Goal: Task Accomplishment & Management: Manage account settings

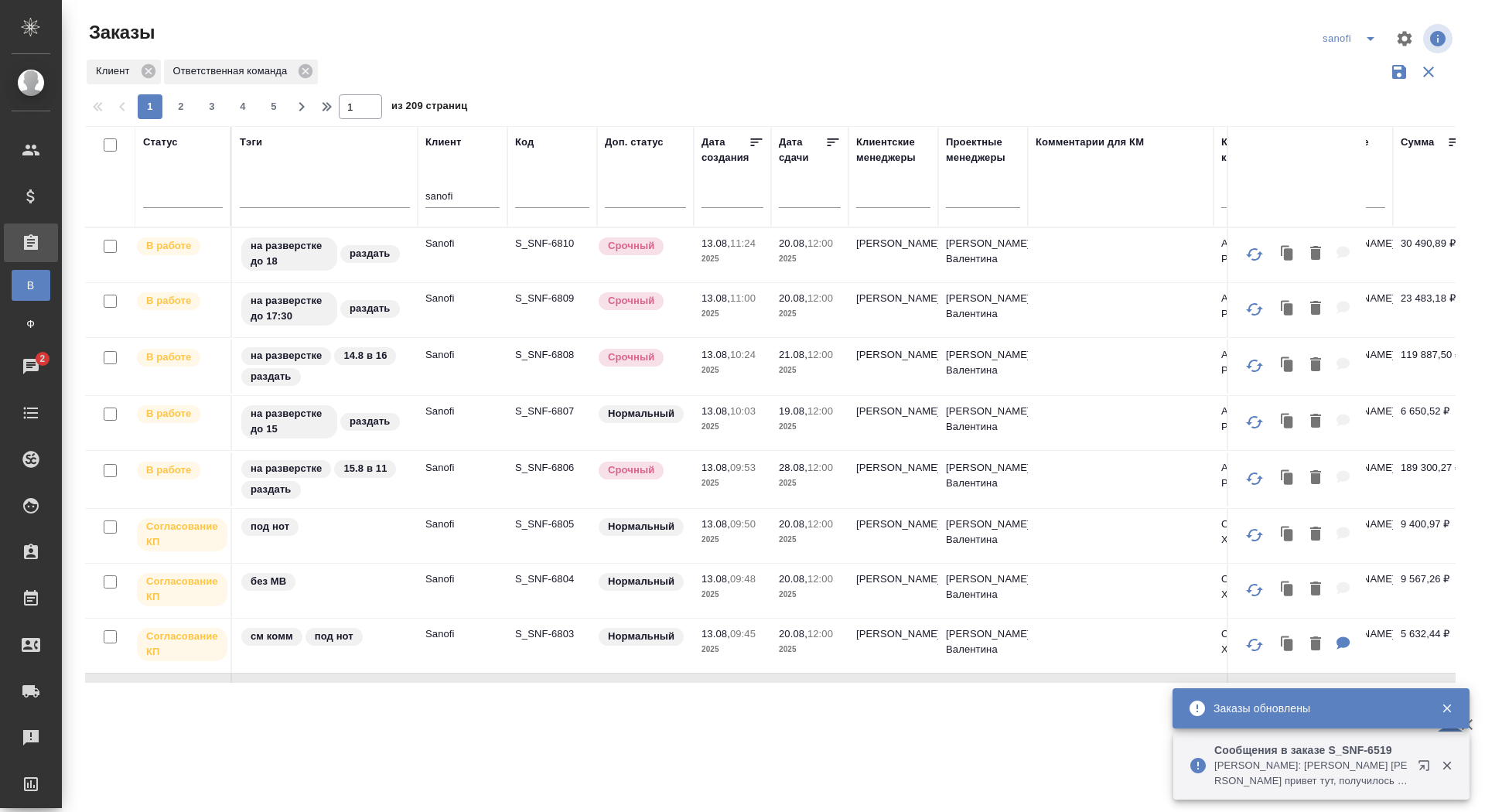
scroll to position [193, 0]
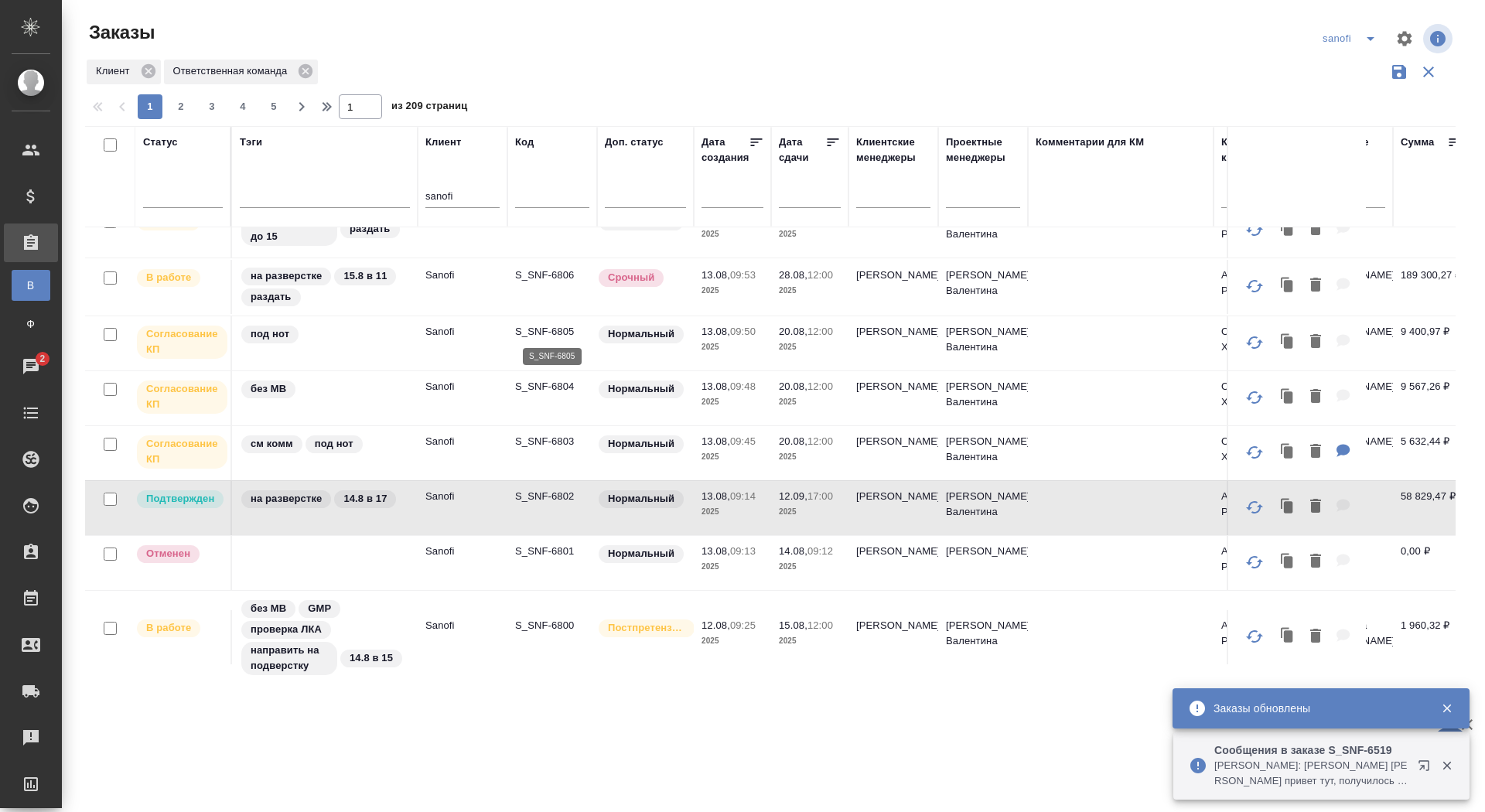
click at [534, 337] on p "S_SNF-6805" at bounding box center [552, 332] width 75 height 15
click at [562, 382] on p "S_SNF-6804" at bounding box center [552, 386] width 75 height 15
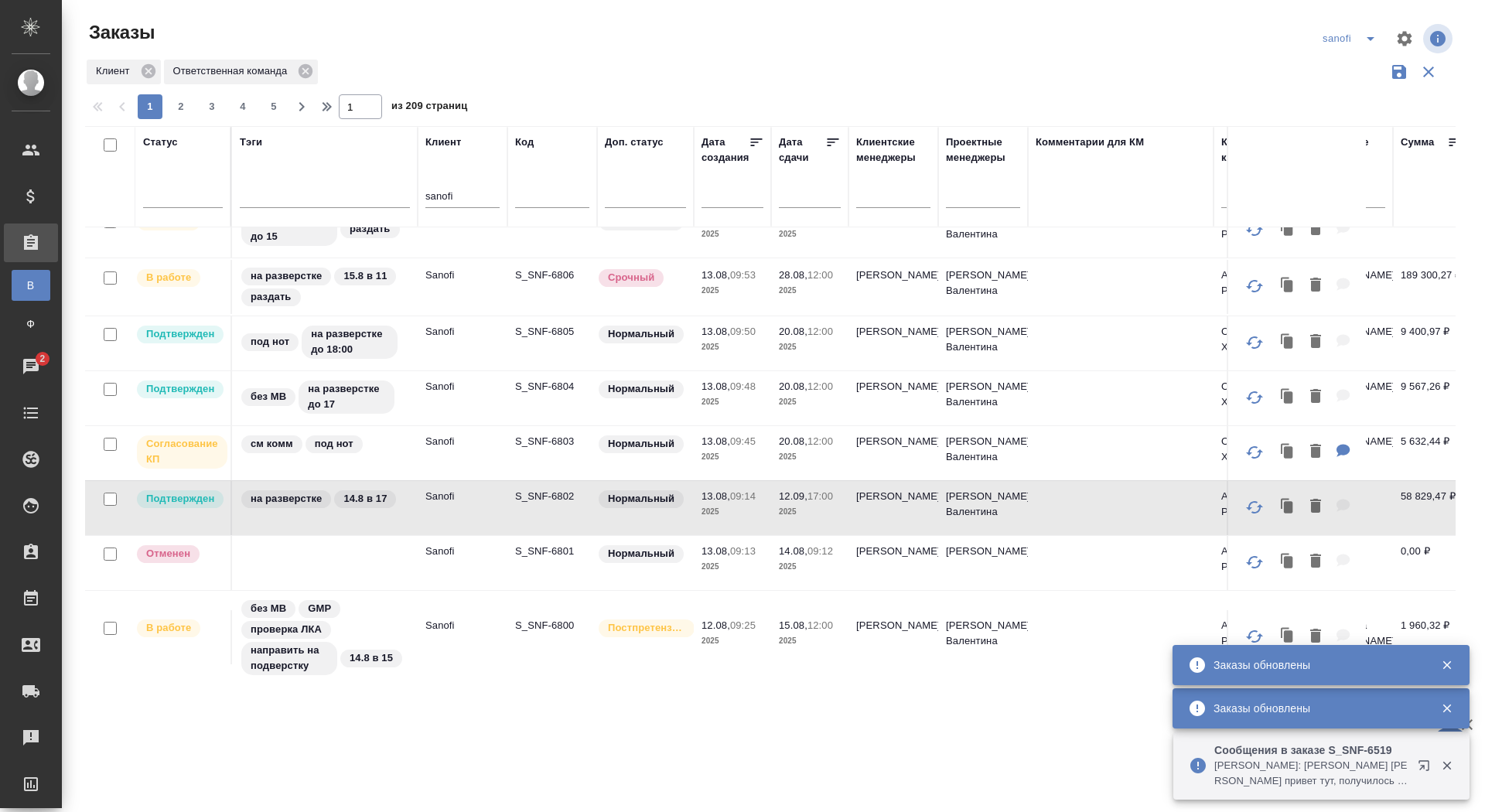
click at [558, 442] on p "S_SNF-6803" at bounding box center [552, 441] width 75 height 15
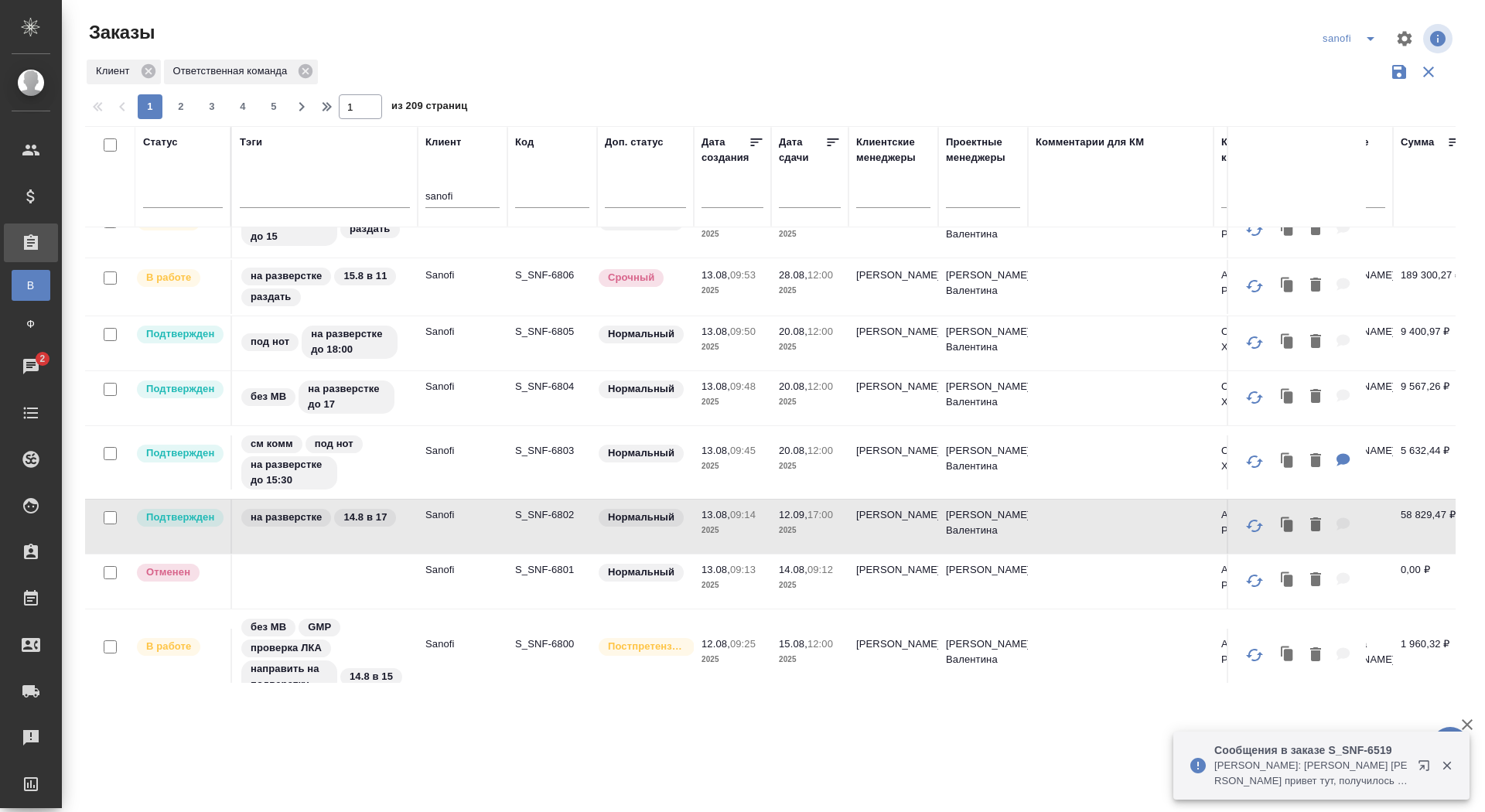
scroll to position [0, 0]
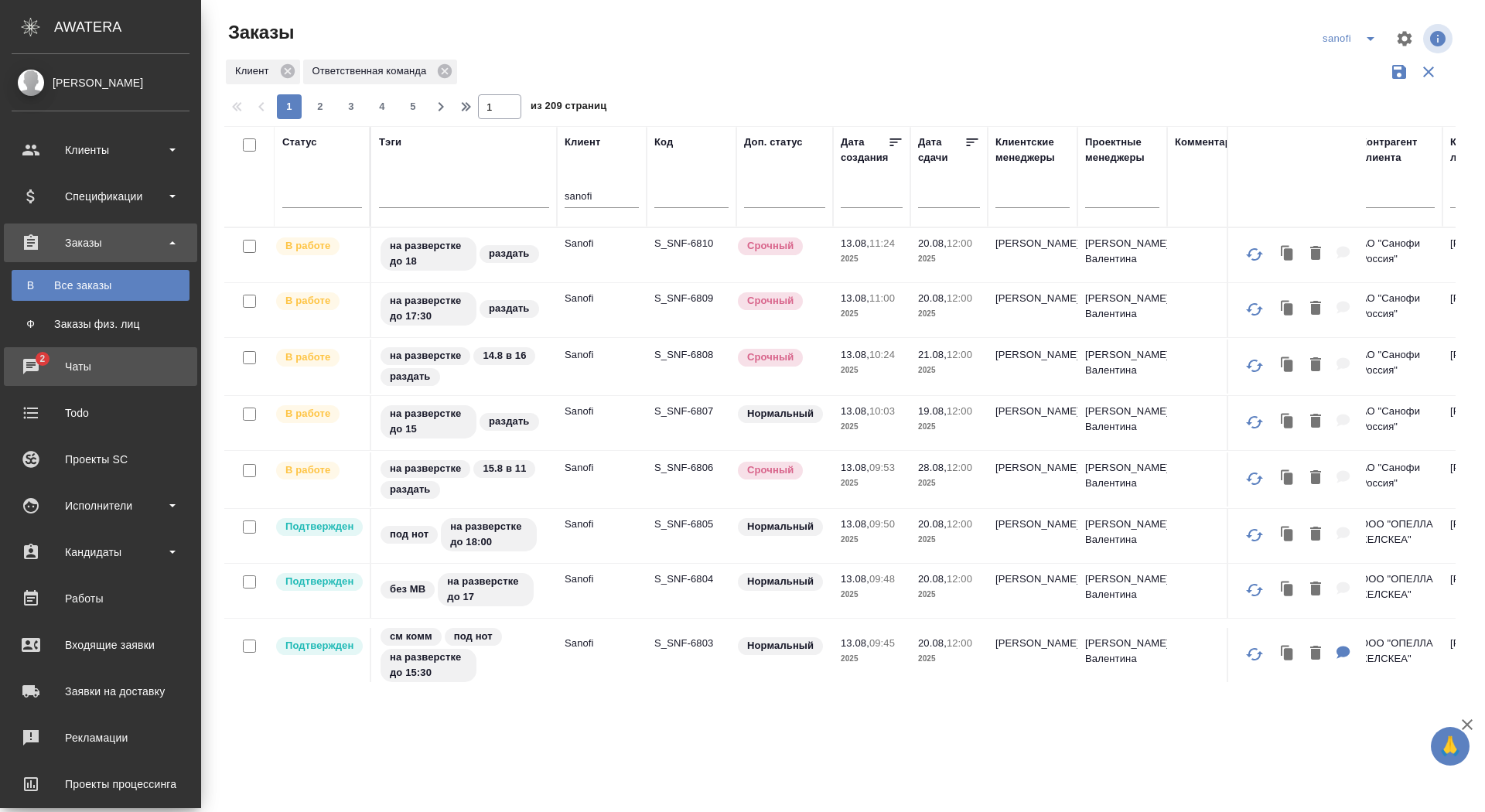
click at [31, 360] on div "Чаты" at bounding box center [101, 367] width 178 height 23
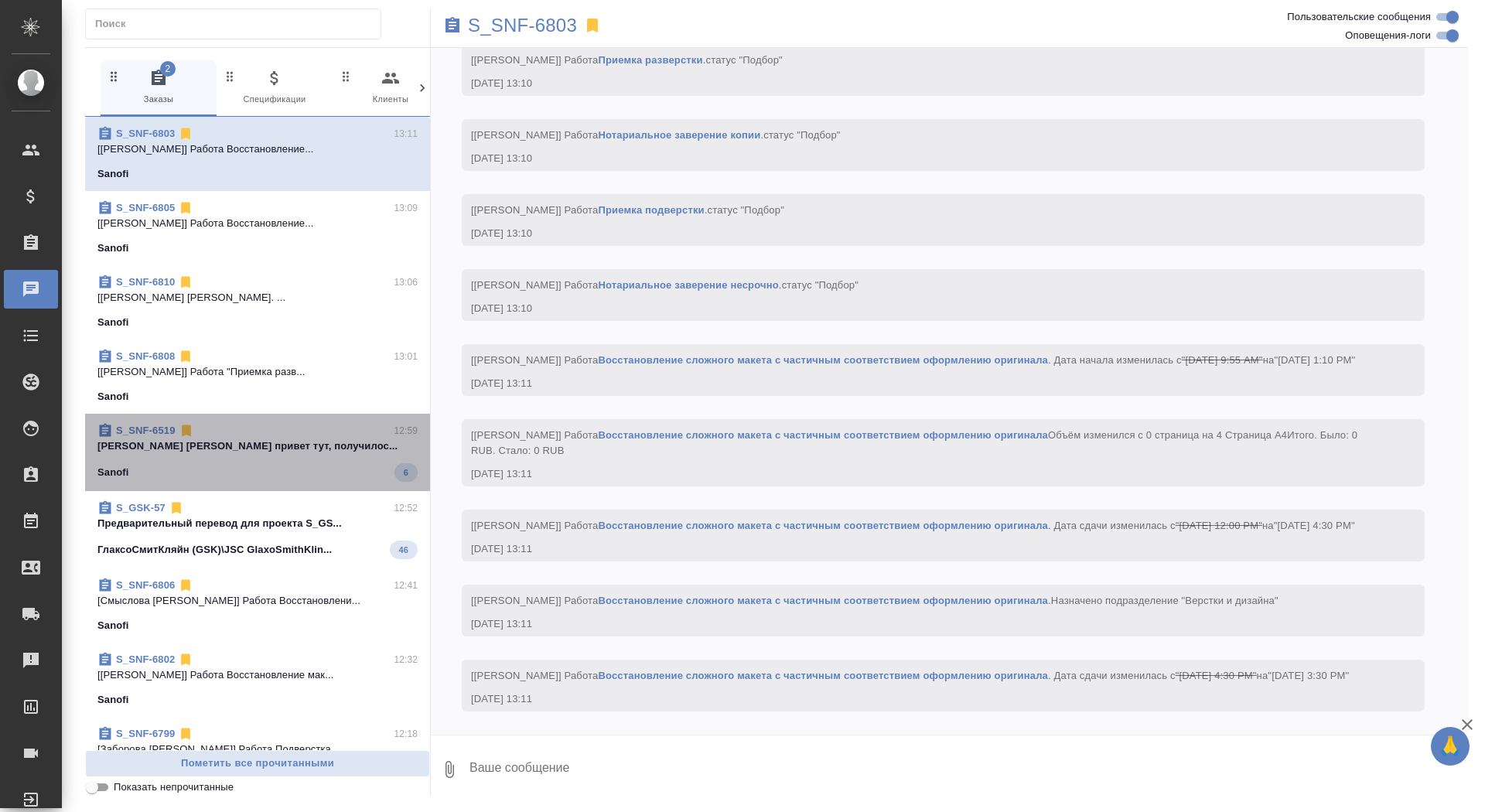
click at [325, 466] on div "Sanofi 6" at bounding box center [258, 472] width 320 height 18
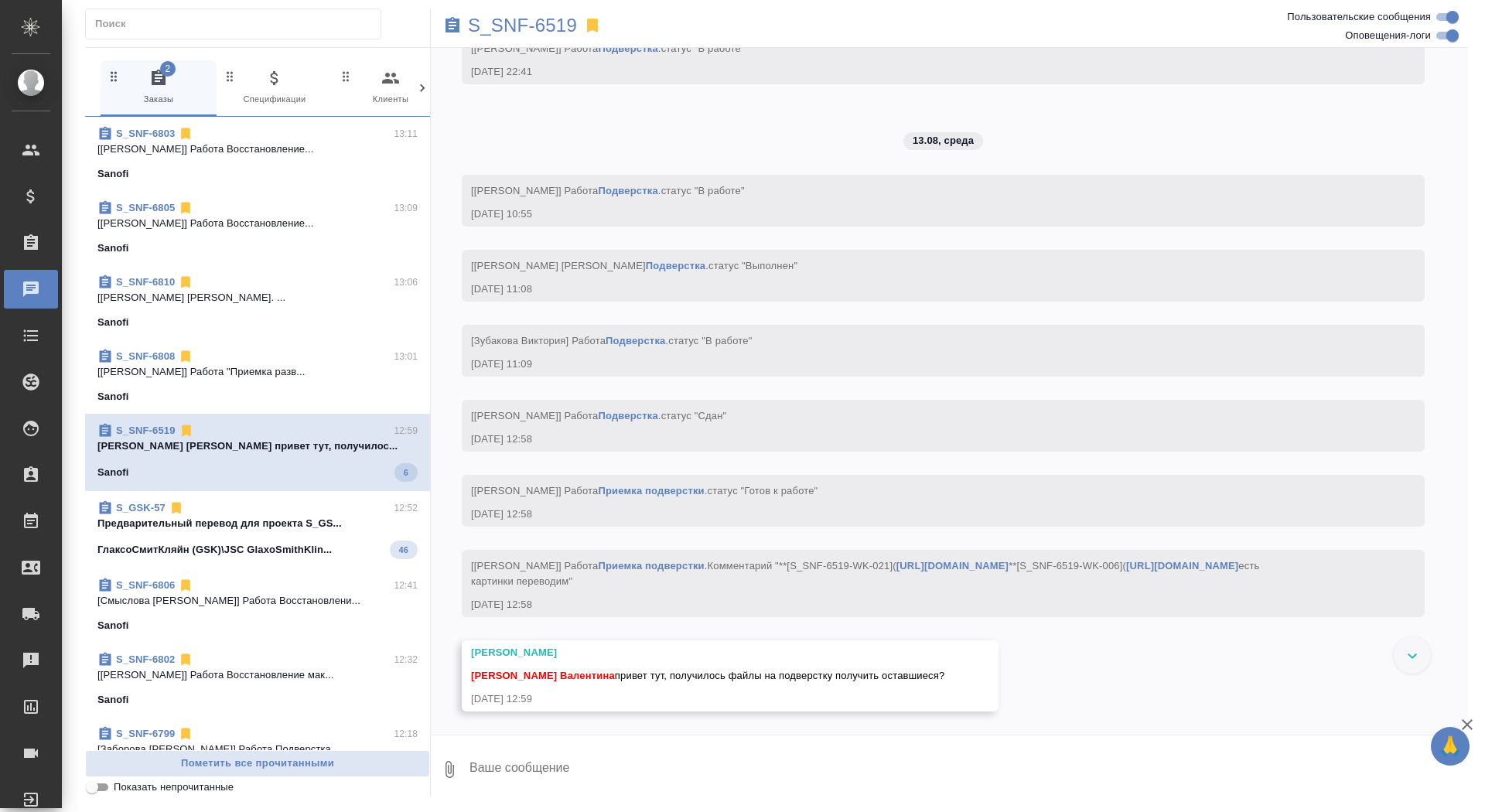
click at [316, 519] on p "Предварительный перевод для проекта S_GS..." at bounding box center [258, 524] width 320 height 15
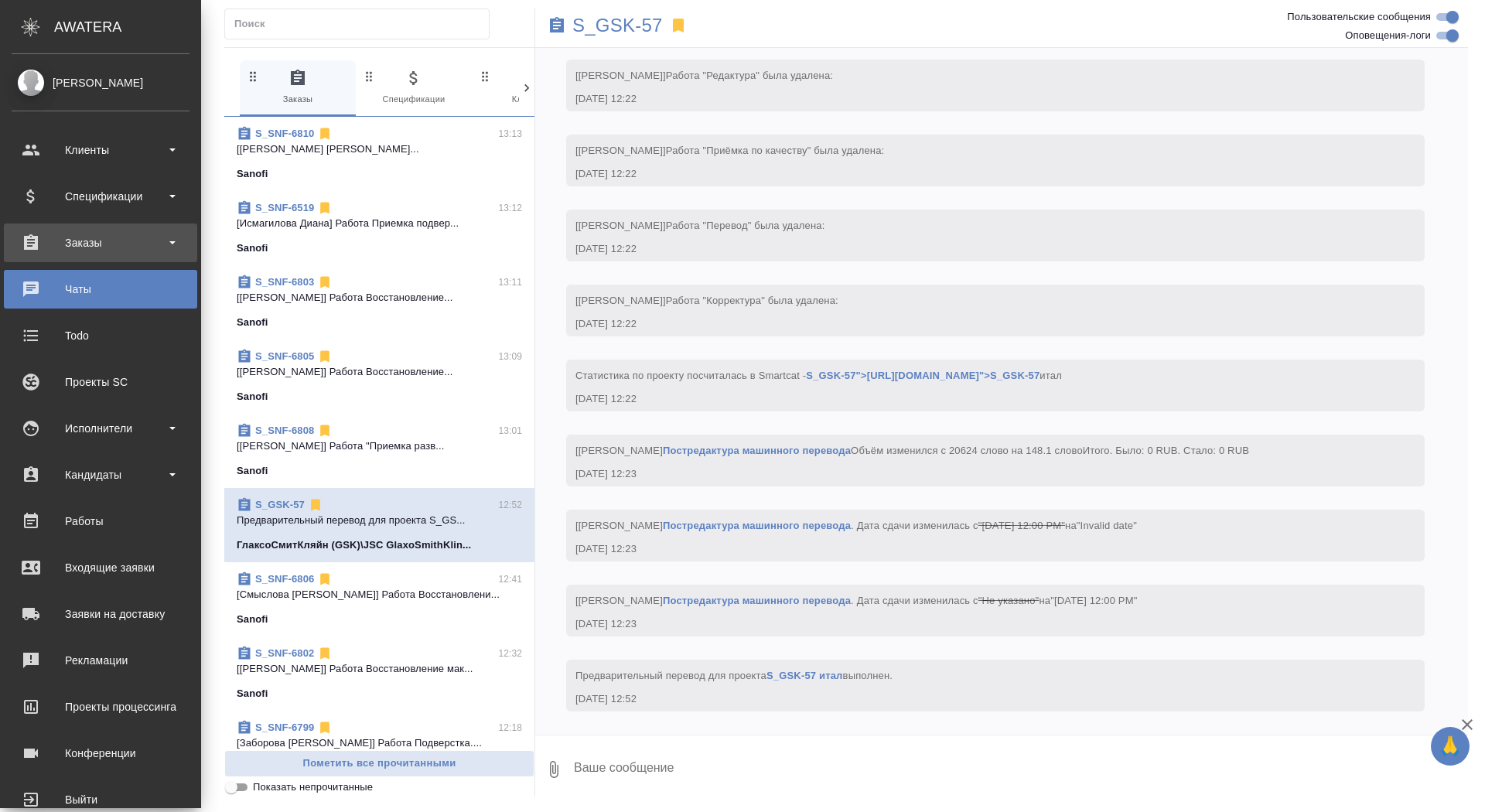
click at [41, 249] on div "Заказы" at bounding box center [101, 243] width 178 height 23
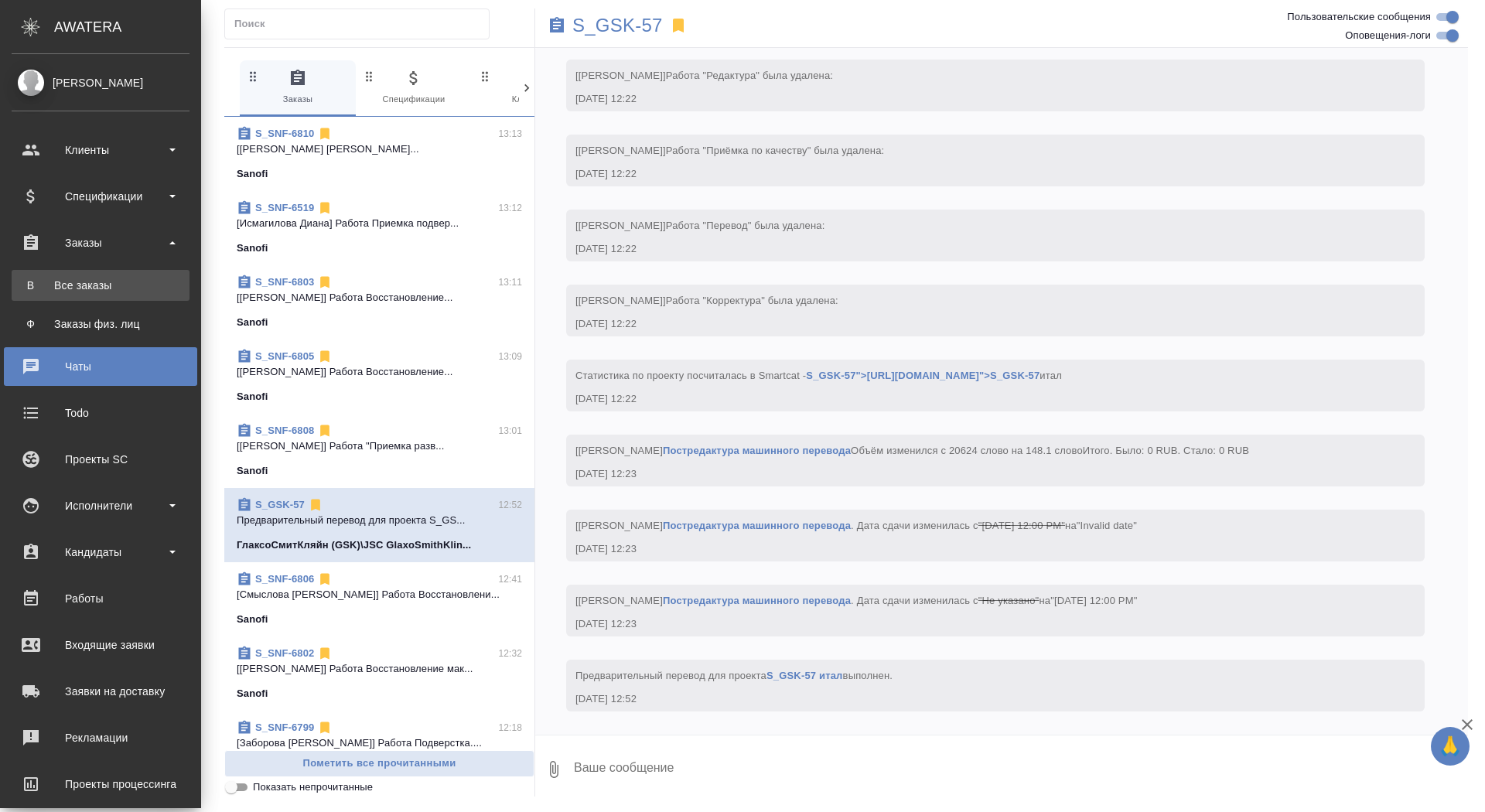
click at [52, 279] on div "Все заказы" at bounding box center [101, 286] width 163 height 15
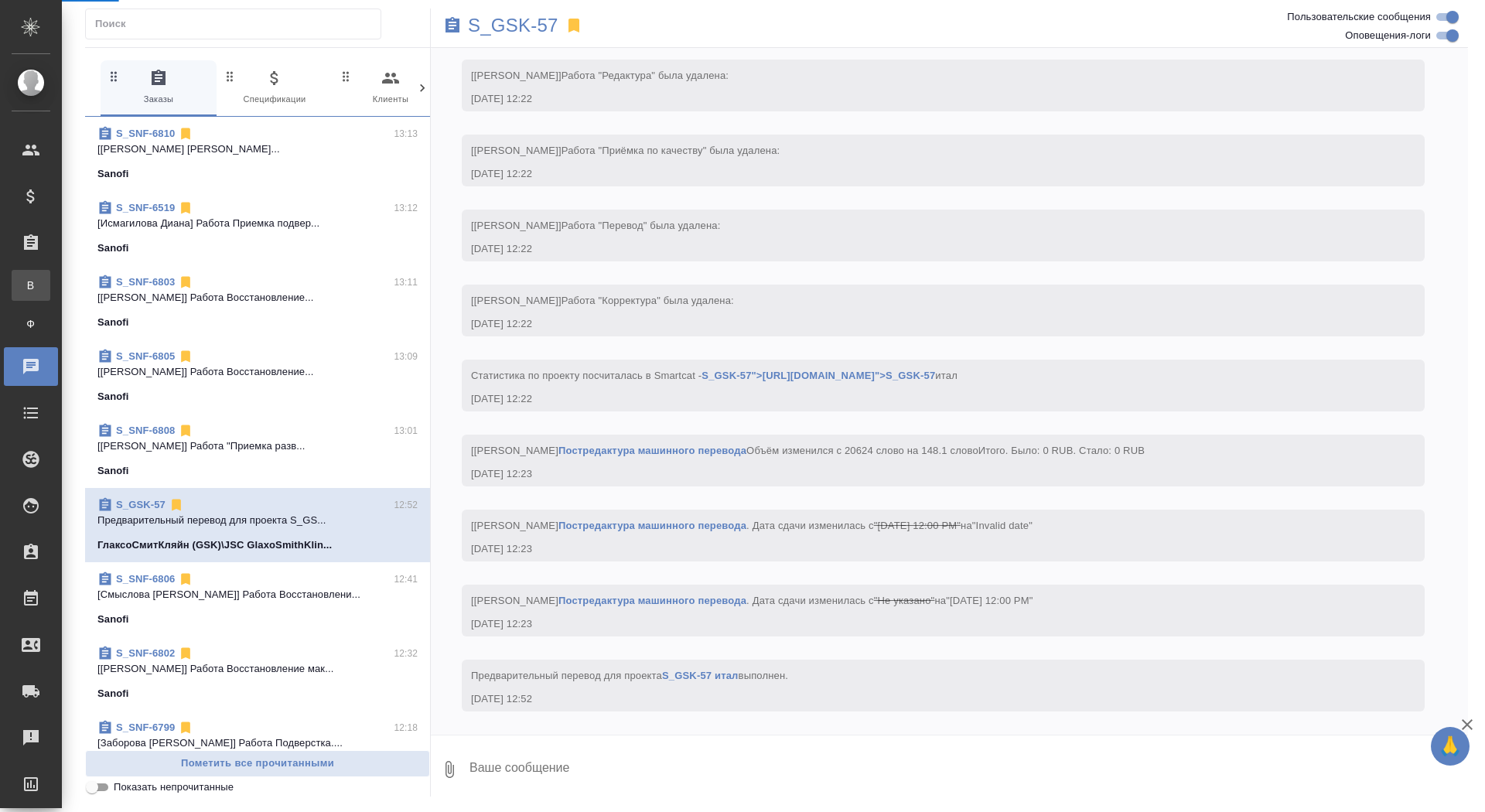
scroll to position [10697, 0]
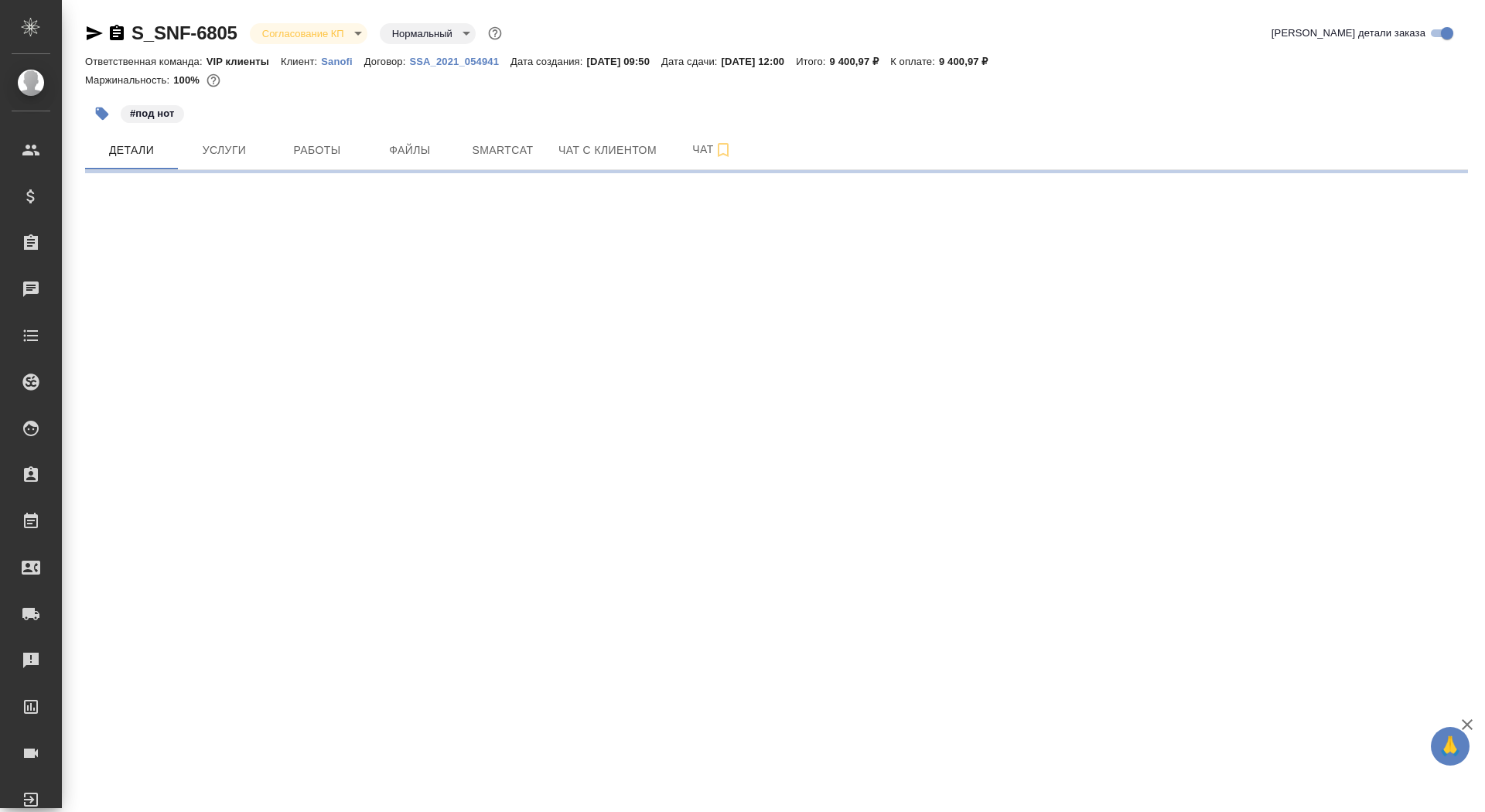
select select "RU"
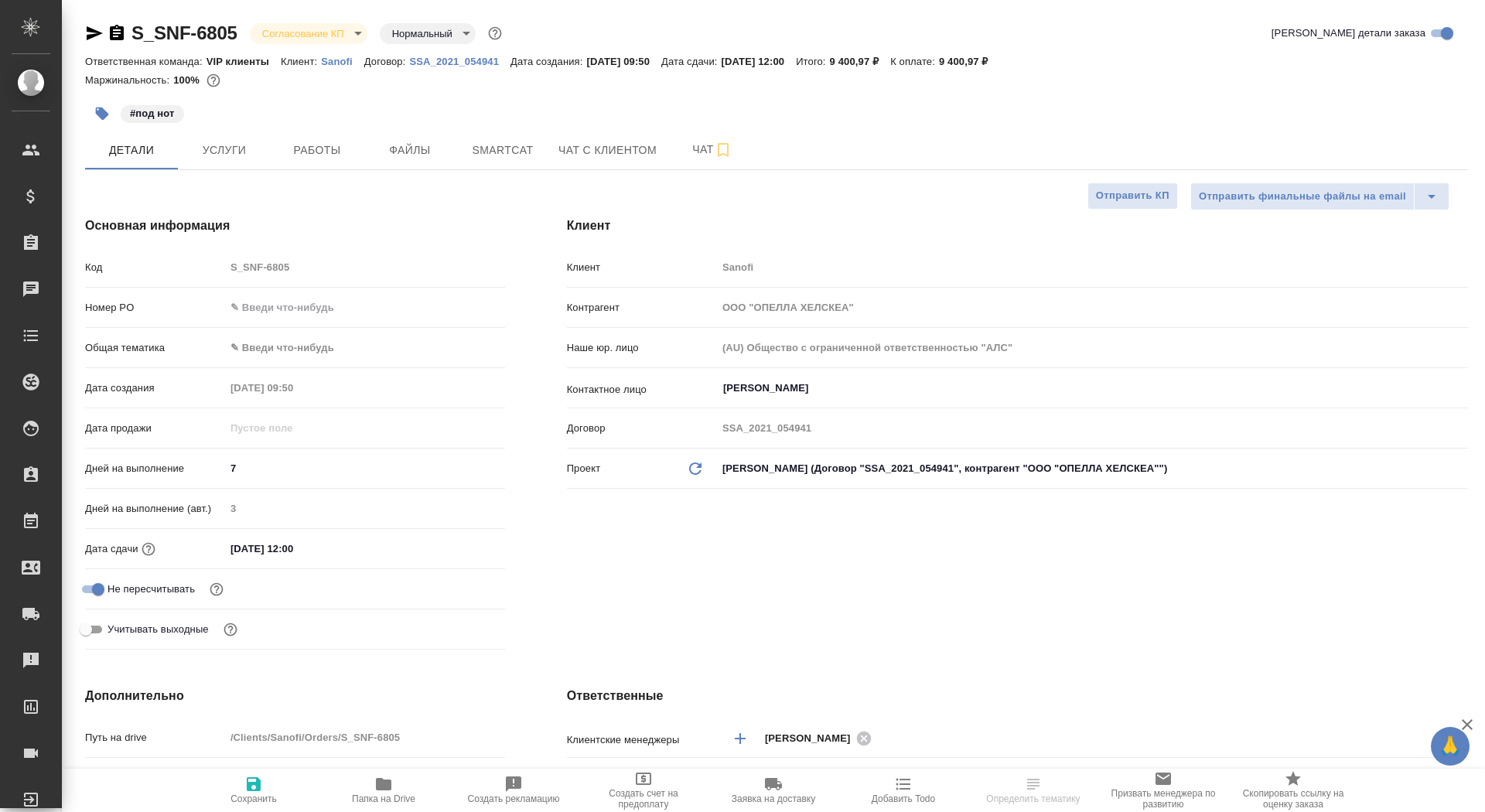
type textarea "x"
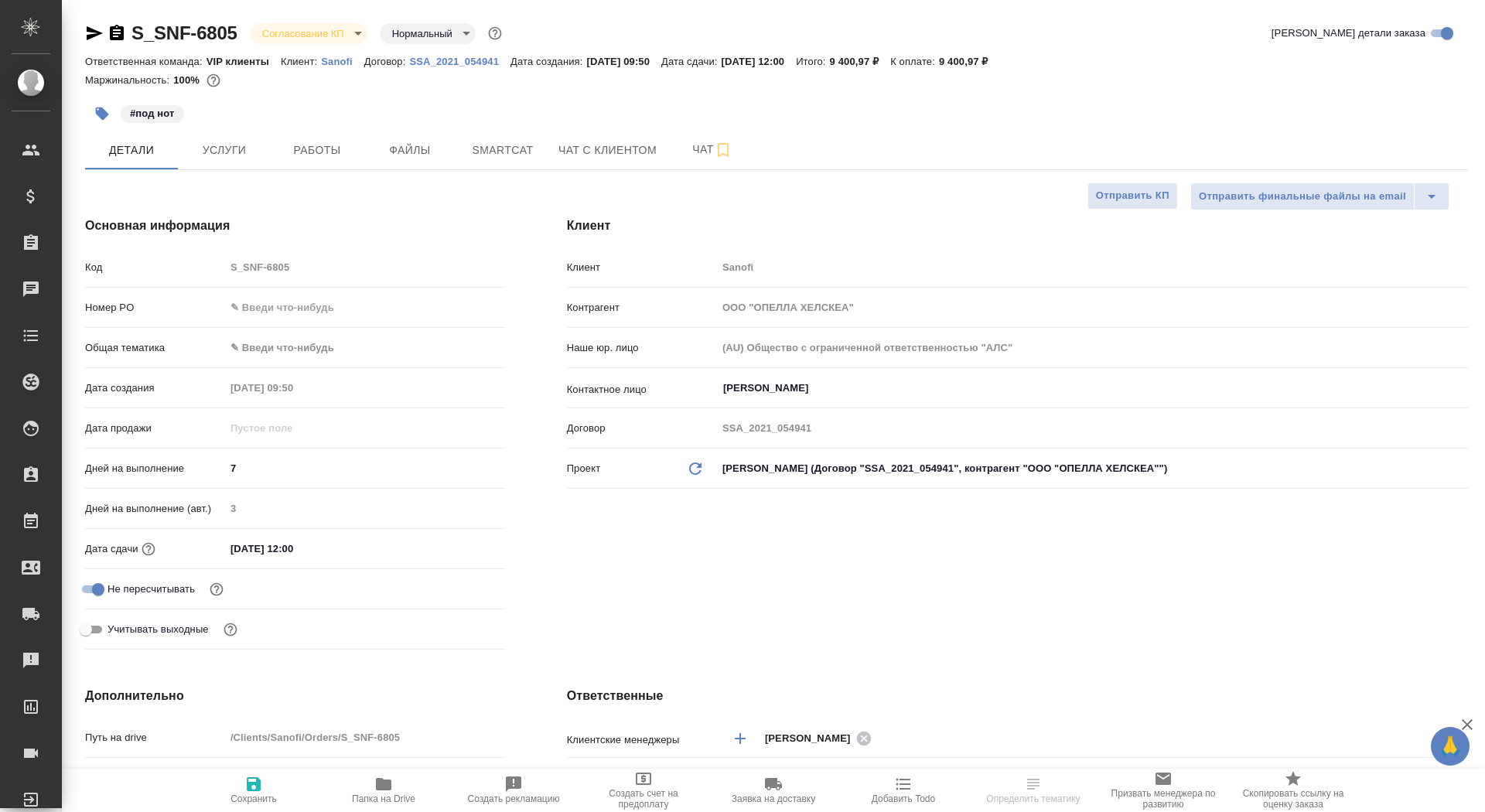
type textarea "x"
click at [254, 307] on input "text" at bounding box center [364, 307] width 280 height 22
paste input "E005814888"
type input "E005814888"
type textarea "x"
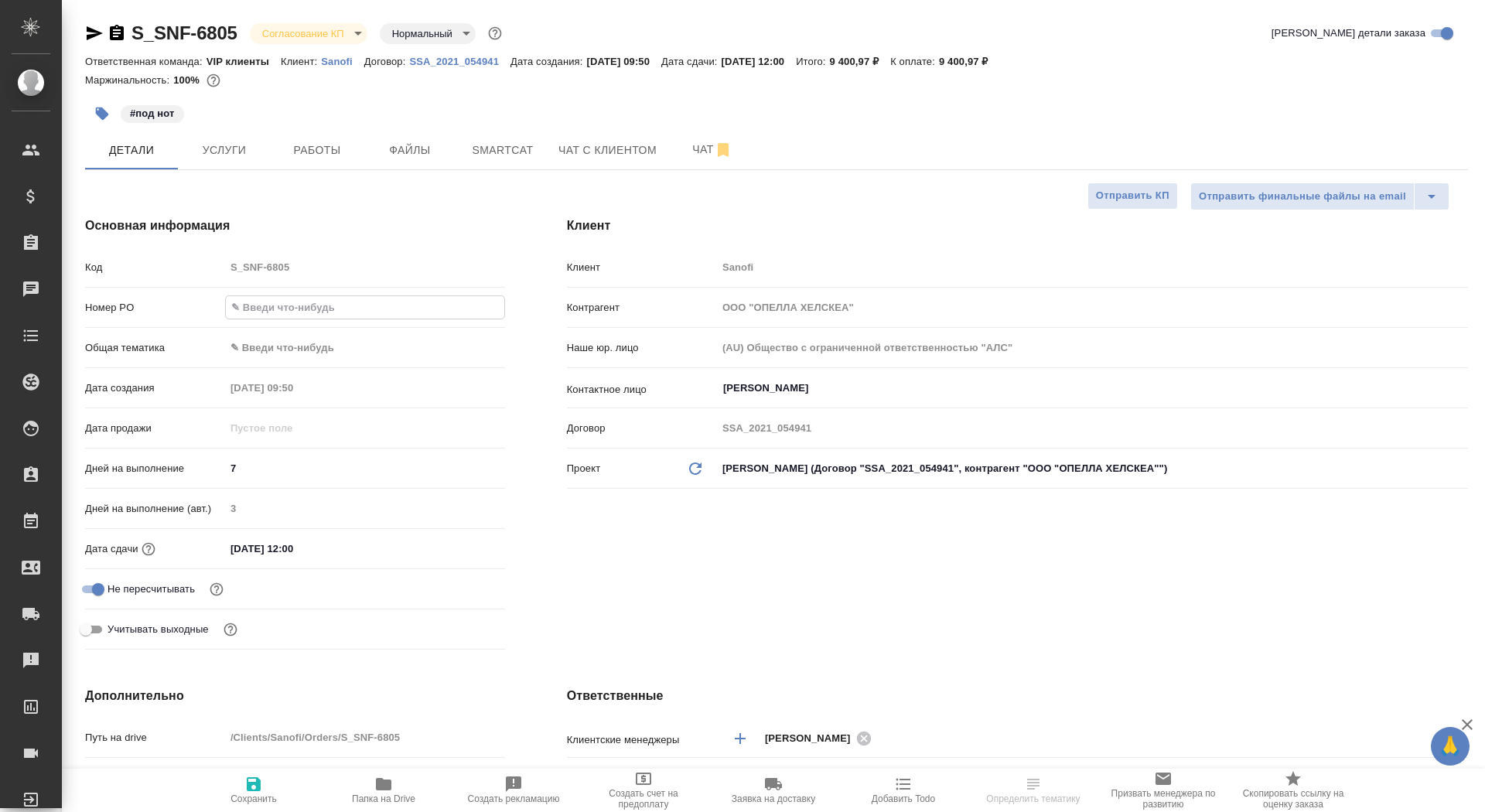
type textarea "x"
type input "E005814888"
click at [240, 794] on span "Сохранить" at bounding box center [254, 798] width 46 height 11
type textarea "x"
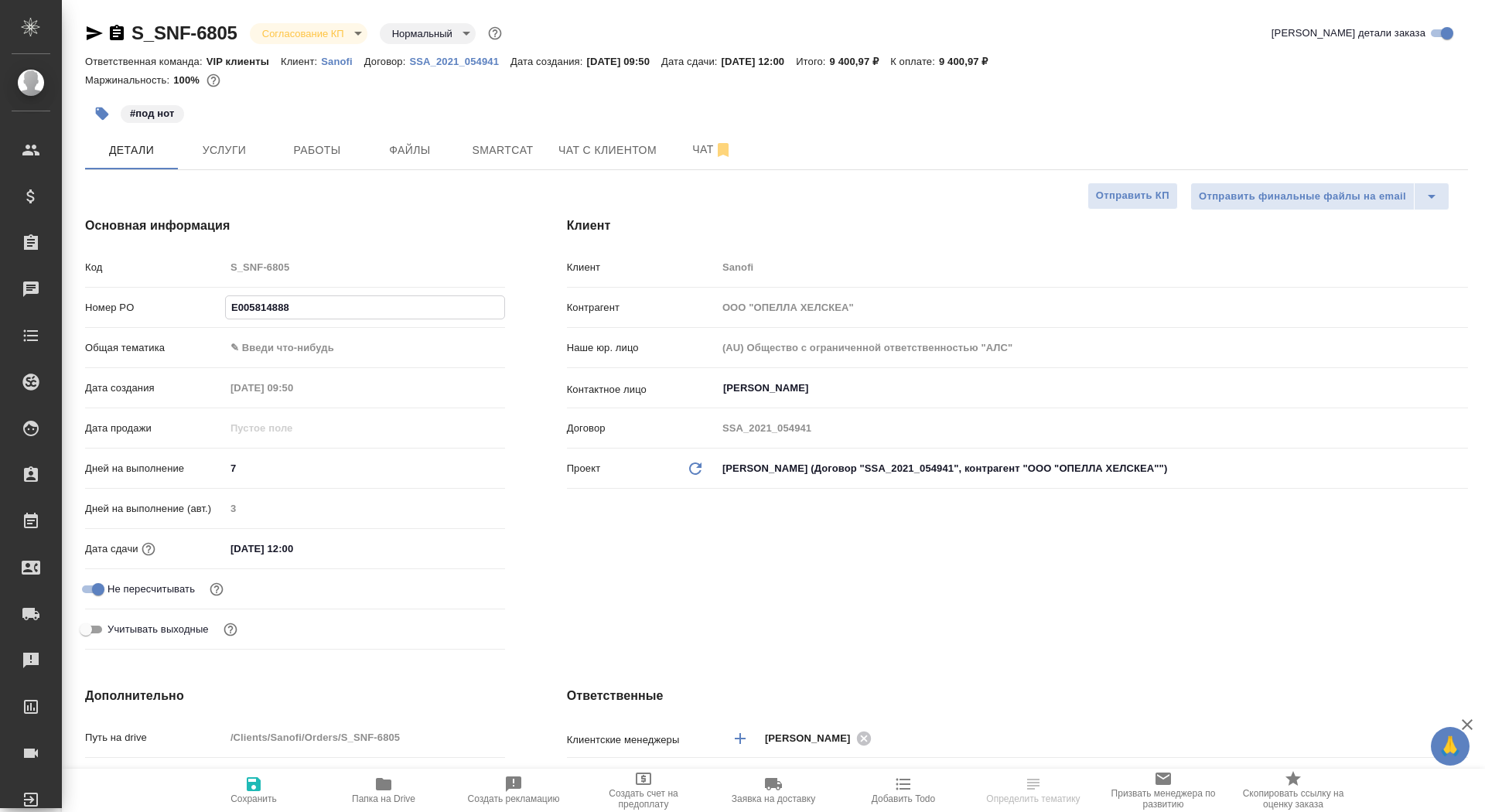
type textarea "x"
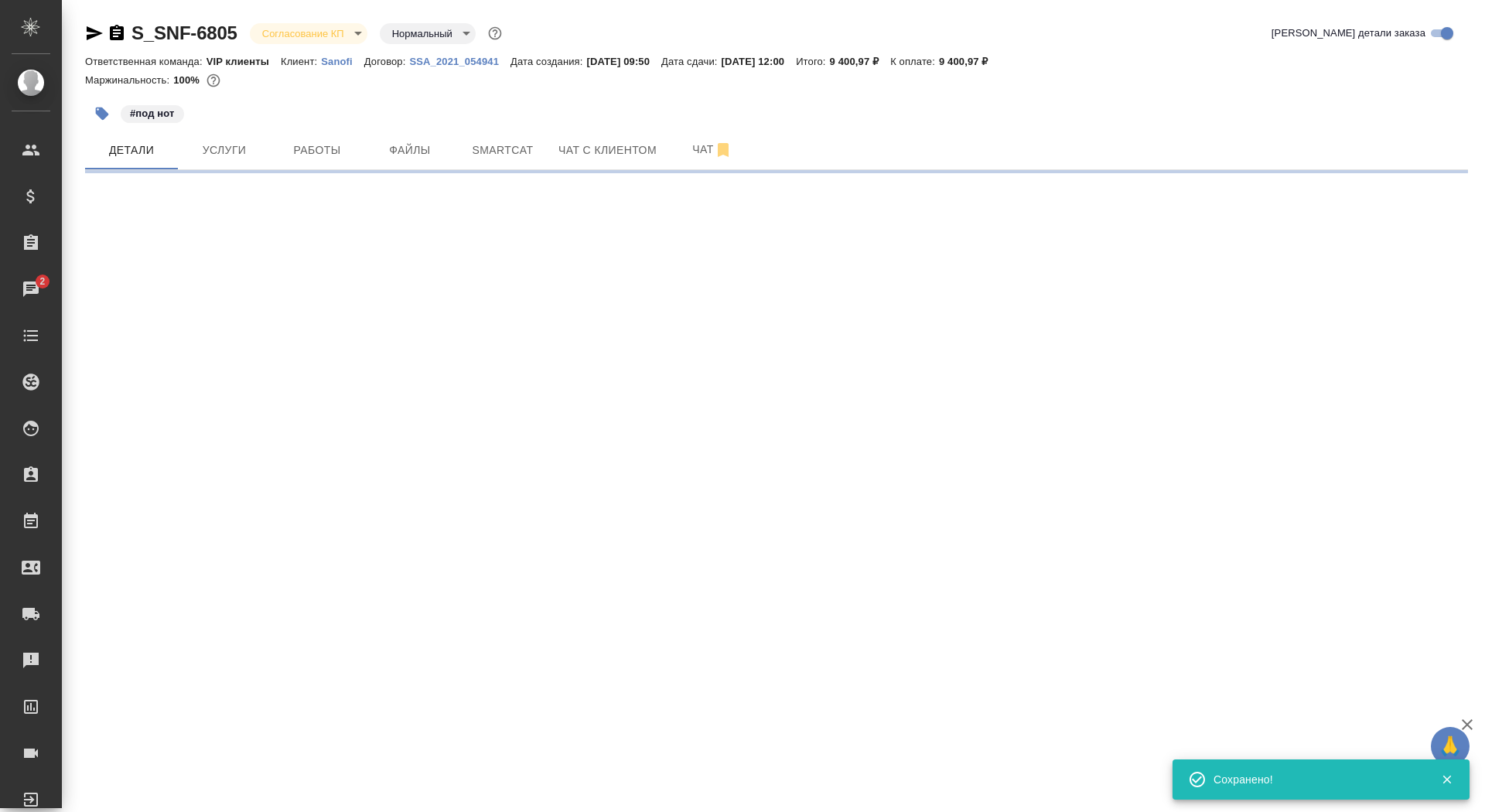
select select "RU"
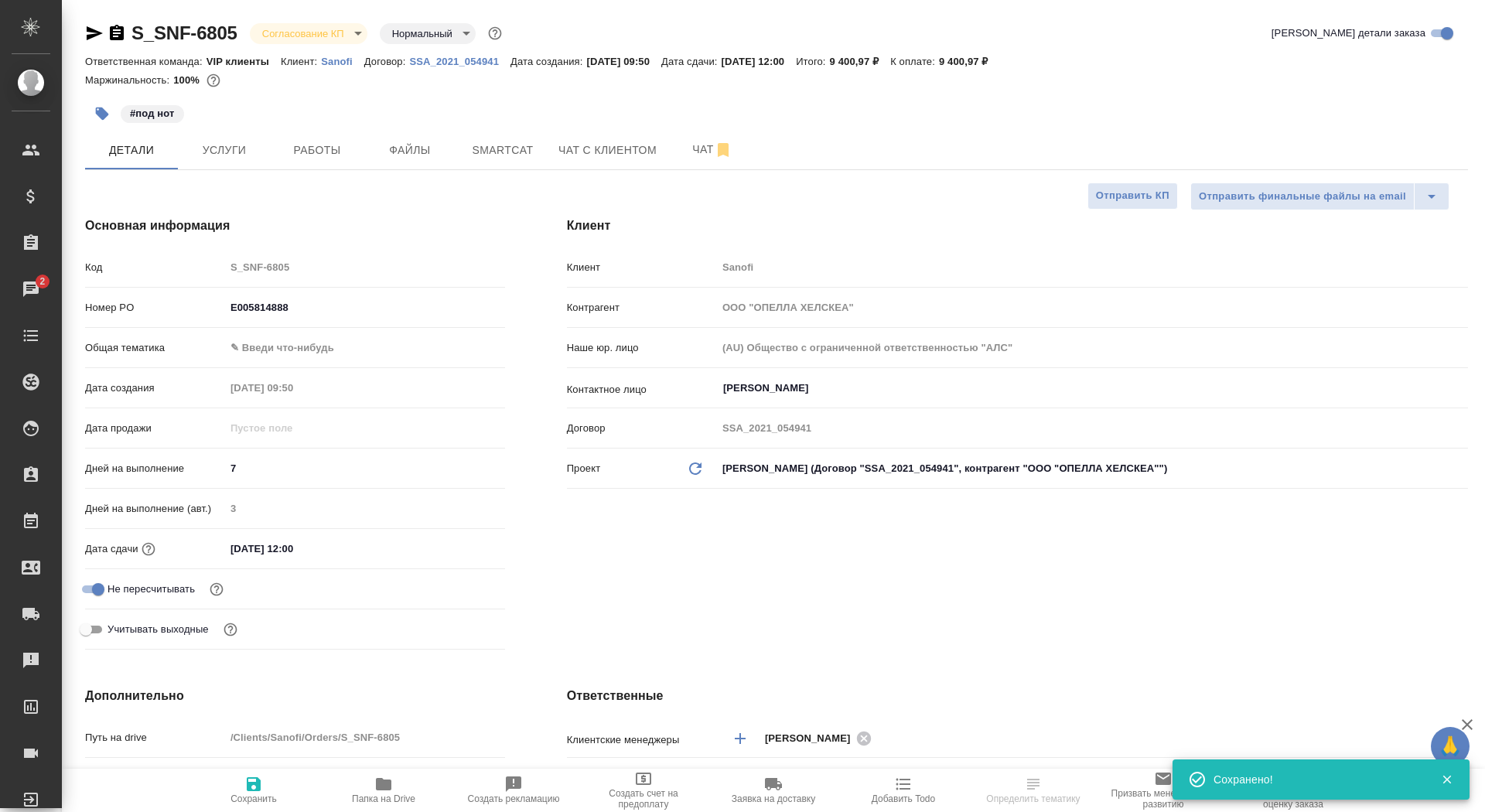
type textarea "x"
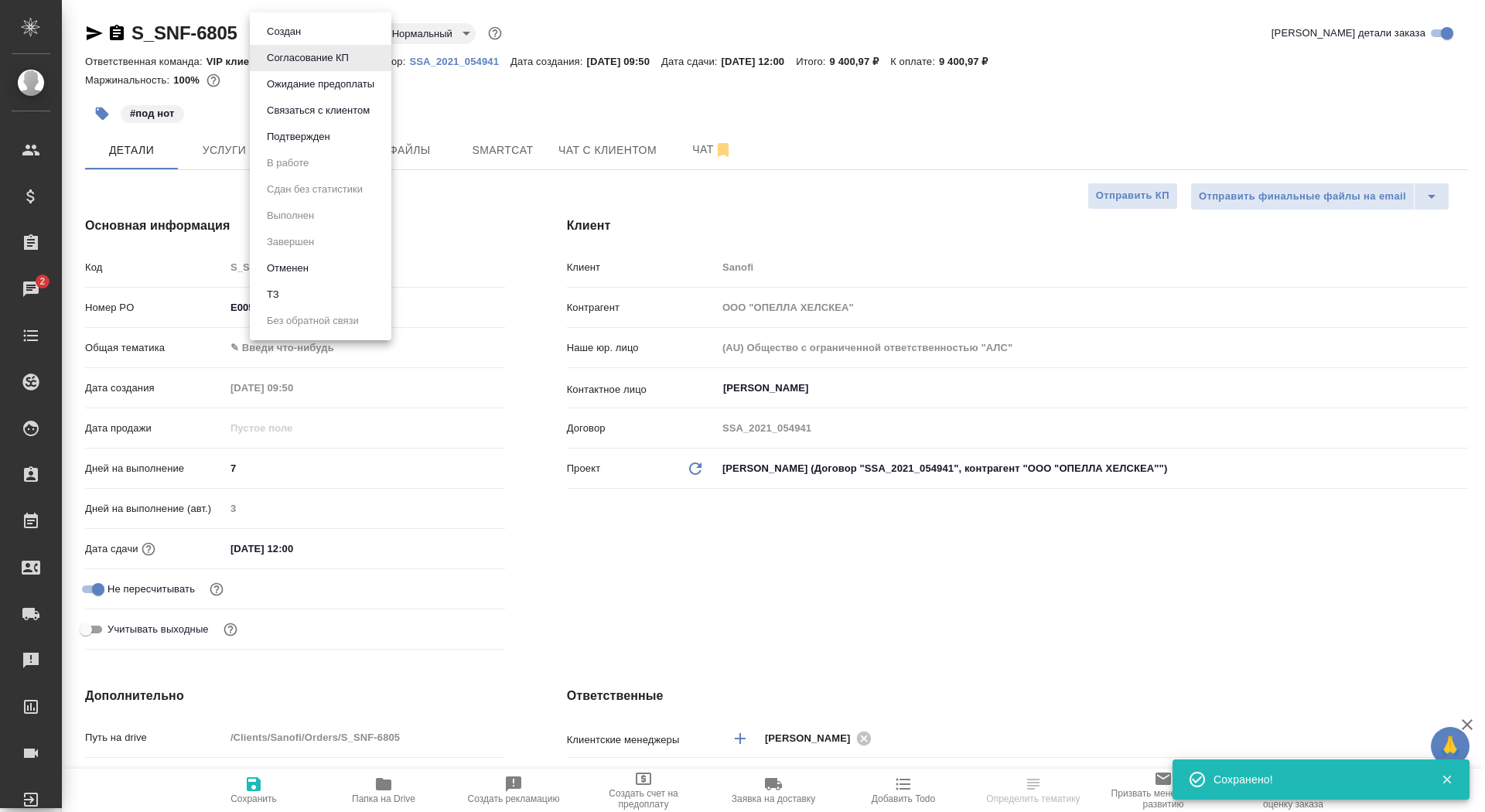
click at [328, 33] on body "🙏 .cls-1 fill:#fff; AWATERA Saydasheva Dilyara Клиенты Спецификации Заказы 2 Ча…" at bounding box center [742, 406] width 1485 height 812
click at [323, 133] on button "Подтвержден" at bounding box center [298, 137] width 73 height 17
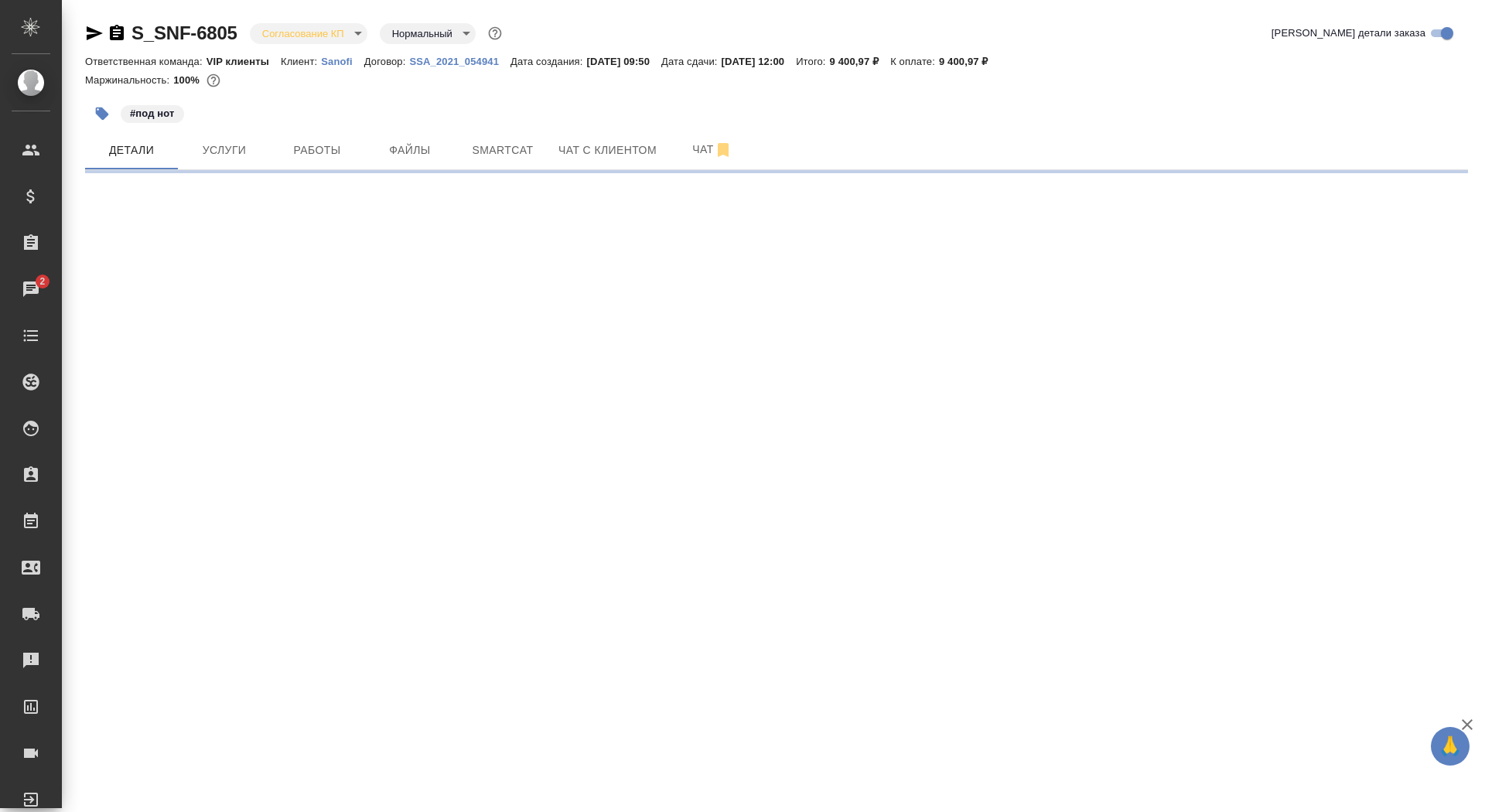
select select "RU"
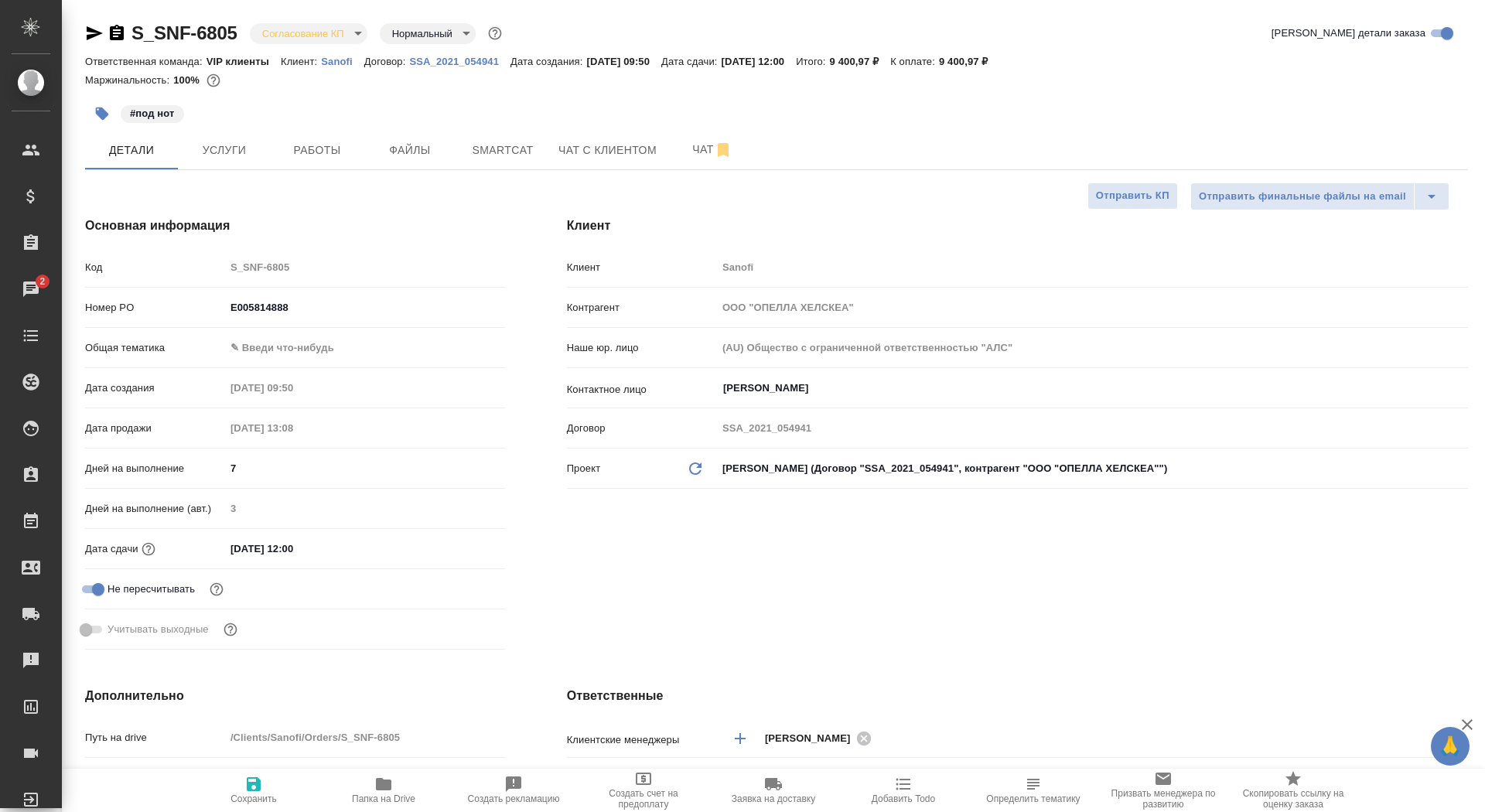
type textarea "x"
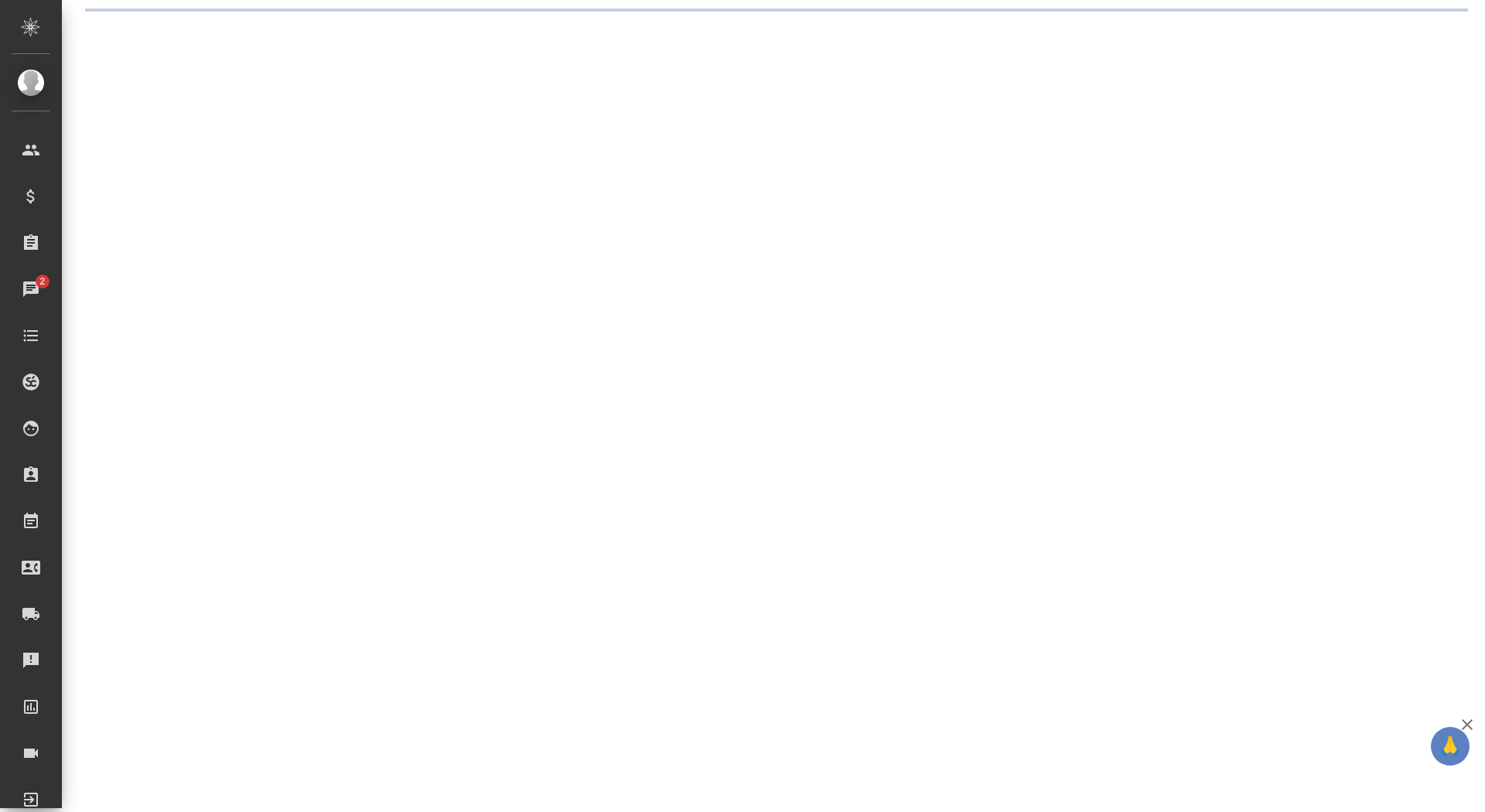
click at [318, 36] on div ".cls-1 fill:#fff; AWATERA Saydasheva Dilyara Клиенты Спецификации Заказы 2 Чаты…" at bounding box center [742, 406] width 1485 height 812
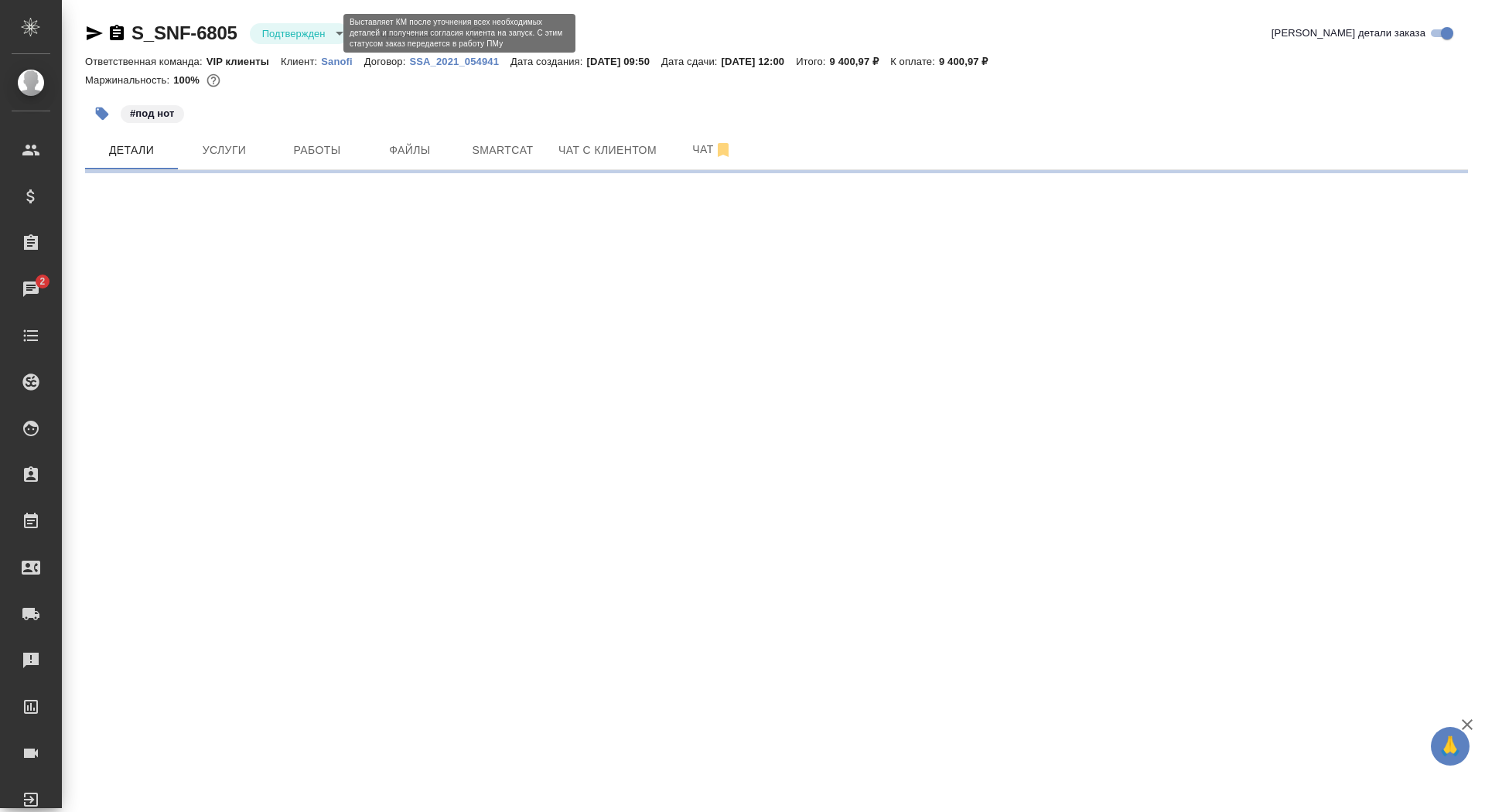
select select "RU"
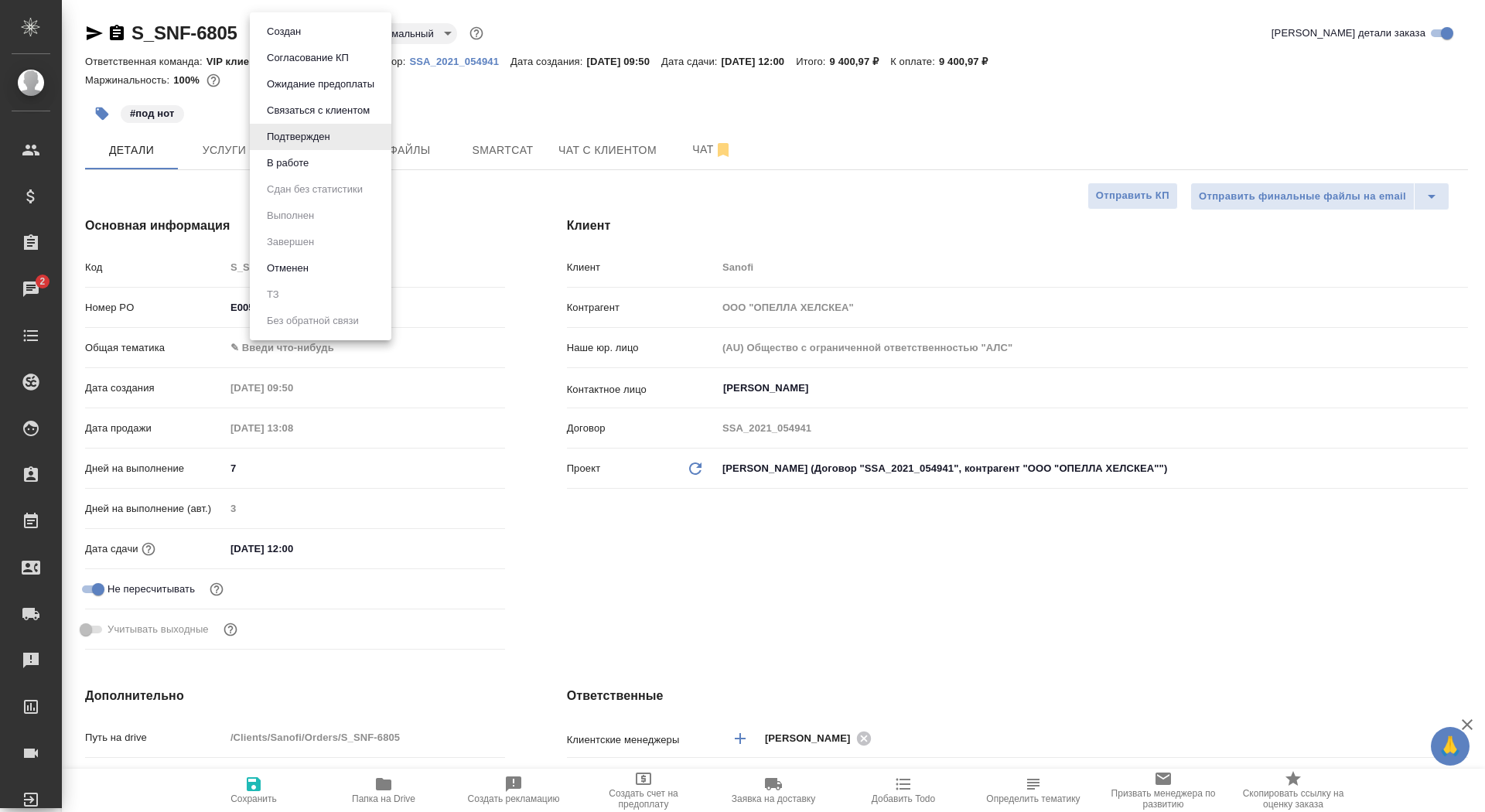
click at [318, 36] on body "🙏 .cls-1 fill:#fff; AWATERA Saydasheva Dilyara Клиенты Спецификации Заказы 2 Ча…" at bounding box center [742, 406] width 1485 height 812
click at [452, 479] on div at bounding box center [742, 406] width 1485 height 812
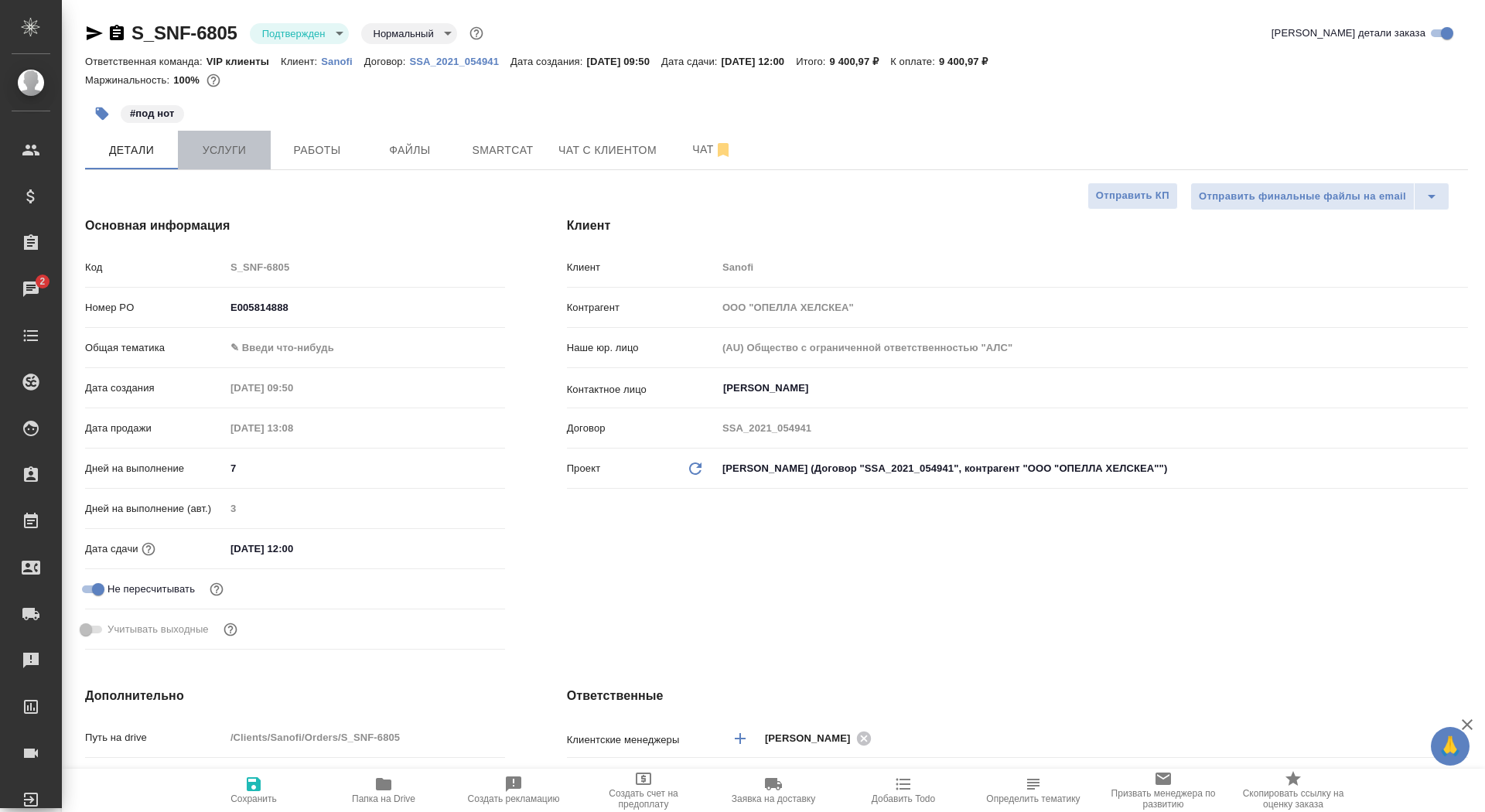
click at [256, 144] on span "Услуги" at bounding box center [224, 150] width 75 height 19
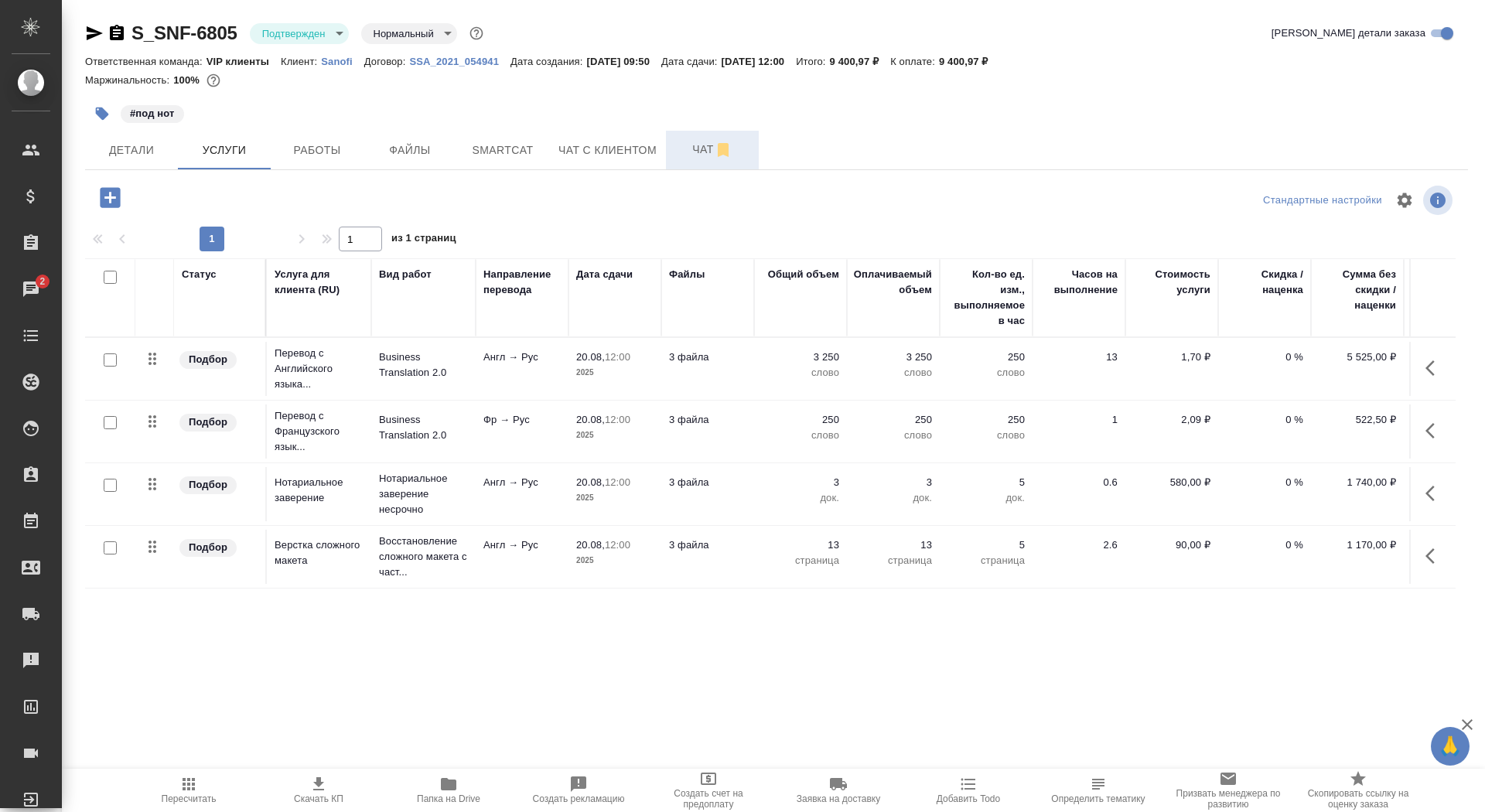
click at [675, 156] on button "Чат" at bounding box center [712, 150] width 93 height 39
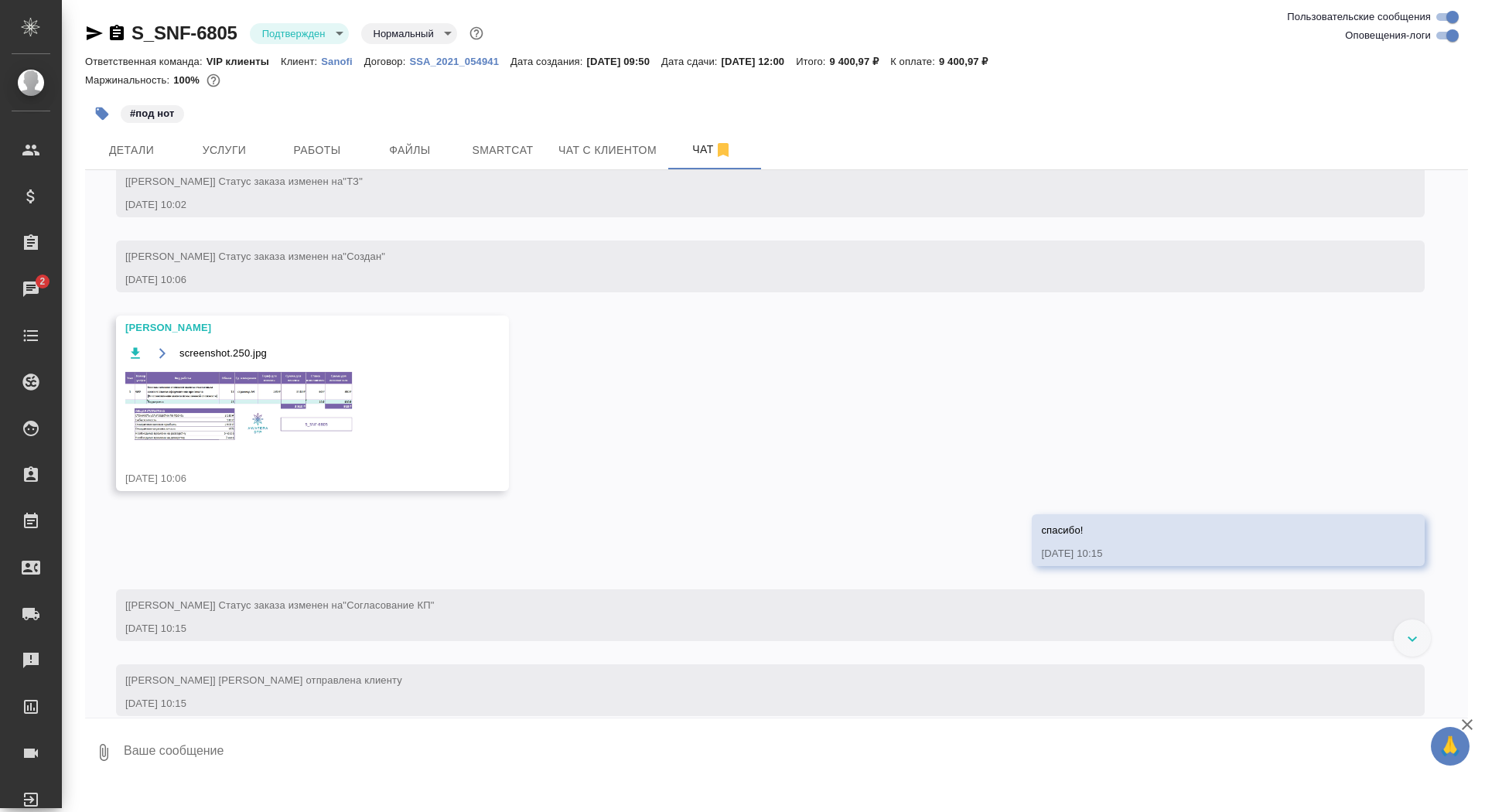
scroll to position [744, 0]
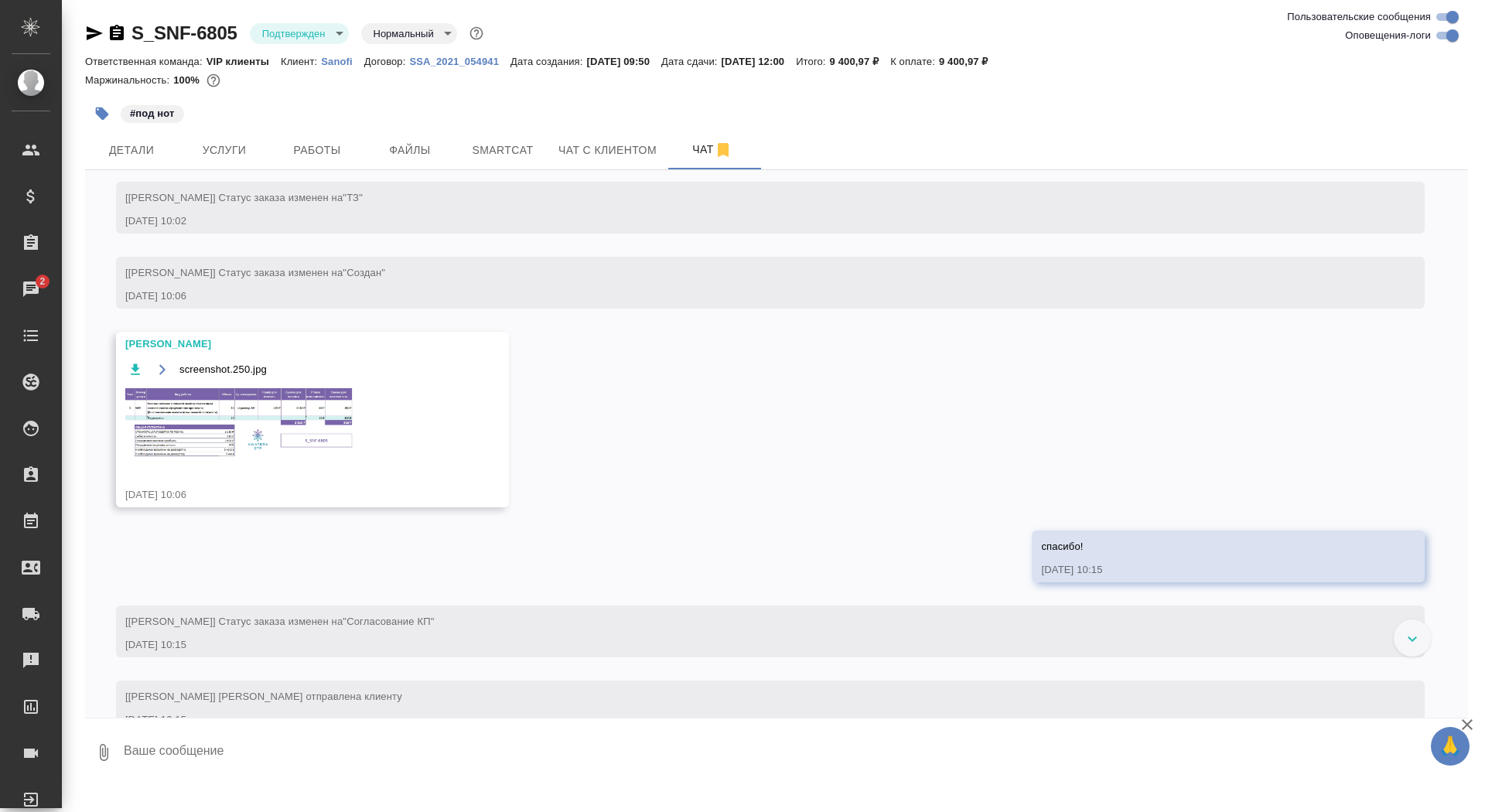
click at [254, 459] on img at bounding box center [241, 423] width 232 height 74
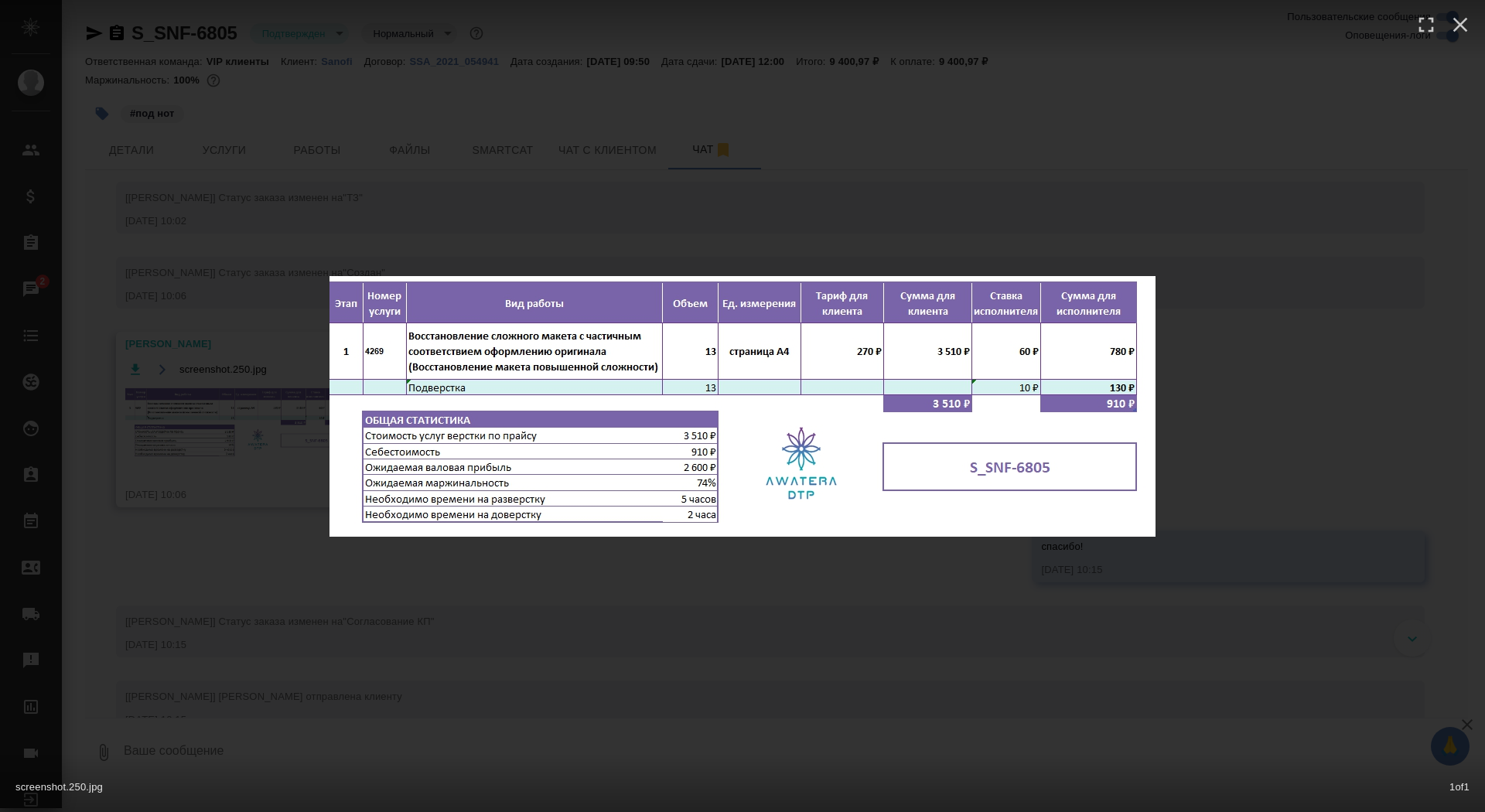
click at [232, 455] on div "screenshot.250.jpg 1 of 1" at bounding box center [742, 406] width 1485 height 812
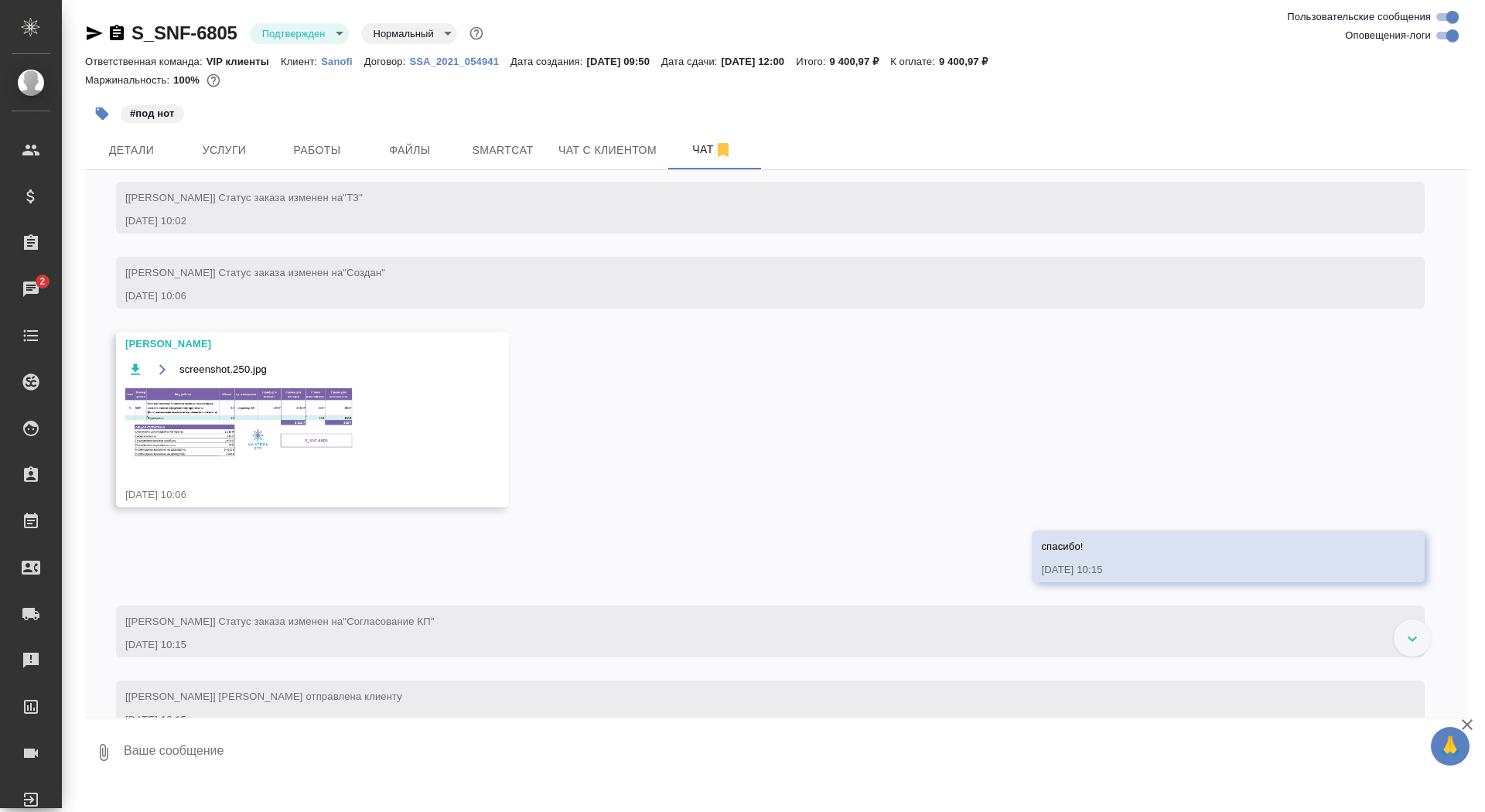
click at [256, 479] on div "screenshot.250.jpg" at bounding box center [289, 420] width 329 height 120
click at [256, 460] on img at bounding box center [241, 423] width 232 height 74
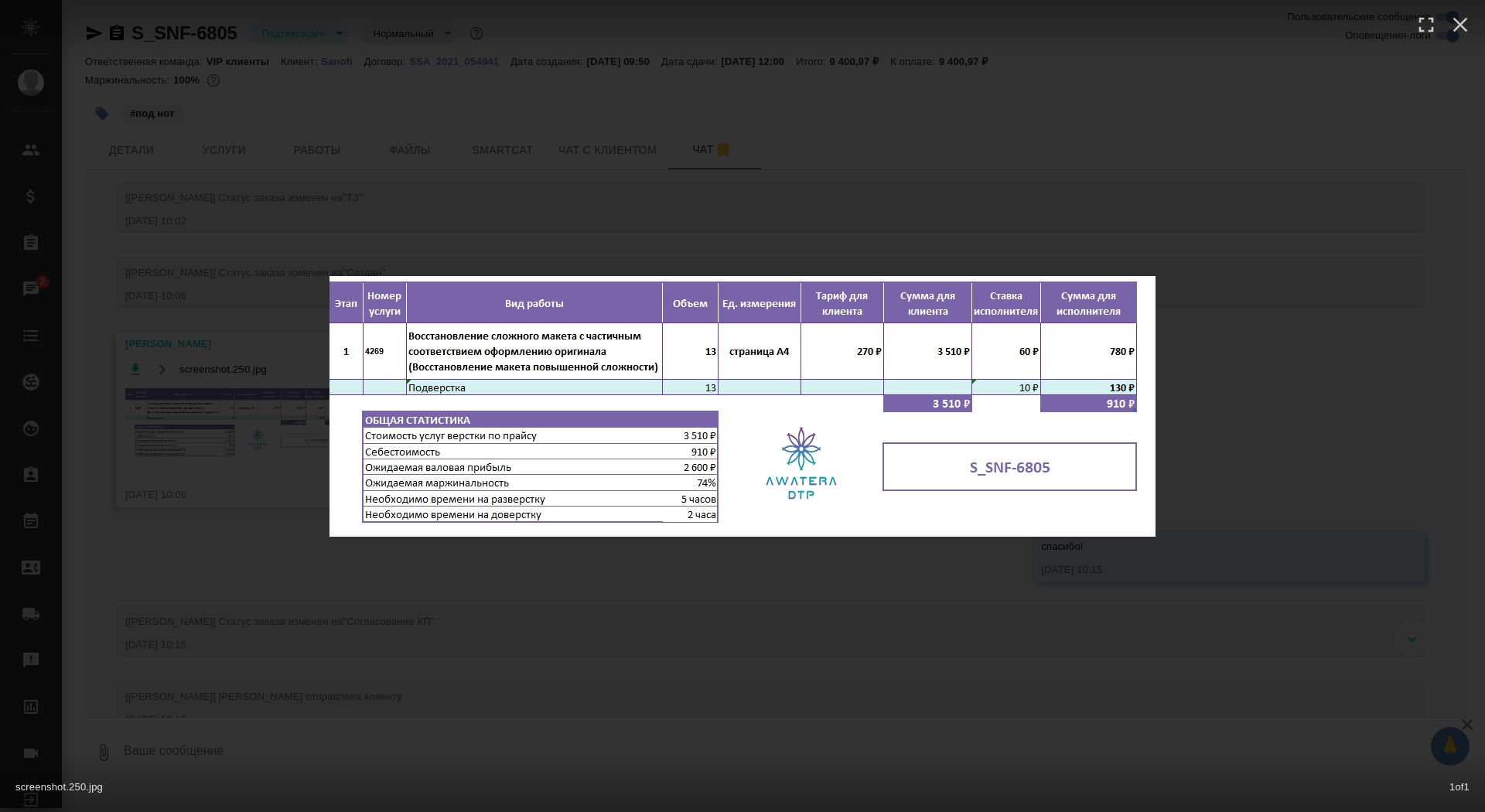
click at [236, 487] on div "screenshot.250.jpg 1 of 1" at bounding box center [742, 406] width 1485 height 812
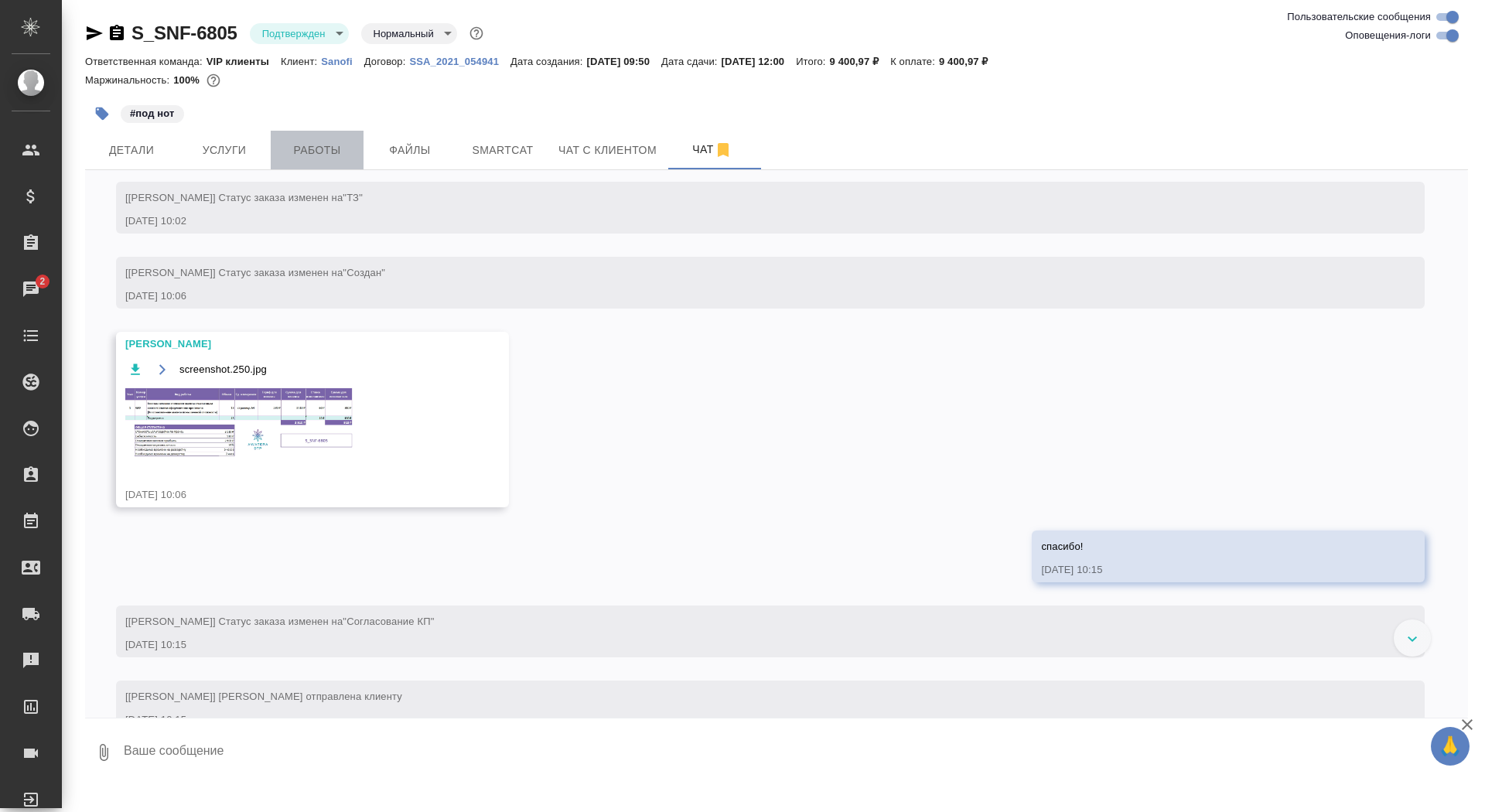
click at [323, 148] on span "Работы" at bounding box center [317, 150] width 75 height 19
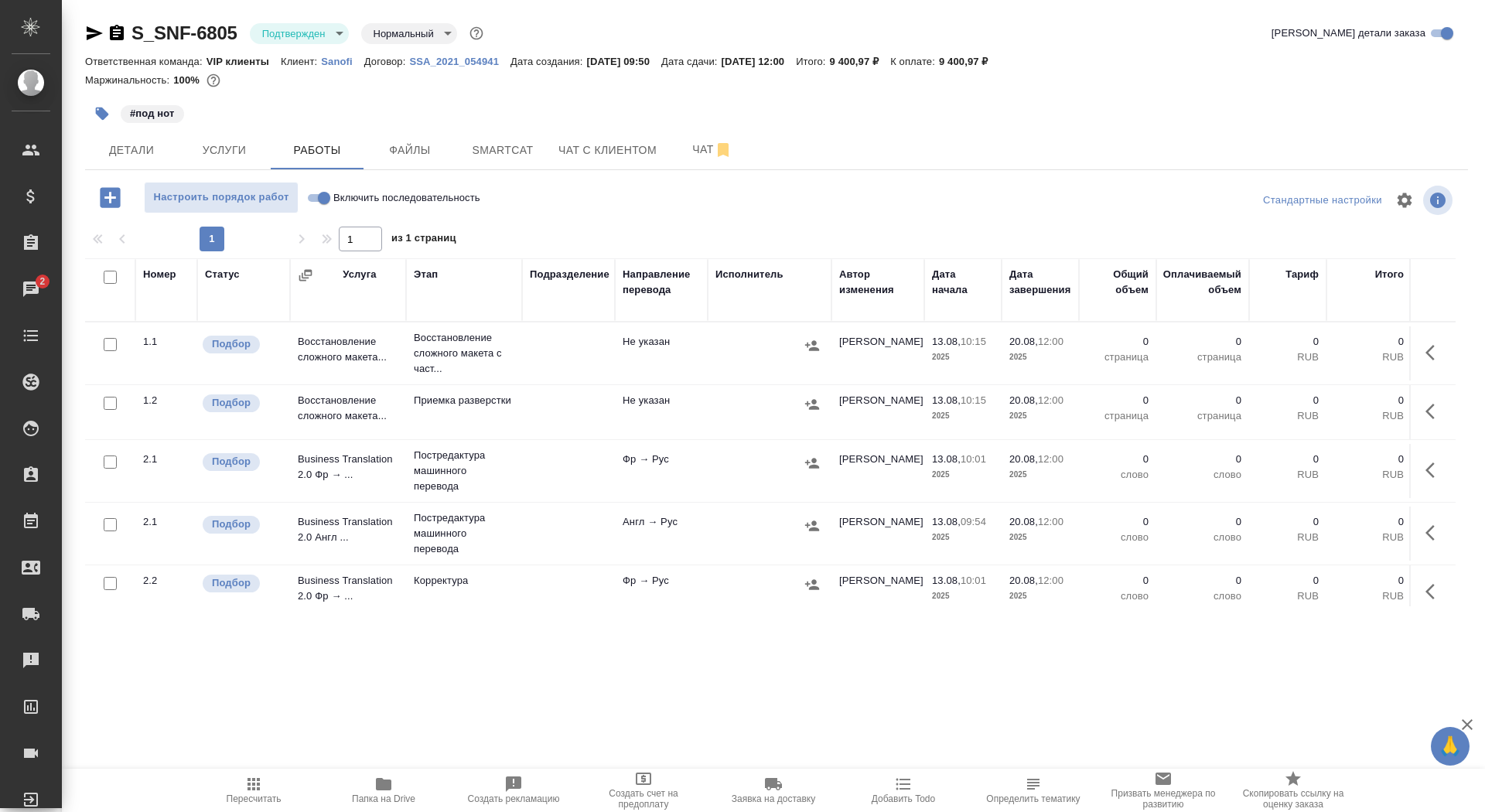
click at [1437, 351] on icon "button" at bounding box center [1434, 352] width 18 height 18
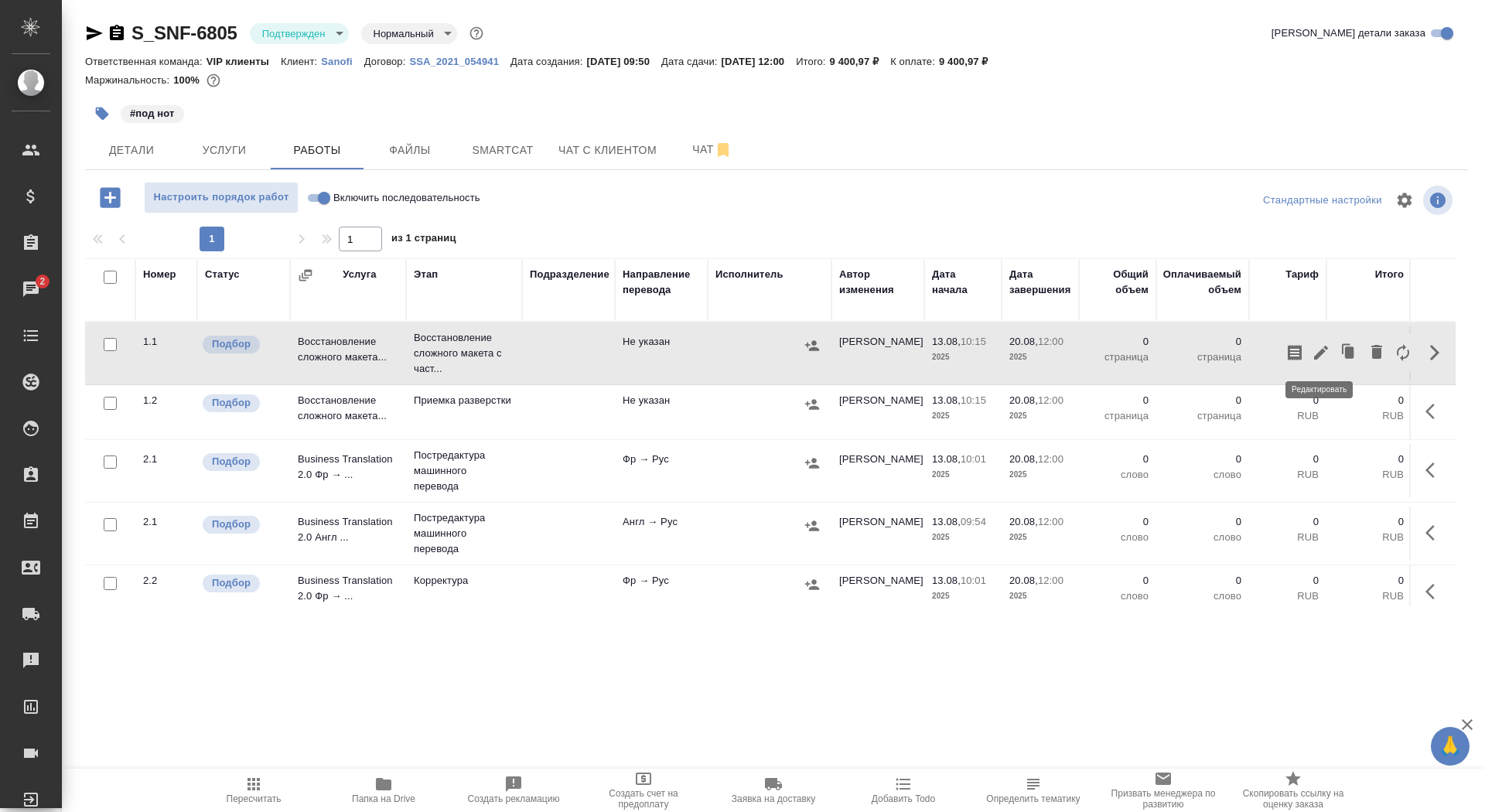
click at [1314, 350] on icon "button" at bounding box center [1320, 352] width 18 height 18
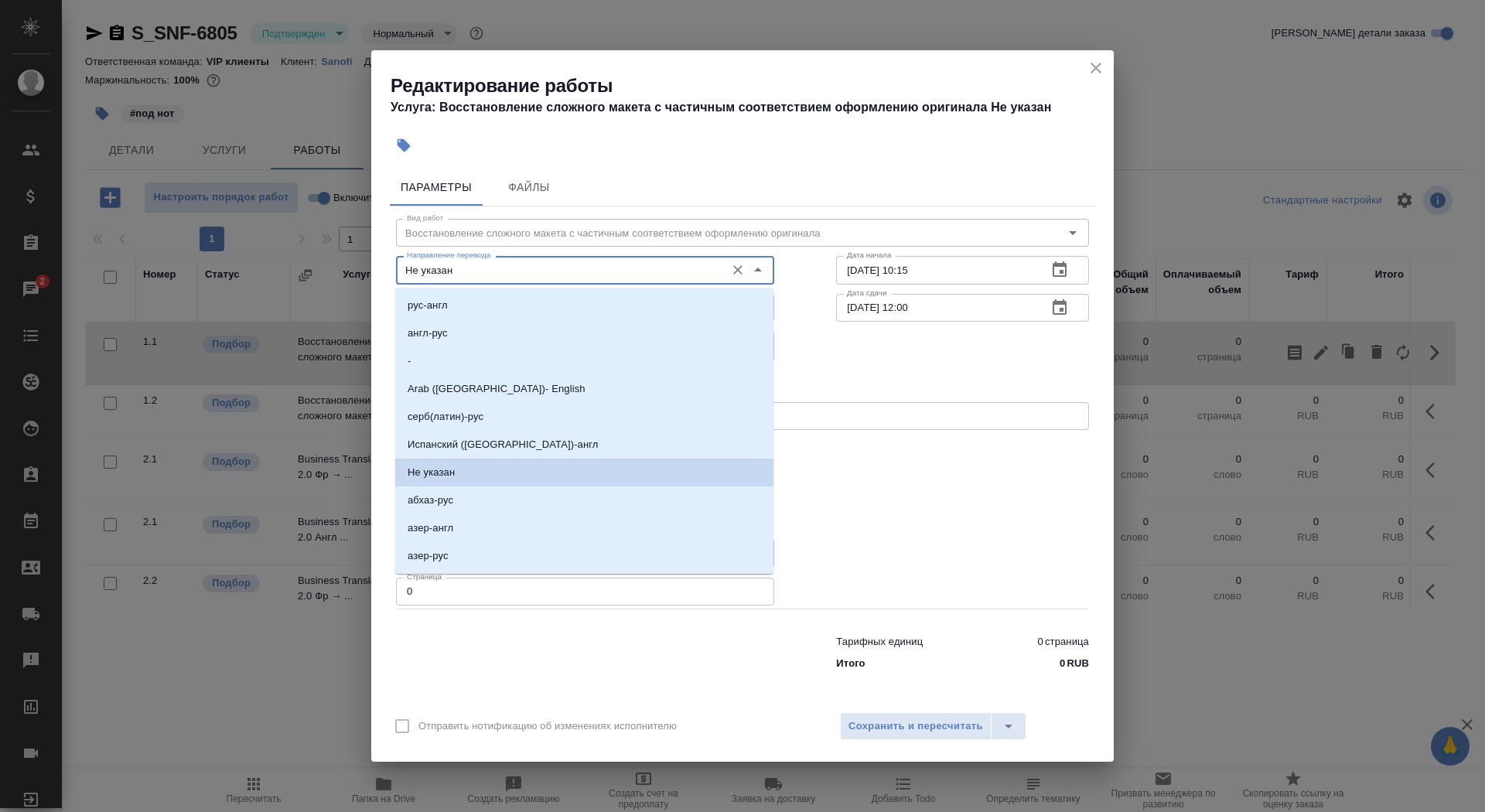
click at [546, 268] on input "Не указан" at bounding box center [560, 269] width 318 height 18
click at [544, 324] on li "англ-рус" at bounding box center [584, 333] width 379 height 28
type input "англ-рус"
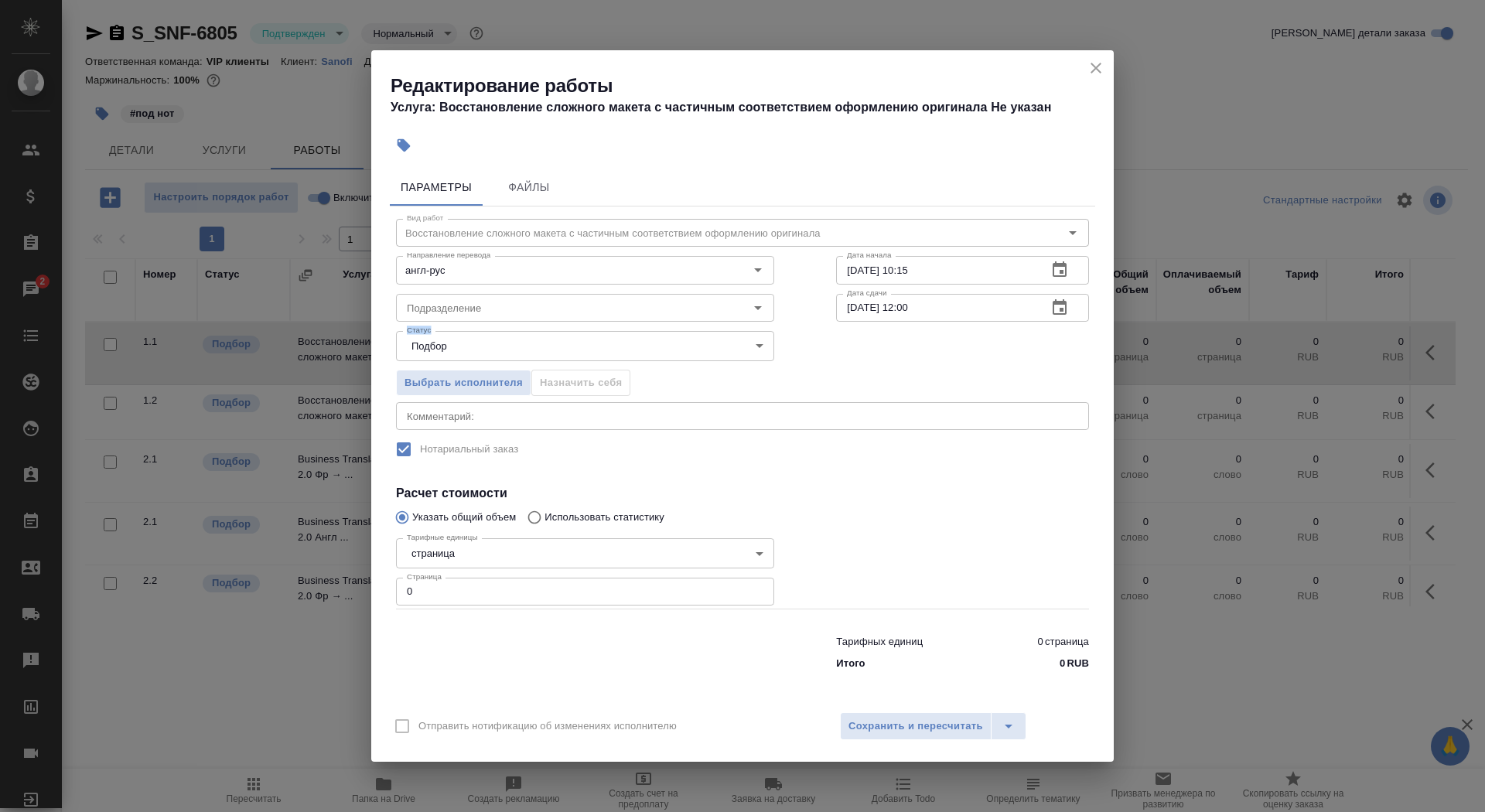
click at [544, 324] on div "Статус Подбор recruiting Статус" at bounding box center [585, 345] width 440 height 101
click at [629, 310] on input "Подразделение" at bounding box center [560, 307] width 318 height 18
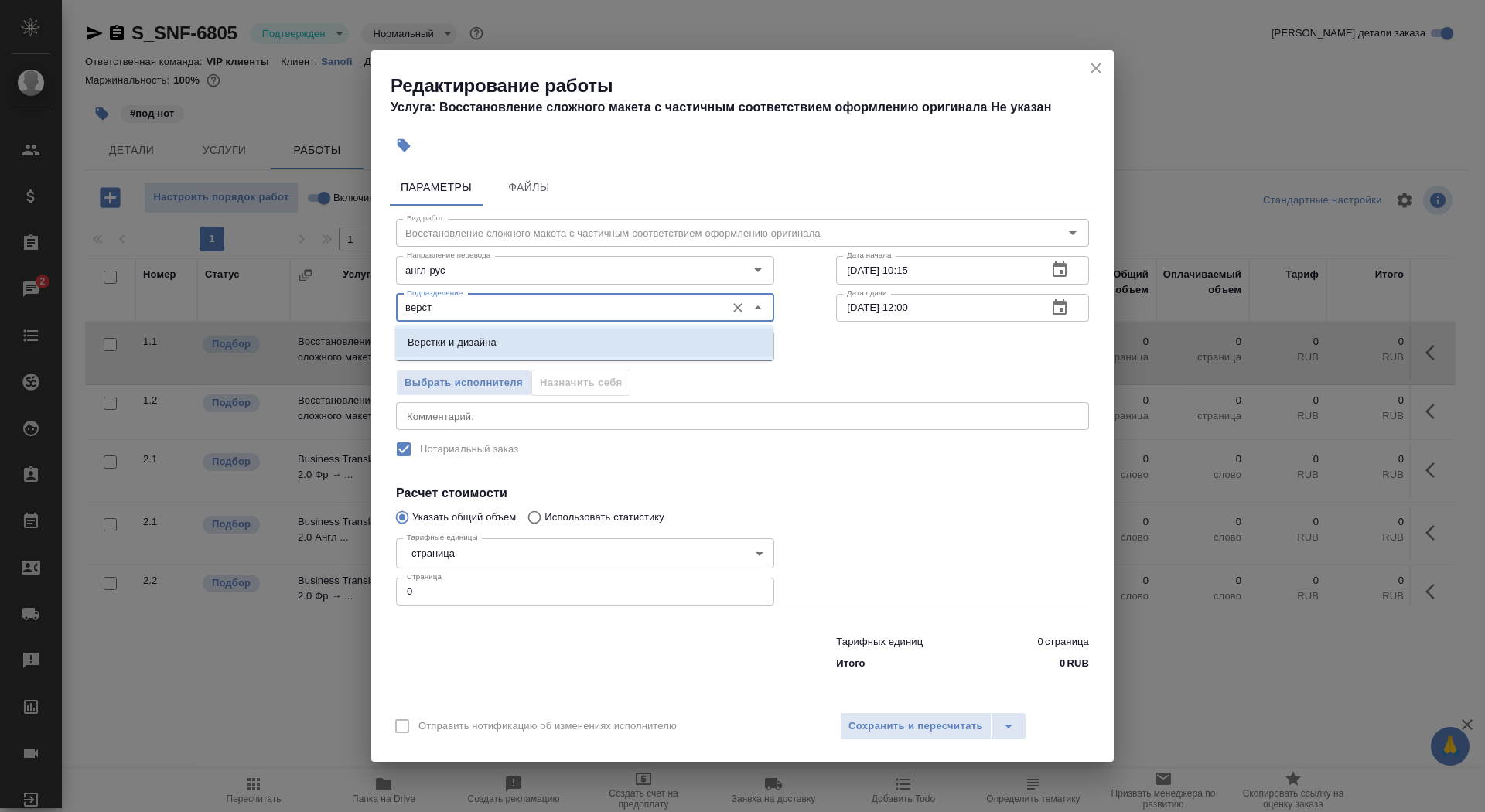
click at [666, 342] on li "Верстки и дизайна" at bounding box center [584, 343] width 379 height 28
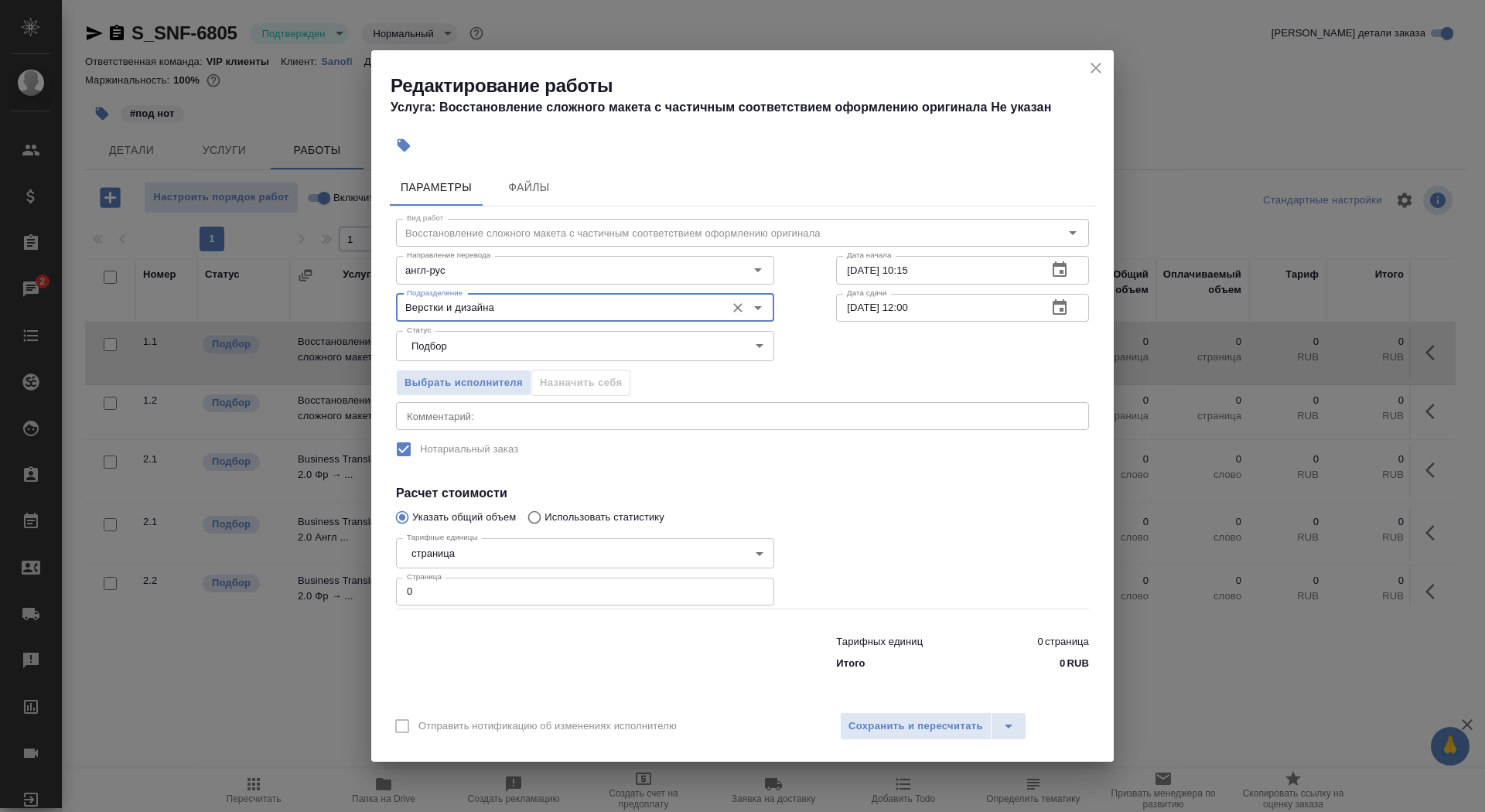
type input "Верстки и дизайна"
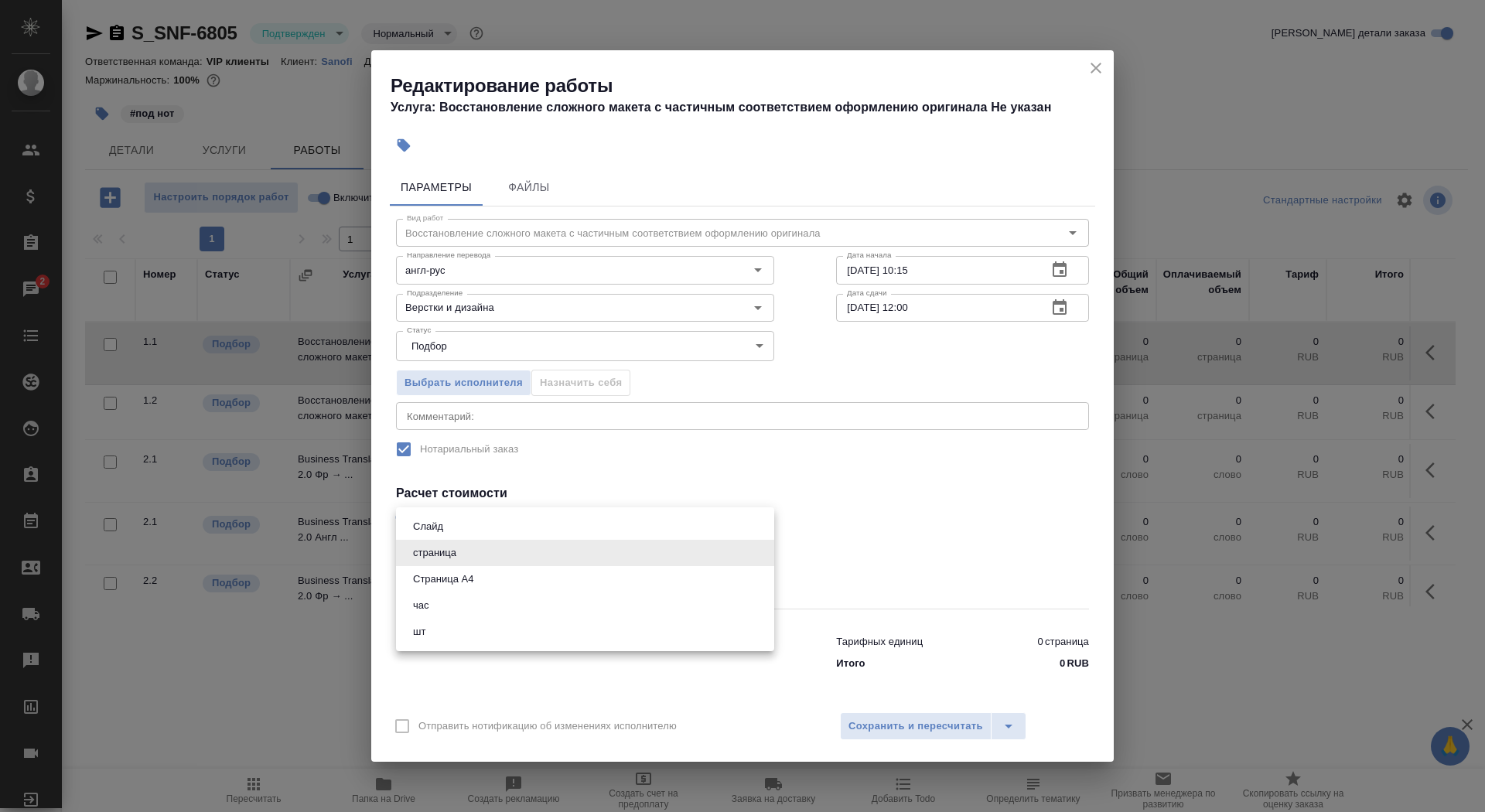
click at [559, 543] on body "🙏 .cls-1 fill:#fff; AWATERA Saydasheva Dilyara Клиенты Спецификации Заказы 2 Ча…" at bounding box center [742, 406] width 1485 height 812
click at [560, 571] on li "Страница А4" at bounding box center [585, 579] width 379 height 26
type input "5f036ec4e16dec2d6b59c8ff"
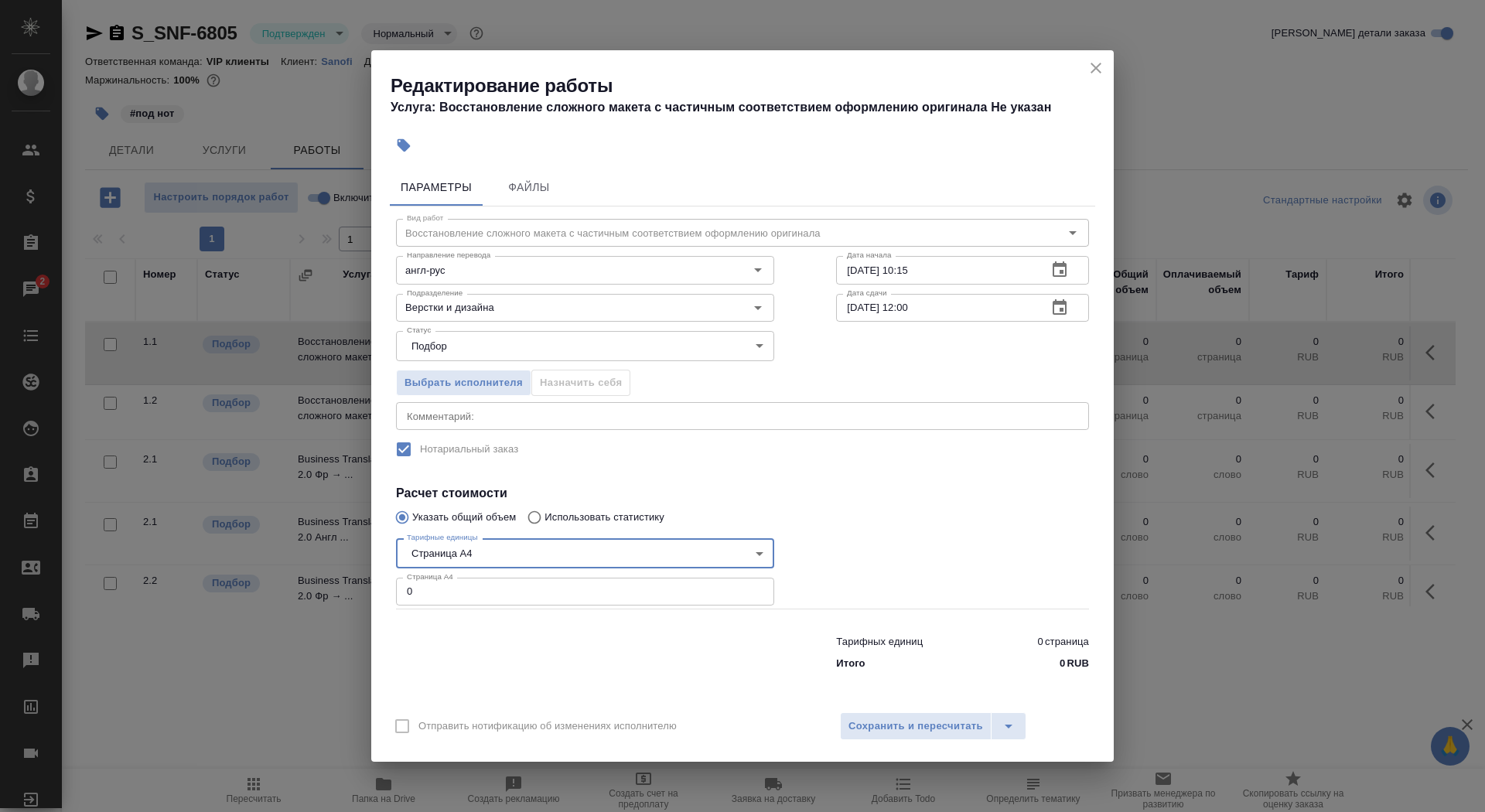
click at [560, 588] on input "0" at bounding box center [585, 591] width 379 height 28
type input "13"
click at [955, 274] on input "13.08.2025 10:15" at bounding box center [935, 269] width 198 height 28
type input "13.08.2025 13:10"
click at [1068, 307] on icon "button" at bounding box center [1059, 307] width 18 height 18
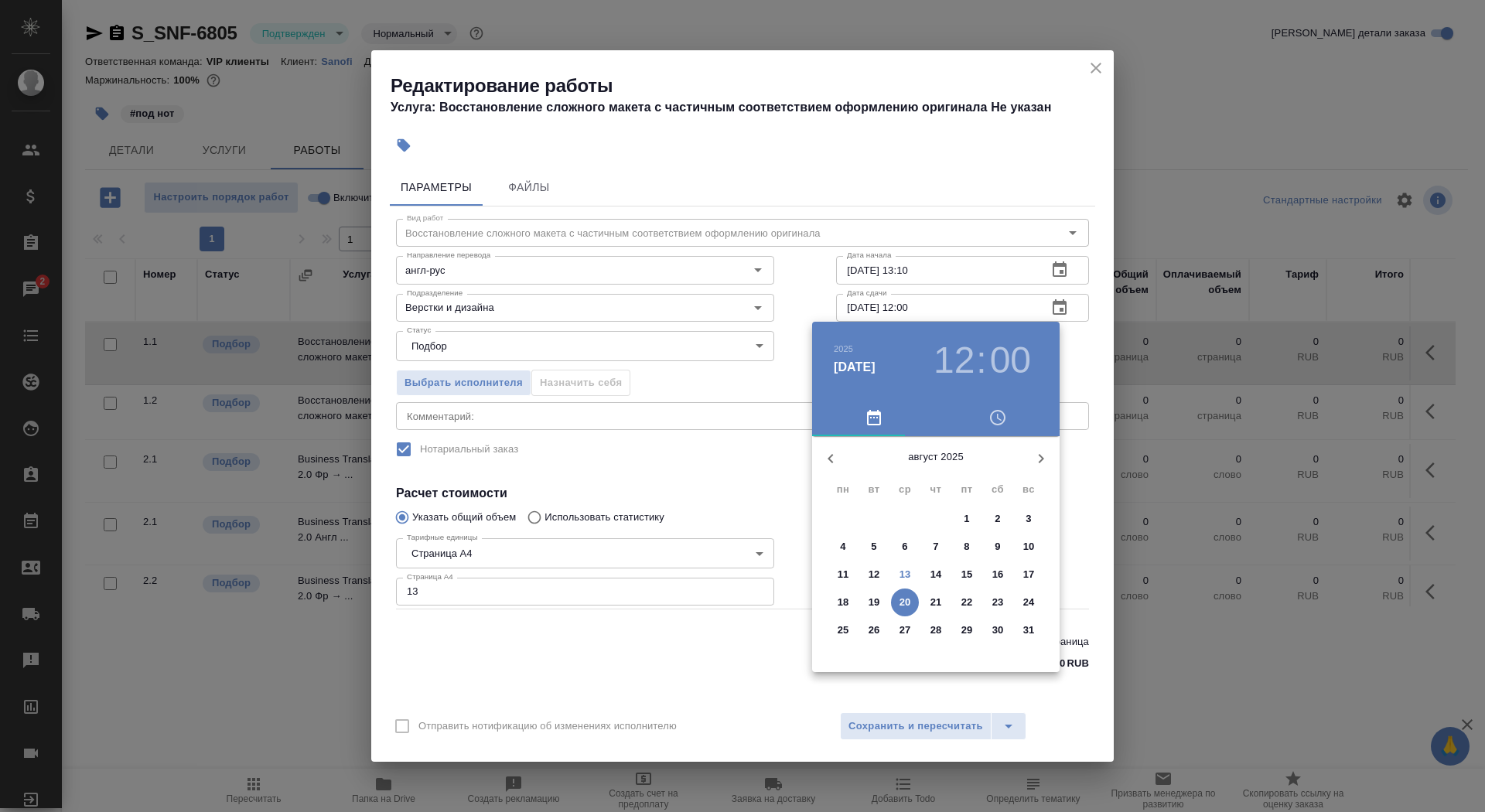
click at [897, 572] on span "13" at bounding box center [904, 575] width 28 height 15
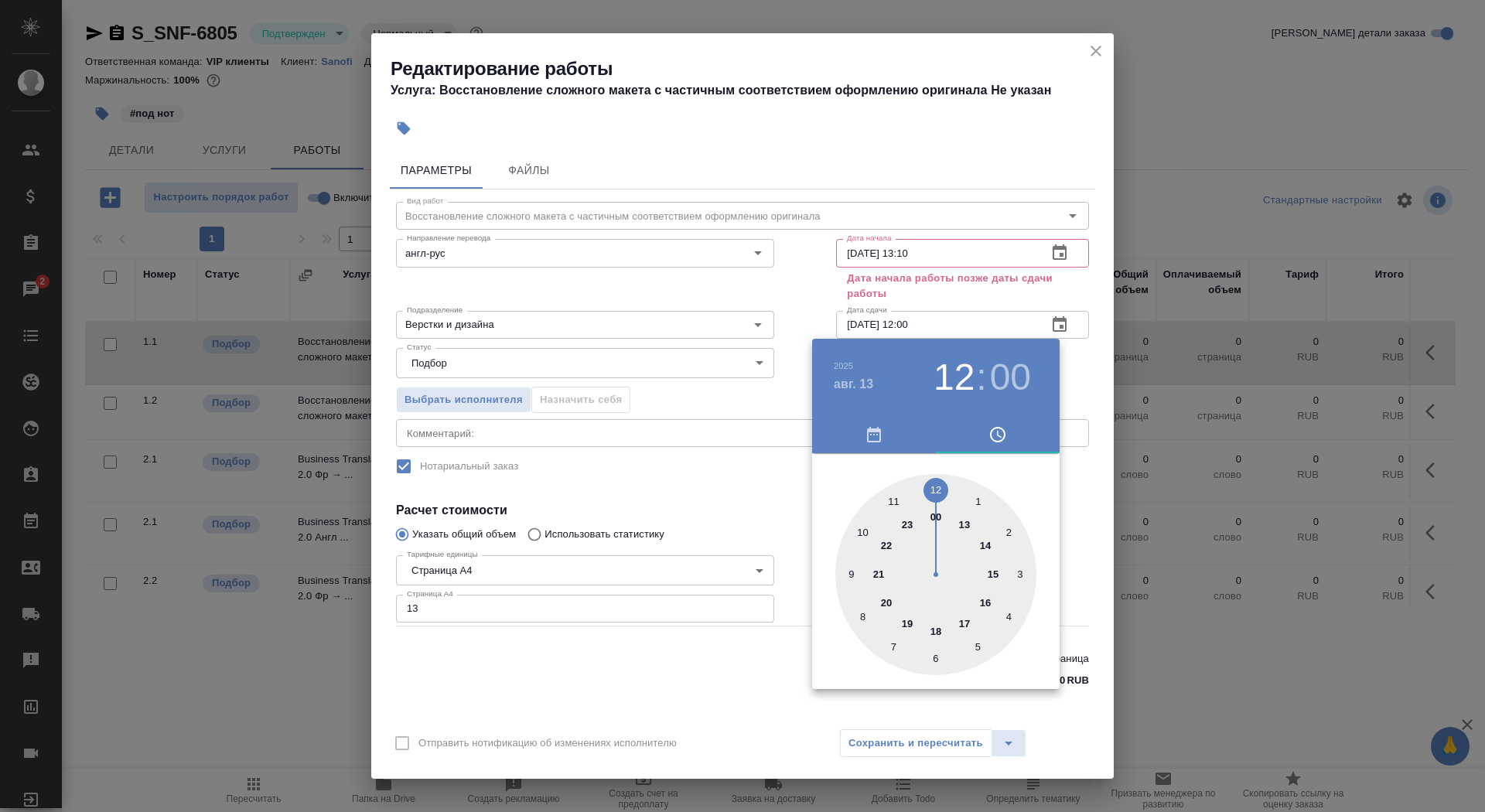
click at [933, 635] on div at bounding box center [936, 575] width 201 height 201
type input "13.08.2025 18:00"
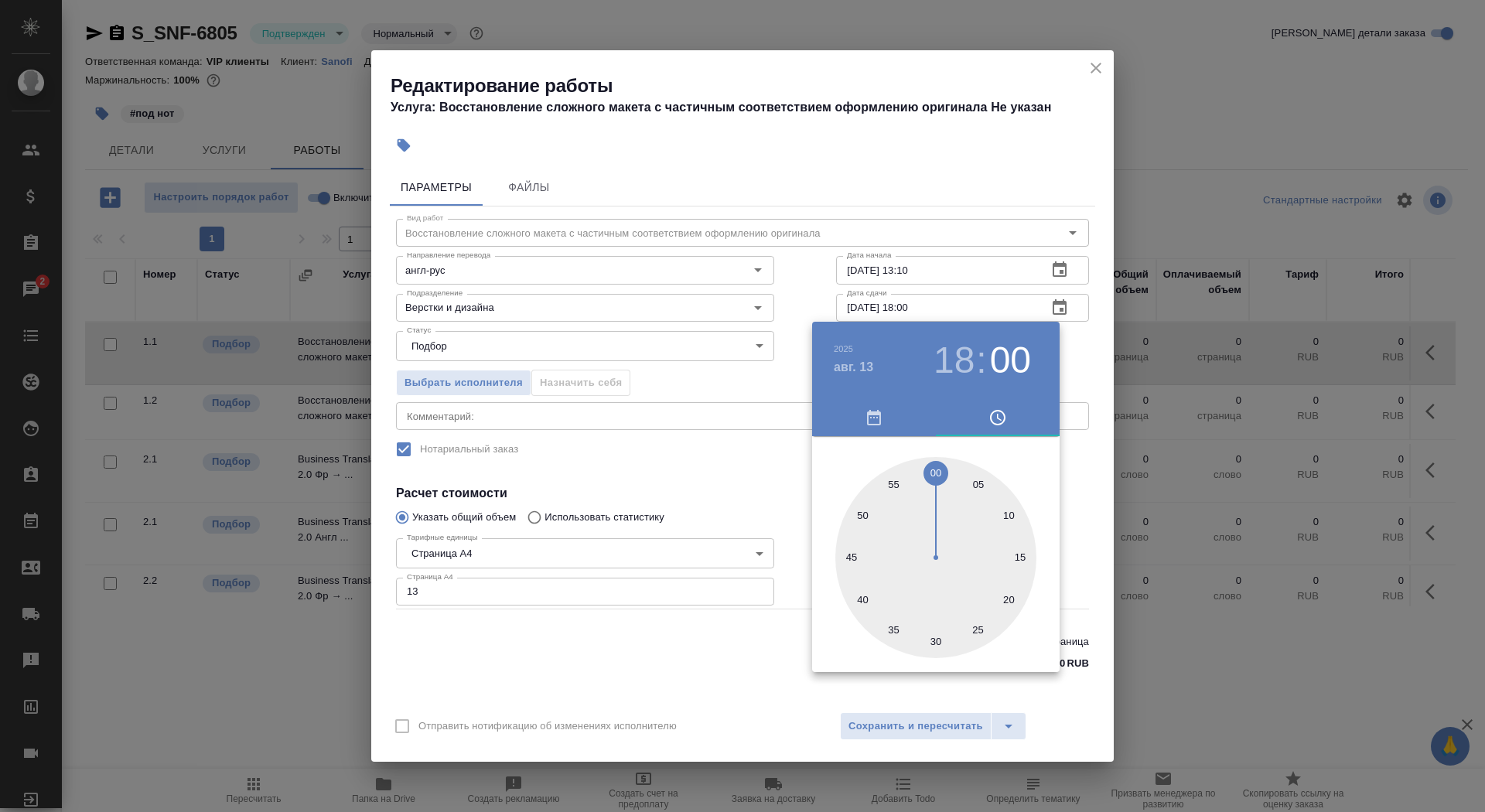
click at [688, 458] on div at bounding box center [742, 406] width 1485 height 812
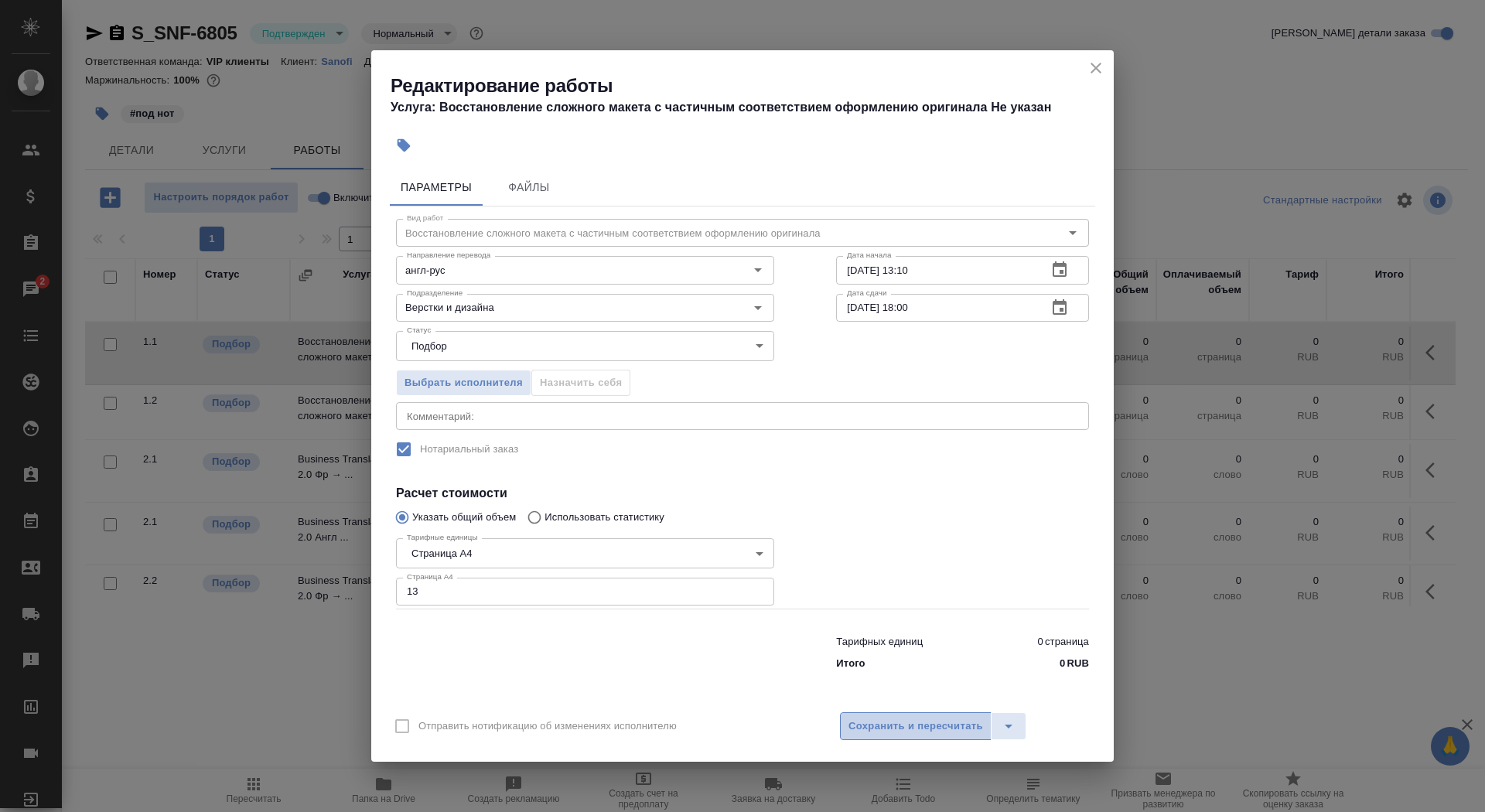
click at [894, 733] on span "Сохранить и пересчитать" at bounding box center [915, 726] width 135 height 17
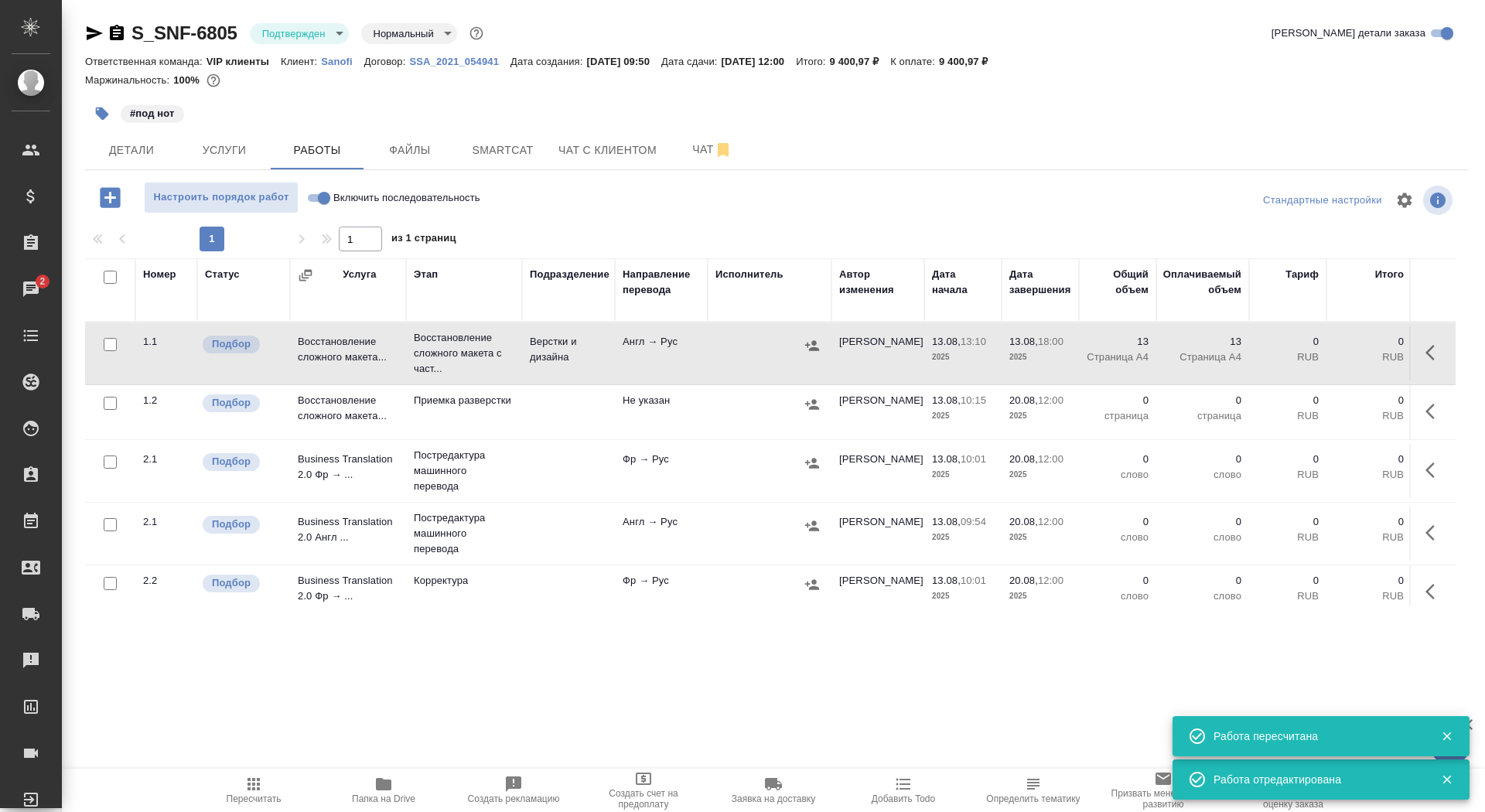
click at [103, 113] on icon "button" at bounding box center [103, 114] width 14 height 14
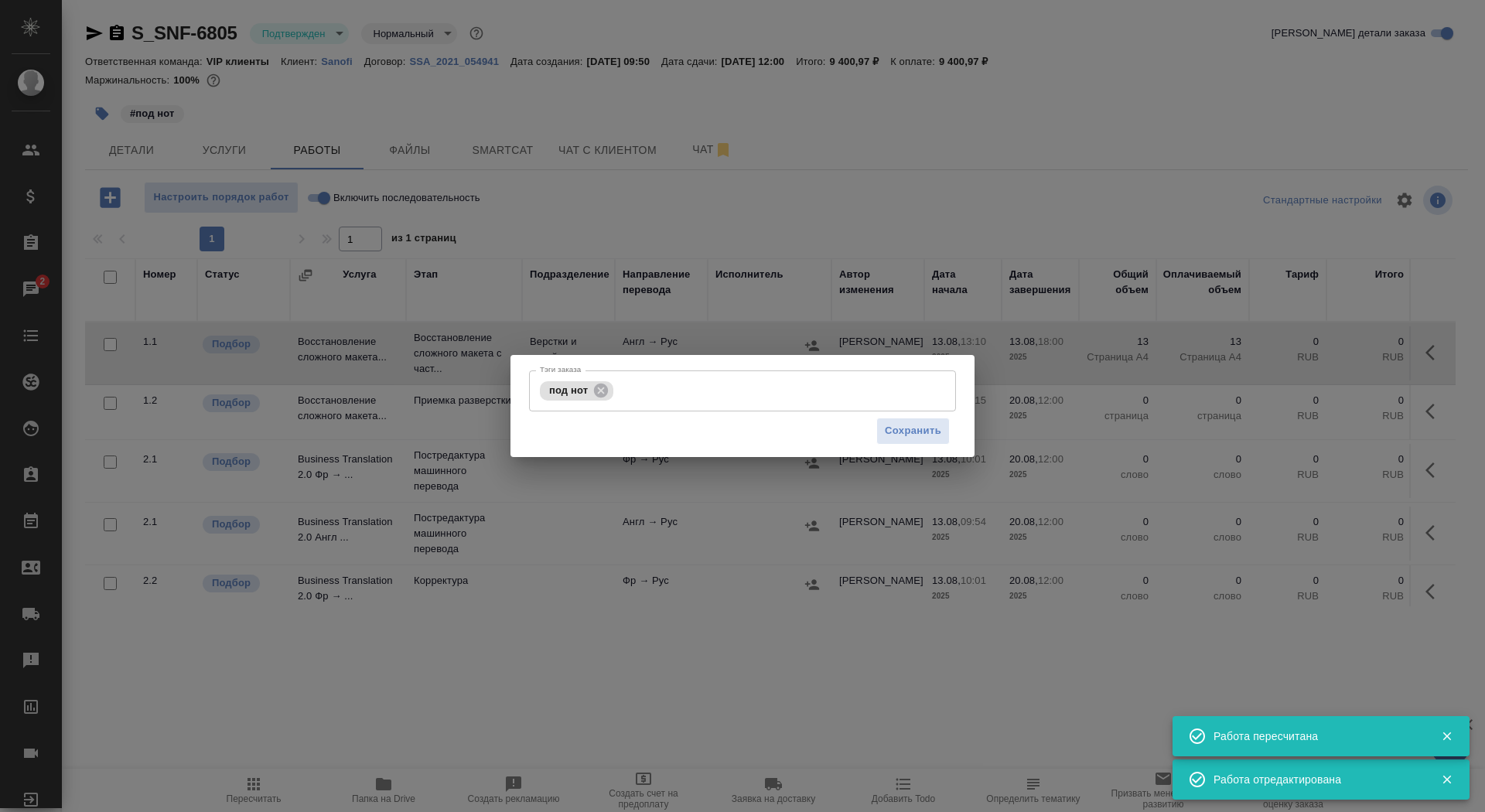
click at [690, 369] on div "Тэги заказа под нот Тэги заказа Сохранить" at bounding box center [742, 406] width 464 height 102
click at [699, 394] on input "Тэги заказа" at bounding box center [769, 390] width 302 height 26
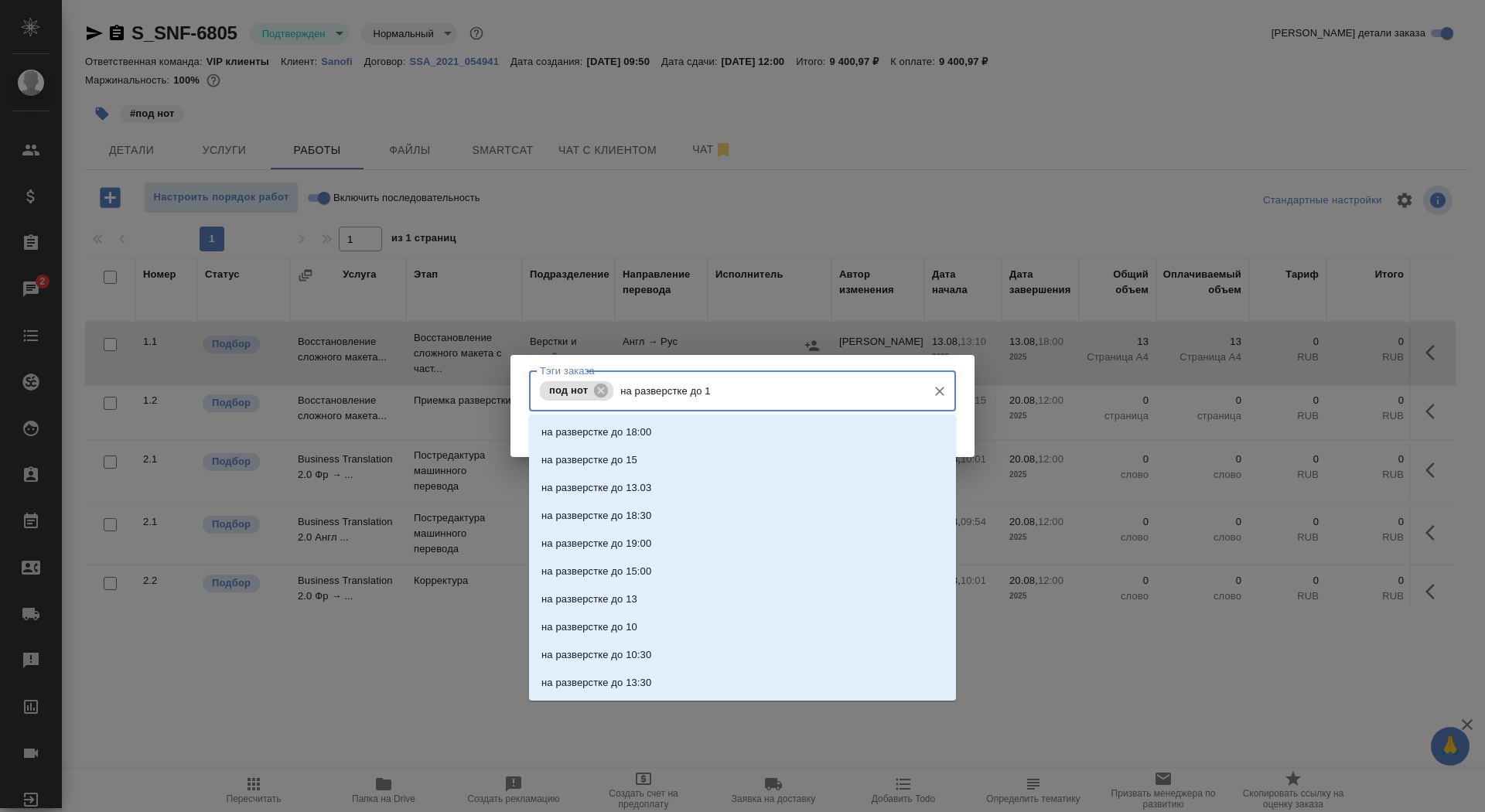
type input "на разверстке до 18"
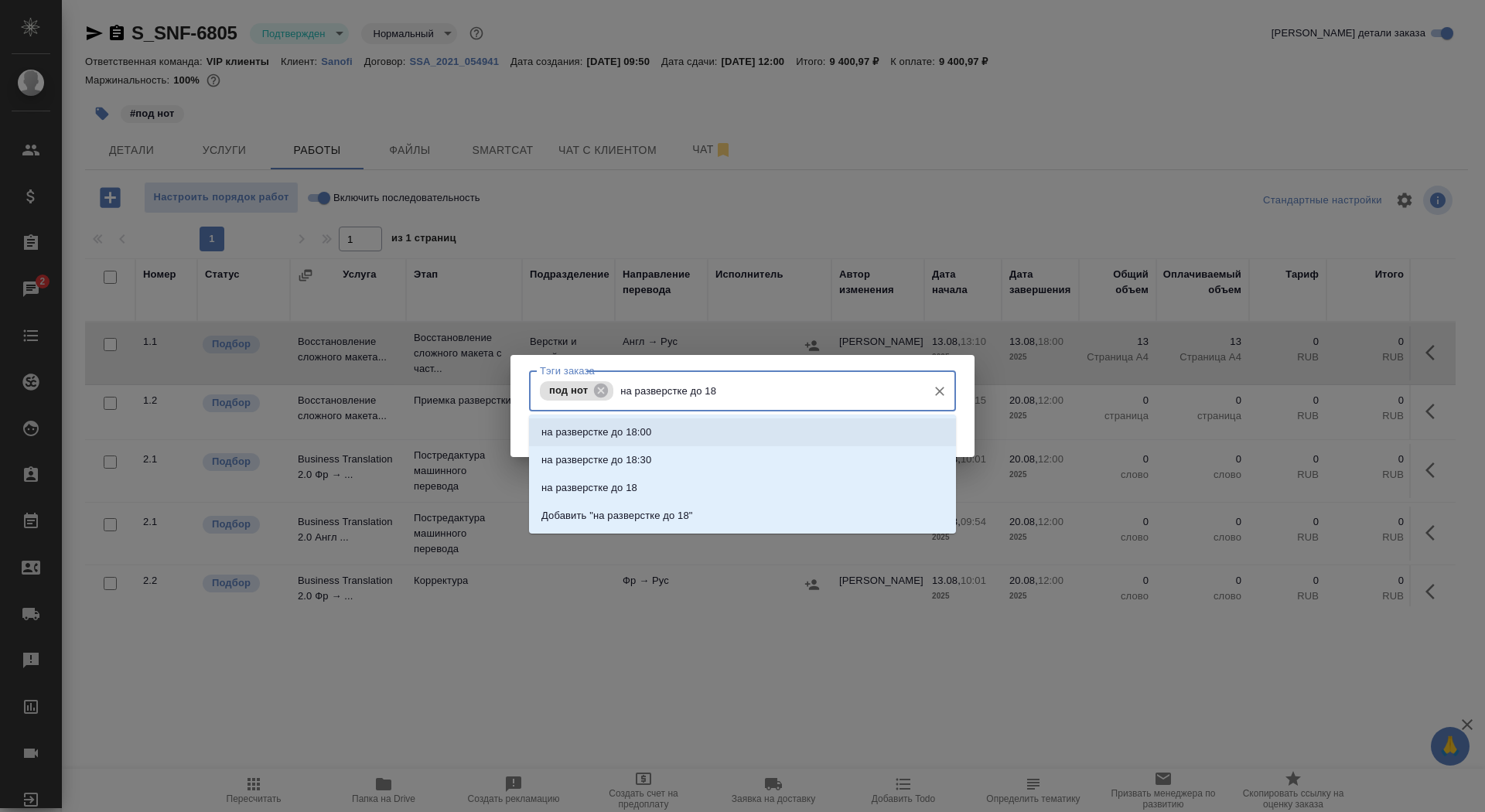
click at [702, 440] on li "на разверстке до 18:00" at bounding box center [742, 432] width 427 height 28
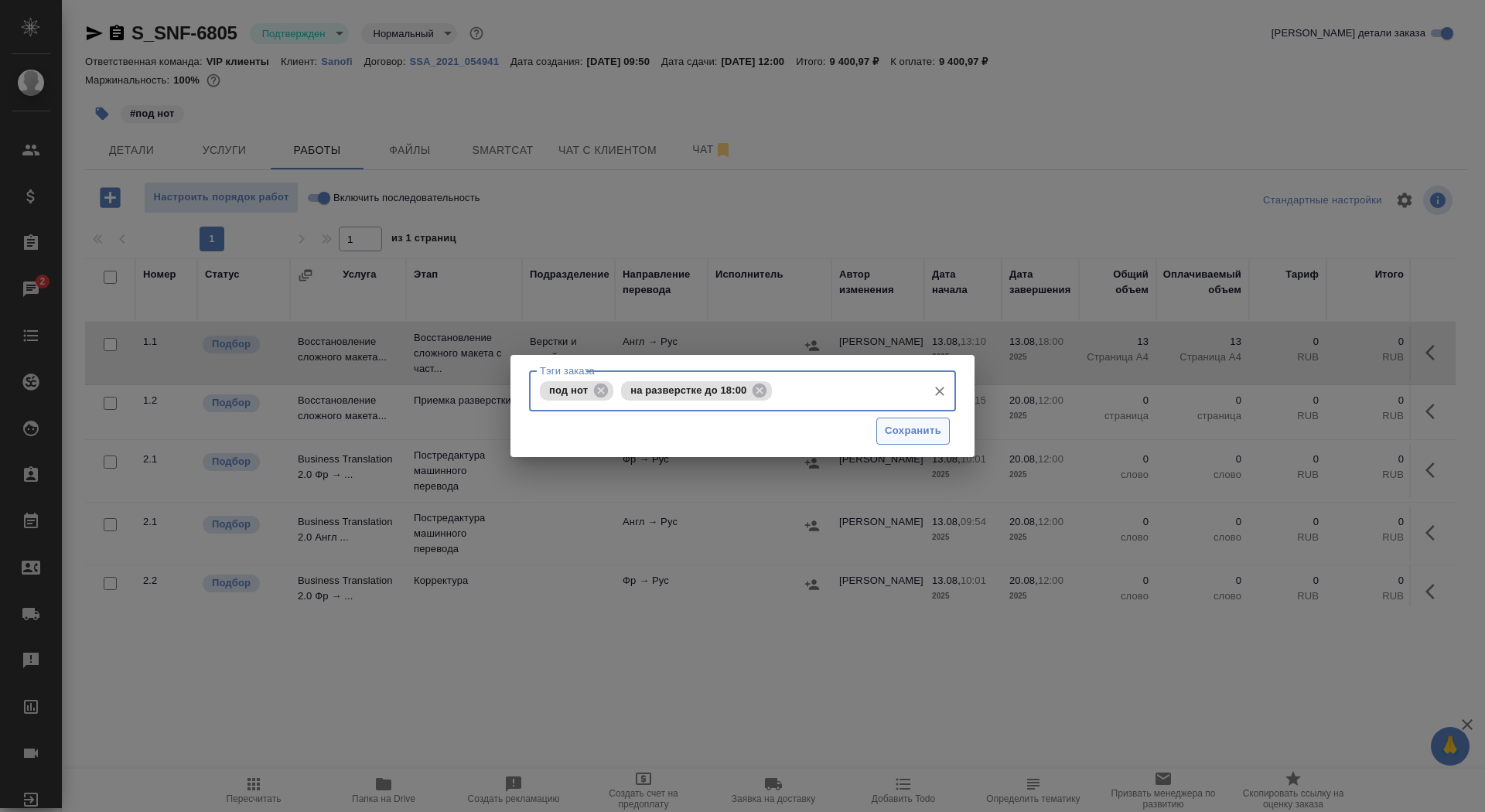
click at [910, 430] on span "Сохранить" at bounding box center [913, 431] width 56 height 17
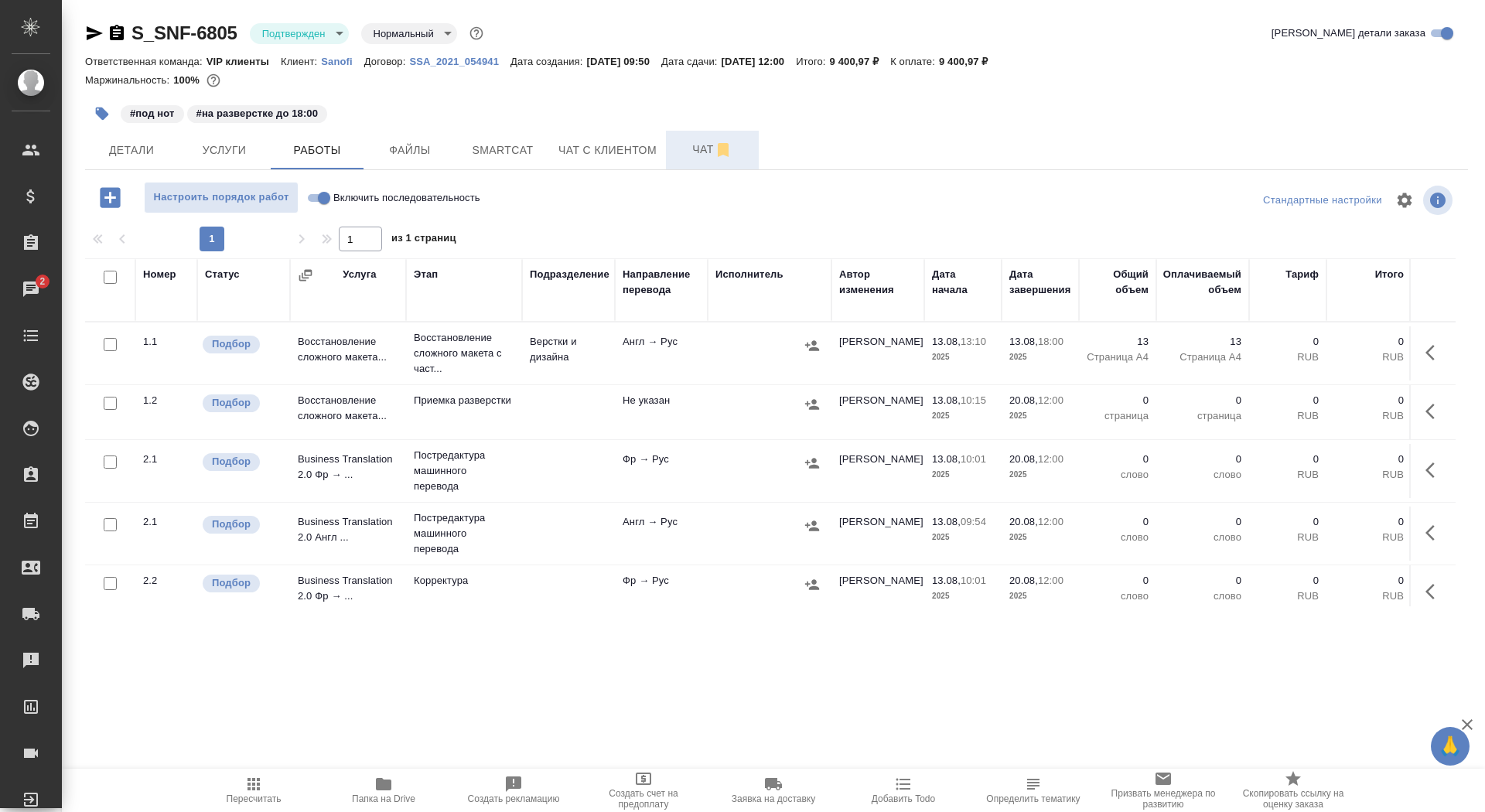
click at [689, 152] on span "Чат" at bounding box center [712, 150] width 75 height 19
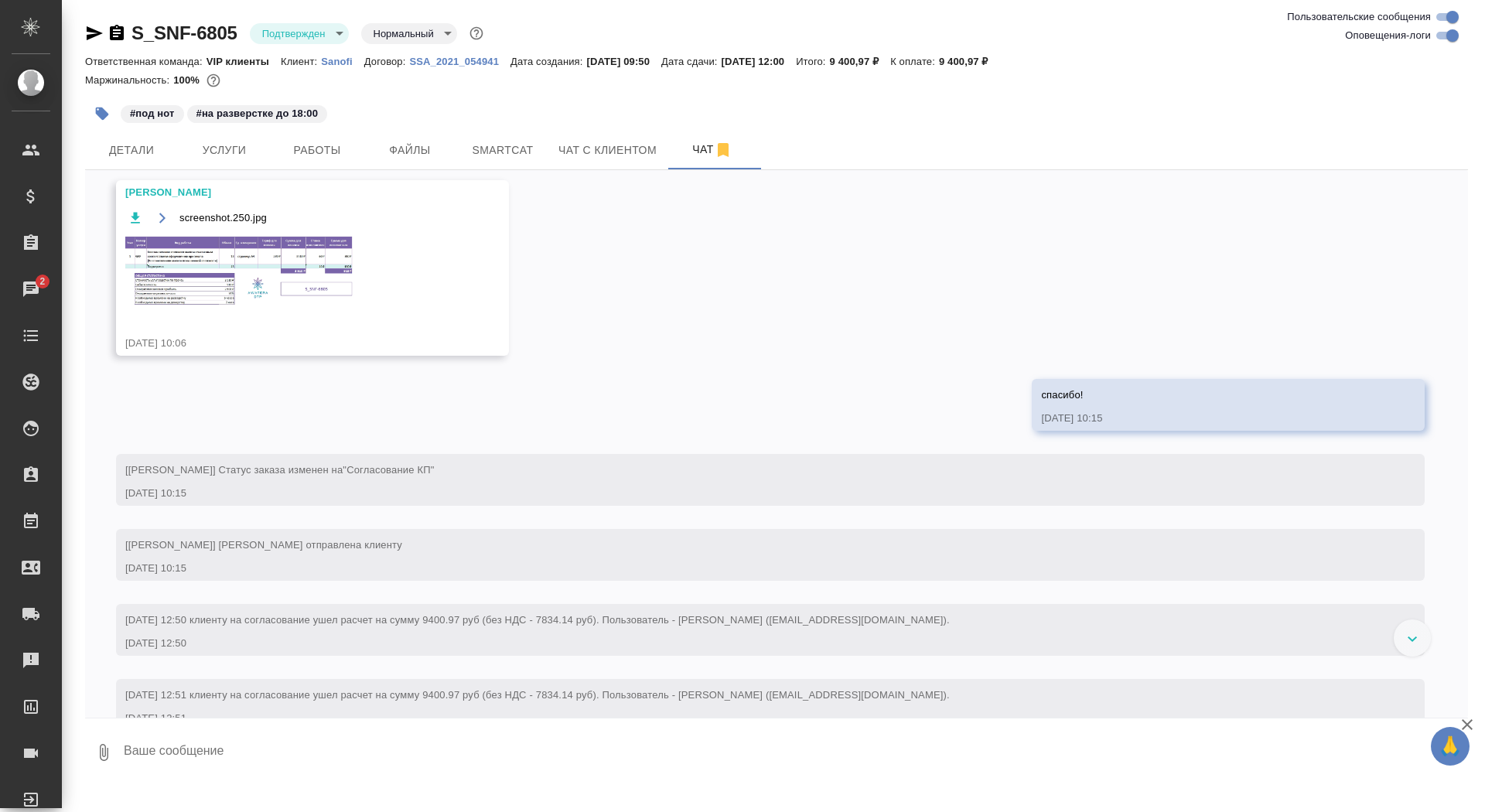
scroll to position [863, 0]
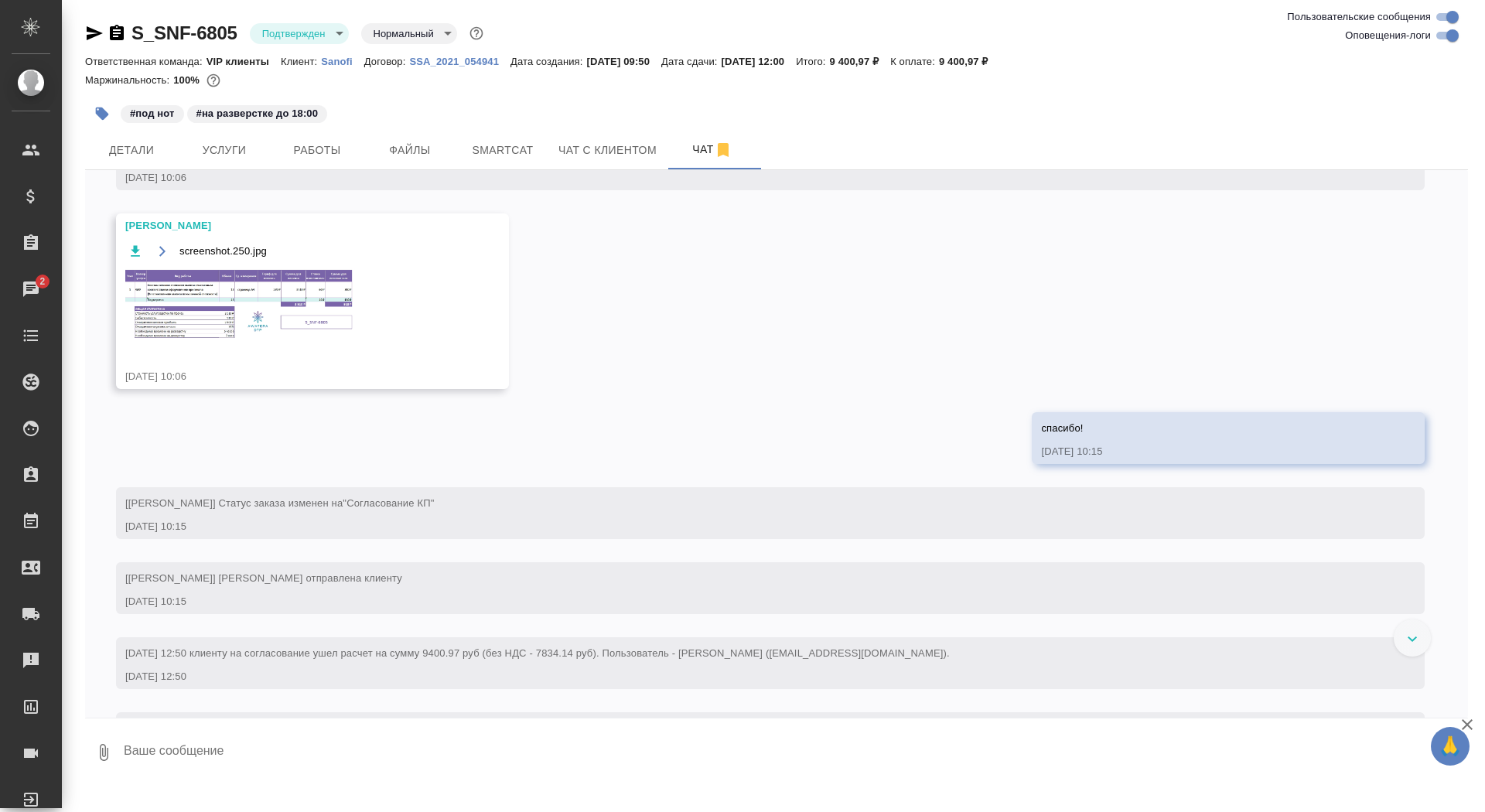
click at [278, 342] on img at bounding box center [241, 305] width 232 height 74
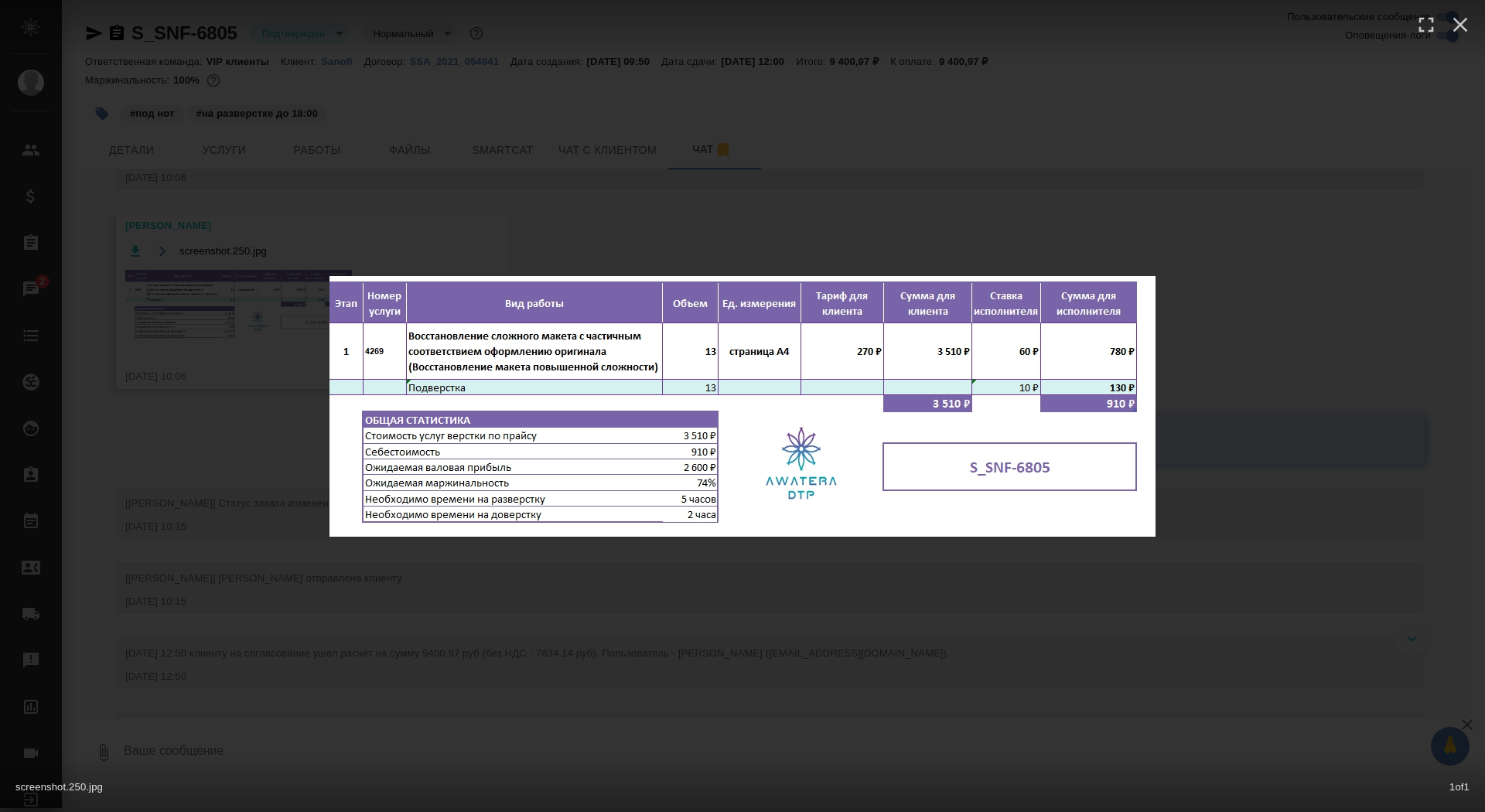
click at [274, 381] on div "screenshot.250.jpg 1 of 1" at bounding box center [742, 406] width 1485 height 812
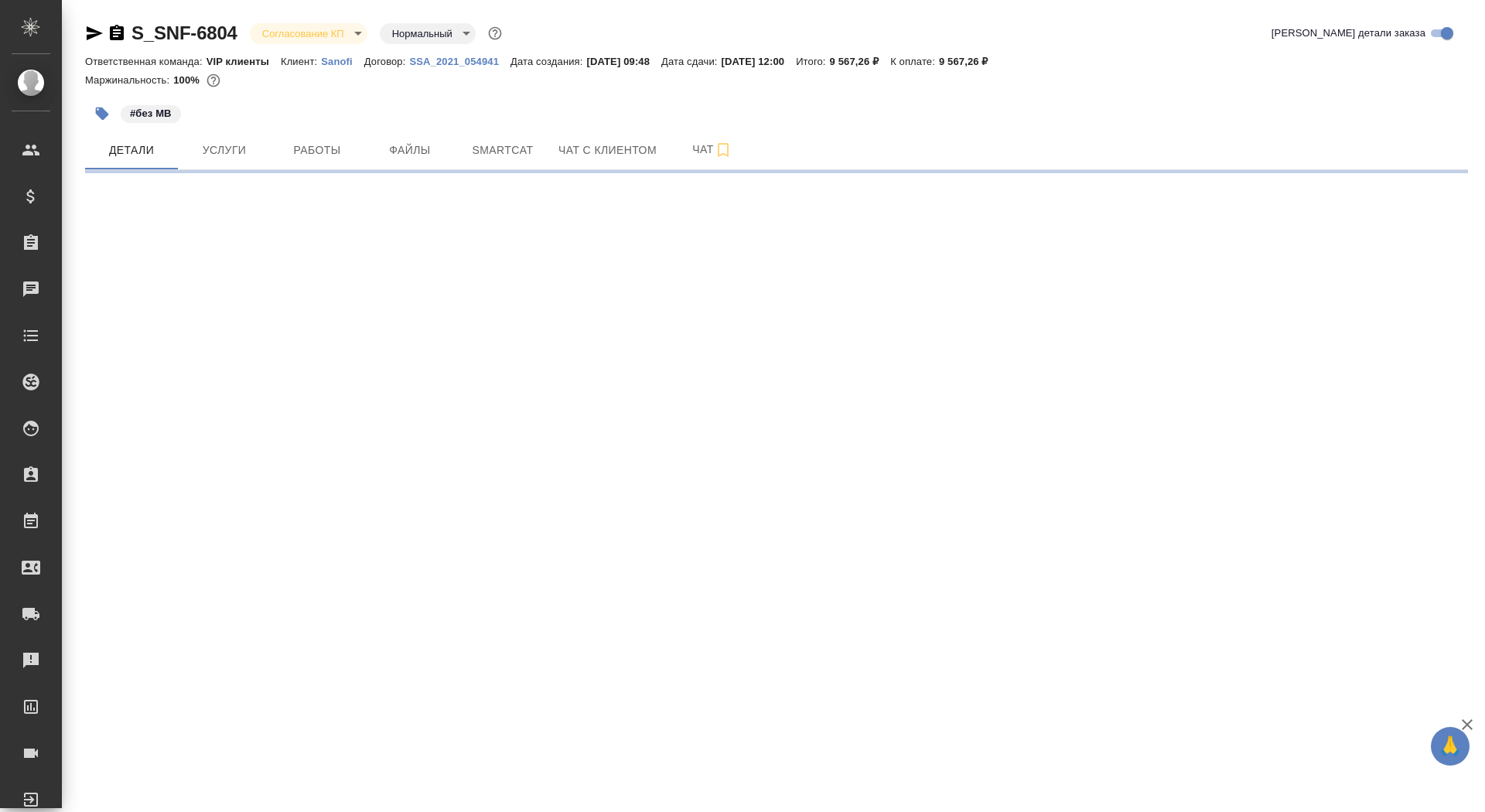
select select "RU"
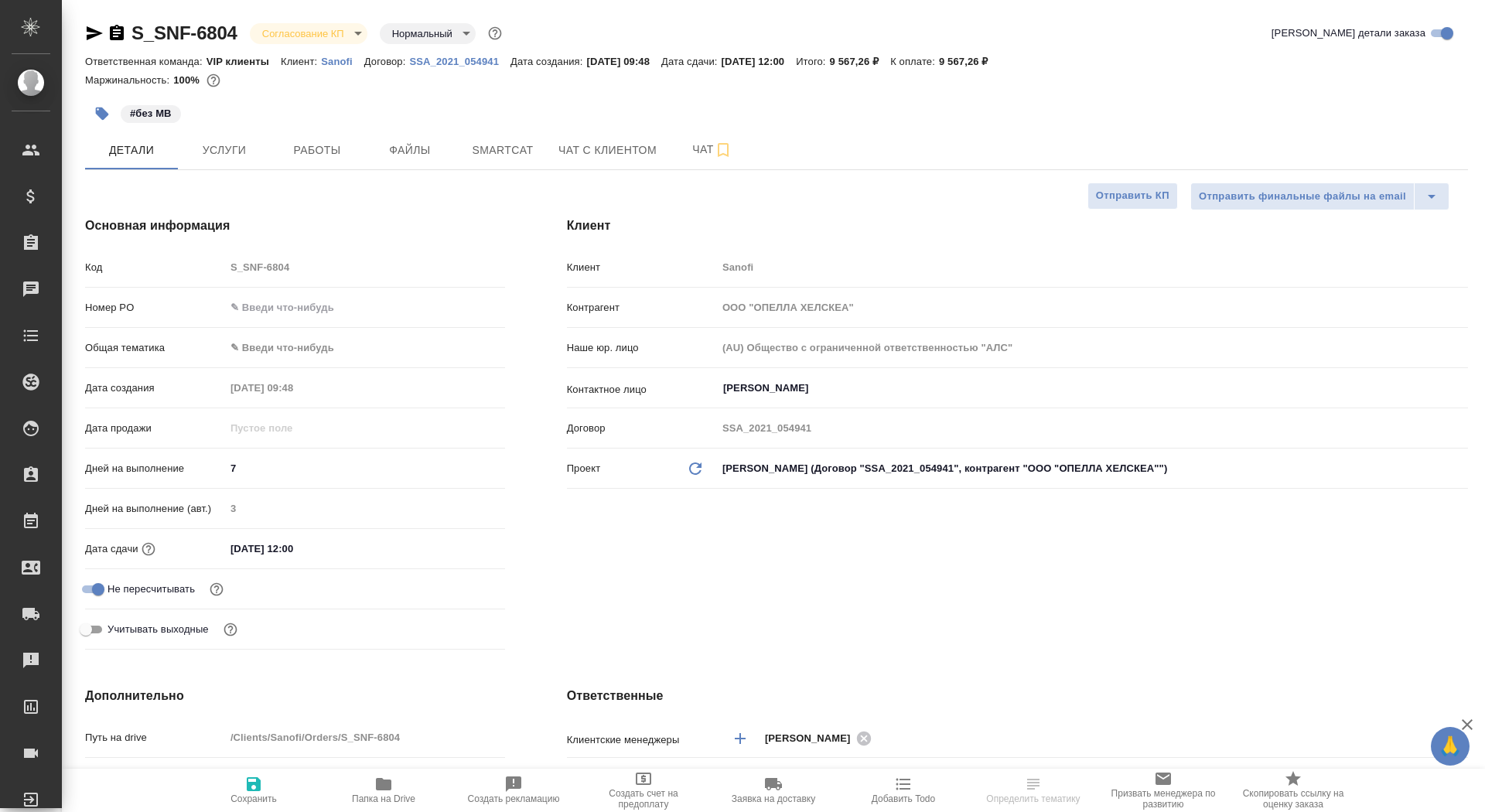
type textarea "x"
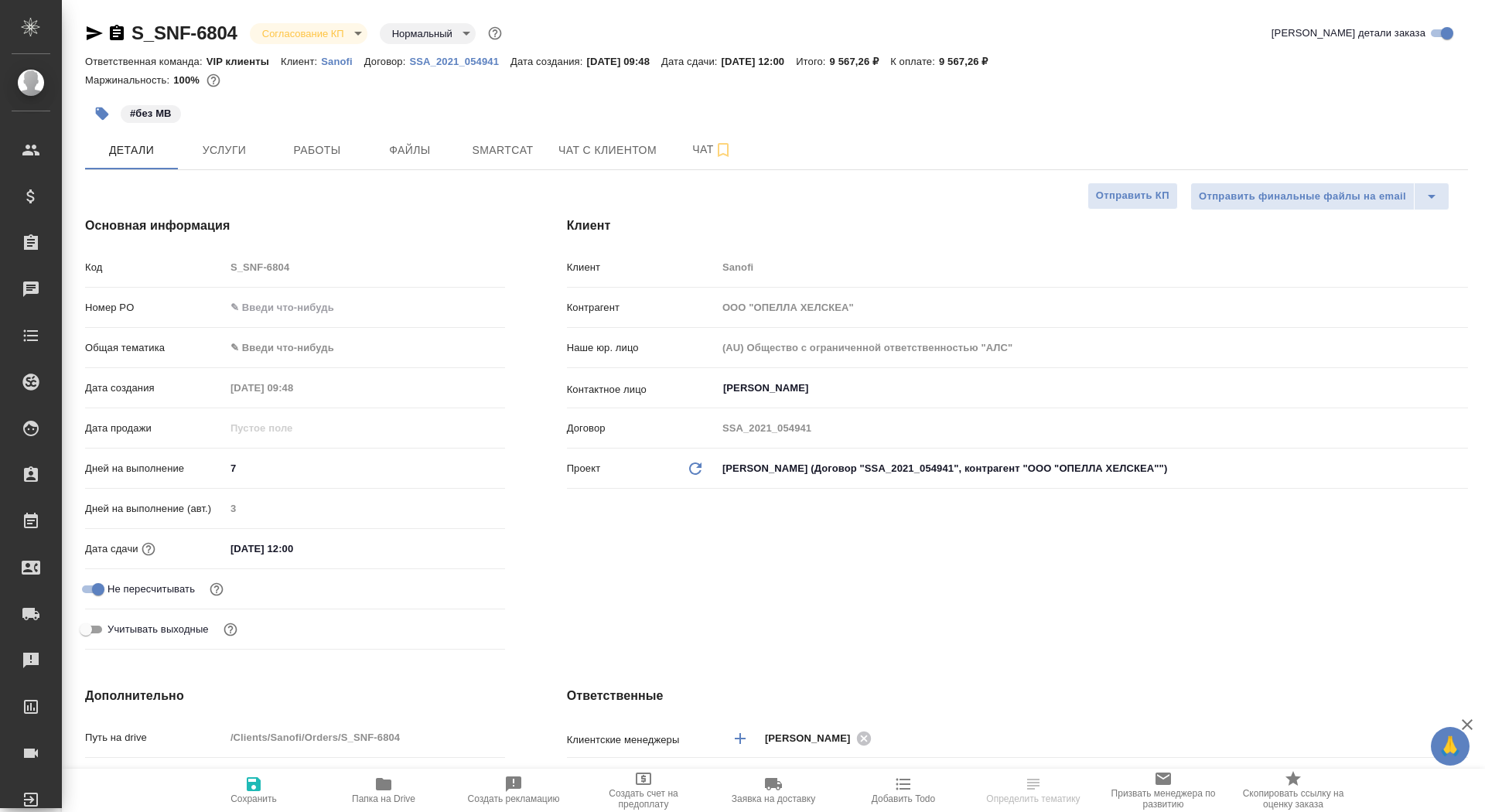
type textarea "x"
click at [284, 294] on div "Номер PO" at bounding box center [295, 308] width 420 height 27
click at [288, 310] on input "text" at bounding box center [365, 307] width 279 height 22
paste input "E005814892"
type input "E005814892"
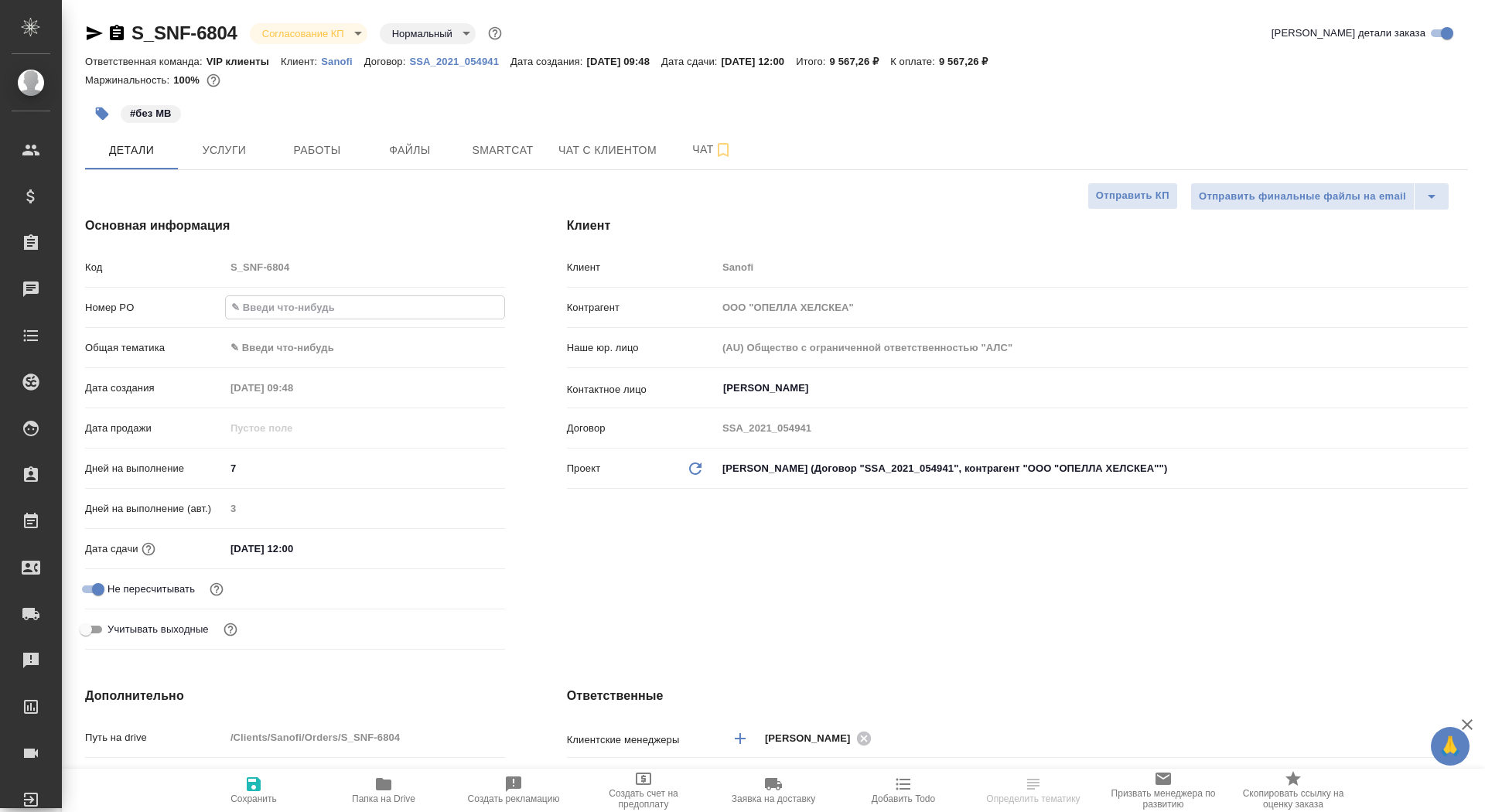
type textarea "x"
type input "E005814892"
click at [267, 811] on button "Сохранить" at bounding box center [254, 790] width 130 height 44
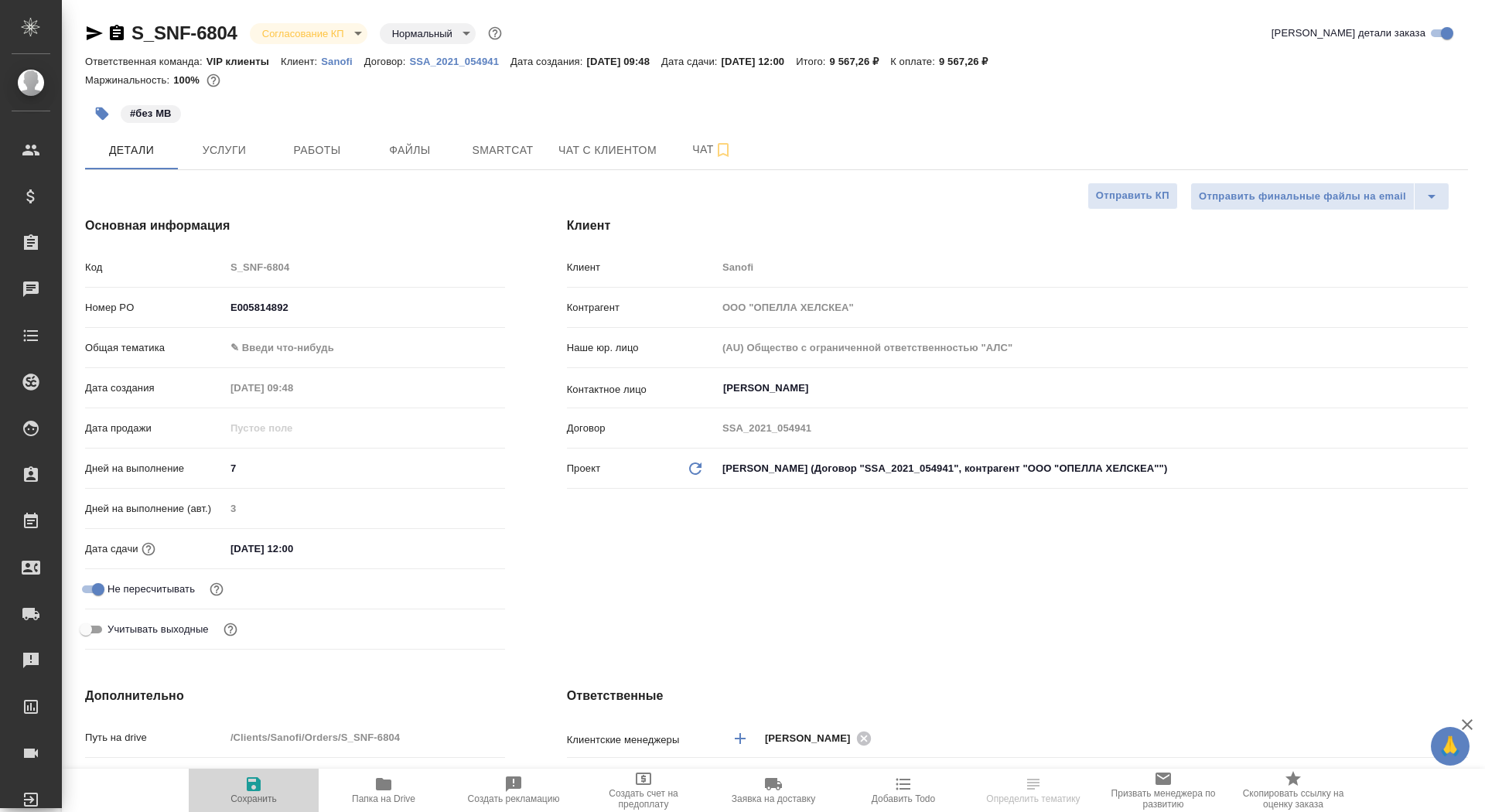
type textarea "x"
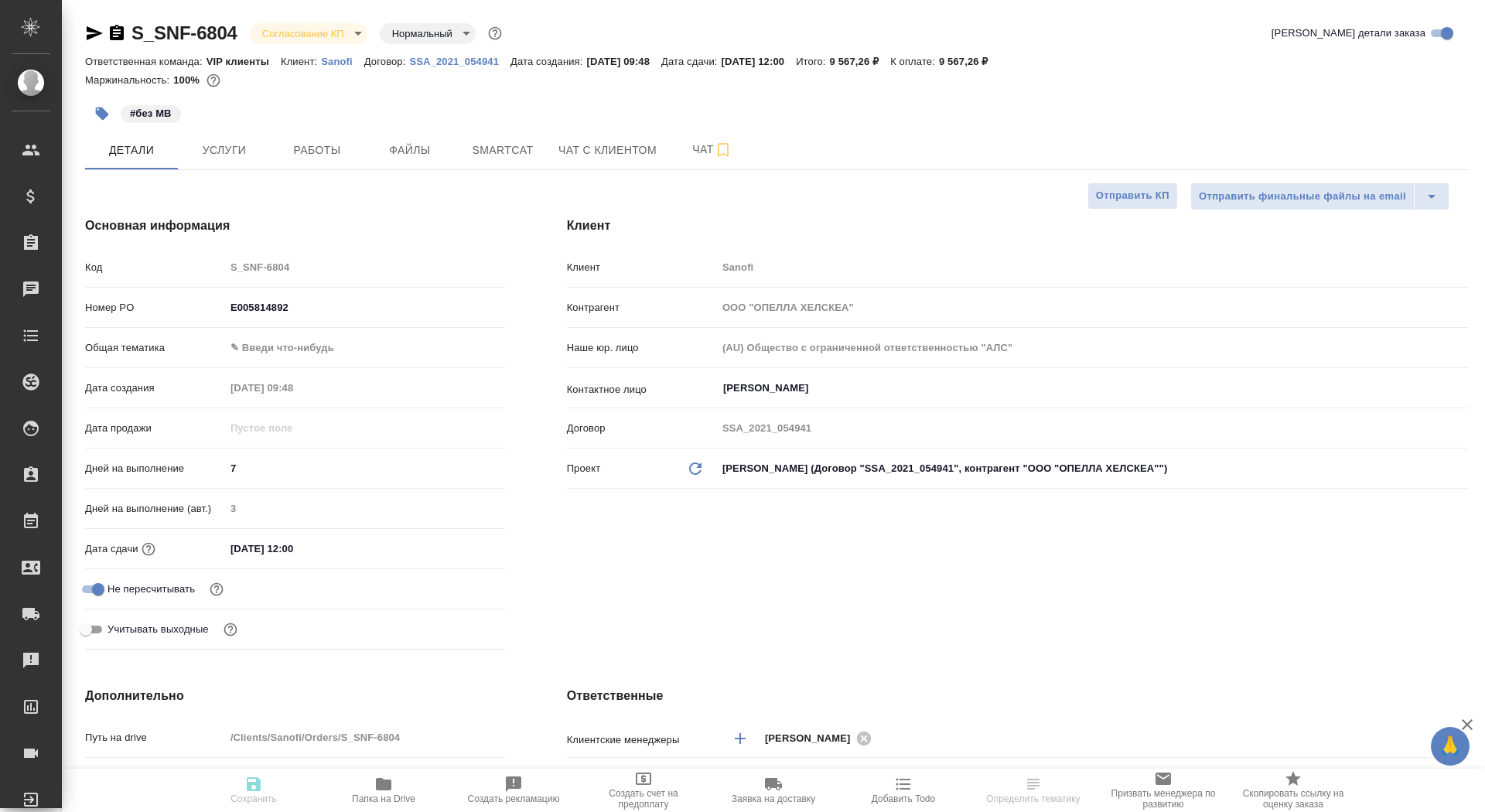
type textarea "x"
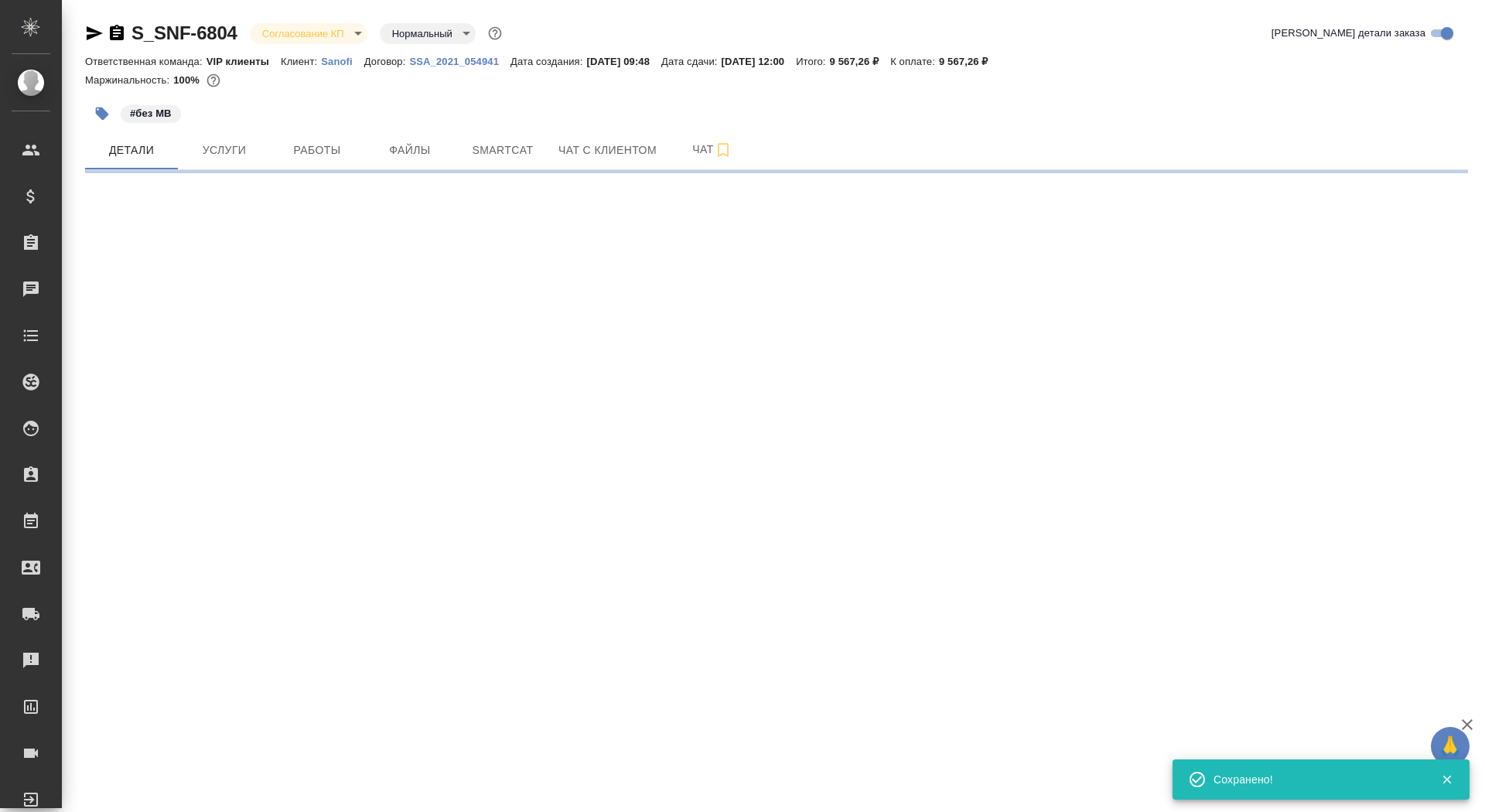
select select "RU"
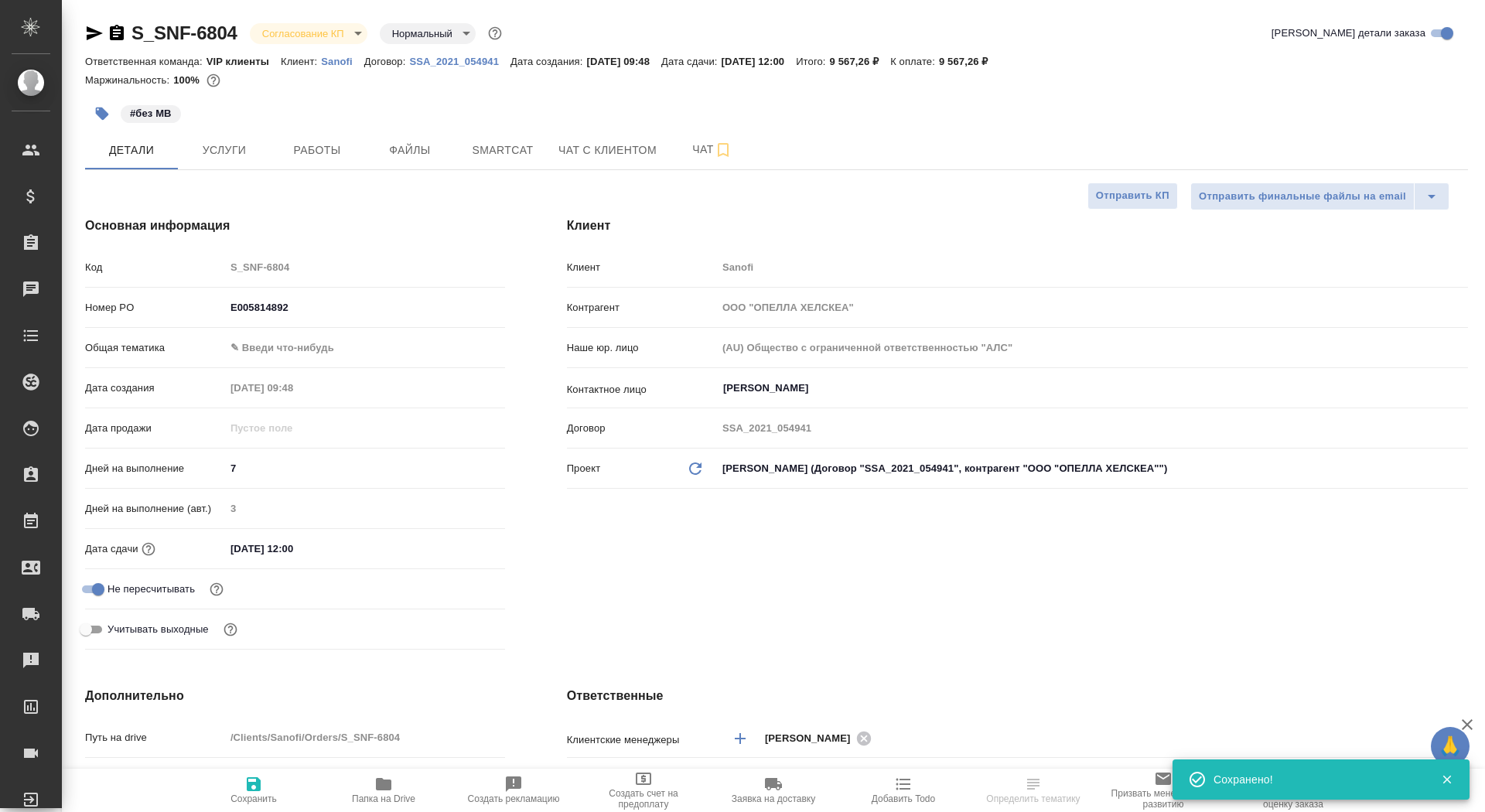
type textarea "x"
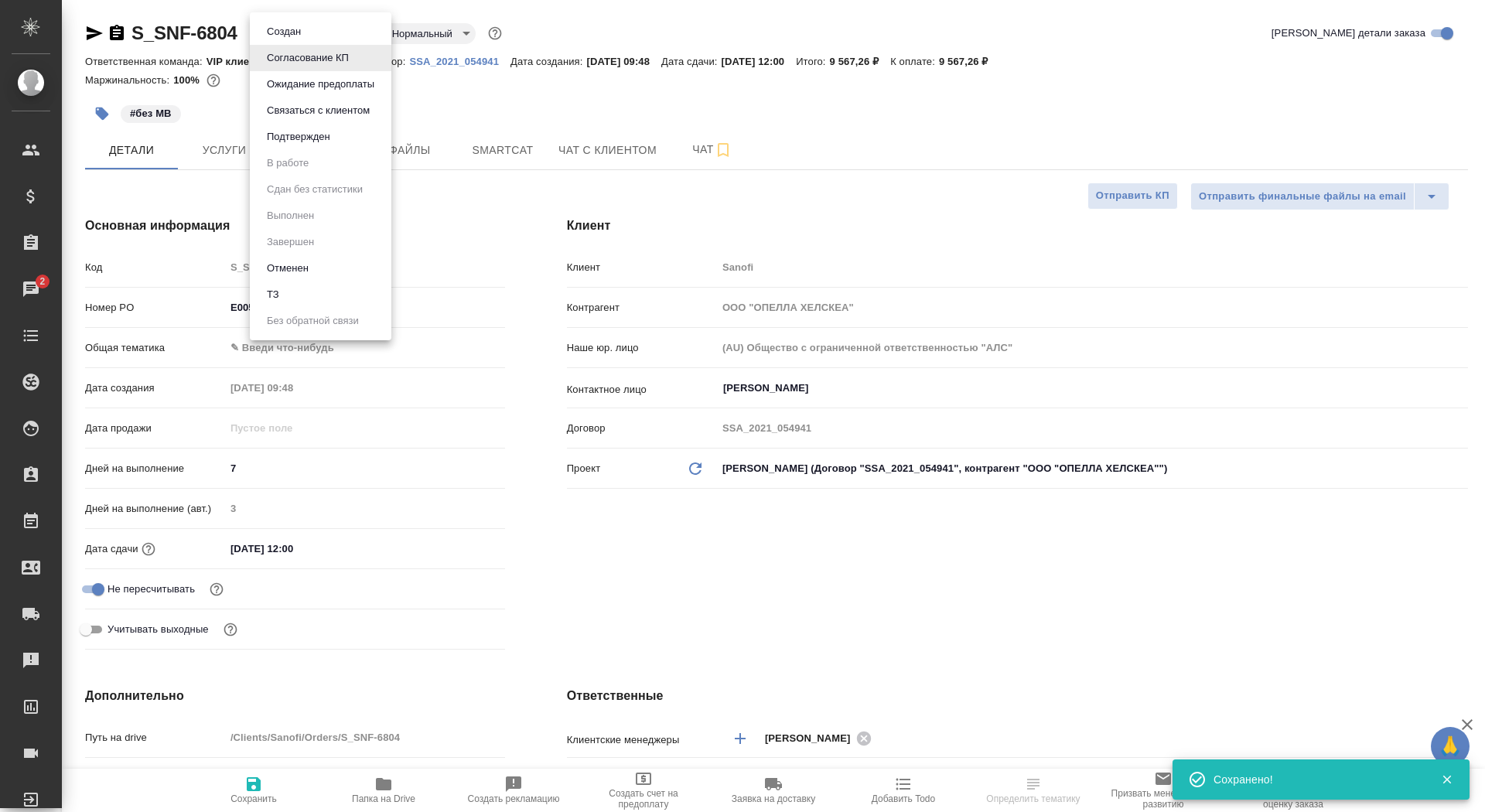
click at [329, 22] on body "🙏 .cls-1 fill:#fff; AWATERA Saydasheva Dilyara Клиенты Спецификации Заказы 2 Ча…" at bounding box center [742, 406] width 1485 height 812
click at [306, 41] on button "Подтвержден" at bounding box center [284, 32] width 44 height 17
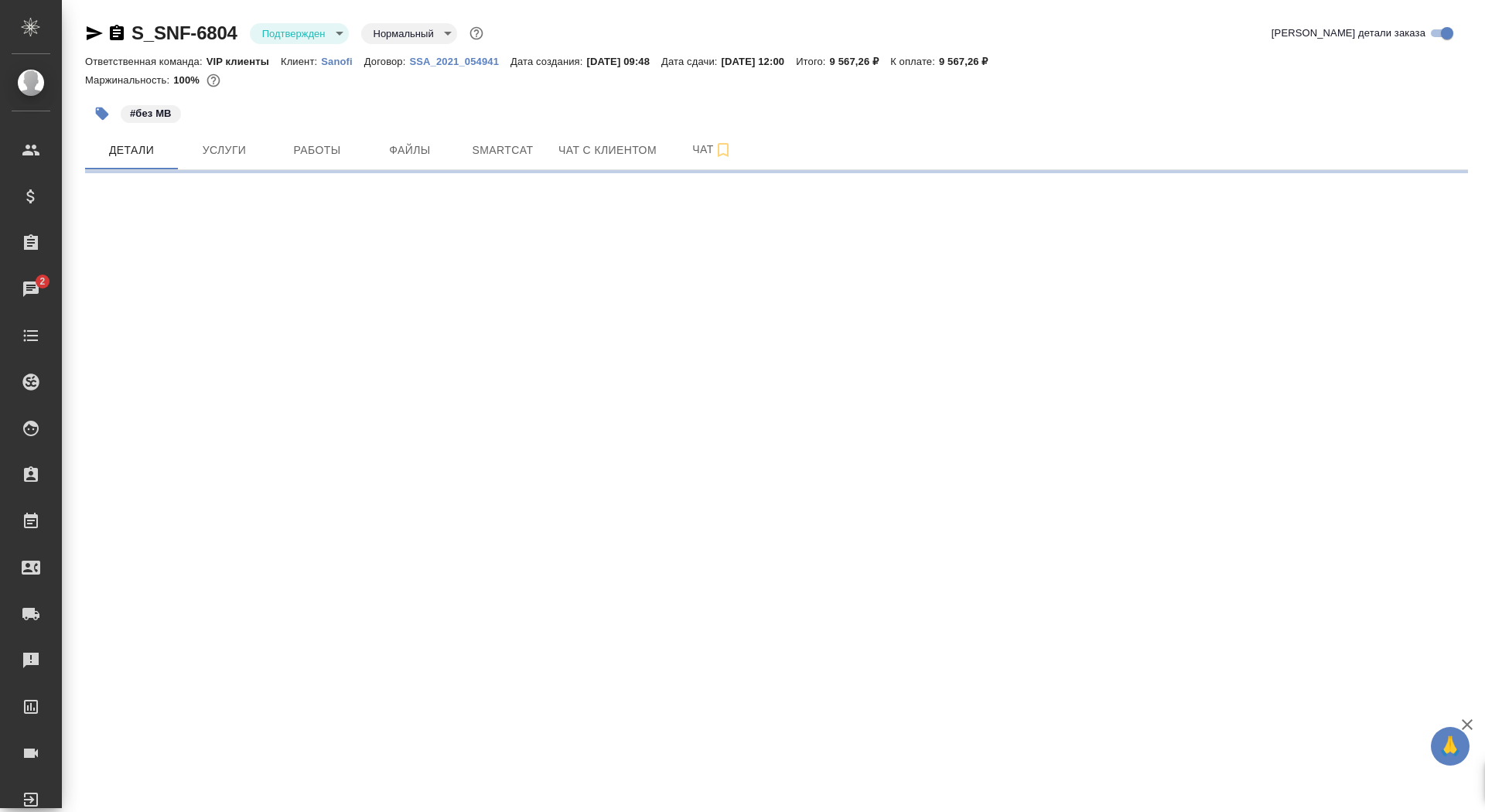
select select "RU"
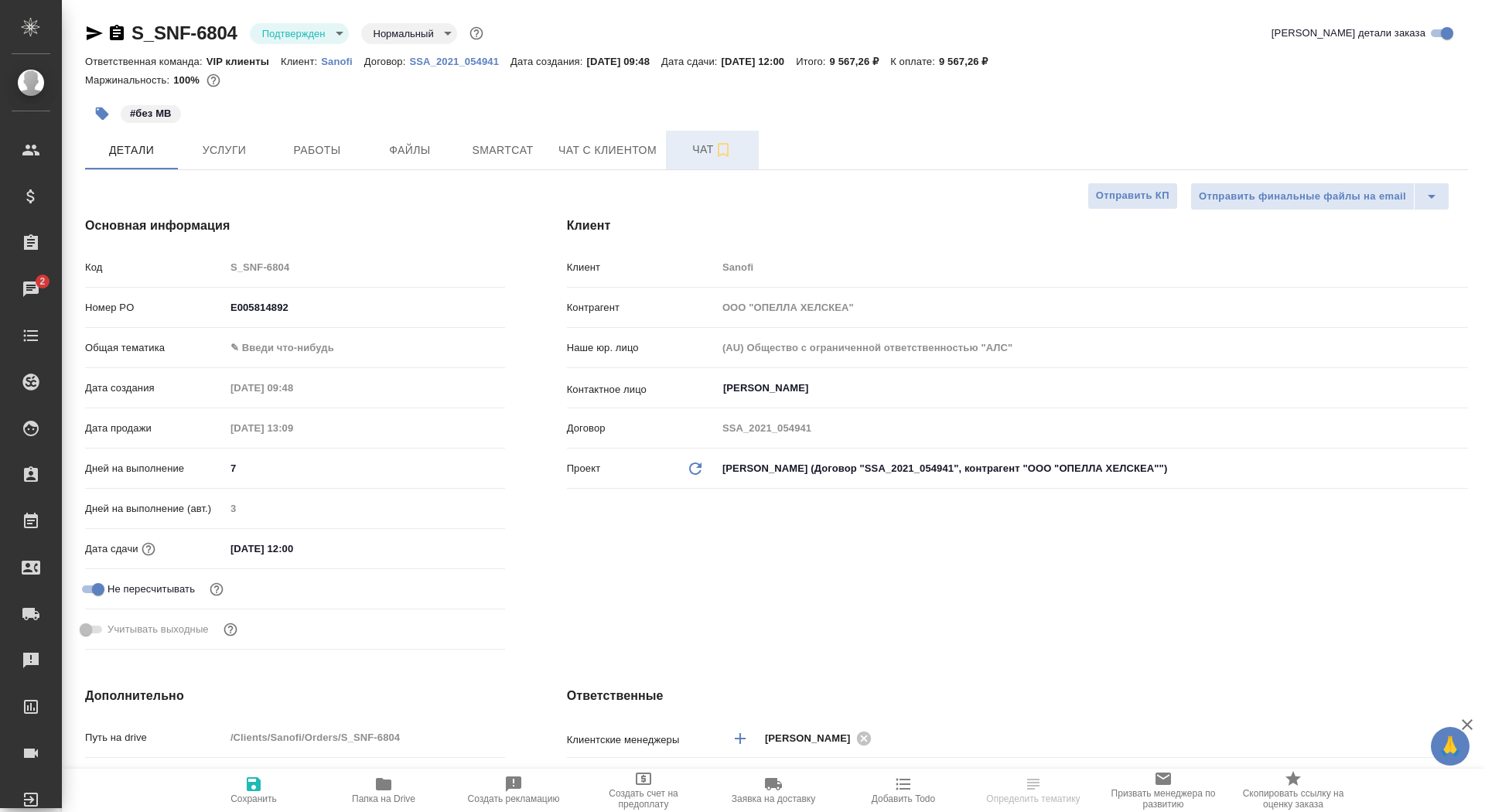
type textarea "x"
click at [694, 152] on span "Чат" at bounding box center [712, 150] width 75 height 19
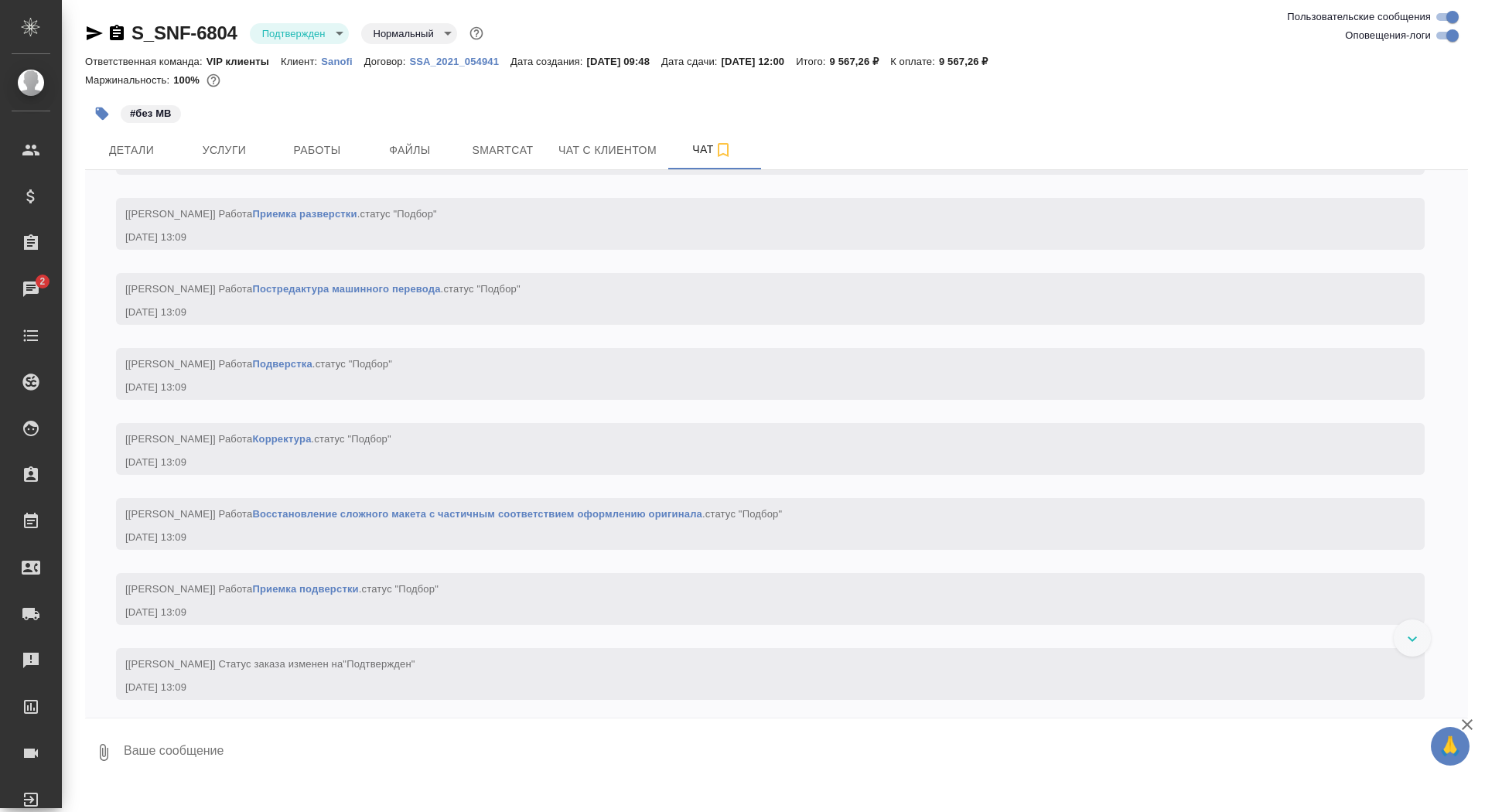
scroll to position [1096, 0]
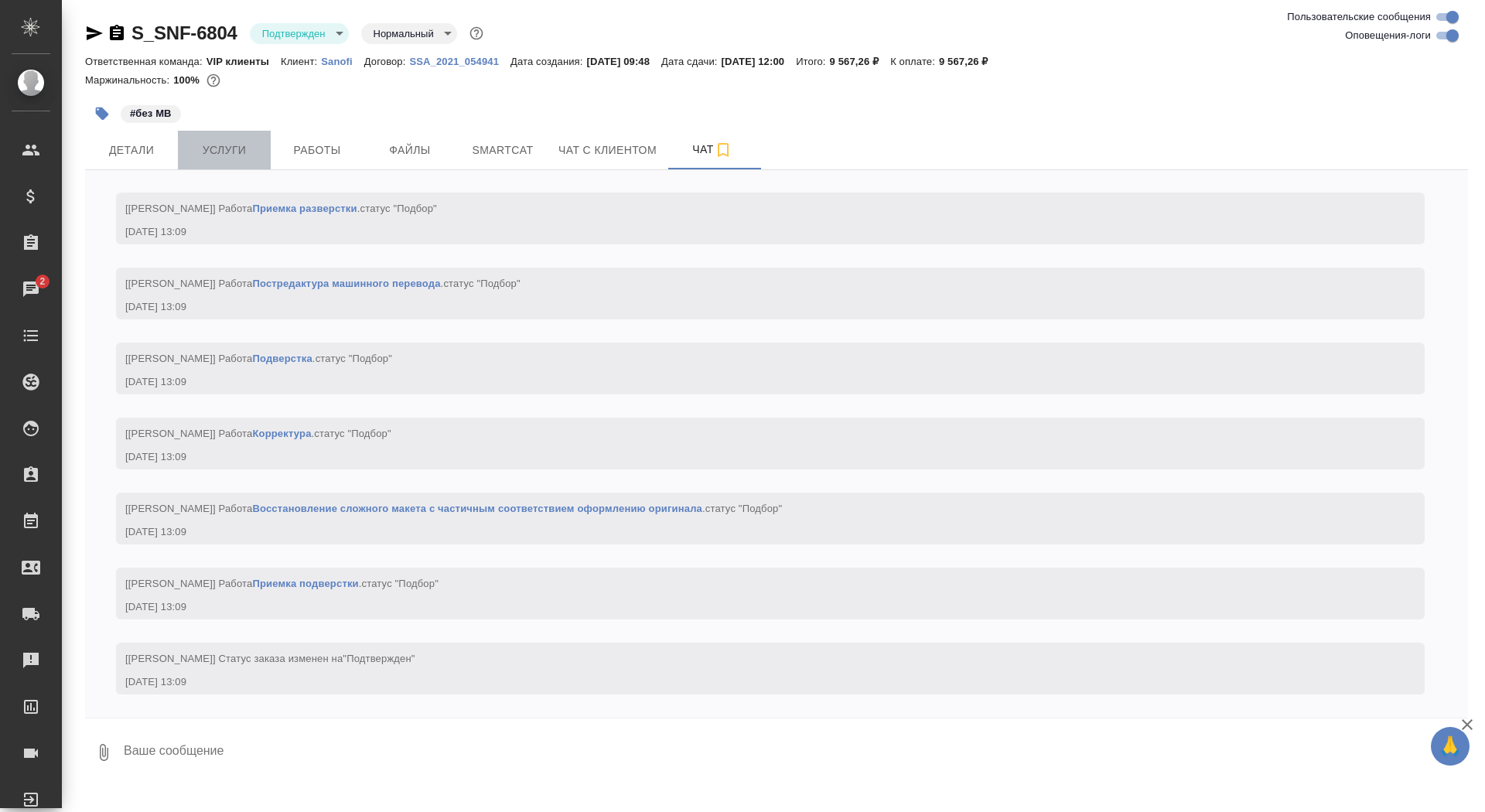
click at [223, 144] on span "Услуги" at bounding box center [224, 150] width 75 height 19
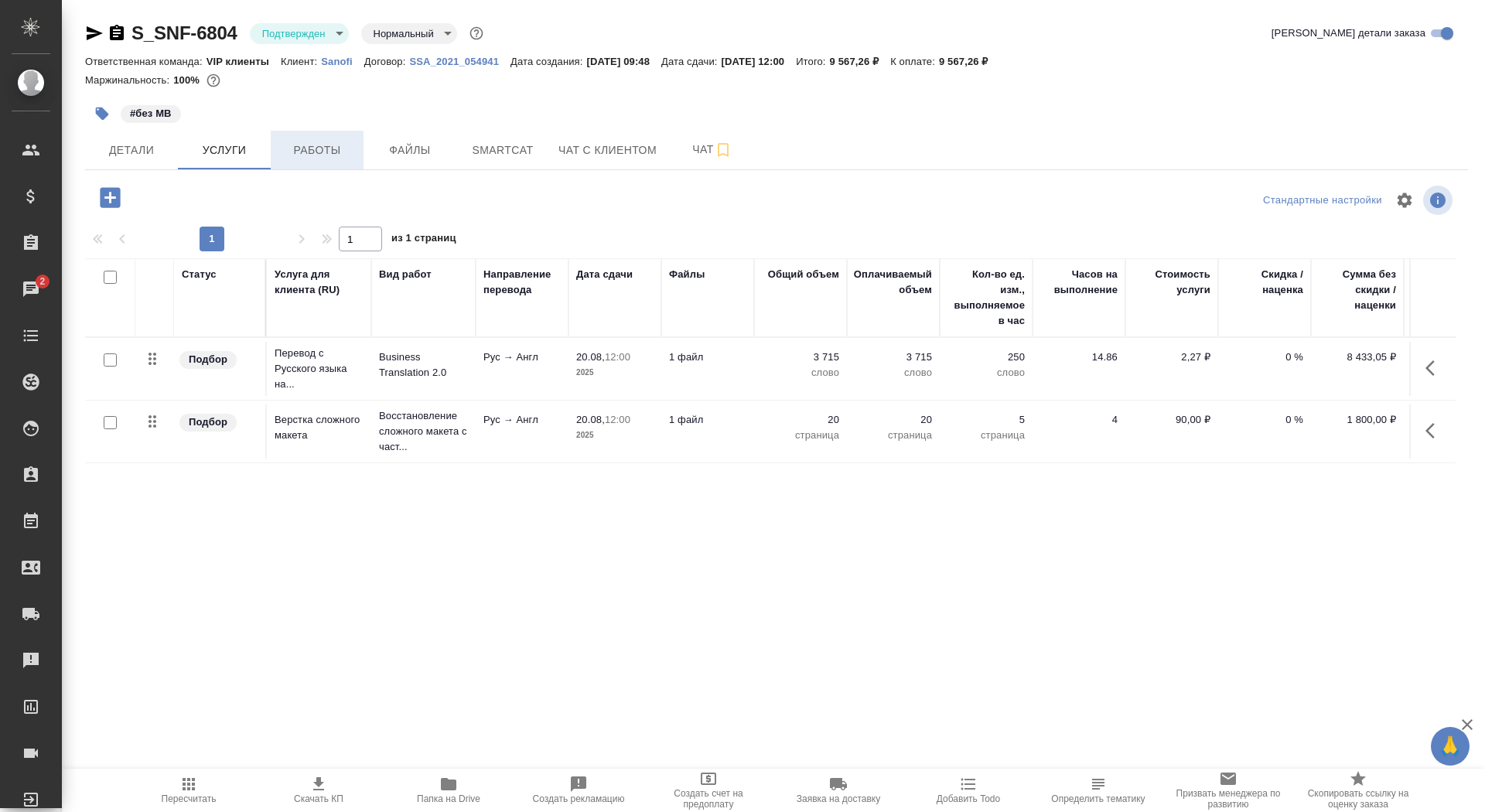
click at [309, 141] on span "Работы" at bounding box center [317, 150] width 75 height 19
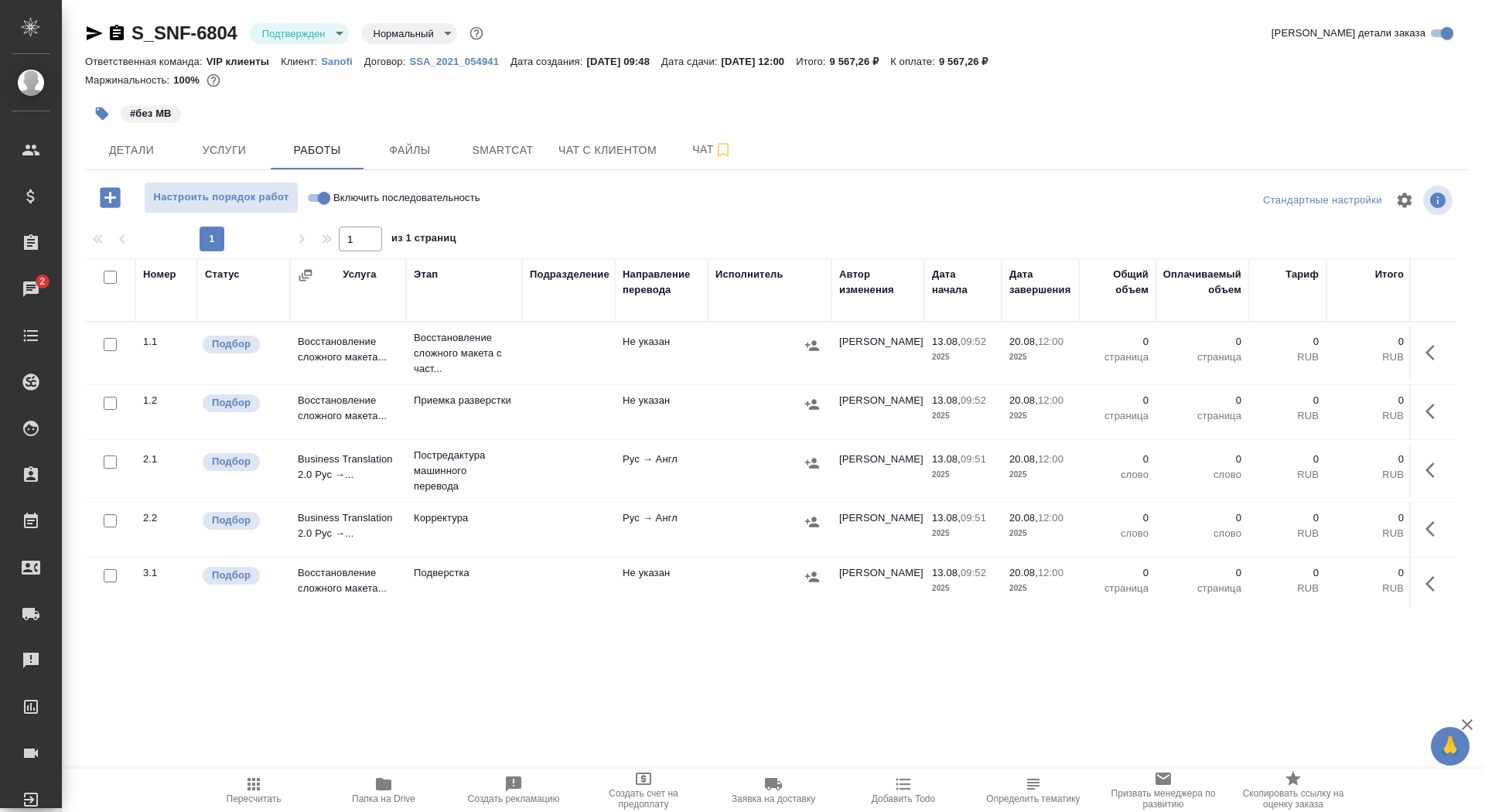
click at [1441, 355] on icon "button" at bounding box center [1434, 352] width 18 height 18
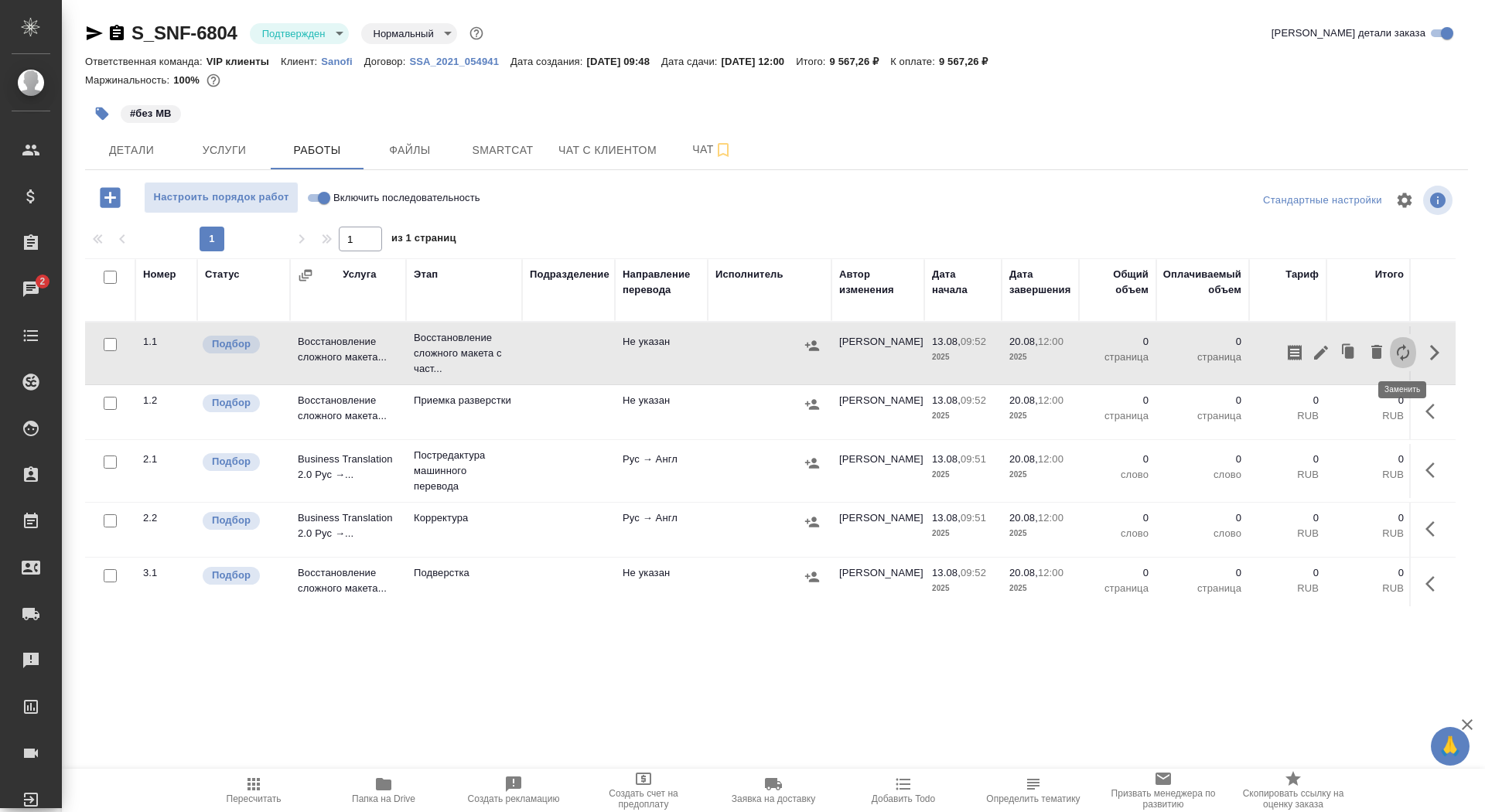
click at [1406, 353] on icon "button" at bounding box center [1403, 352] width 18 height 18
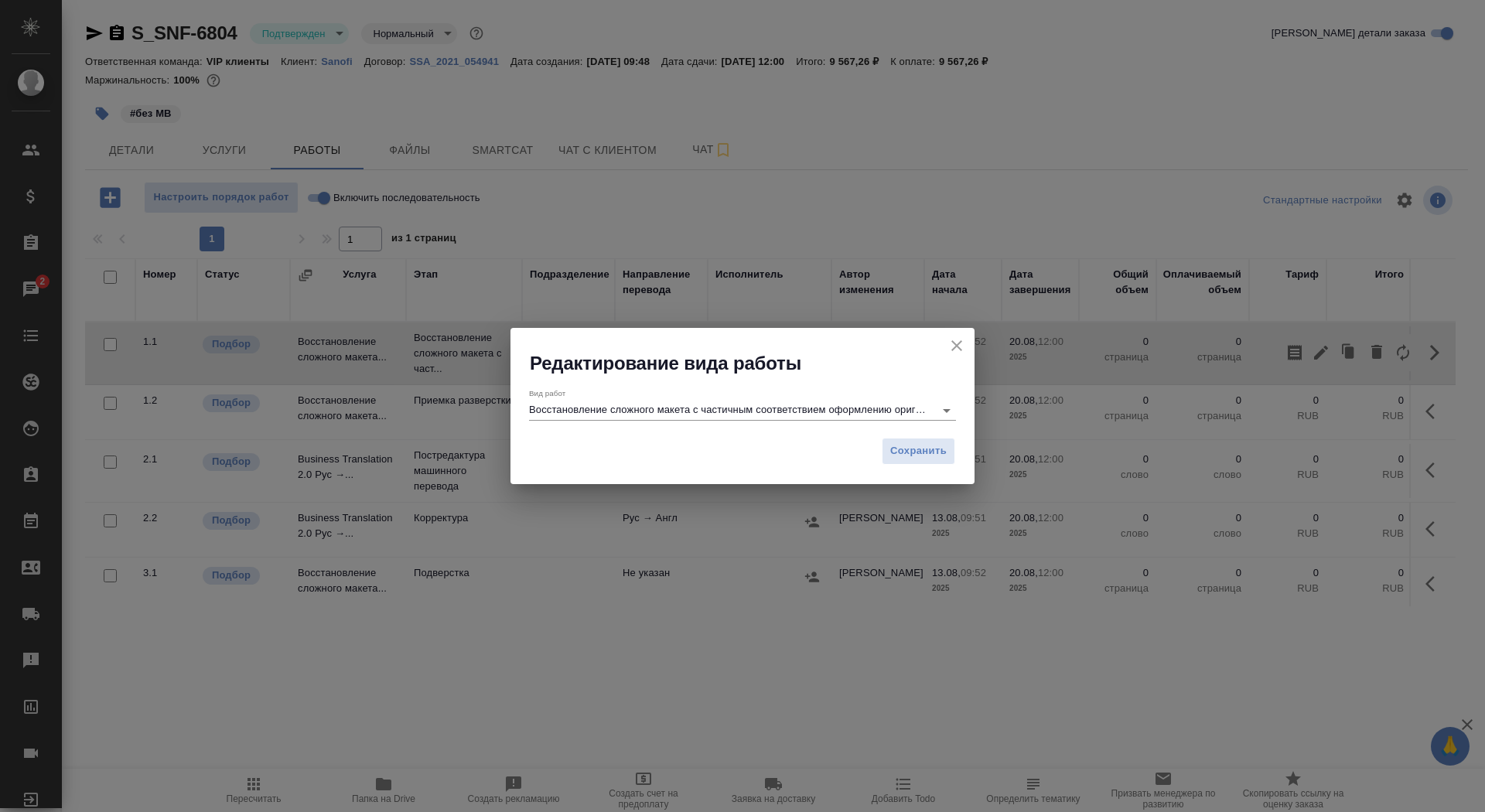
click at [752, 413] on input "Восстановление сложного макета с частичным соответствием оформлению оригинала" at bounding box center [727, 409] width 398 height 18
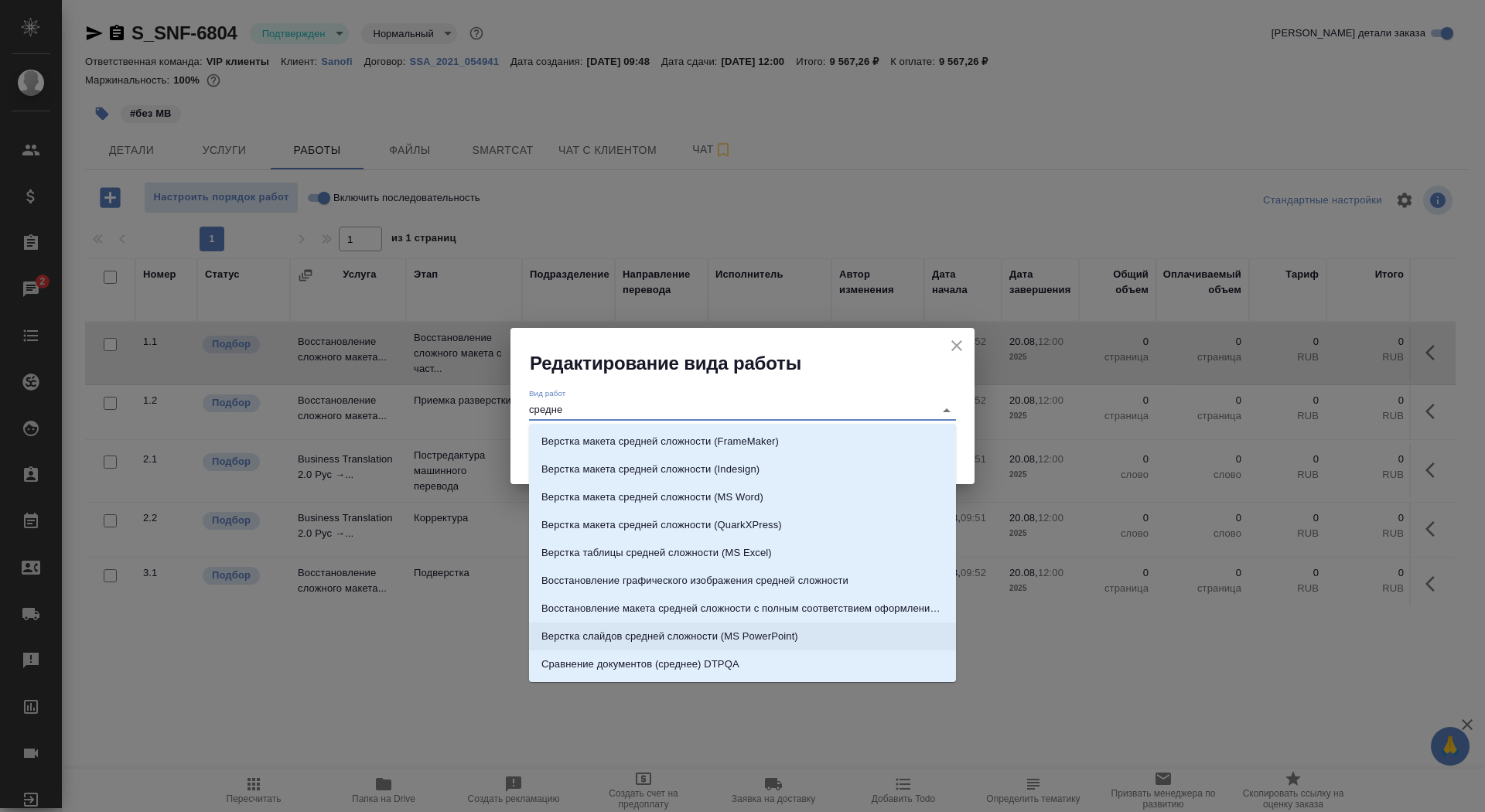
click at [804, 608] on p "Восстановление макета средней сложности с полным соответствием оформлению ориги…" at bounding box center [742, 609] width 402 height 15
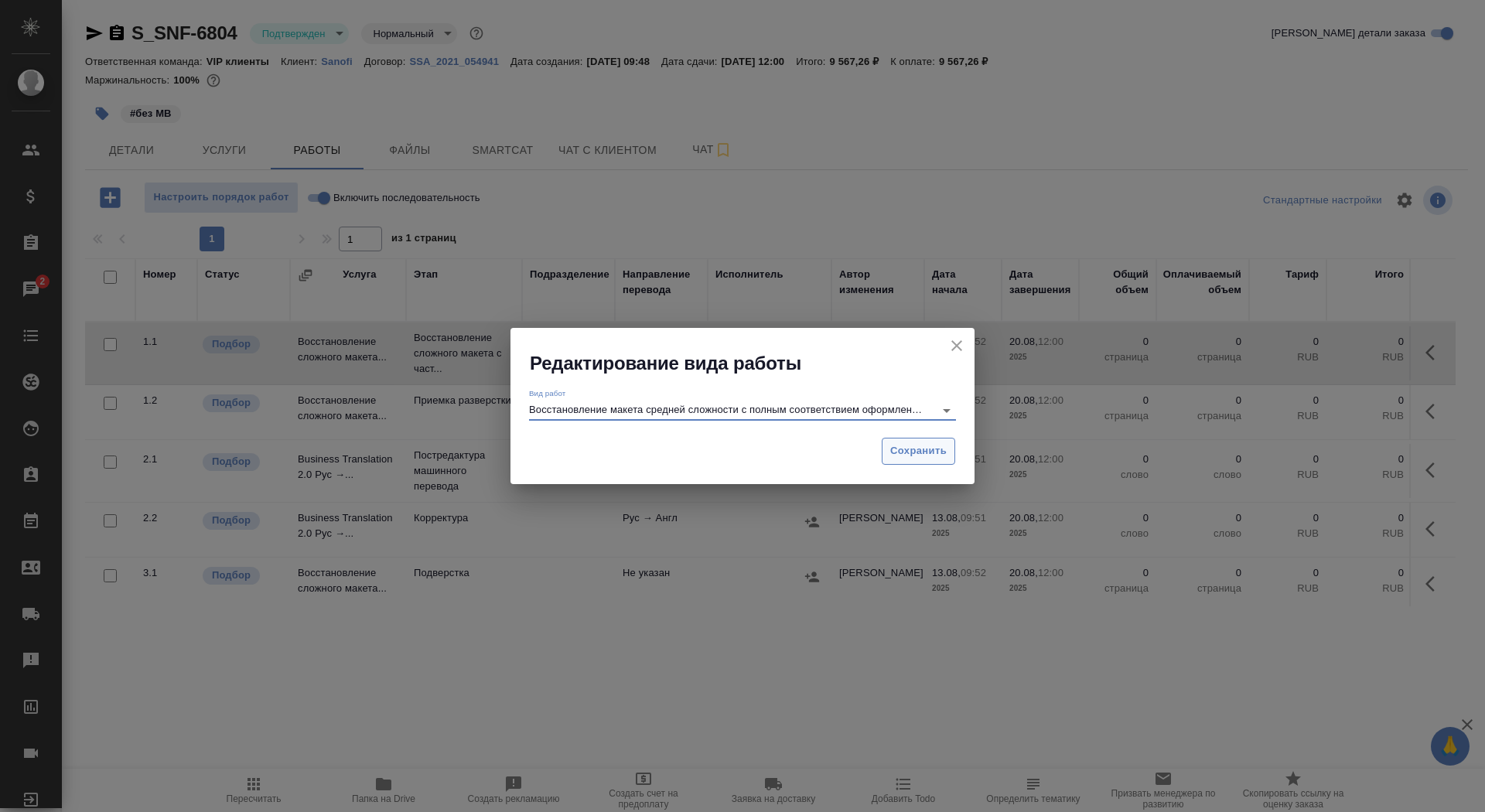
type input "Восстановление макета средней сложности с полным соответствием оформлению ориги…"
click at [900, 444] on span "Сохранить" at bounding box center [919, 451] width 56 height 17
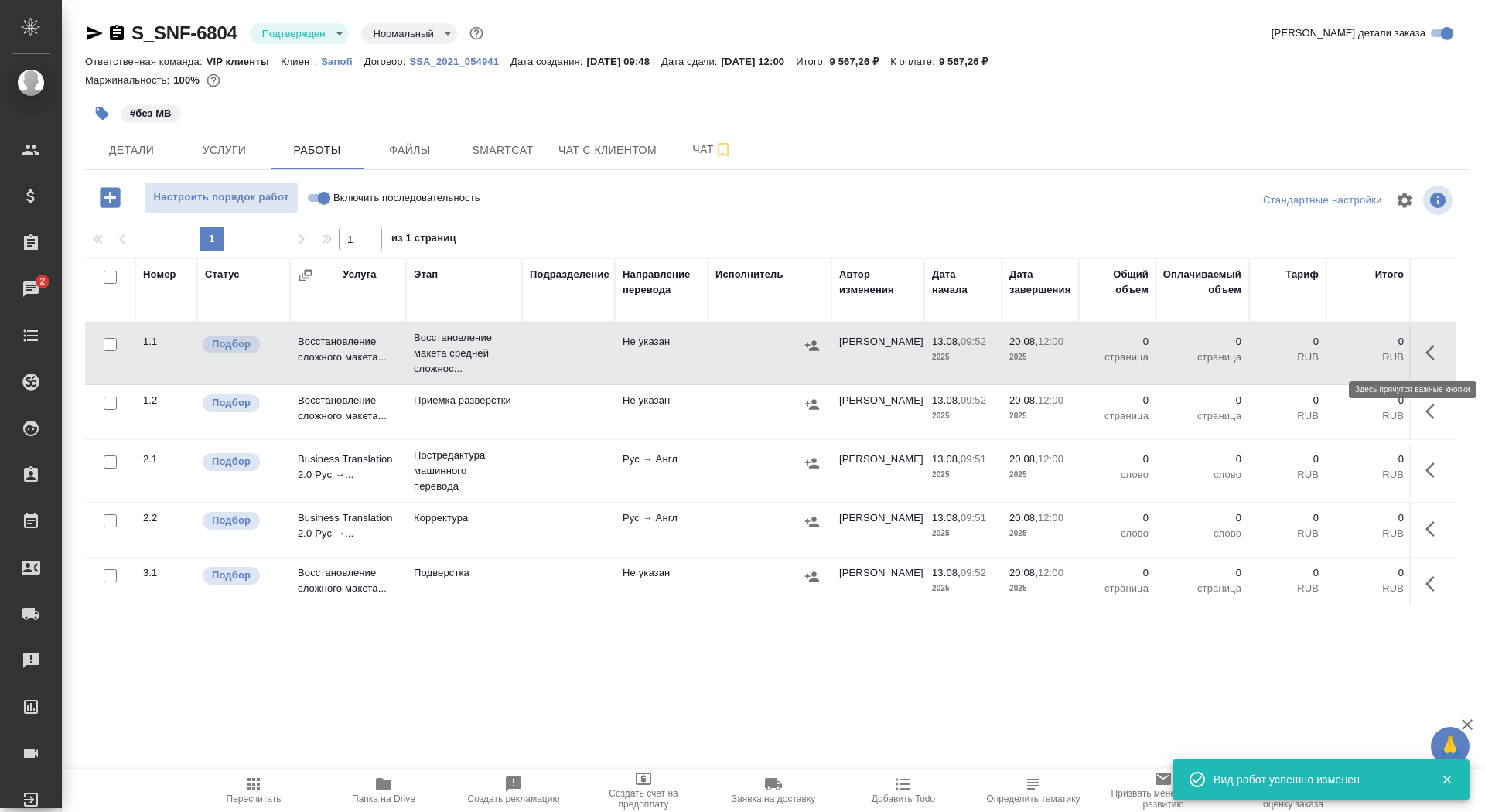
click at [1427, 352] on icon "button" at bounding box center [1430, 352] width 10 height 15
click at [1317, 350] on icon "button" at bounding box center [1320, 352] width 18 height 18
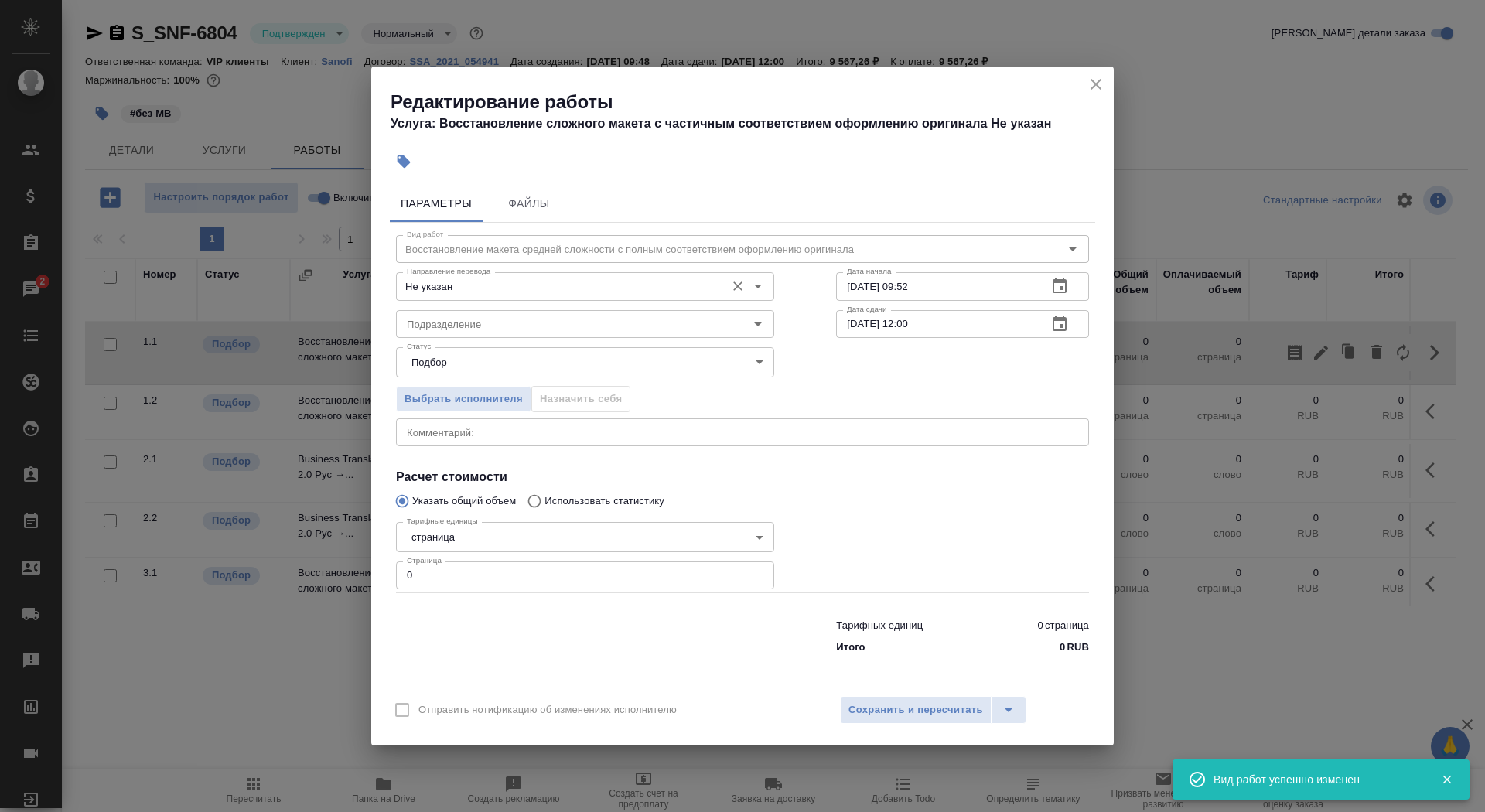
click at [495, 274] on div "Не указан Направление перевода" at bounding box center [585, 286] width 379 height 28
click at [499, 287] on input "Не указан" at bounding box center [560, 286] width 318 height 18
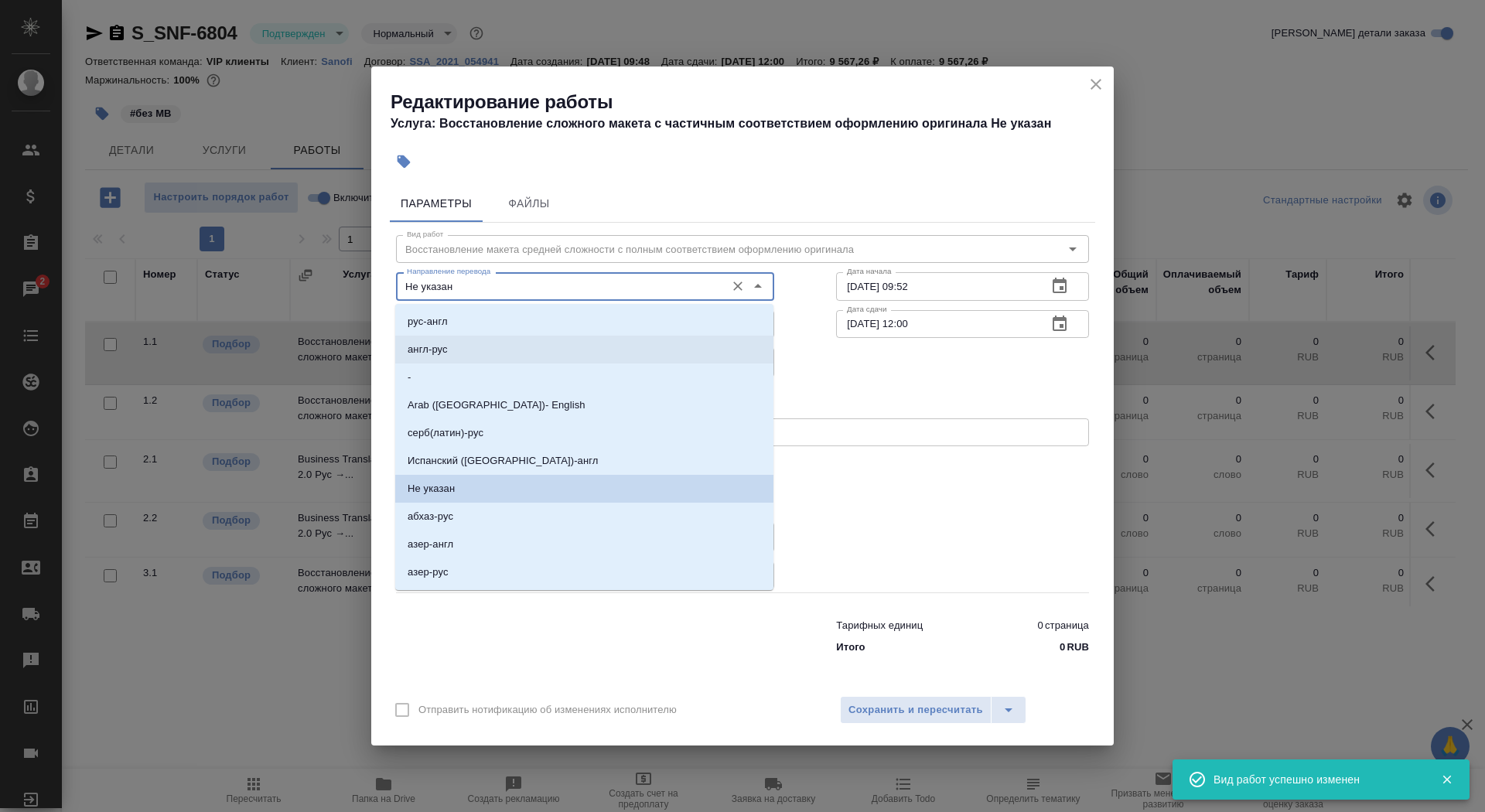
click at [499, 348] on li "англ-рус" at bounding box center [584, 349] width 379 height 28
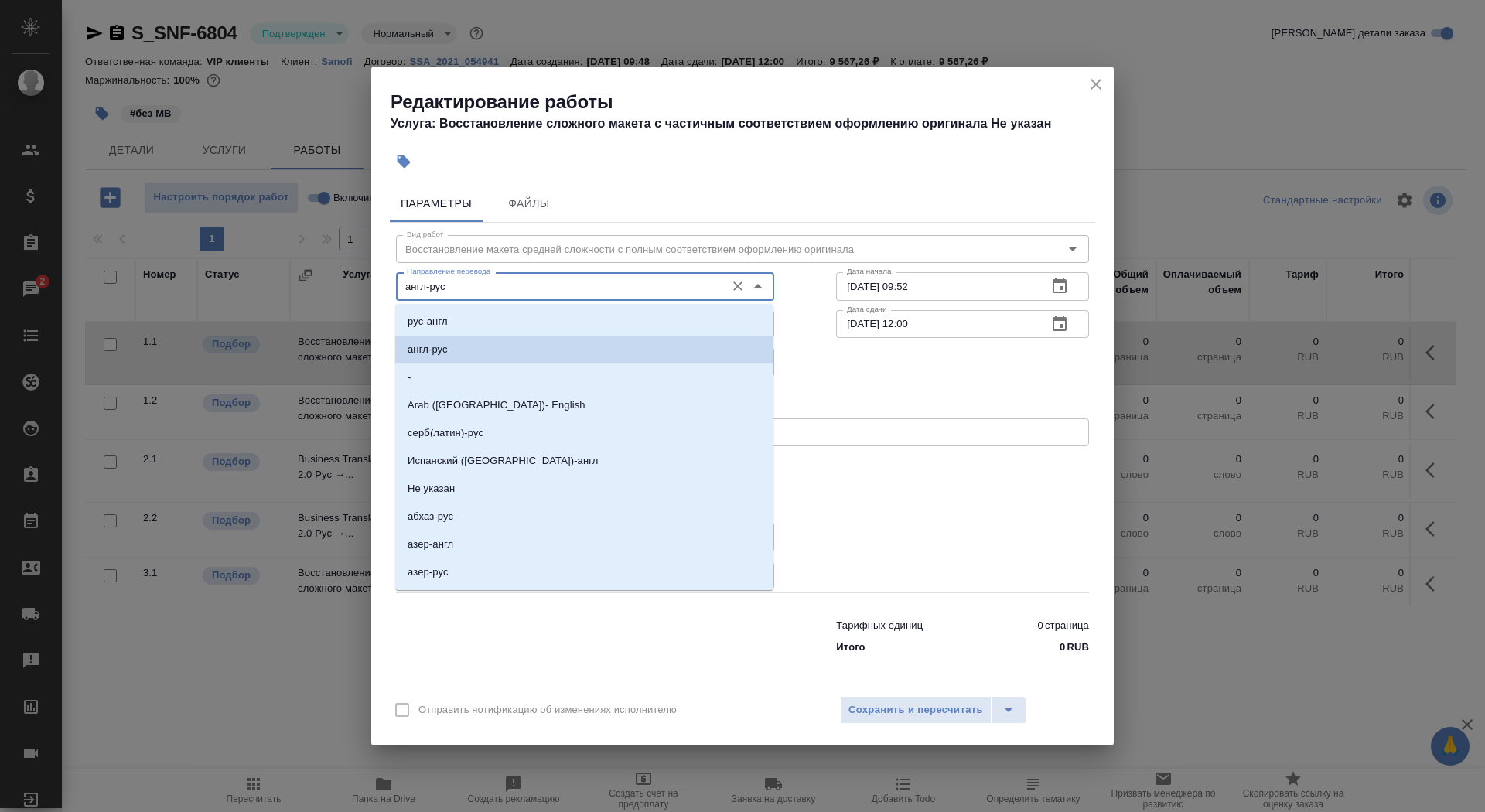
click at [500, 282] on input "англ-рус" at bounding box center [560, 286] width 318 height 18
click at [501, 324] on li "рус-англ" at bounding box center [584, 321] width 379 height 28
type input "рус-англ"
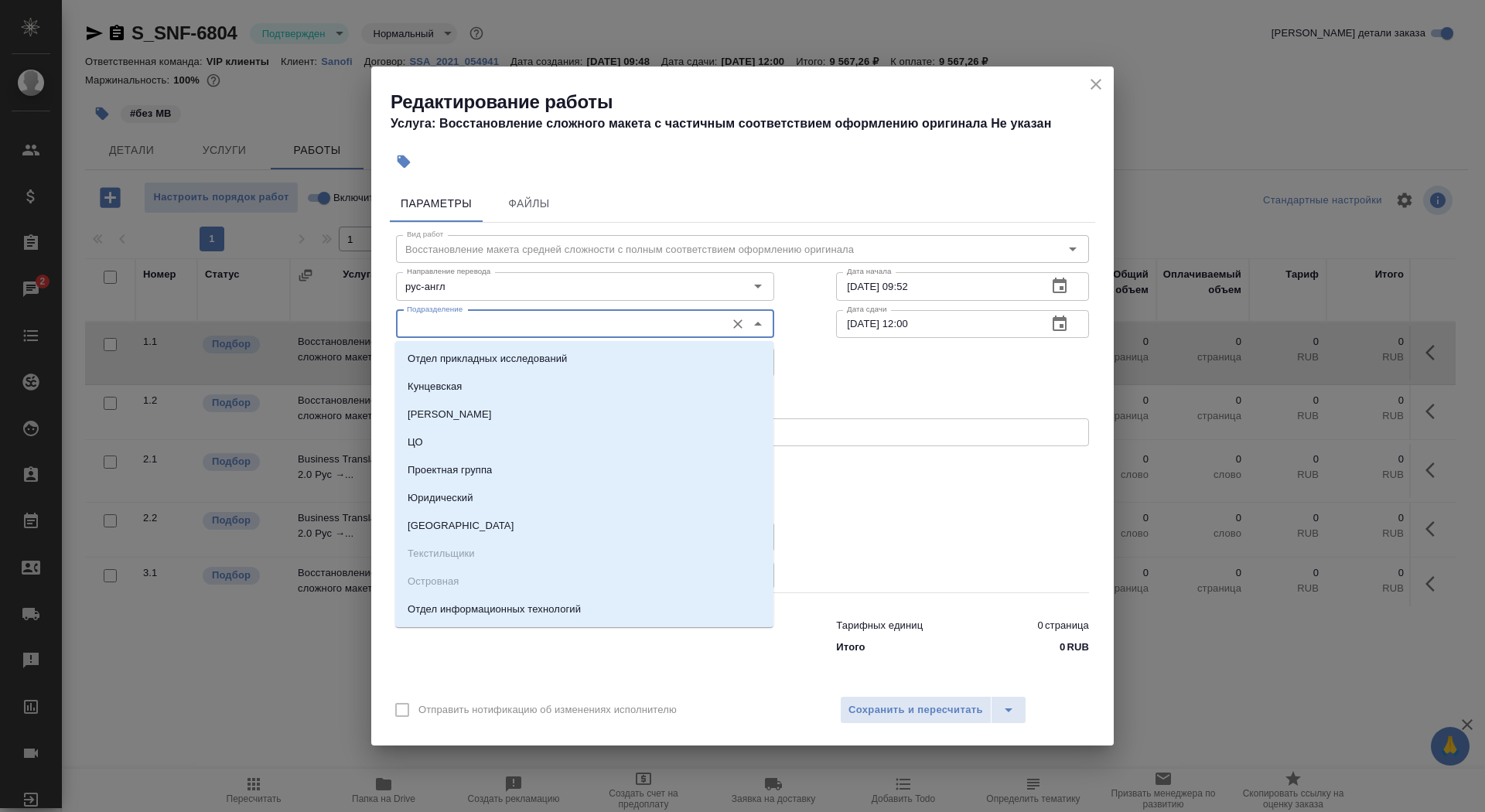
click at [501, 329] on input "Подразделение" at bounding box center [560, 323] width 318 height 18
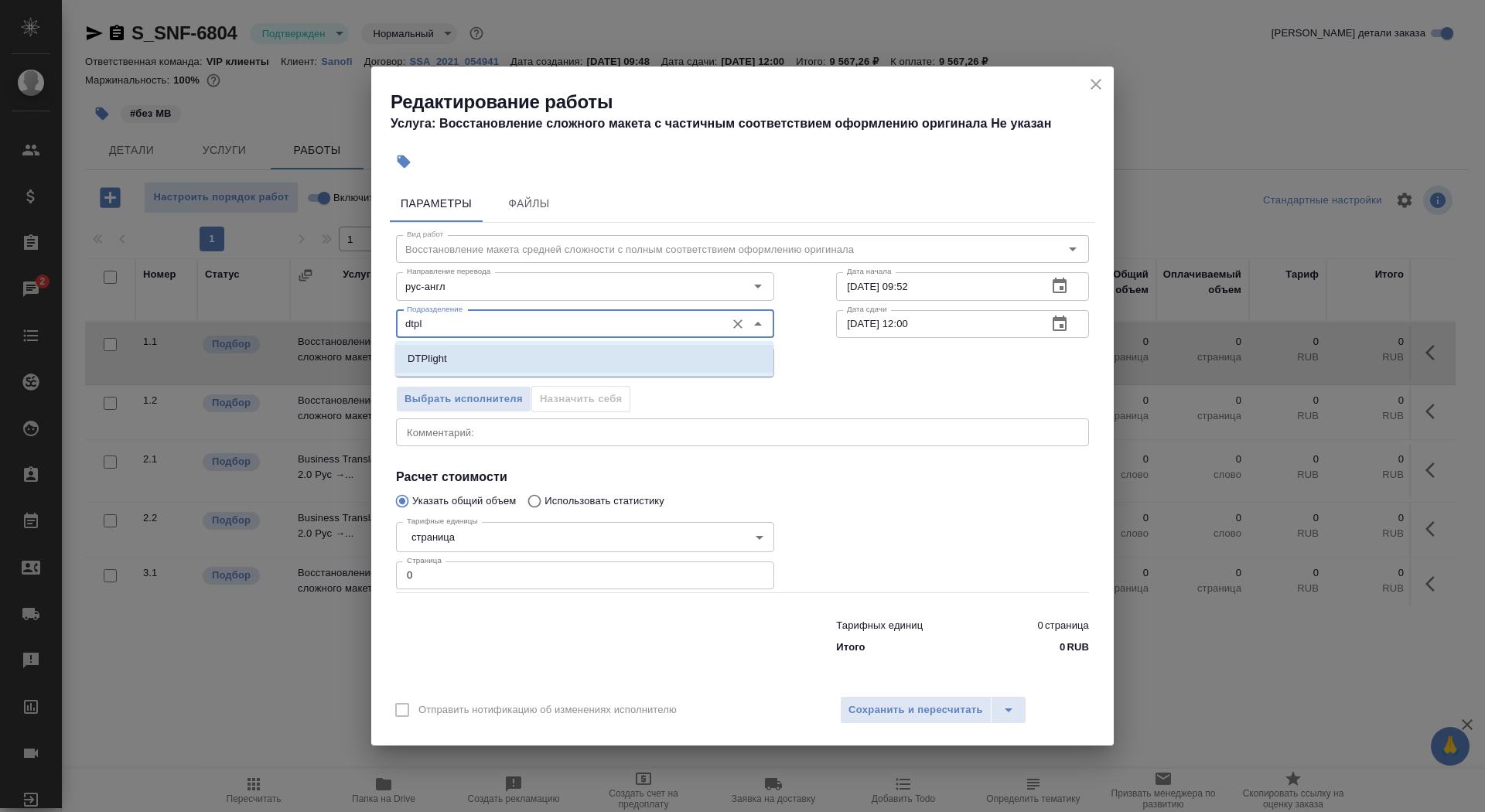
click at [526, 354] on li "DTPlight" at bounding box center [584, 358] width 379 height 28
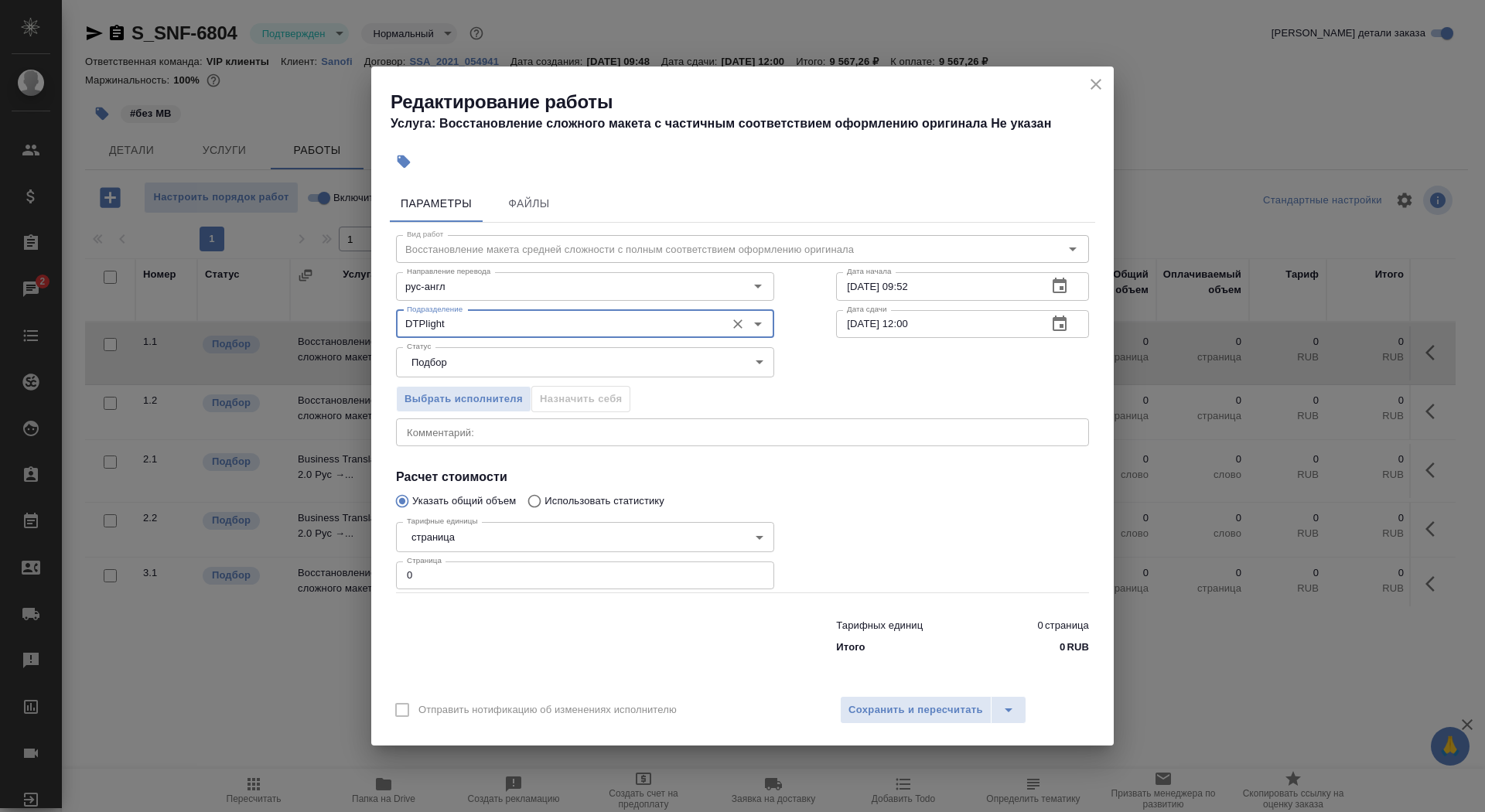
type input "DTPlight"
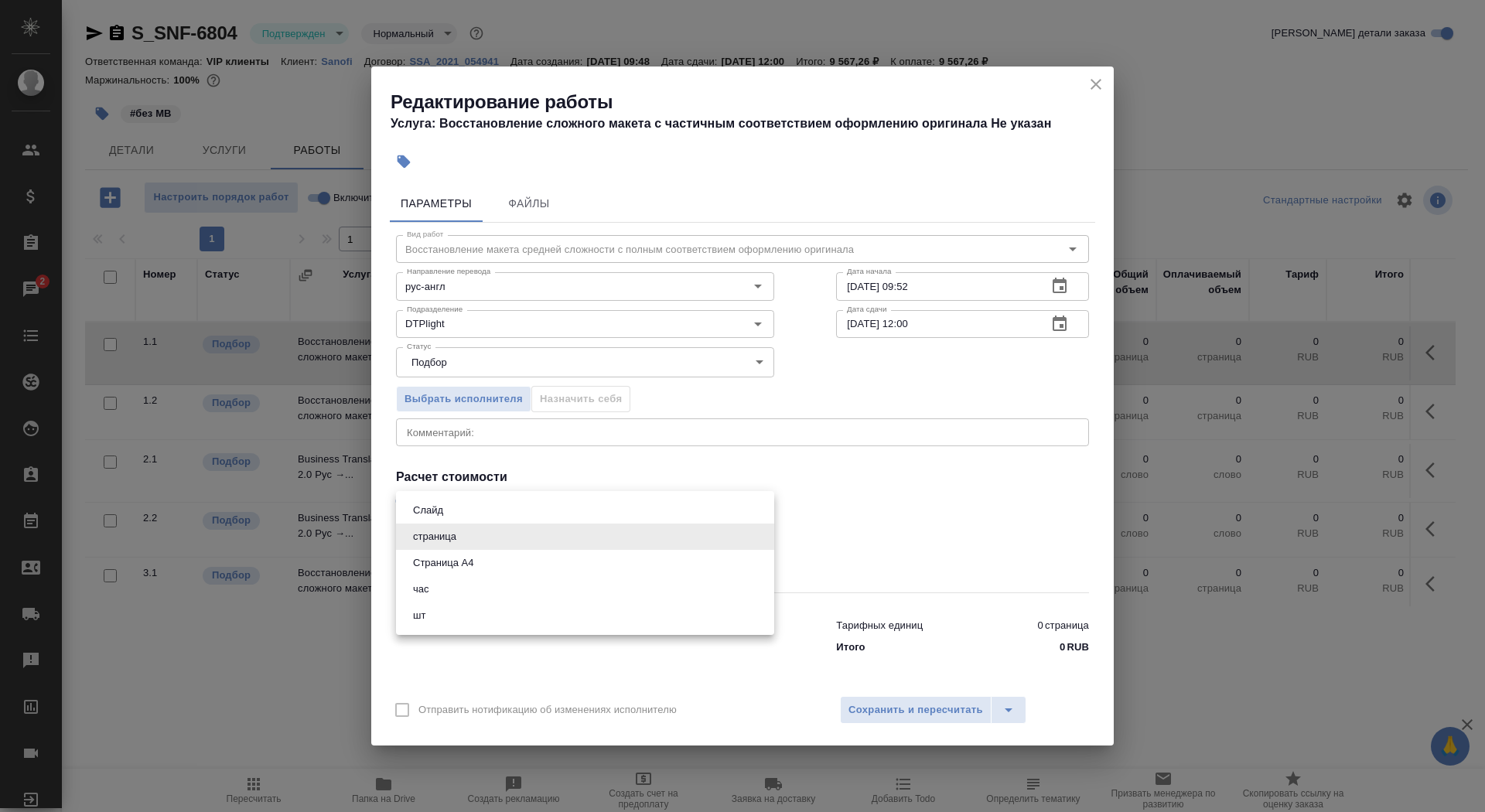
click at [495, 551] on body "🙏 .cls-1 fill:#fff; AWATERA Saydasheva Dilyara Клиенты Спецификации Заказы 2 Ча…" at bounding box center [742, 406] width 1485 height 812
click at [499, 565] on li "Страница А4" at bounding box center [585, 562] width 379 height 26
type input "5f036ec4e16dec2d6b59c8ff"
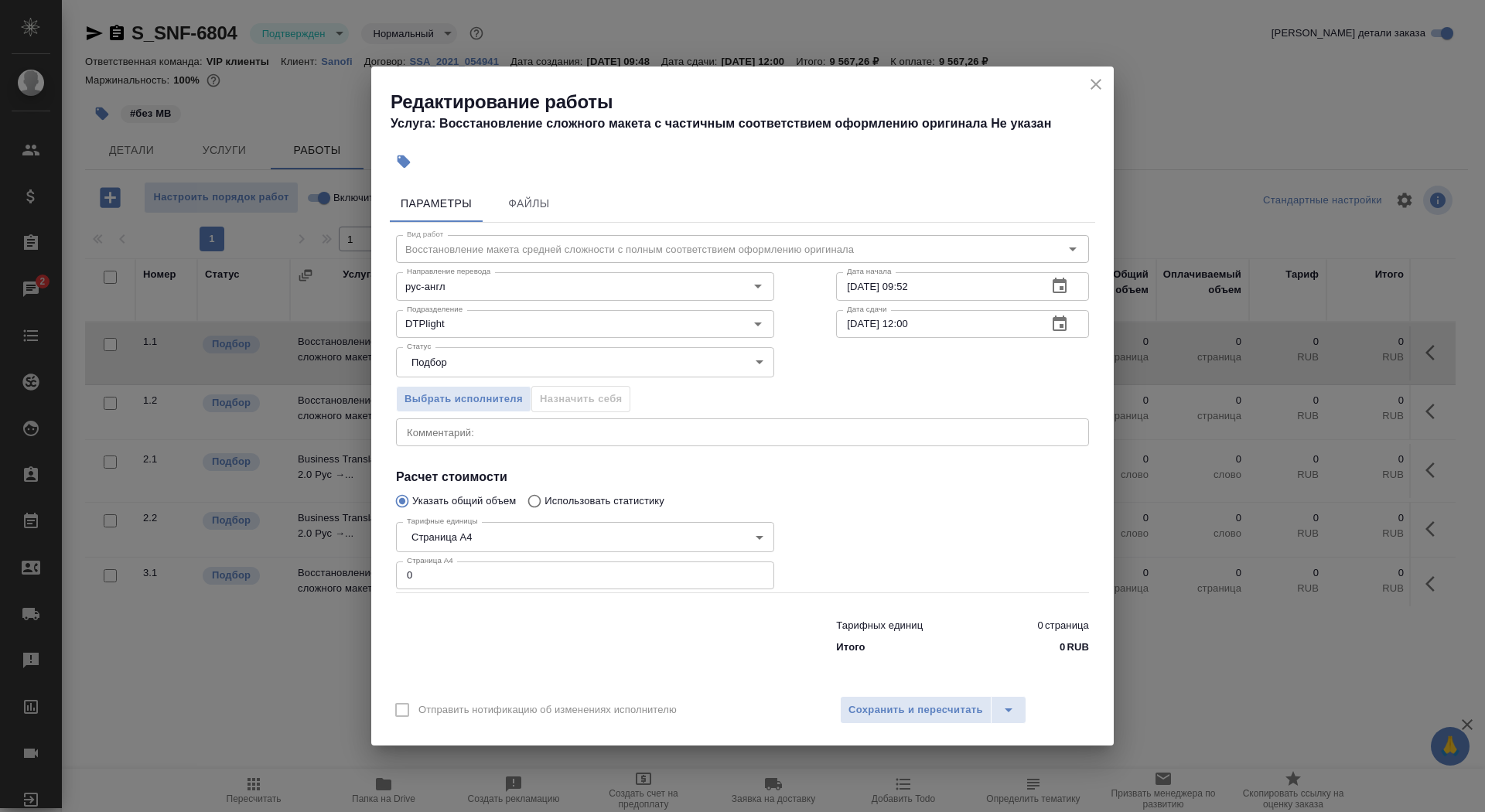
click at [499, 578] on input "0" at bounding box center [585, 575] width 379 height 28
type input "20"
click at [979, 282] on input "13.08.2025 09:52" at bounding box center [935, 286] width 198 height 28
click at [965, 287] on input "13.08.2025 09:52" at bounding box center [935, 286] width 198 height 28
type input "13.08.2025 13:10"
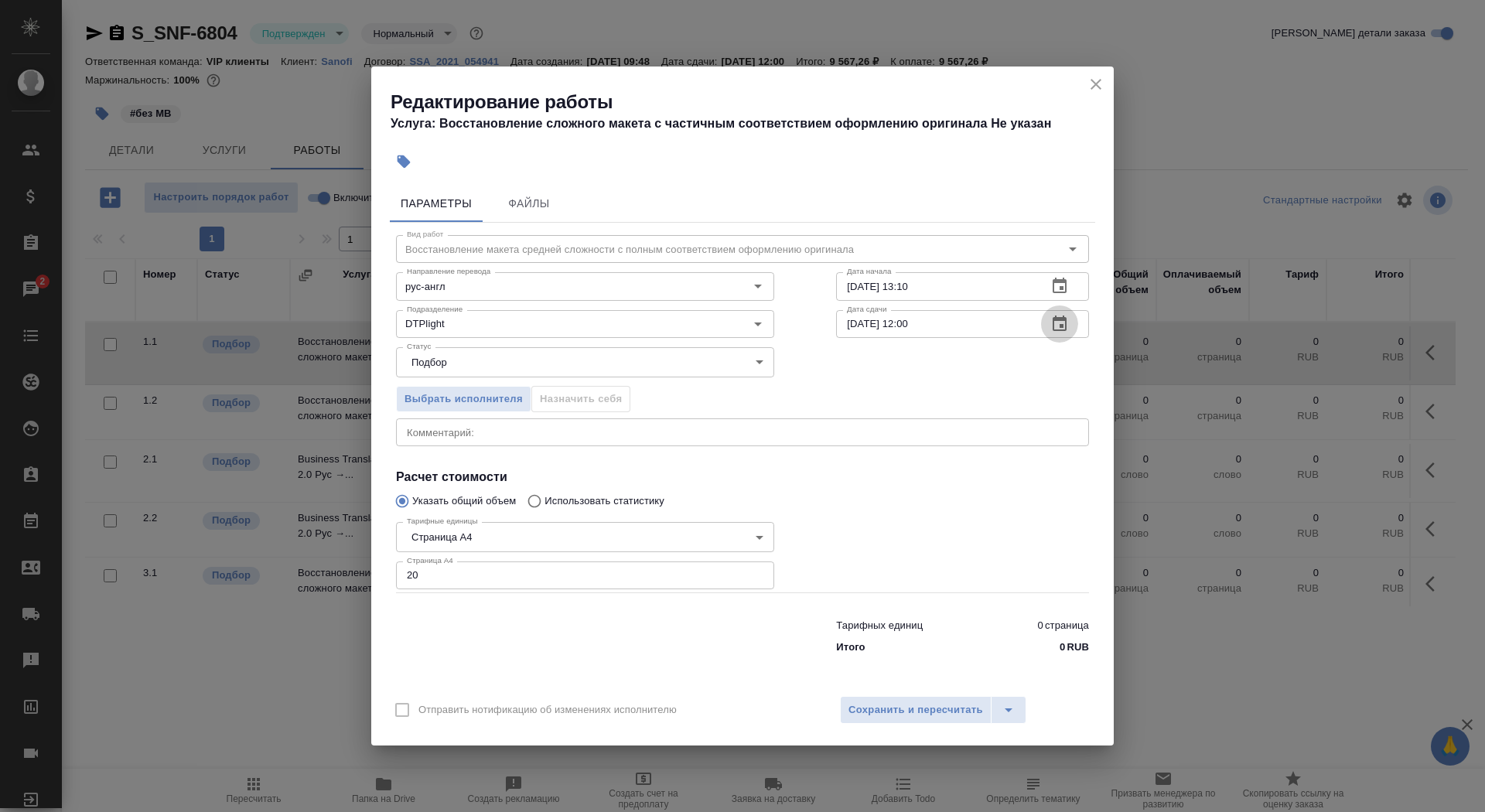
click at [1050, 329] on icon "button" at bounding box center [1059, 323] width 18 height 18
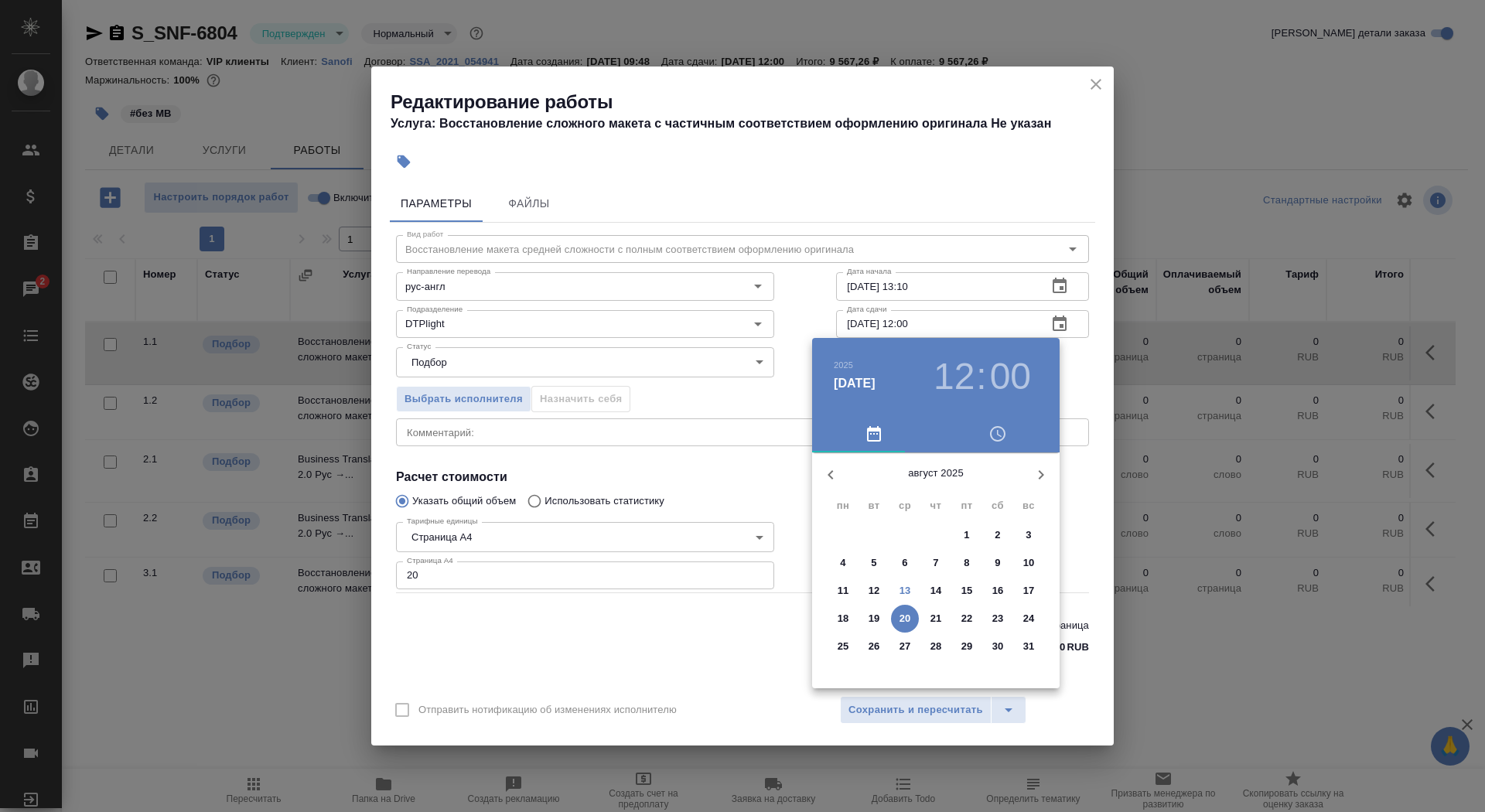
click at [909, 593] on p "13" at bounding box center [905, 590] width 12 height 15
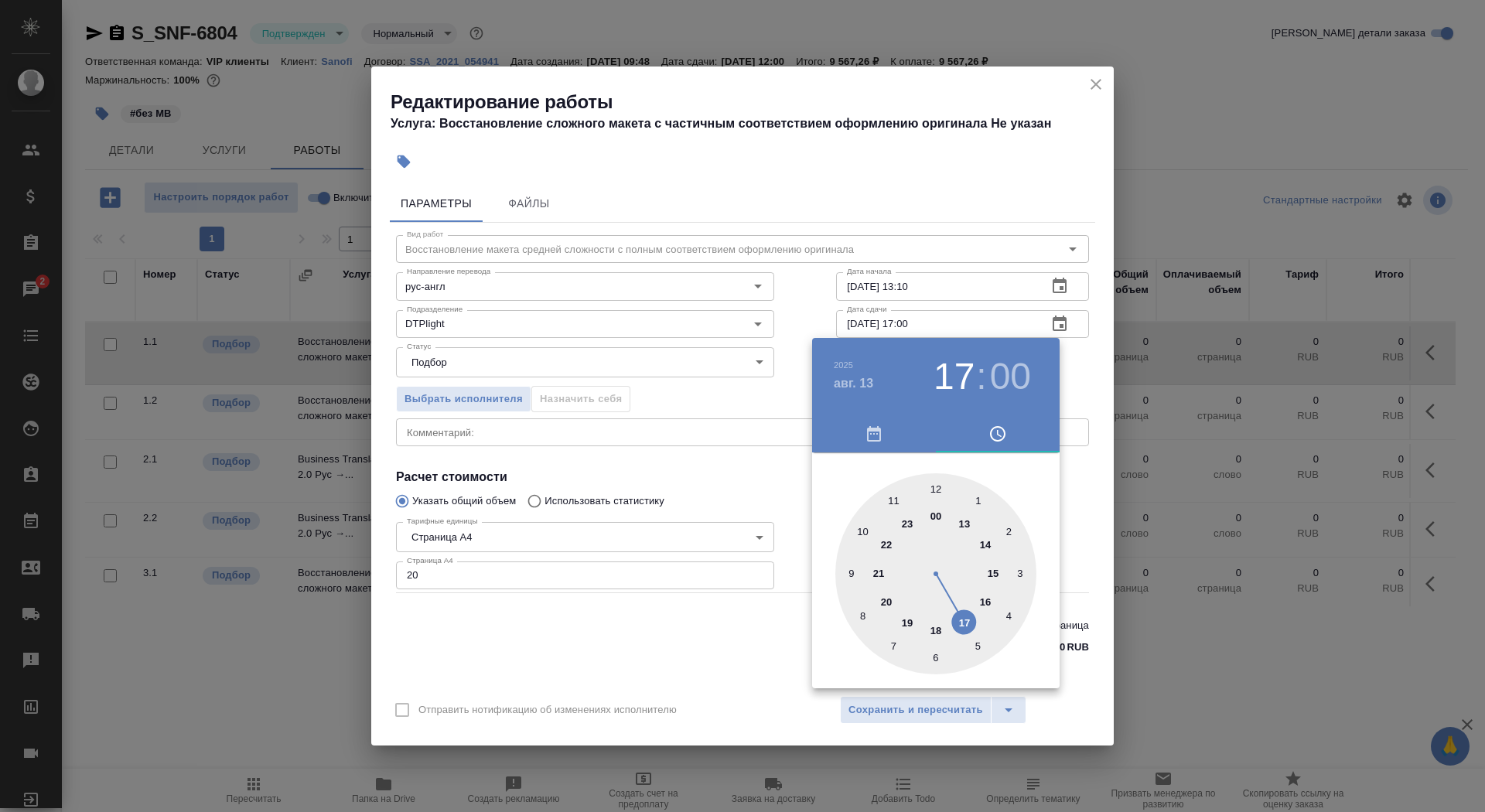
click at [965, 637] on div at bounding box center [936, 574] width 201 height 201
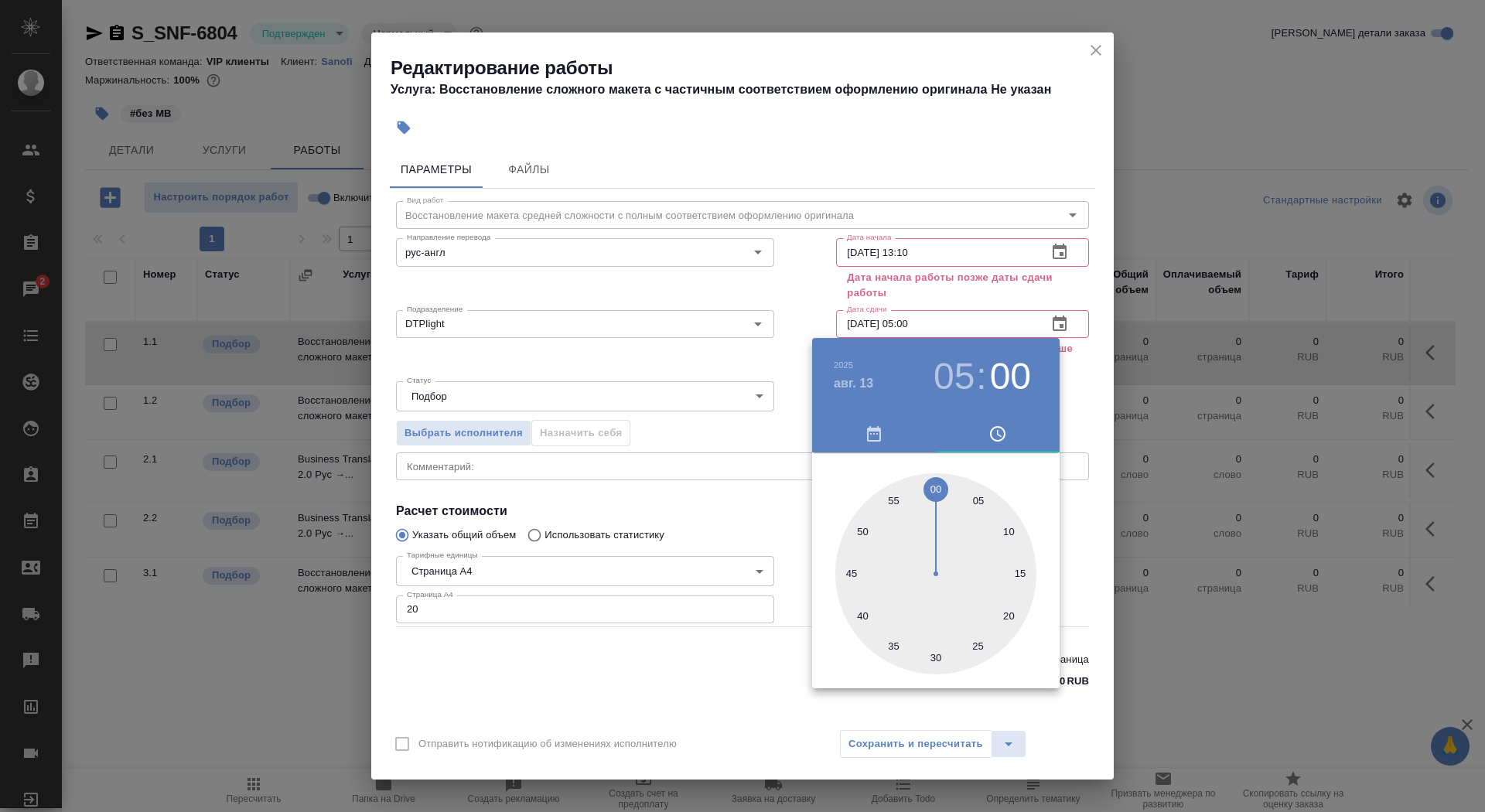
click at [715, 484] on div at bounding box center [742, 406] width 1485 height 812
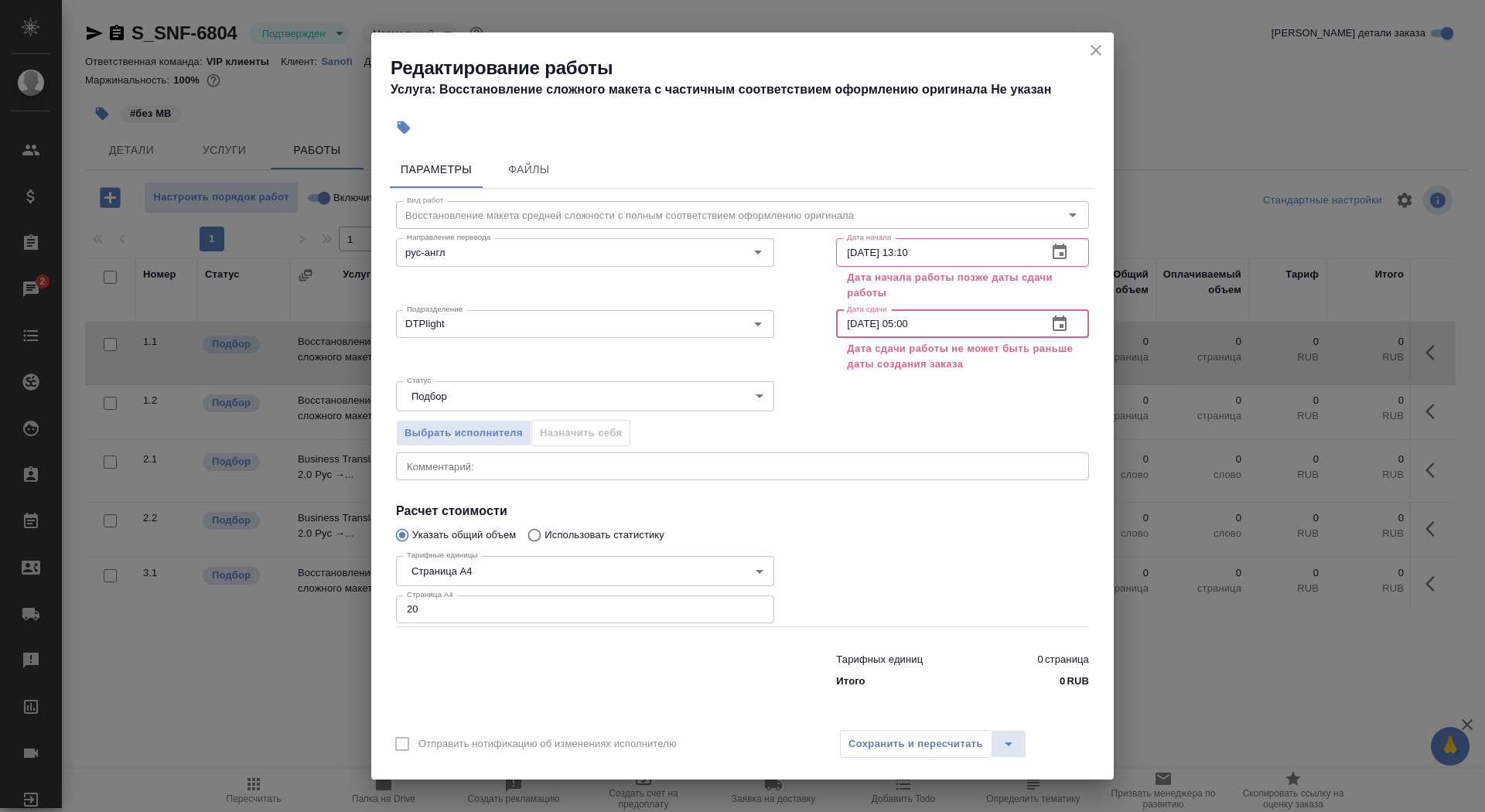
click at [912, 324] on input "13.08.2025 05:00" at bounding box center [935, 323] width 198 height 28
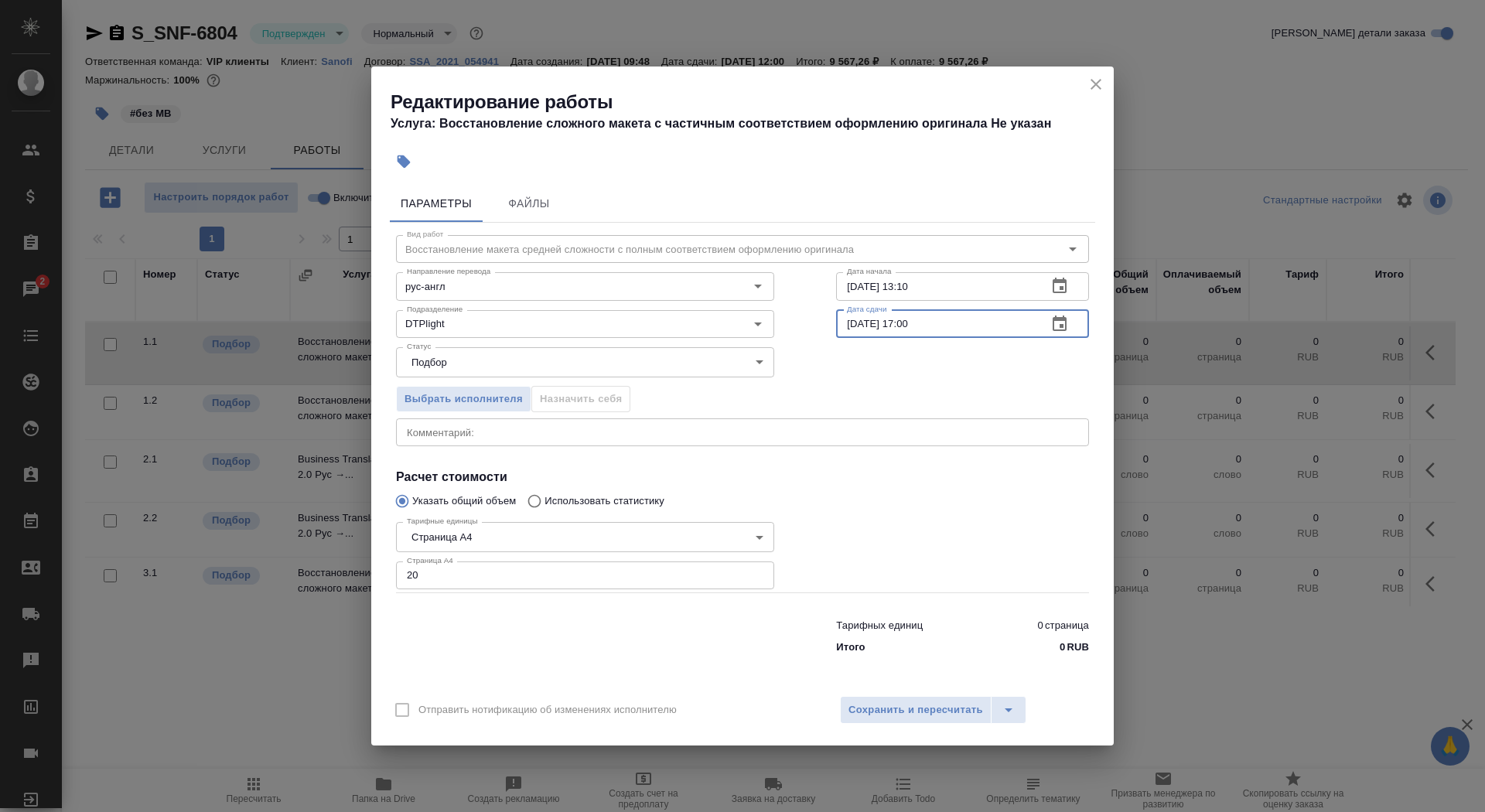
type input "13.08.2025 17:00"
click at [868, 724] on div "Отправить нотификацию об изменениях исполнителю Сохранить и пересчитать" at bounding box center [742, 716] width 742 height 60
click at [868, 698] on button "Сохранить и пересчитать" at bounding box center [916, 709] width 152 height 28
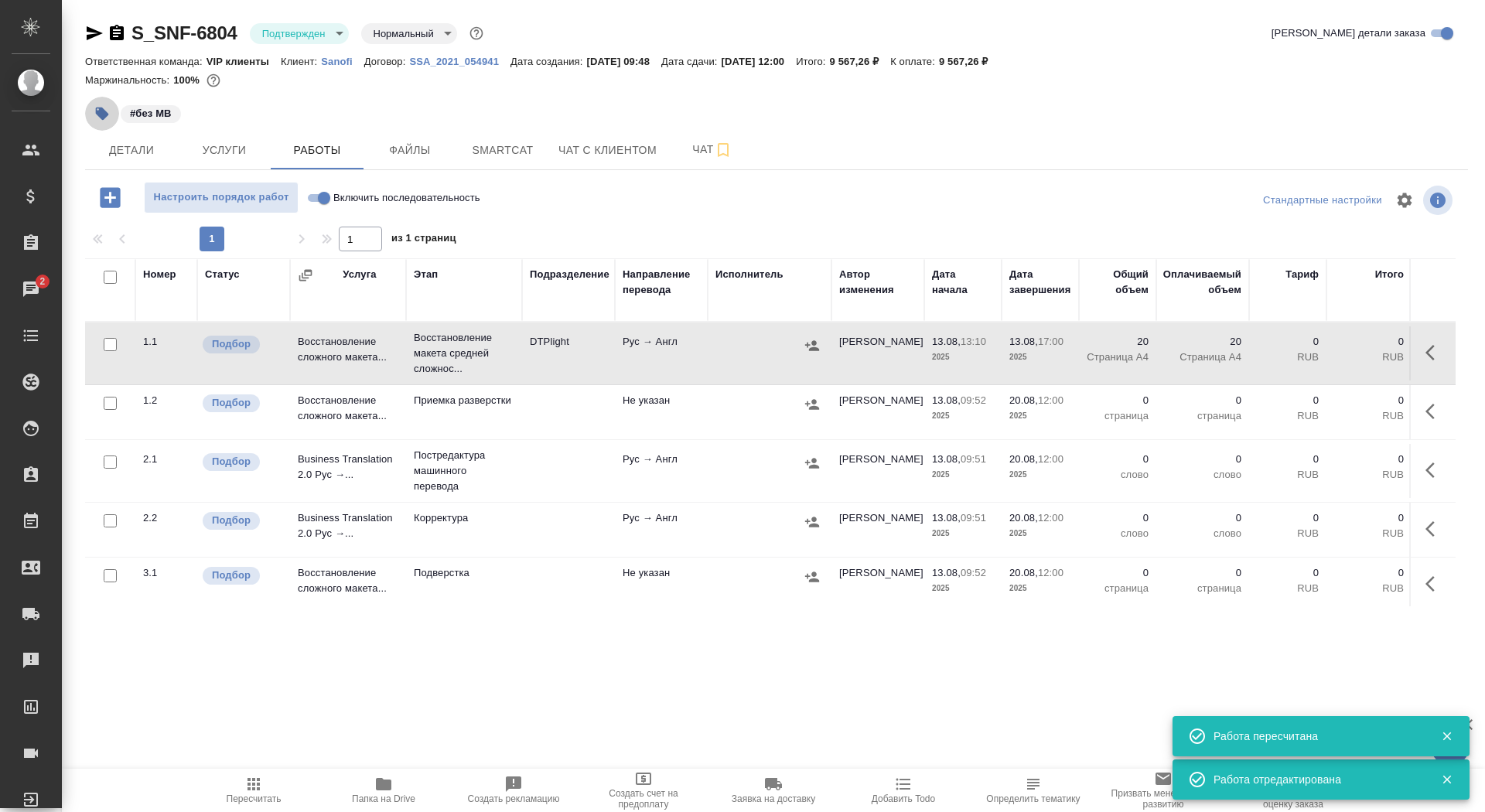
click at [104, 115] on icon "button" at bounding box center [103, 114] width 14 height 14
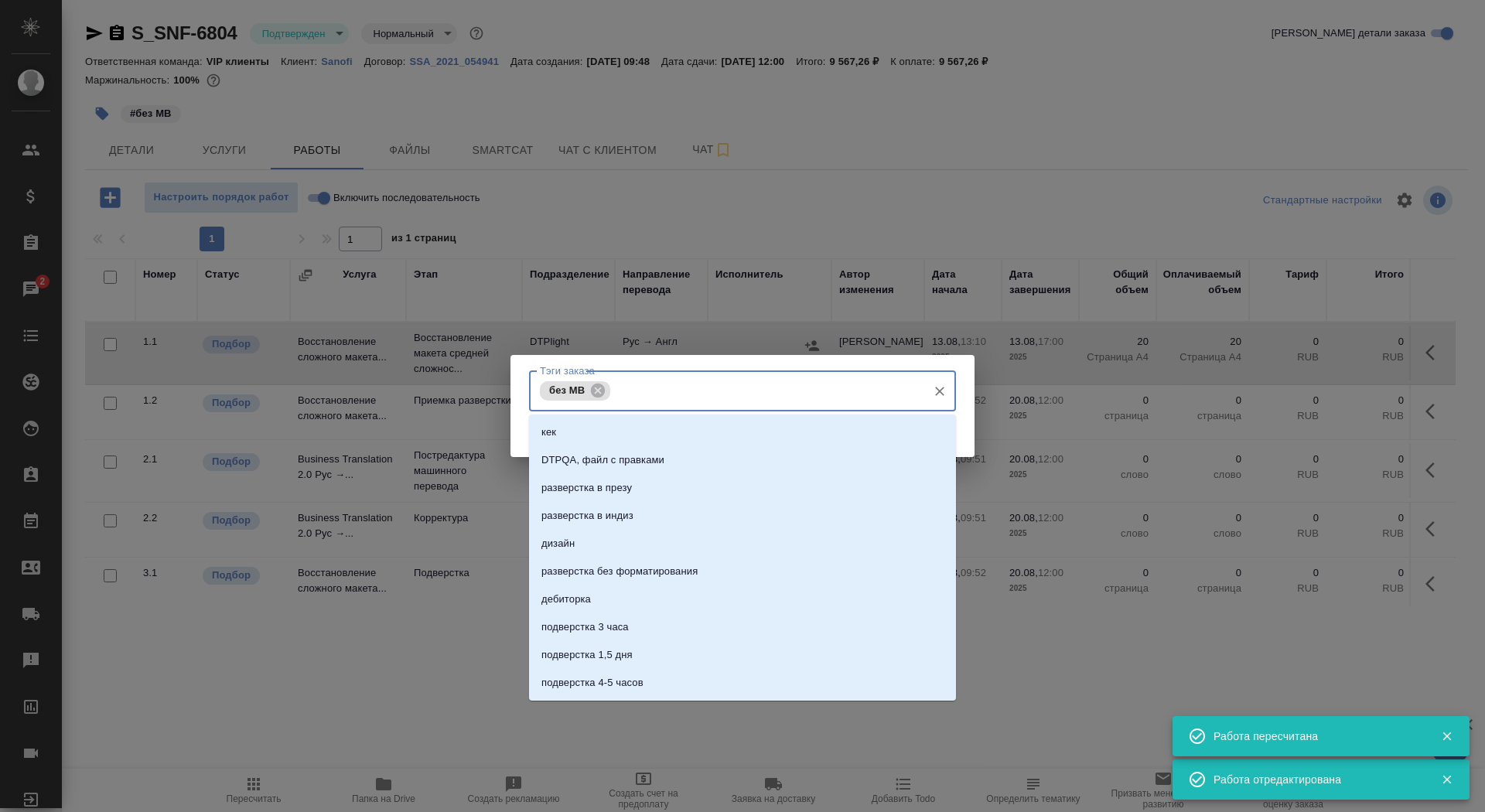
click at [706, 402] on input "Тэги заказа" at bounding box center [767, 390] width 306 height 26
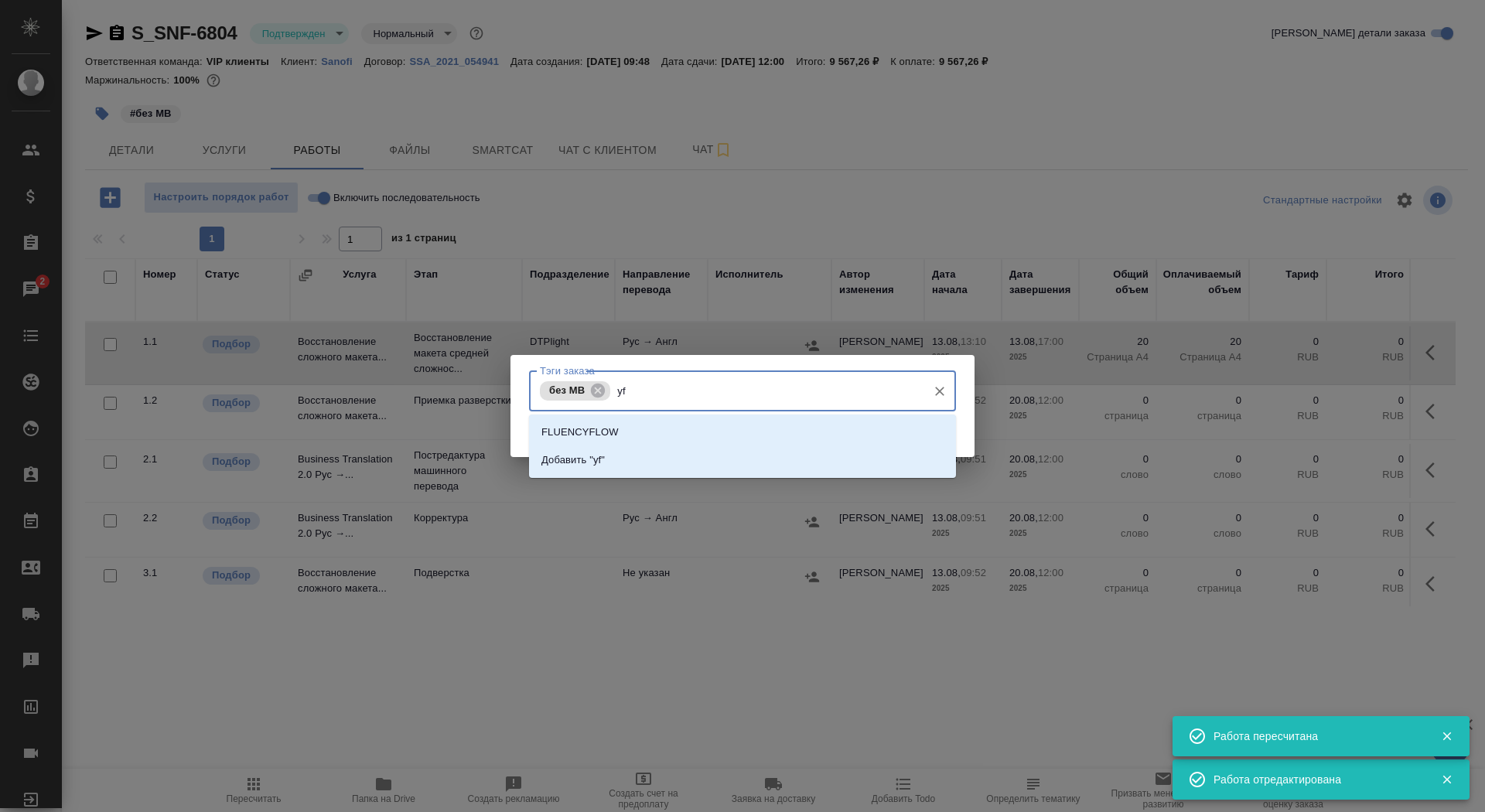
type input "y"
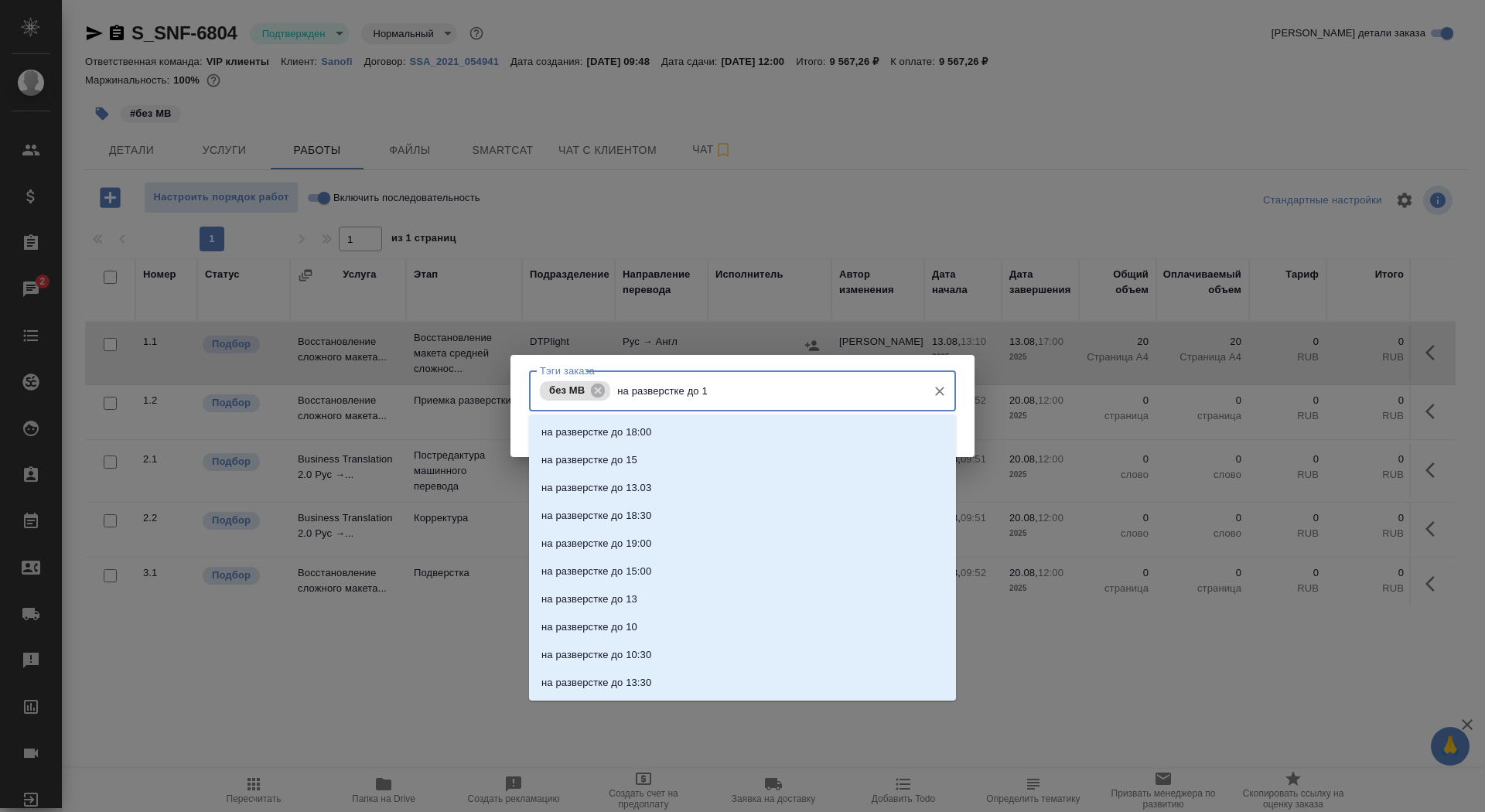
type input "на разверстке до 17"
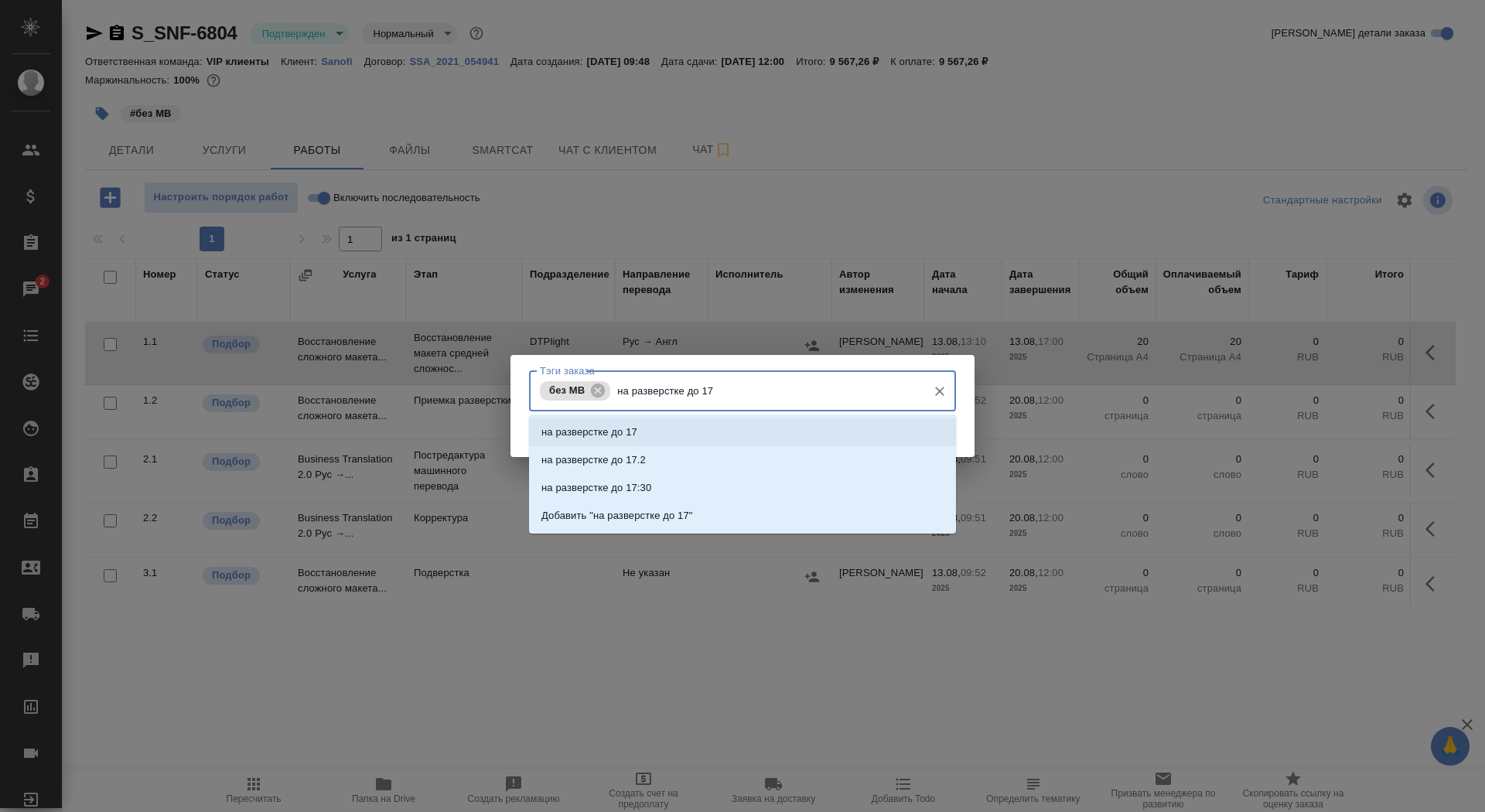
click at [712, 427] on li "на разверстке до 17" at bounding box center [742, 432] width 427 height 28
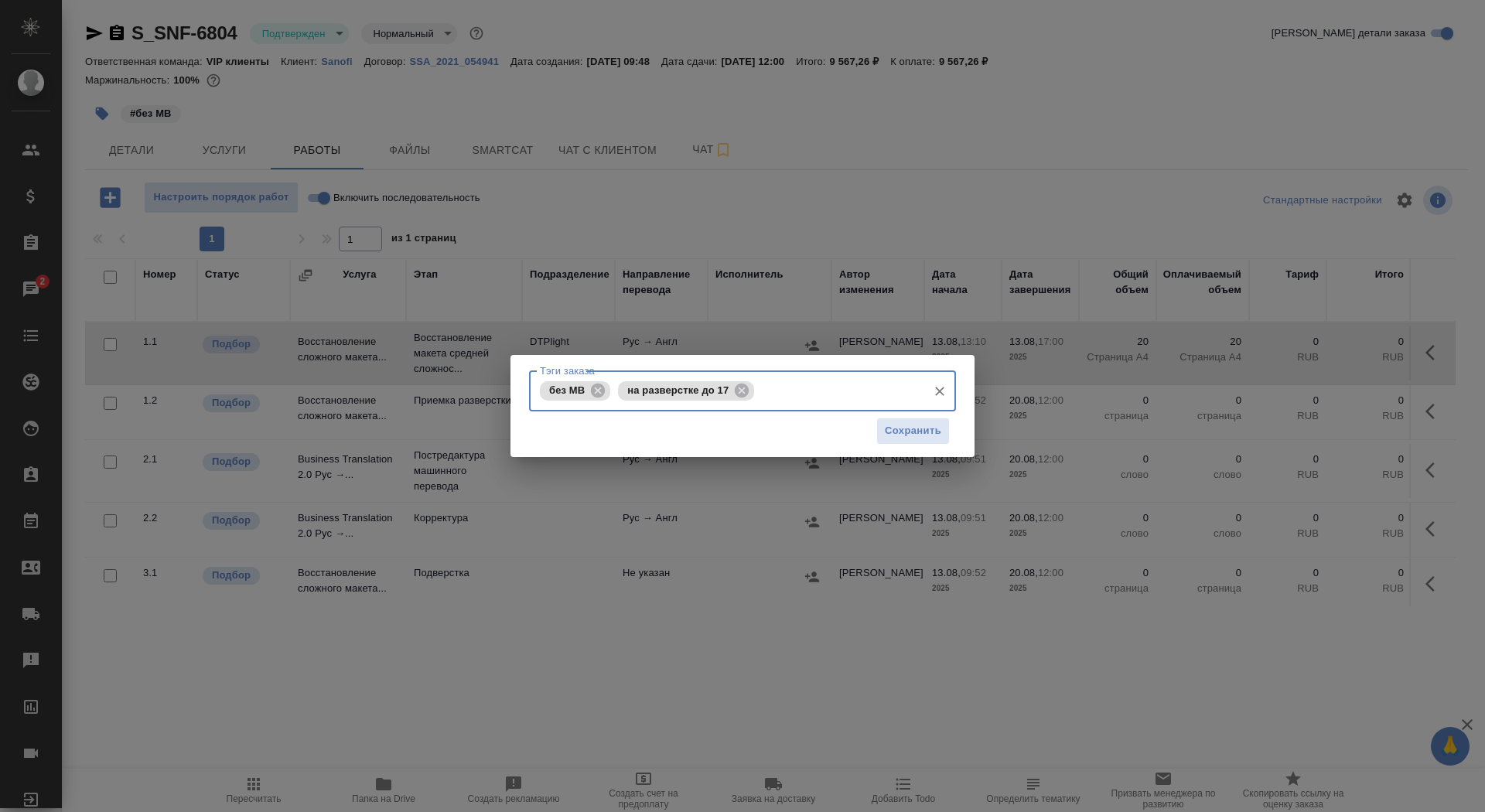
click at [867, 417] on div "Сохранить" at bounding box center [742, 431] width 427 height 40
click at [900, 429] on span "Сохранить" at bounding box center [913, 431] width 56 height 17
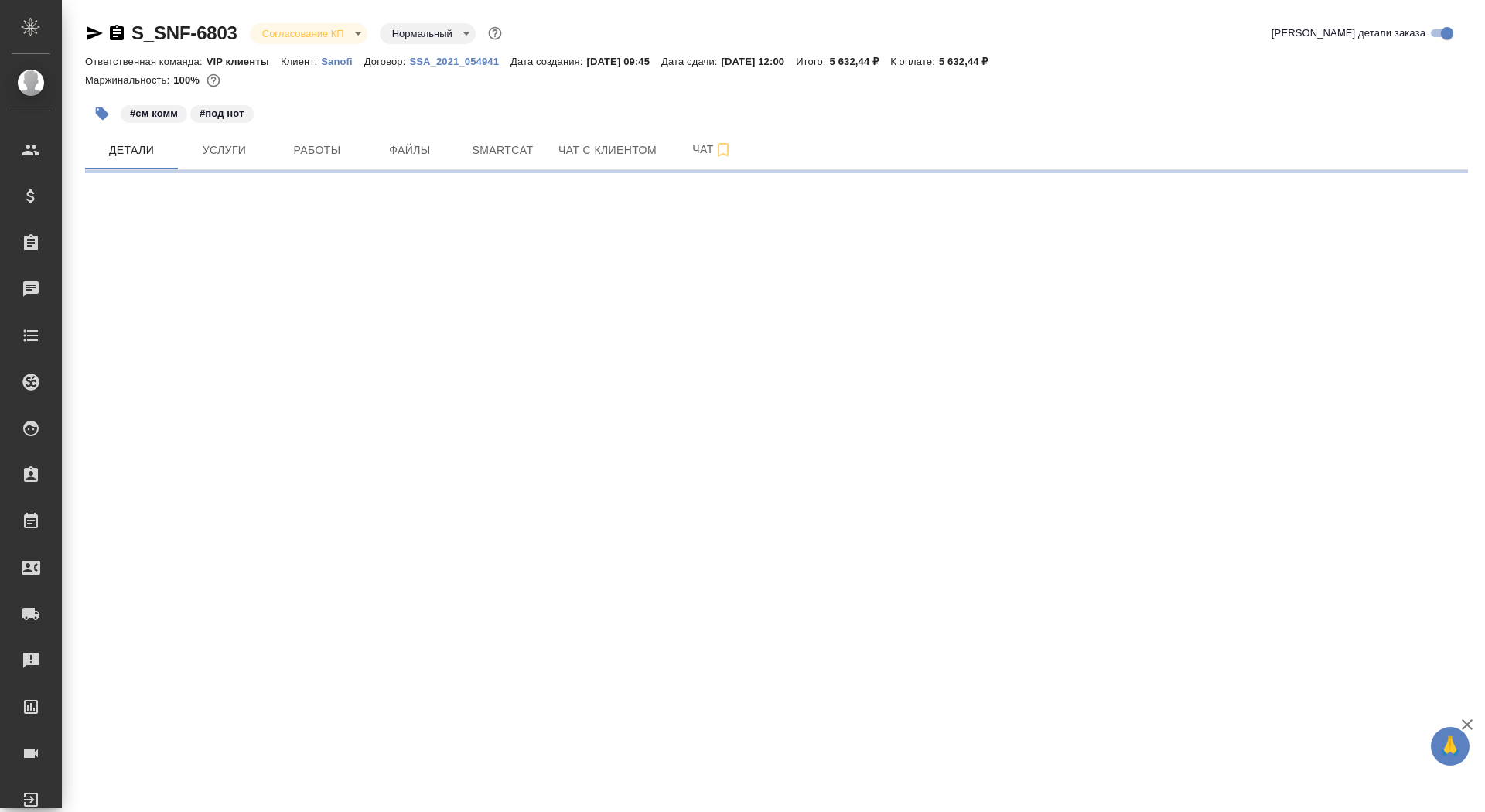
select select "RU"
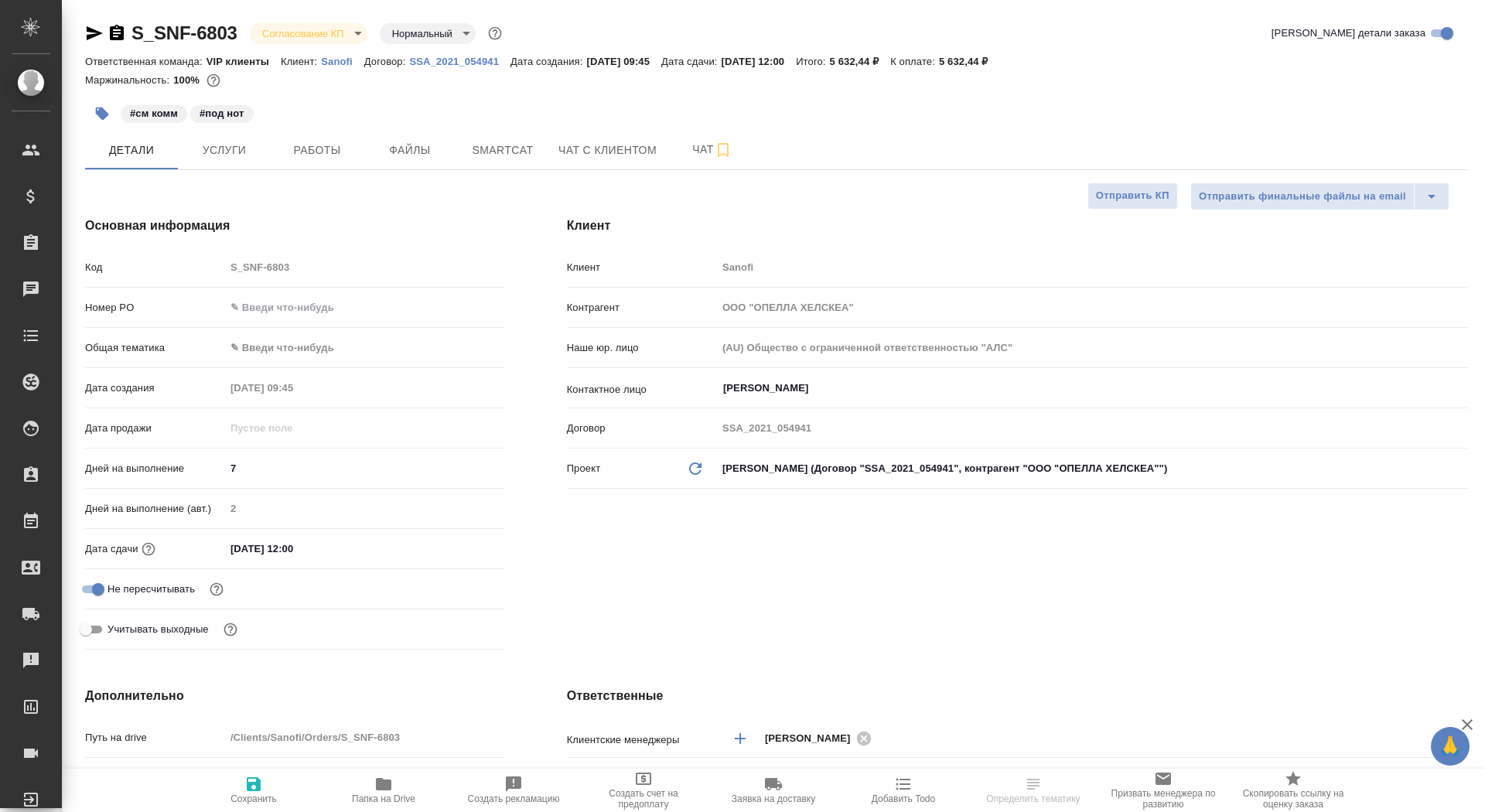
type textarea "x"
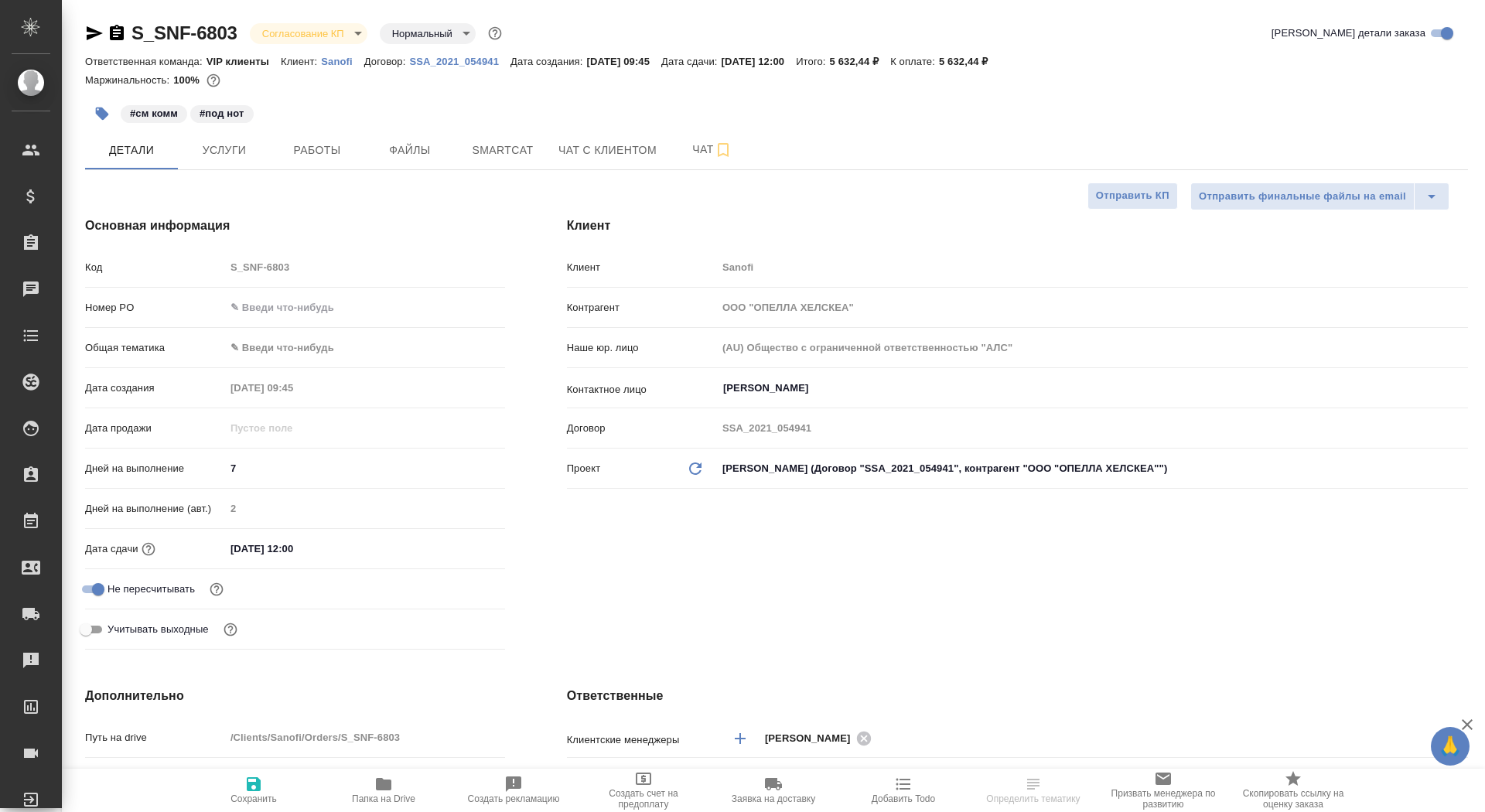
type textarea "x"
click at [299, 297] on input "text" at bounding box center [365, 307] width 279 height 22
type textarea "x"
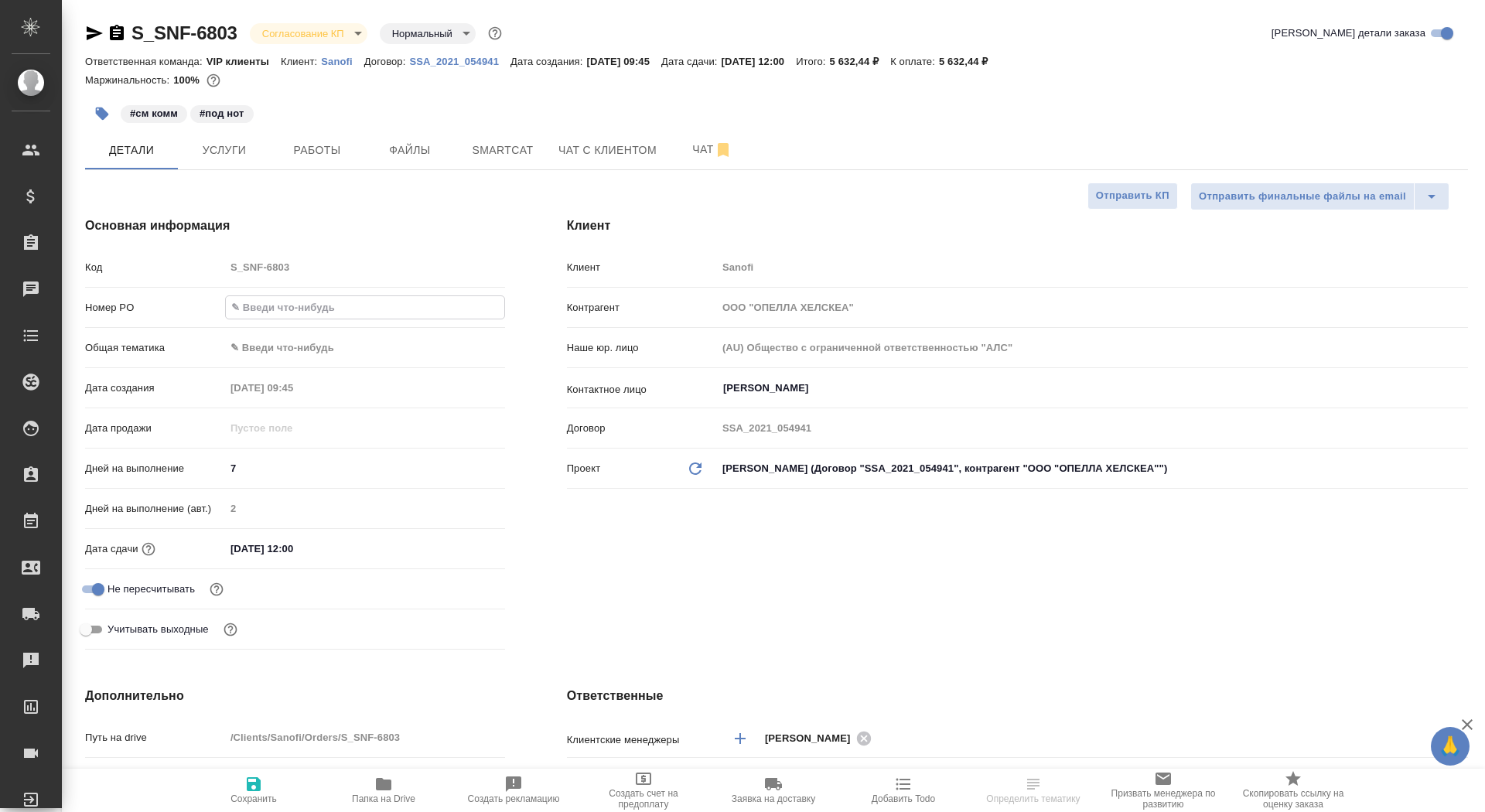
paste input "E005814901"
type input "E005814901"
type textarea "x"
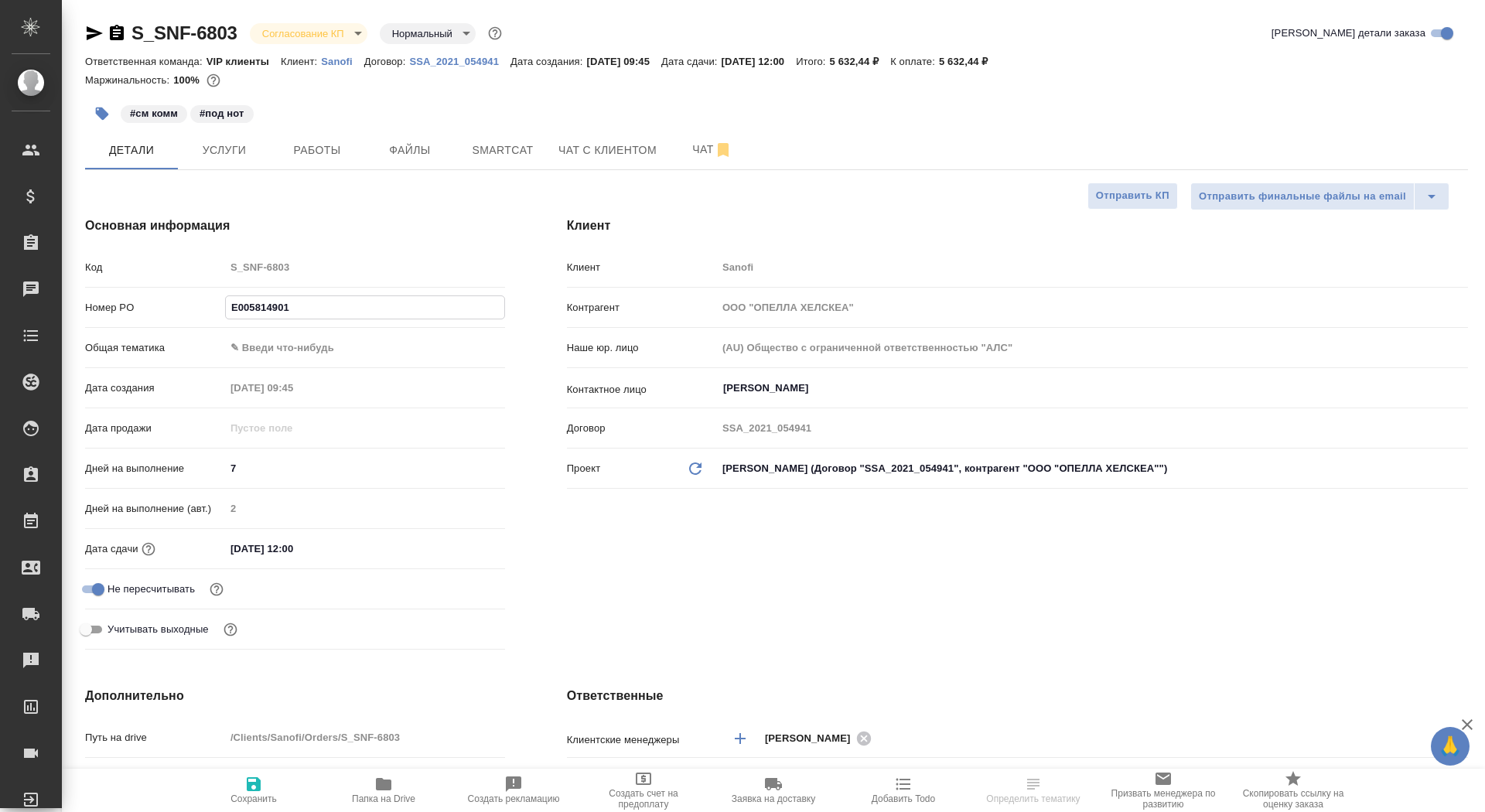
type input "E005814901"
click at [267, 783] on span "Сохранить" at bounding box center [254, 790] width 111 height 29
type textarea "x"
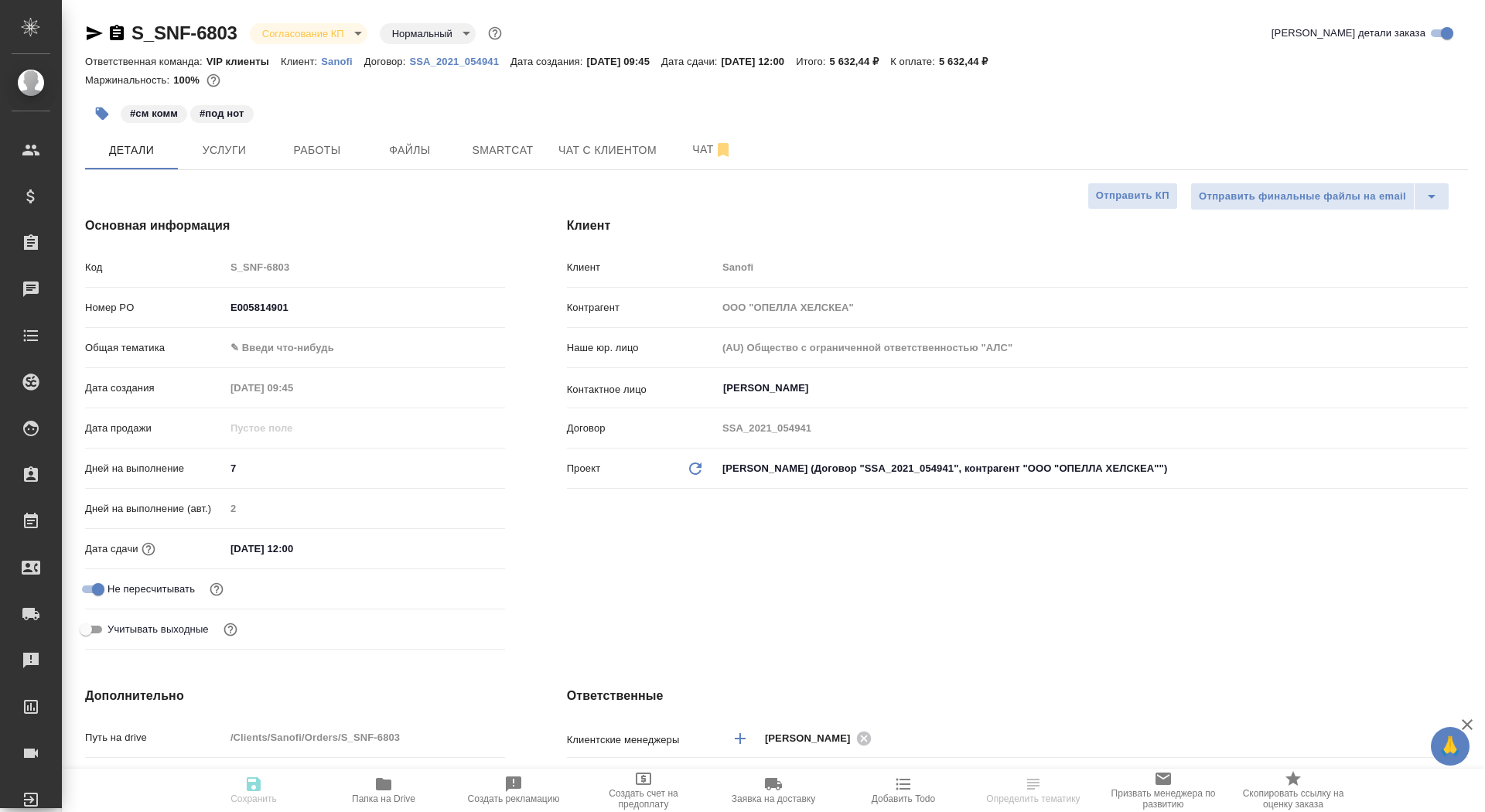
type textarea "x"
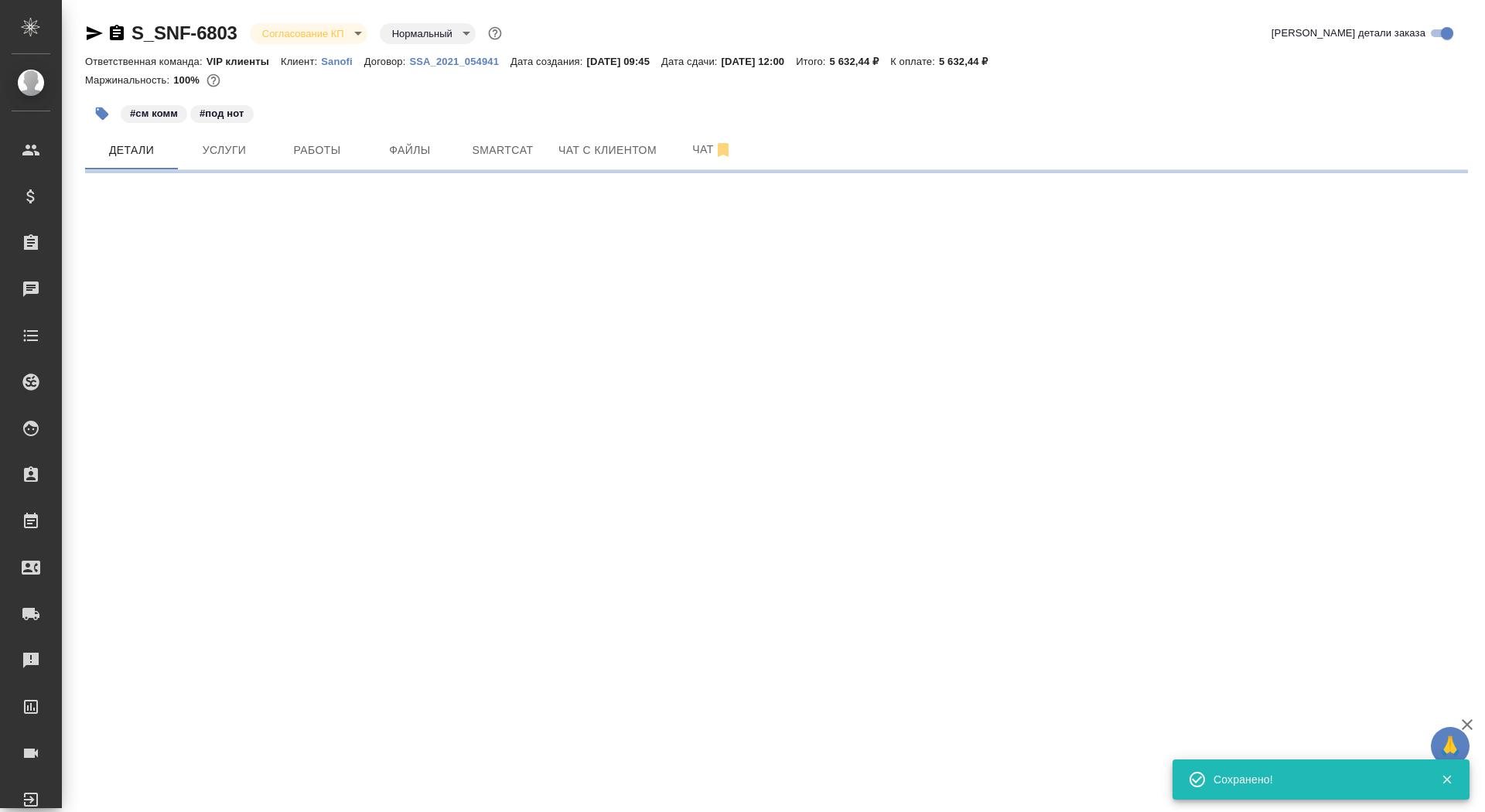
select select "RU"
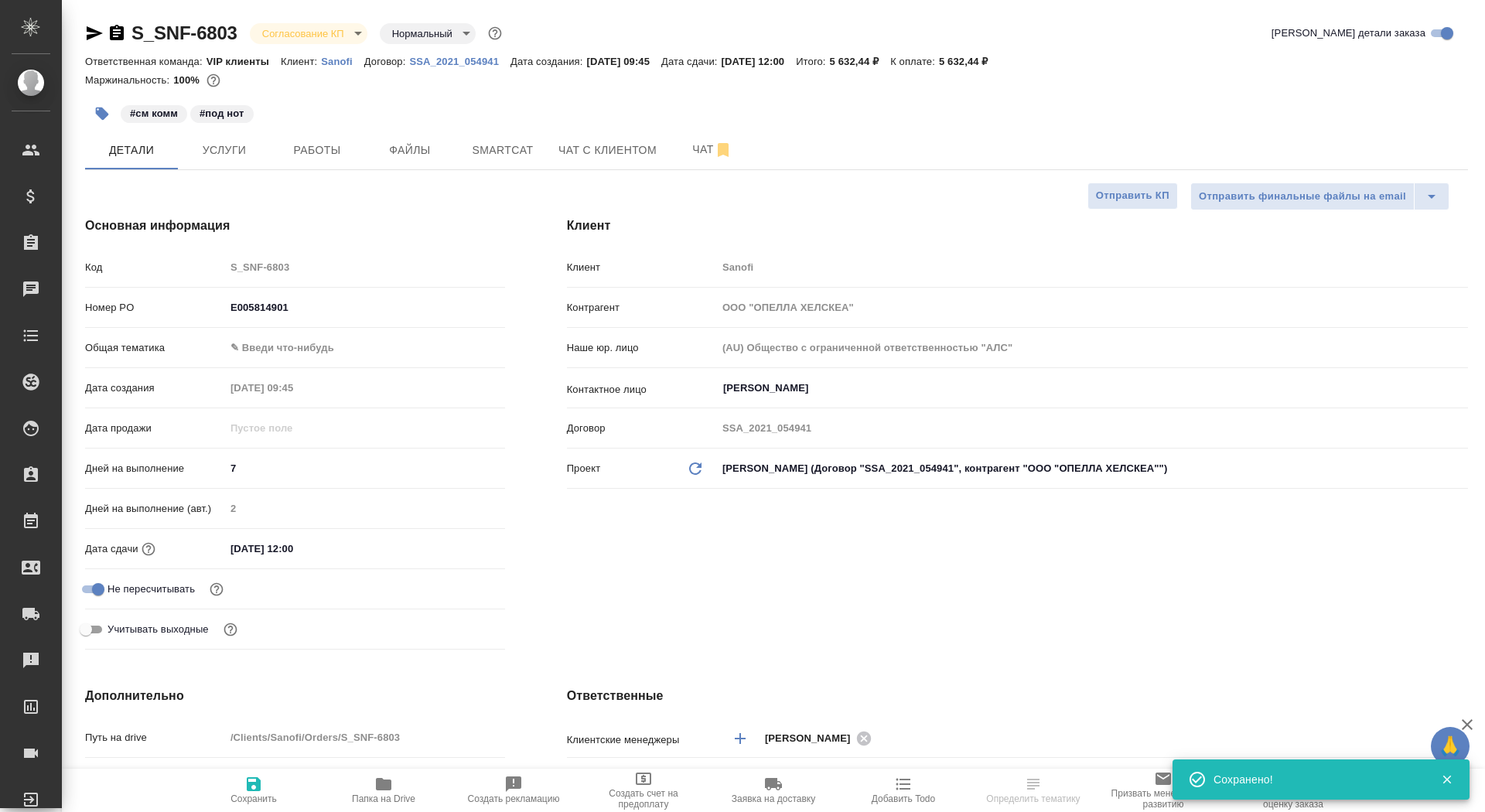
type textarea "x"
click at [263, 786] on span "Сохранить" at bounding box center [254, 790] width 111 height 29
type textarea "x"
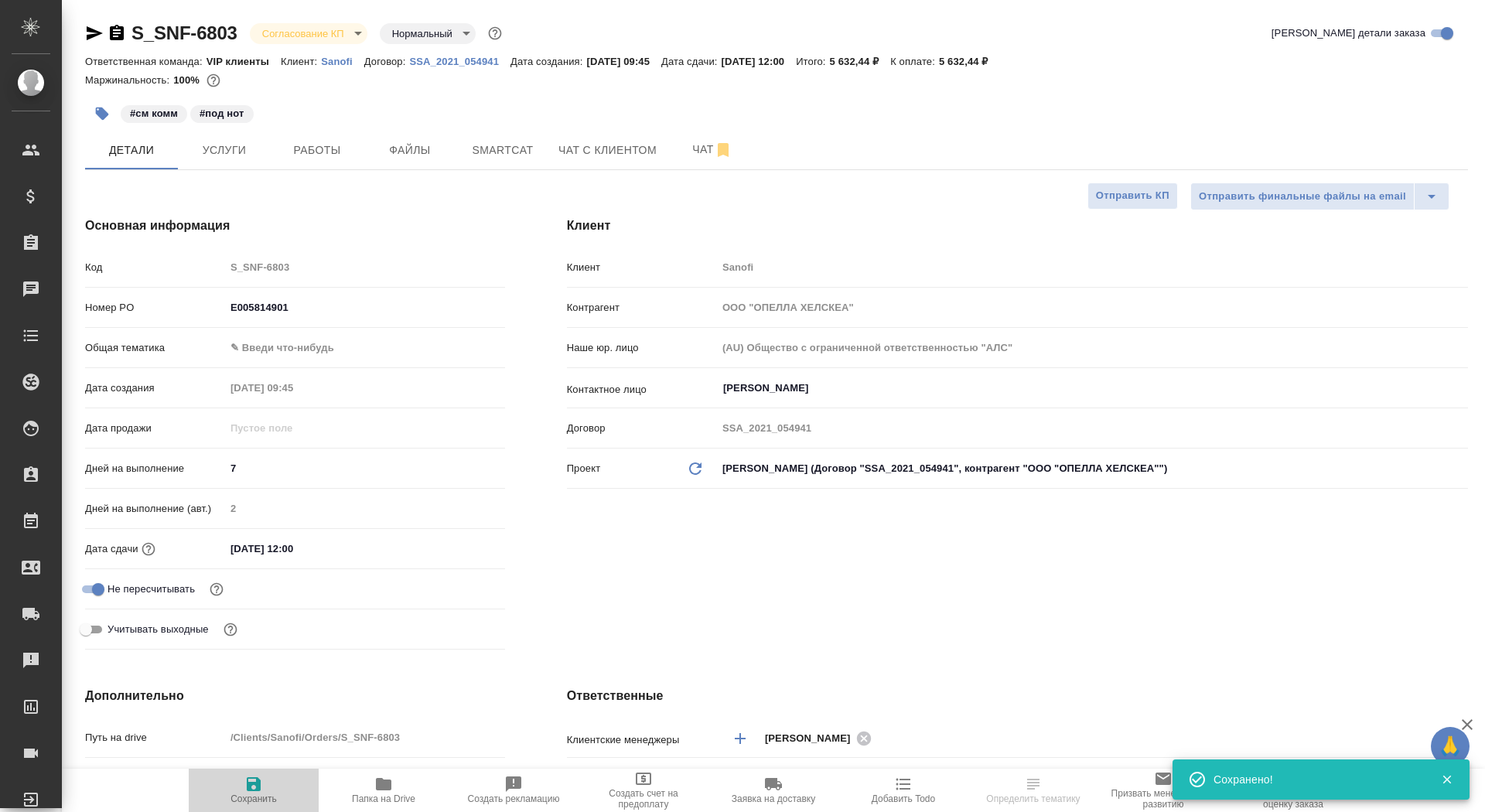
type textarea "x"
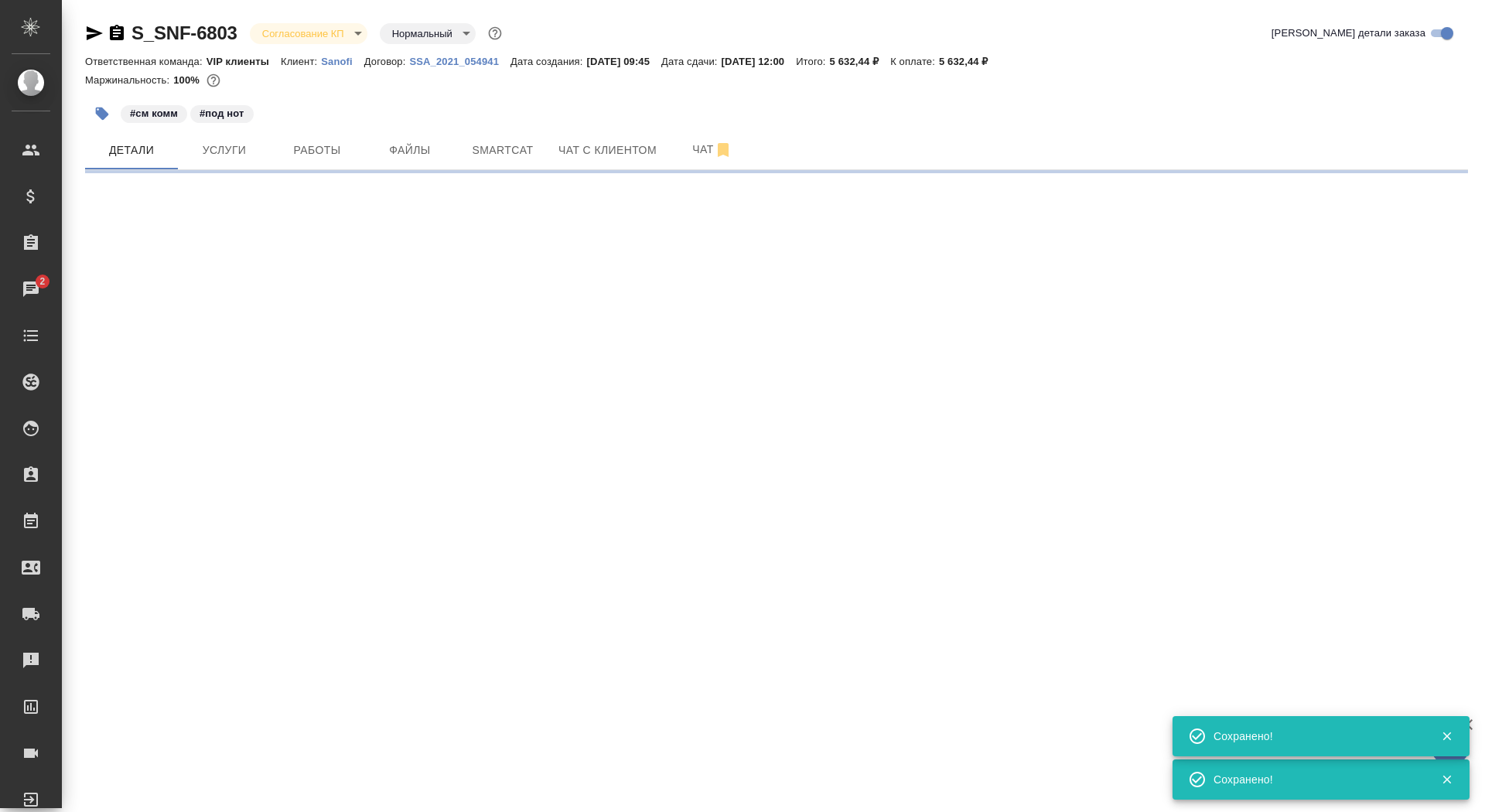
select select "RU"
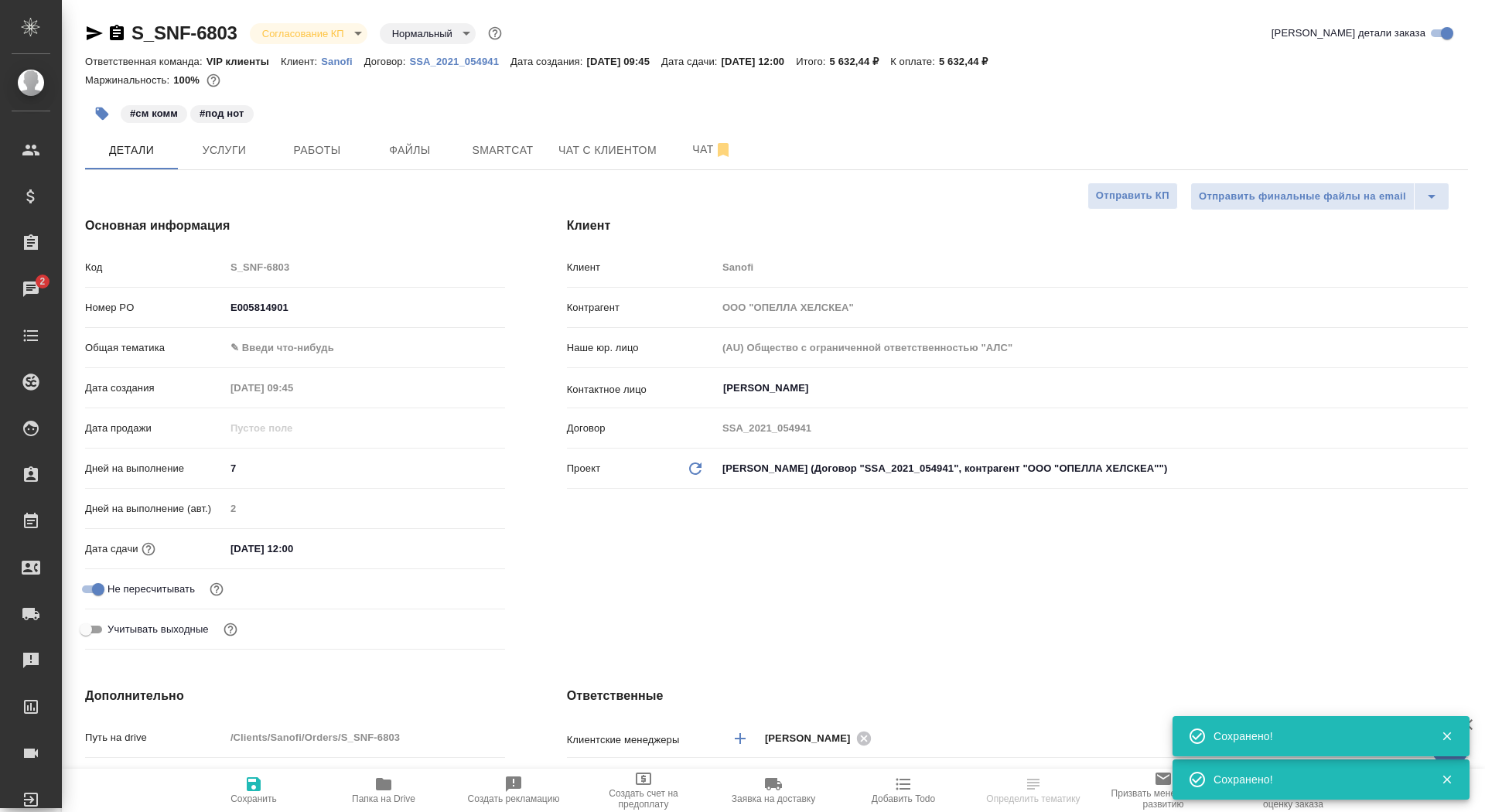
type textarea "x"
click at [318, 31] on body "🙏 .cls-1 fill:#fff; AWATERA Saydasheva Dilyara Клиенты Спецификации Заказы 2 Ча…" at bounding box center [742, 406] width 1485 height 812
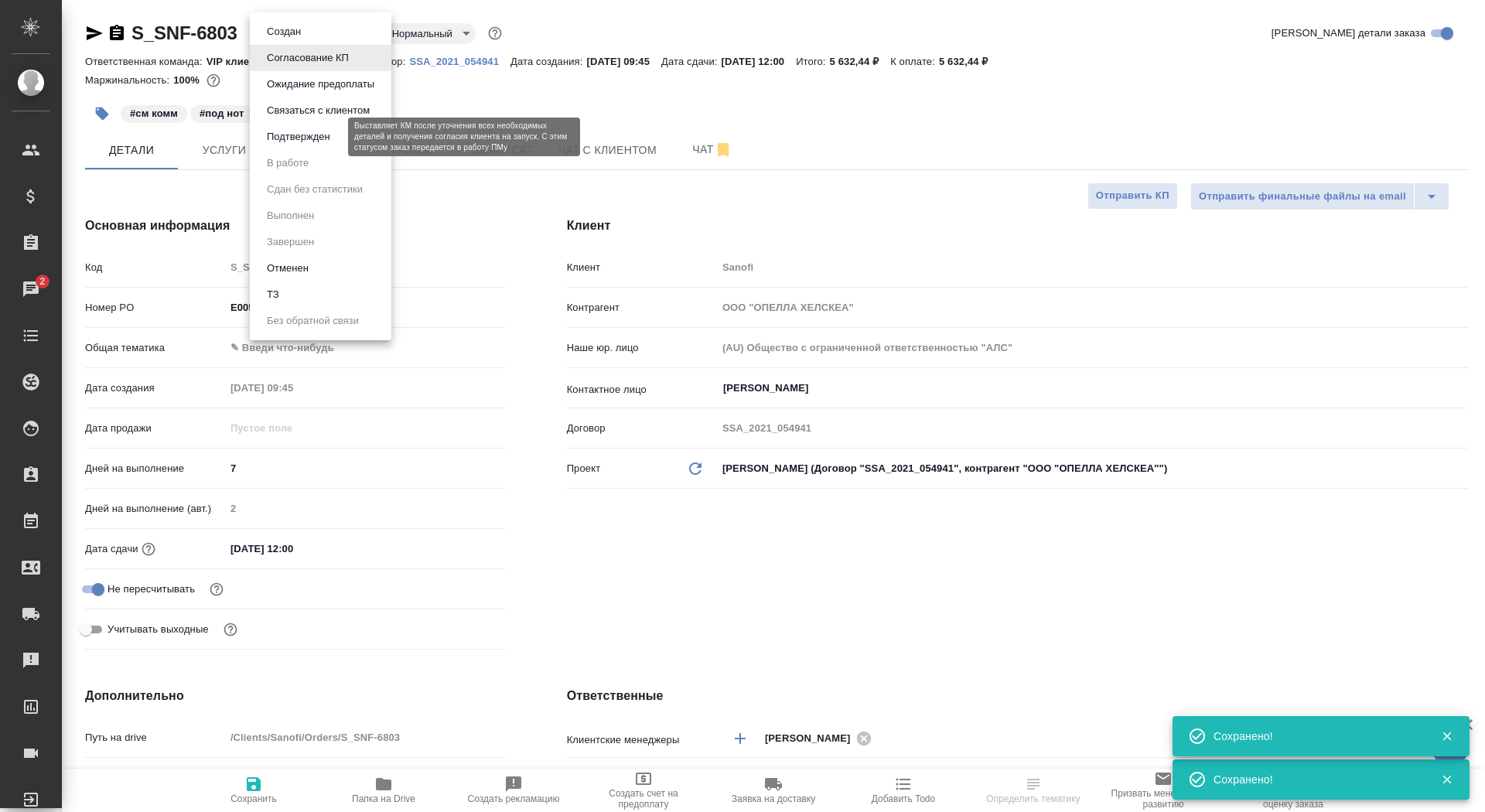
click at [322, 137] on button "Подтвержден" at bounding box center [298, 137] width 73 height 17
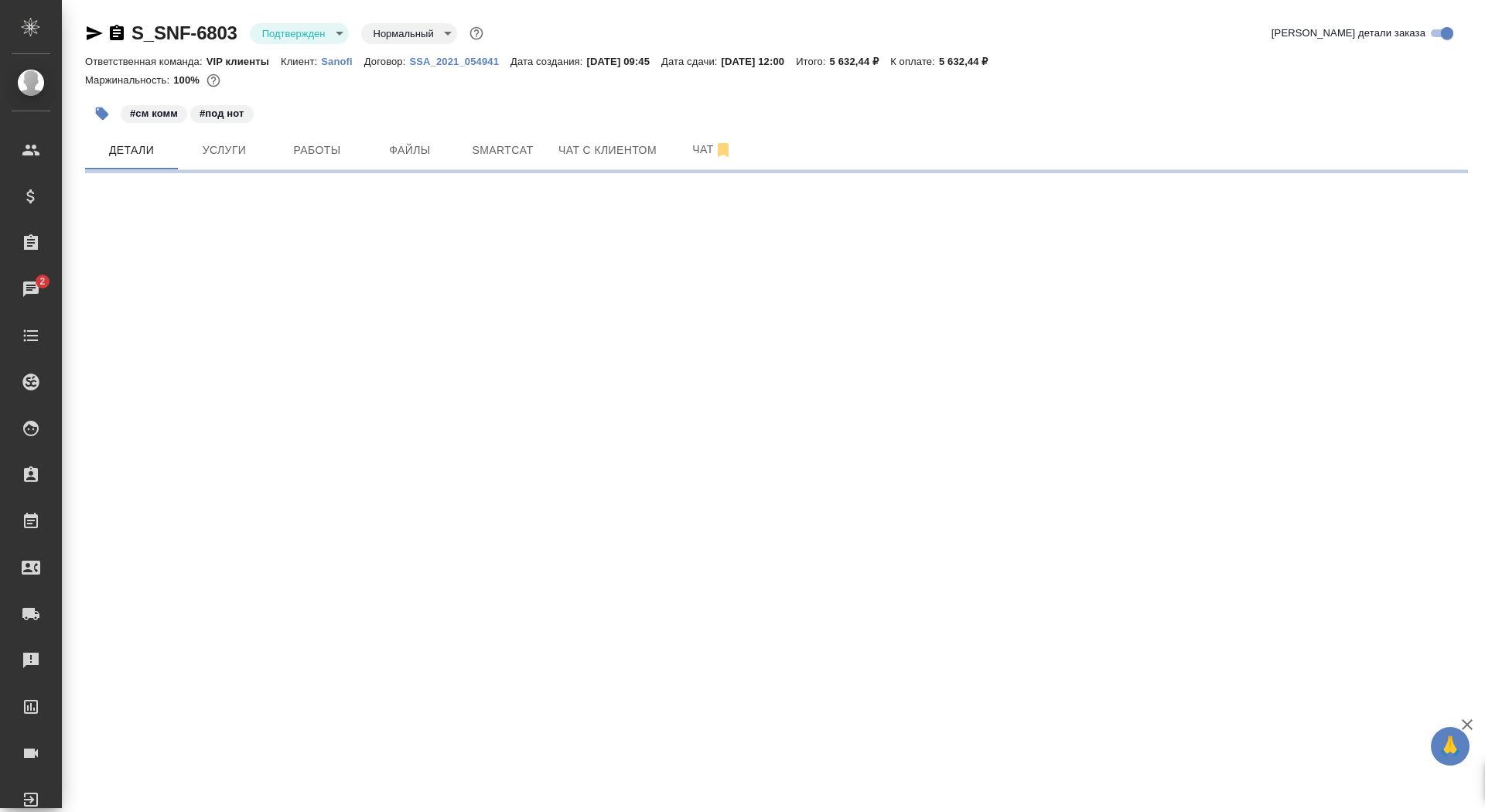
select select "RU"
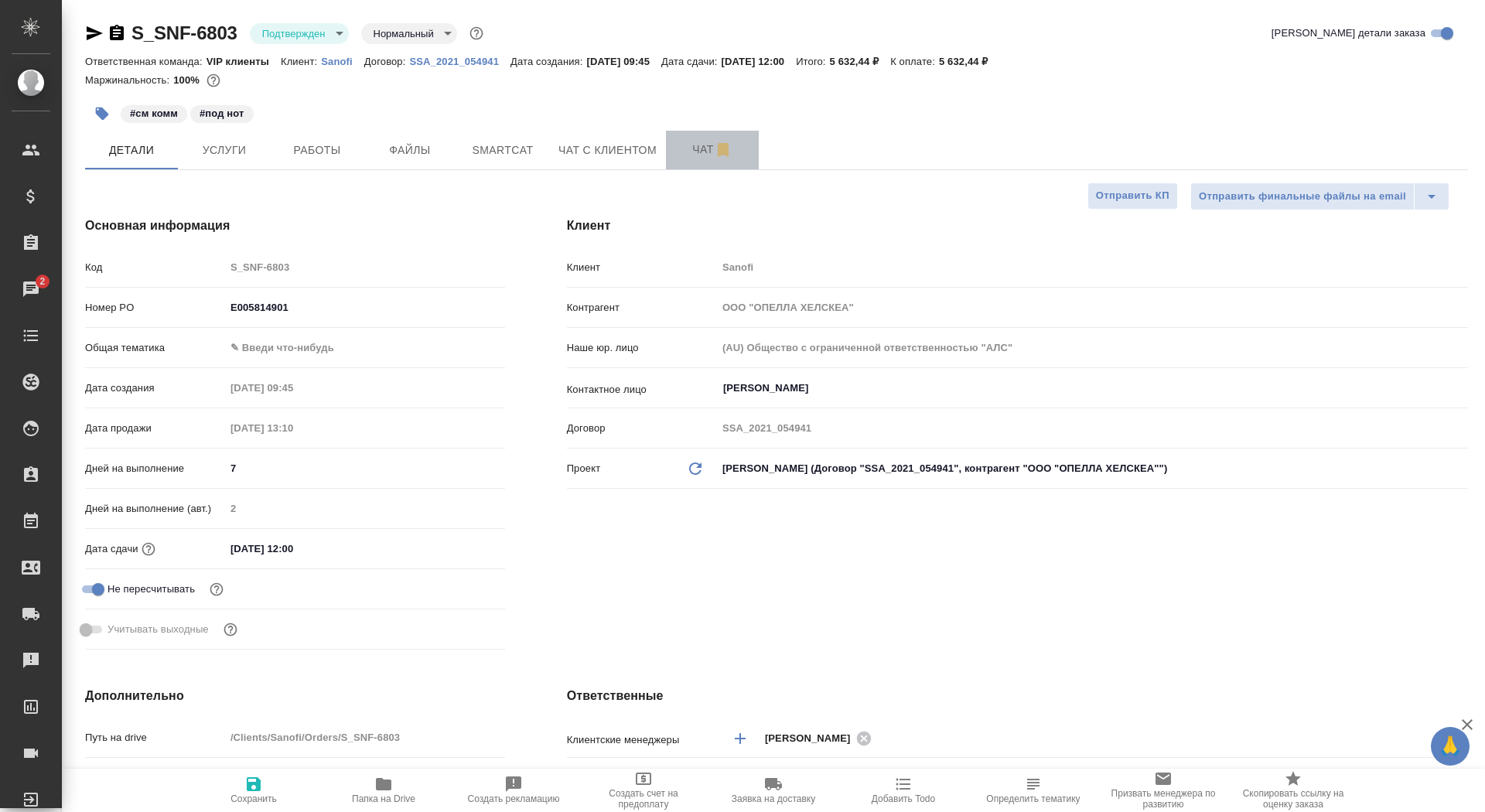
click at [682, 158] on span "Чат" at bounding box center [712, 150] width 75 height 19
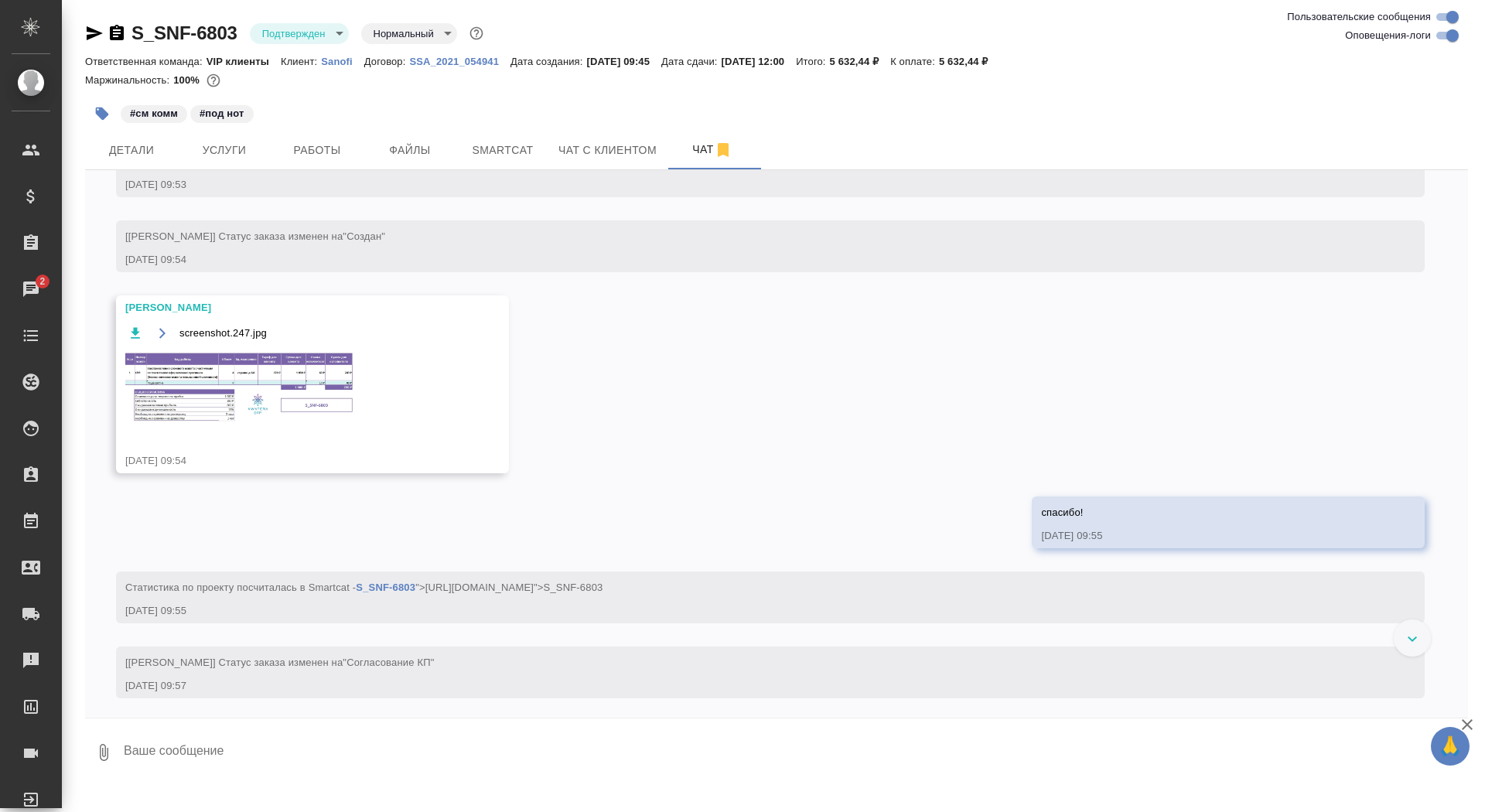
scroll to position [841, 0]
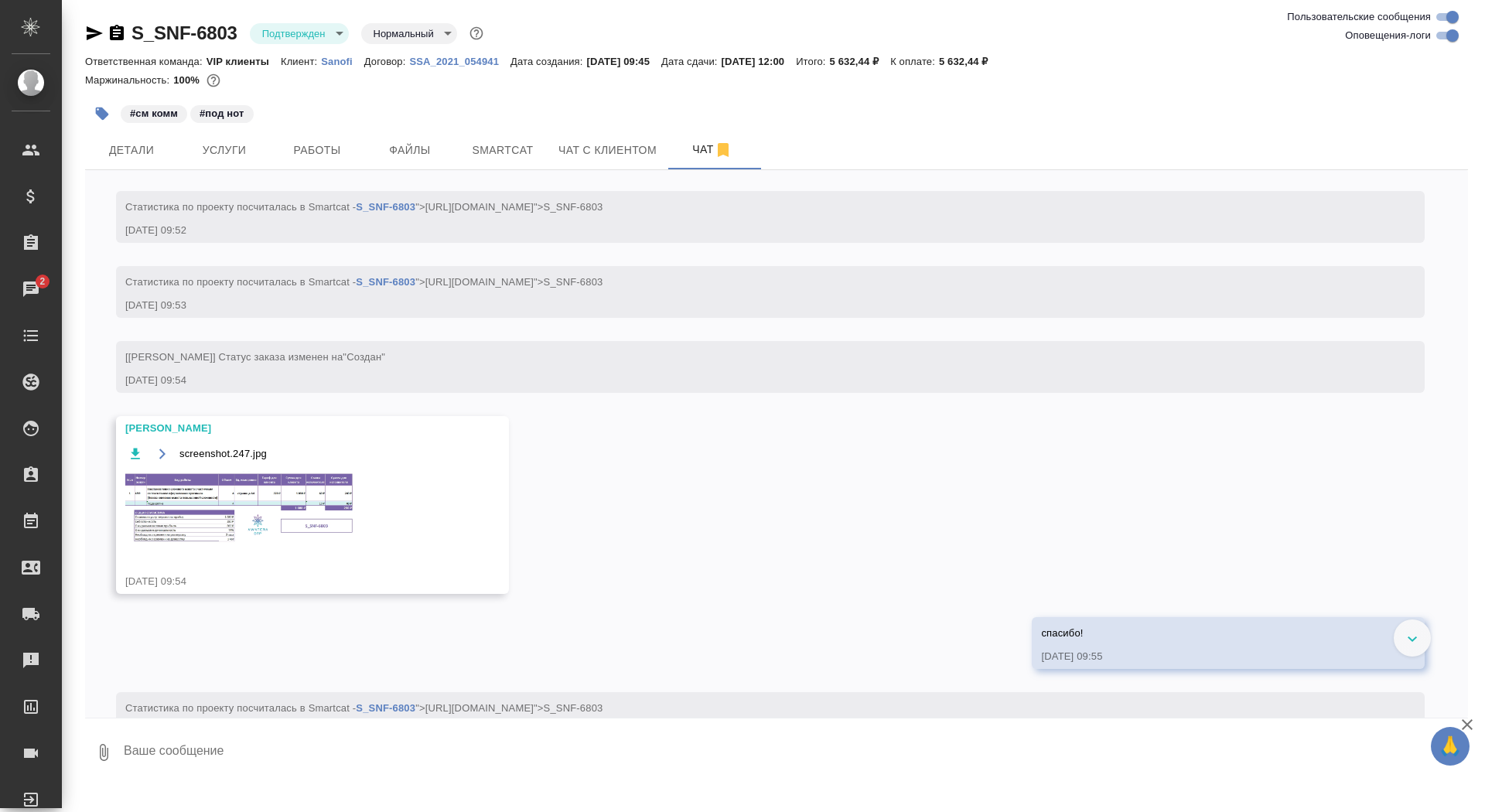
click at [240, 547] on img at bounding box center [241, 509] width 232 height 75
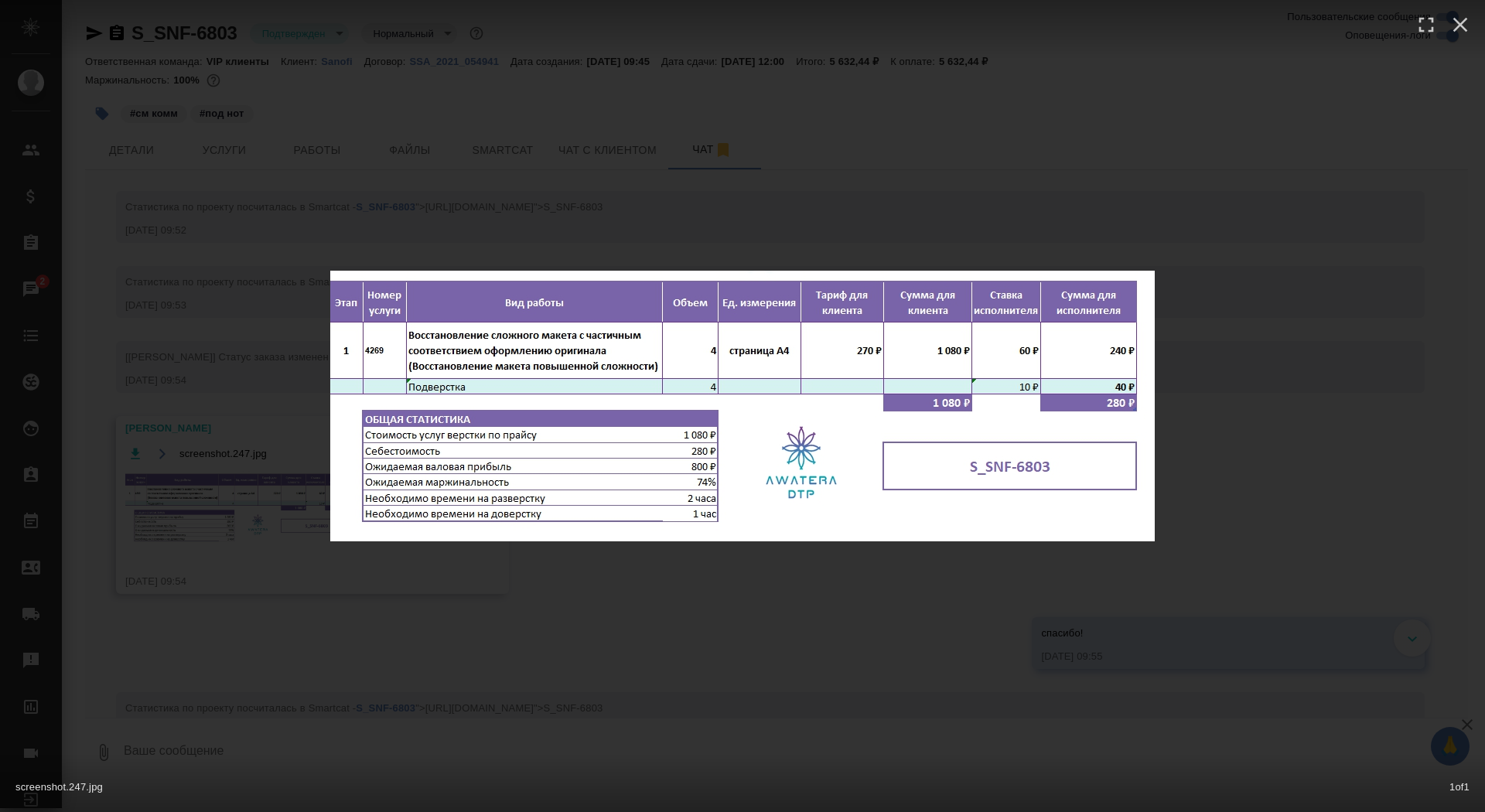
click at [240, 586] on div "screenshot.247.jpg 1 of 1" at bounding box center [742, 406] width 1485 height 812
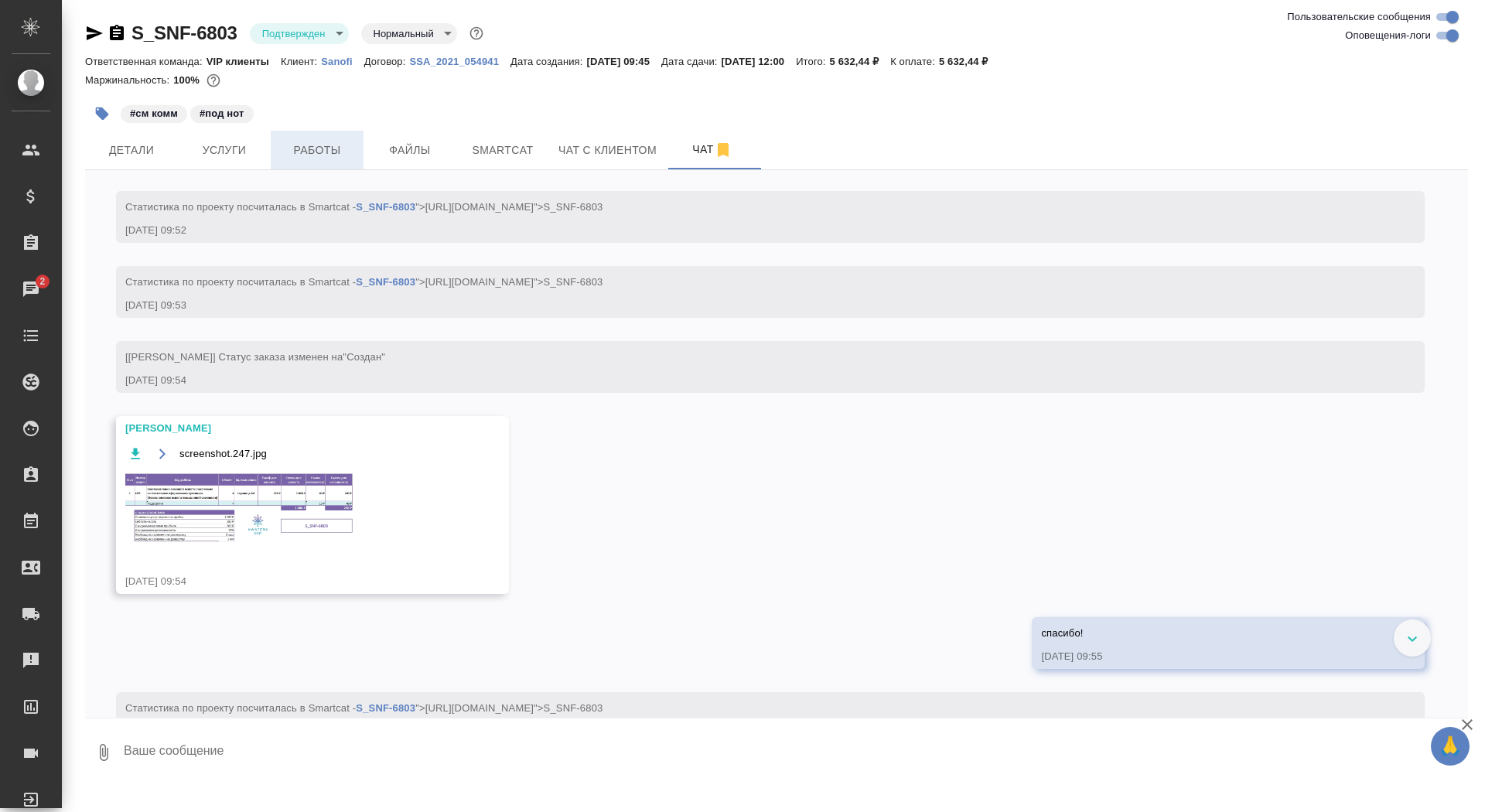
click at [337, 153] on span "Работы" at bounding box center [317, 150] width 75 height 19
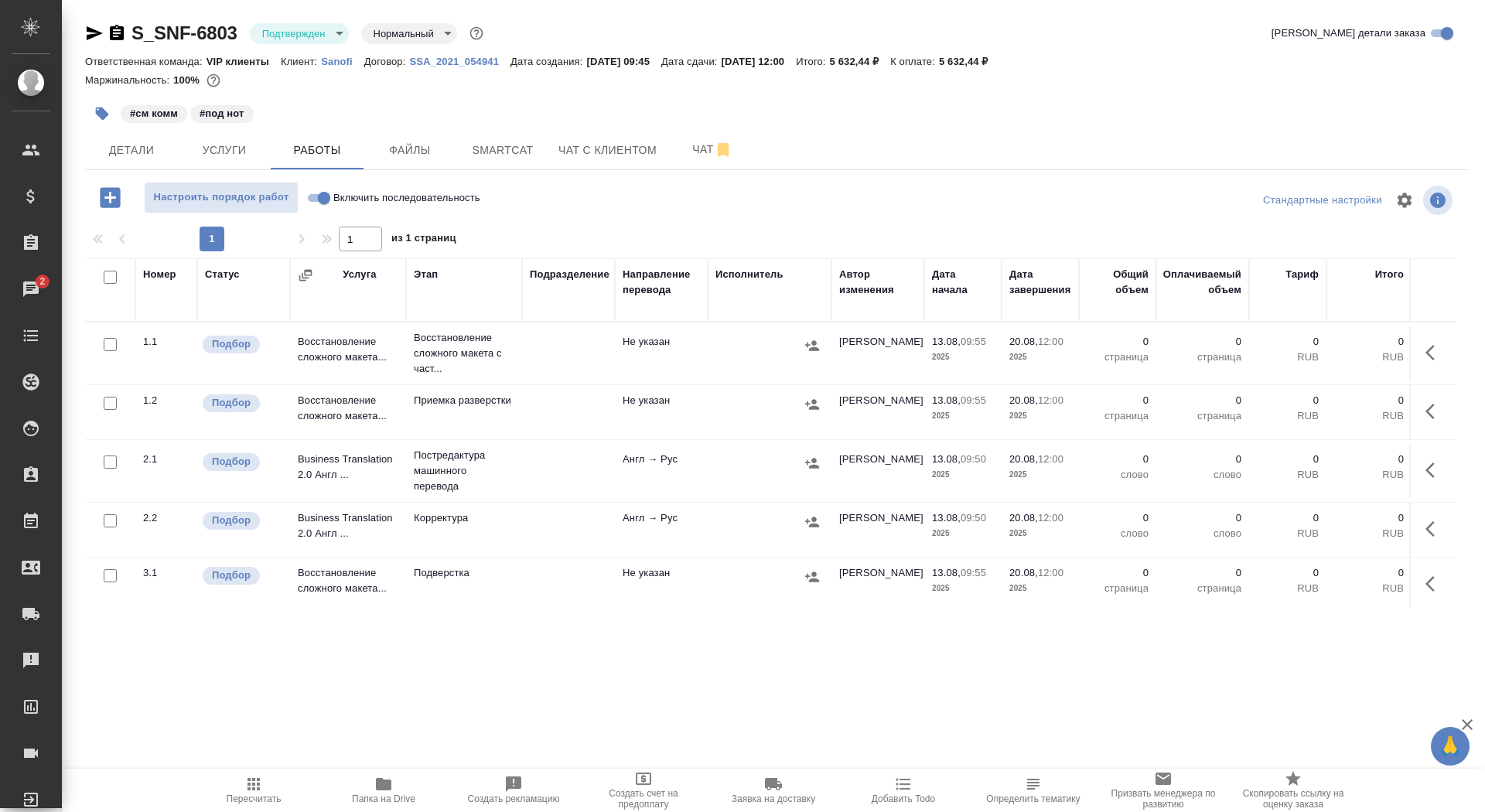
click at [1437, 356] on icon "button" at bounding box center [1434, 352] width 18 height 18
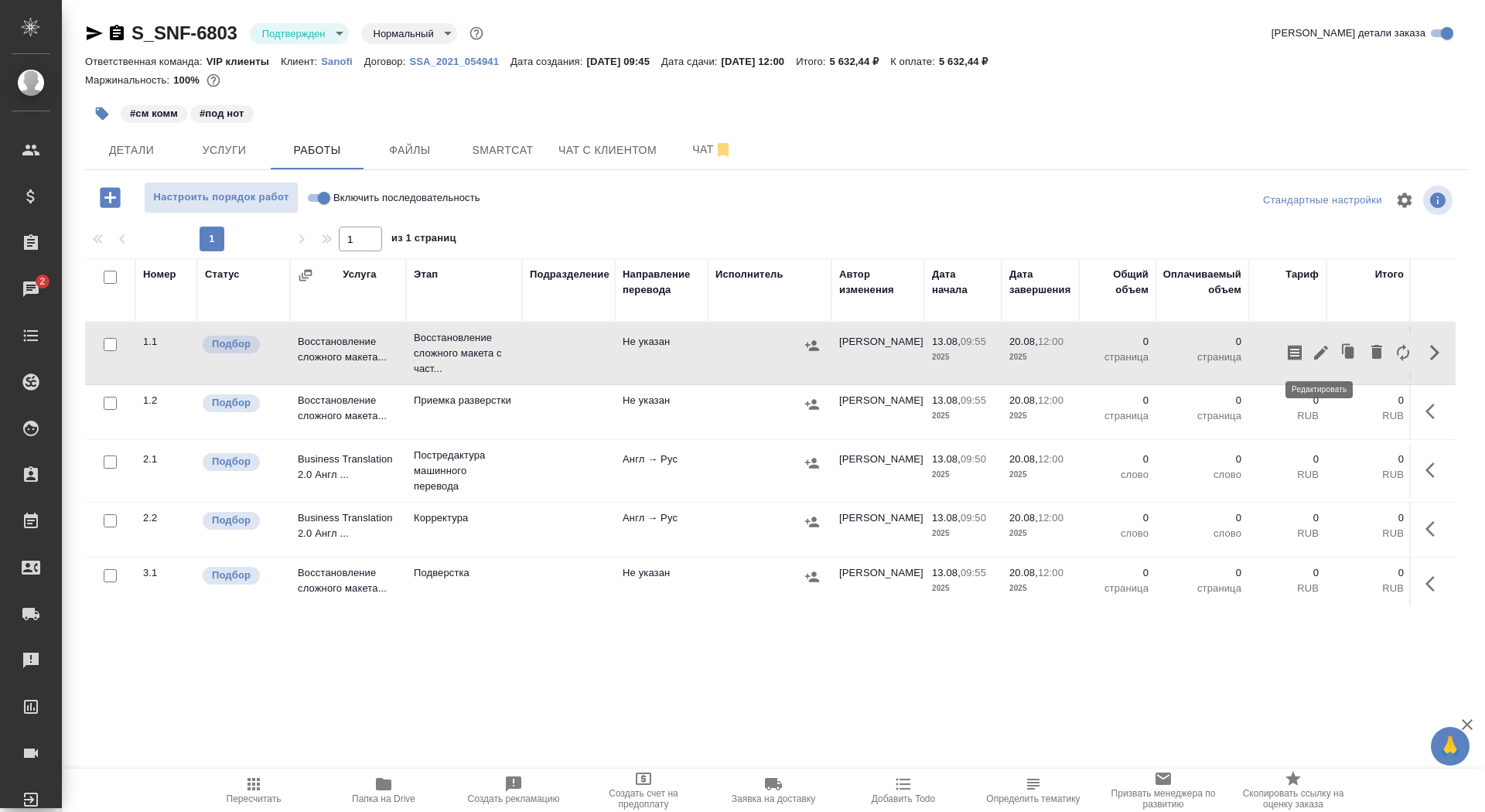
click at [1319, 358] on icon "button" at bounding box center [1320, 352] width 18 height 18
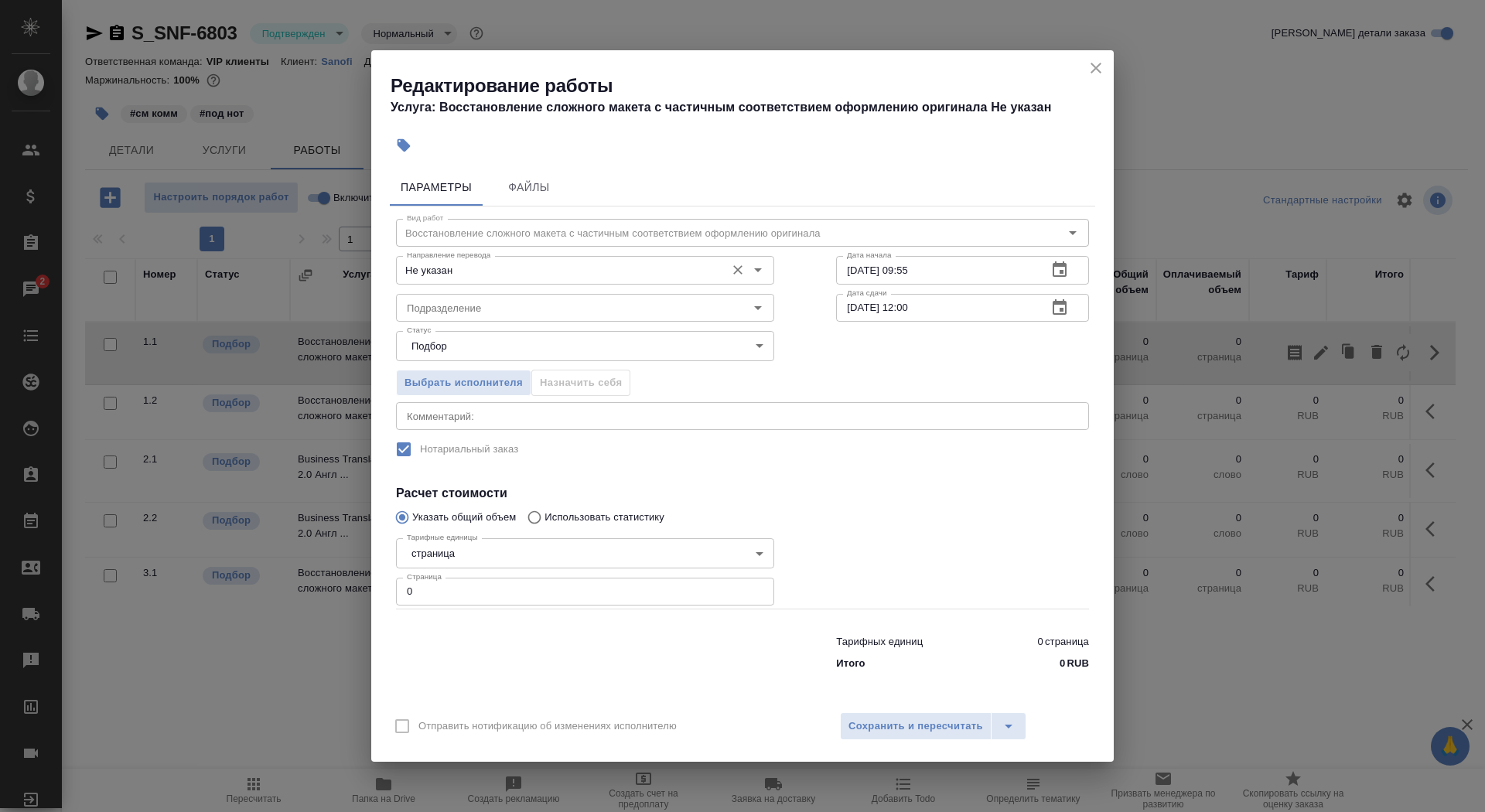
click at [563, 257] on div "Не указан Направление перевода" at bounding box center [585, 269] width 379 height 28
click at [563, 262] on input "Не указан" at bounding box center [560, 269] width 318 height 18
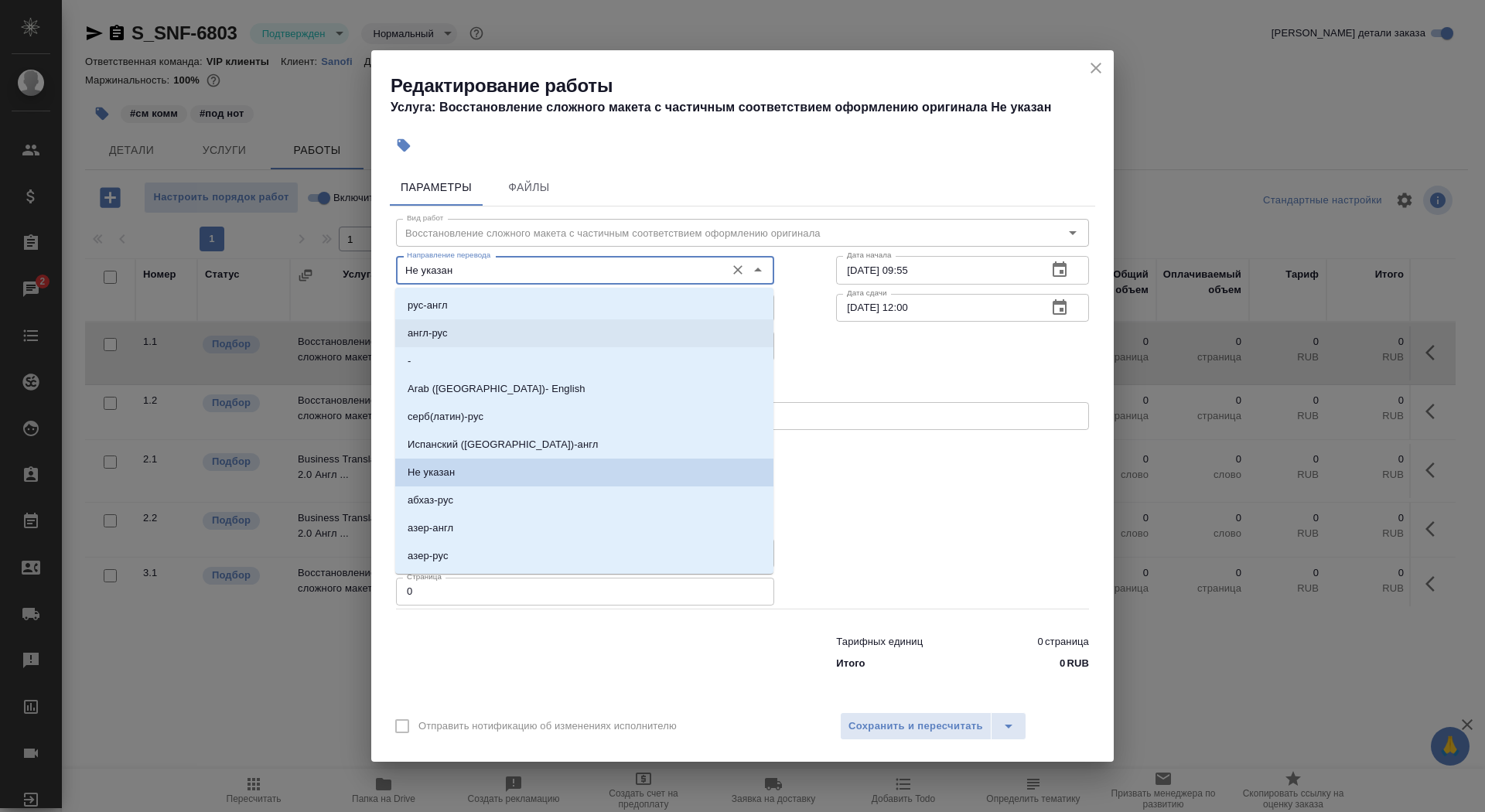
click at [561, 324] on li "англ-рус" at bounding box center [584, 333] width 379 height 28
type input "англ-рус"
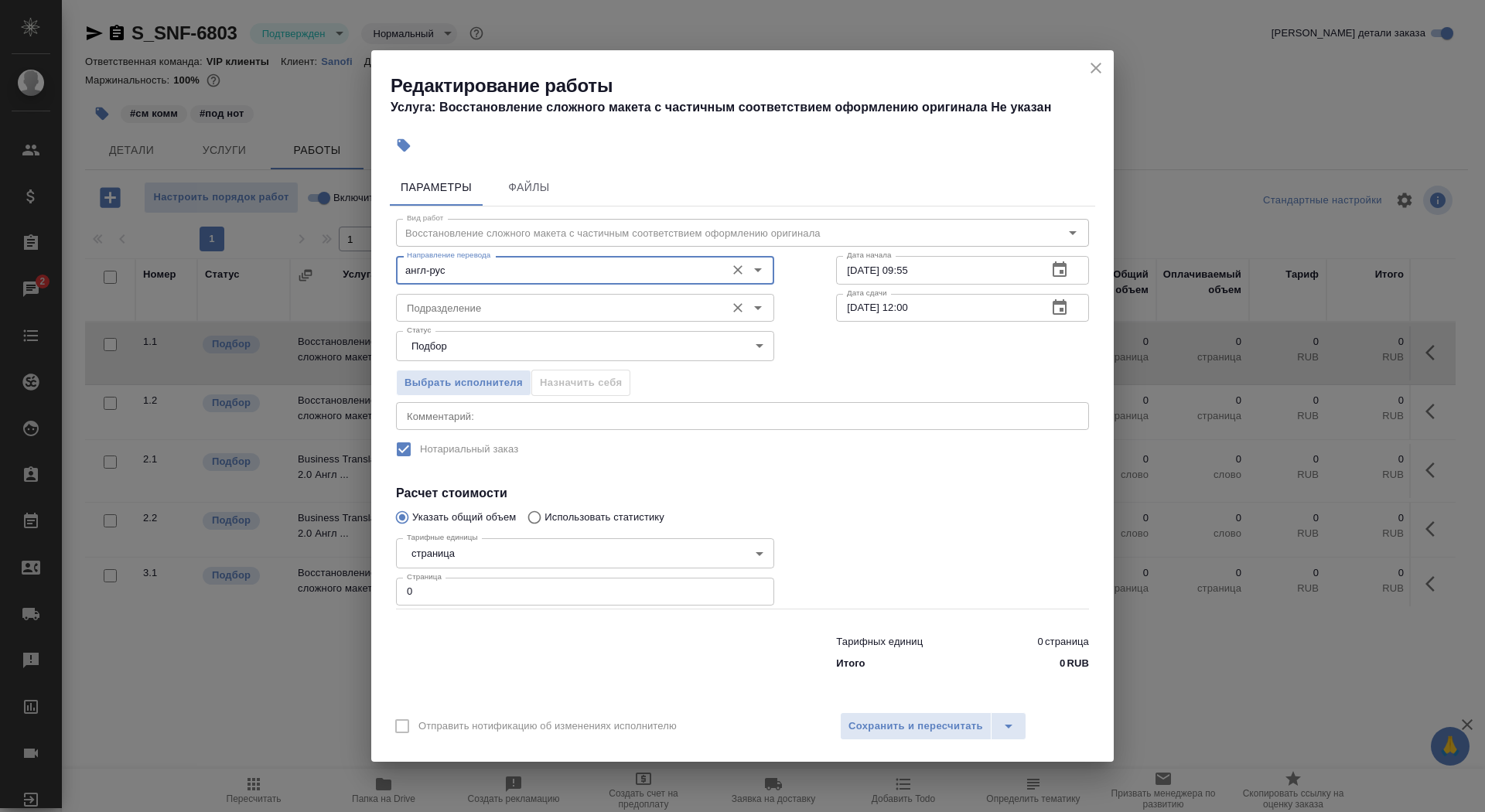
click at [544, 314] on input "Подразделение" at bounding box center [560, 307] width 318 height 18
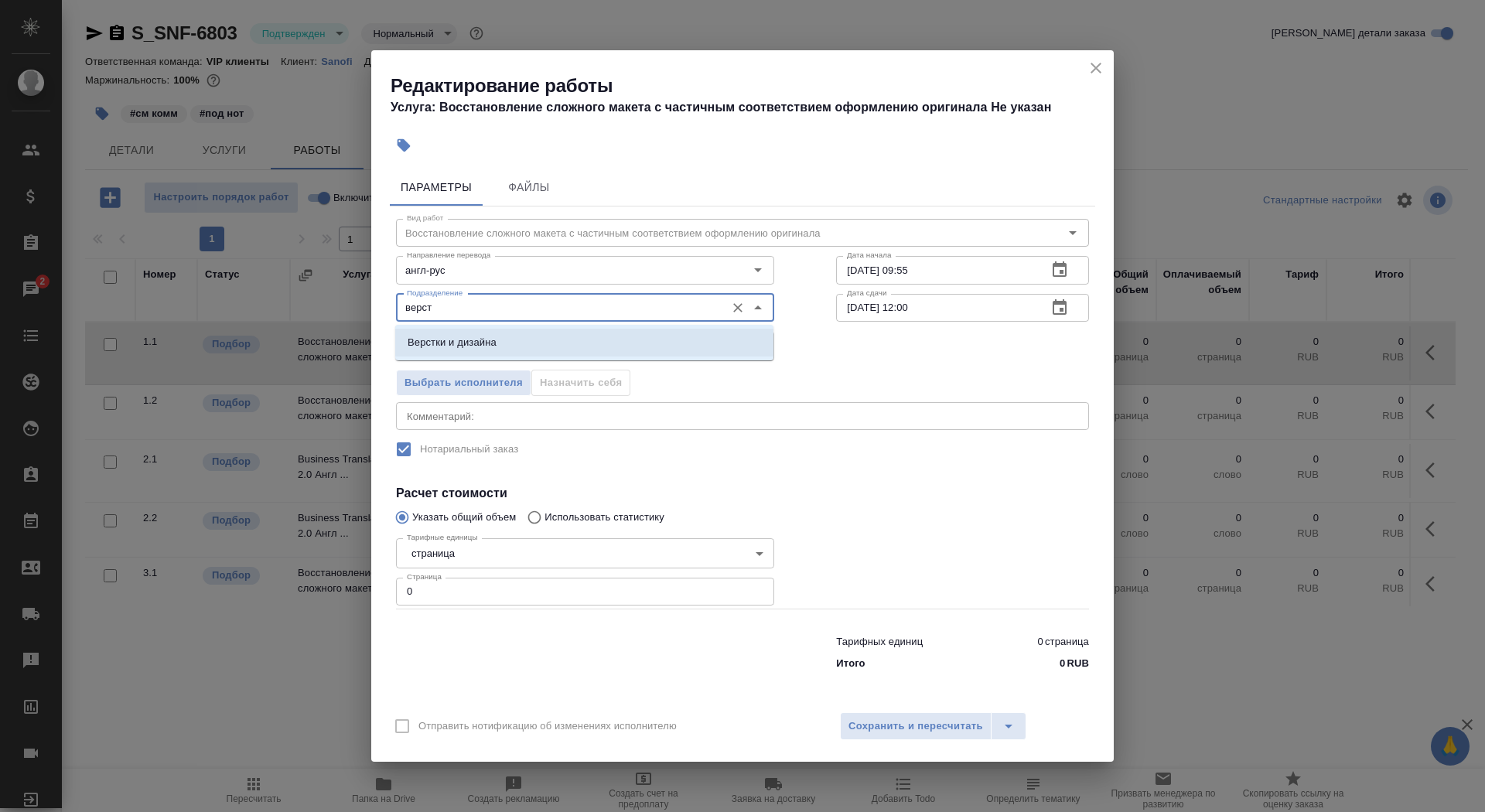
click at [525, 350] on li "Верстки и дизайна" at bounding box center [584, 343] width 379 height 28
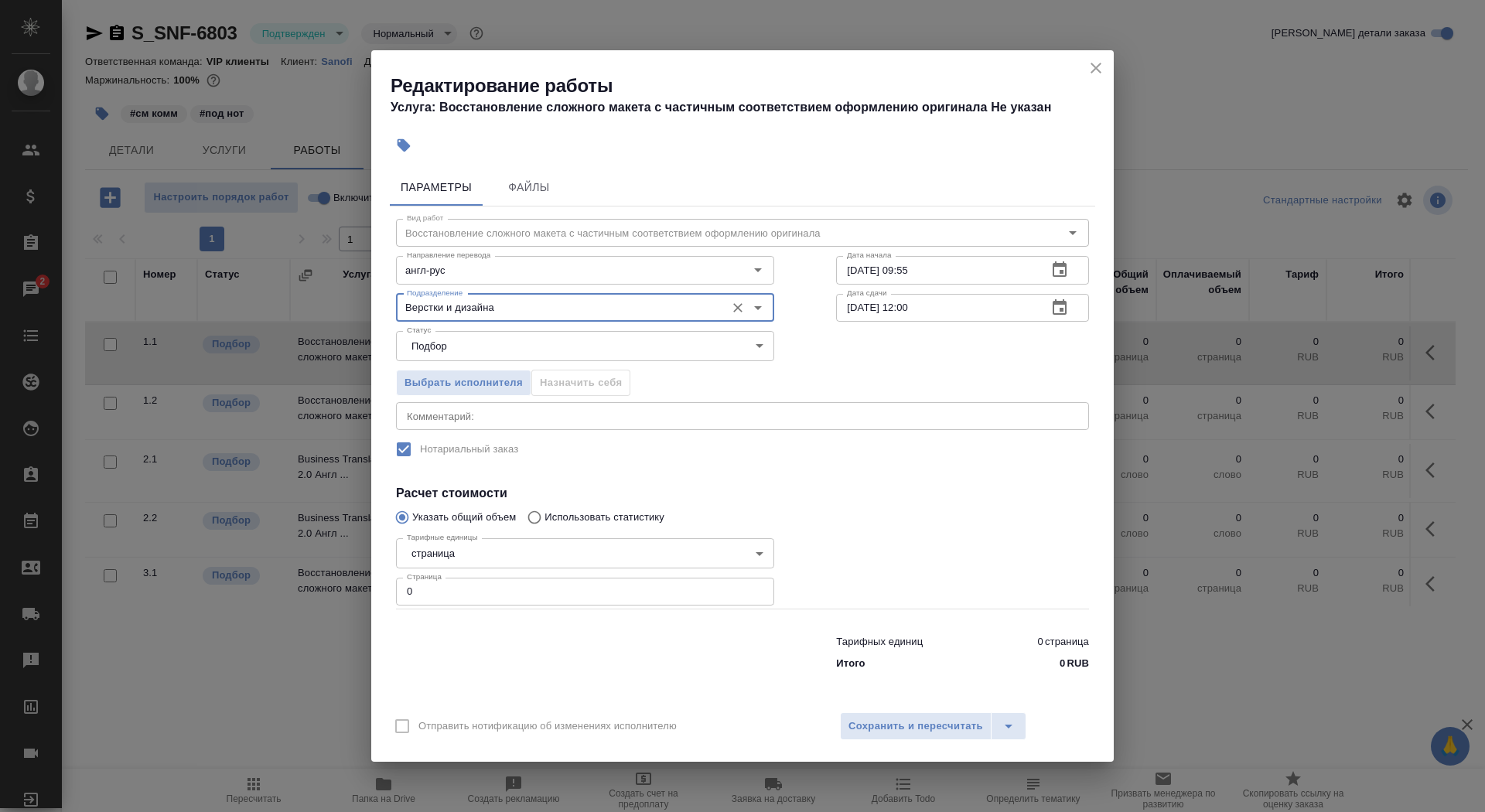
type input "Верстки и дизайна"
click at [526, 533] on div "Тарифные единицы страница 5a8b1489cc6b4906c91bfdb2 Тарифные единицы Страница 0 …" at bounding box center [585, 570] width 379 height 76
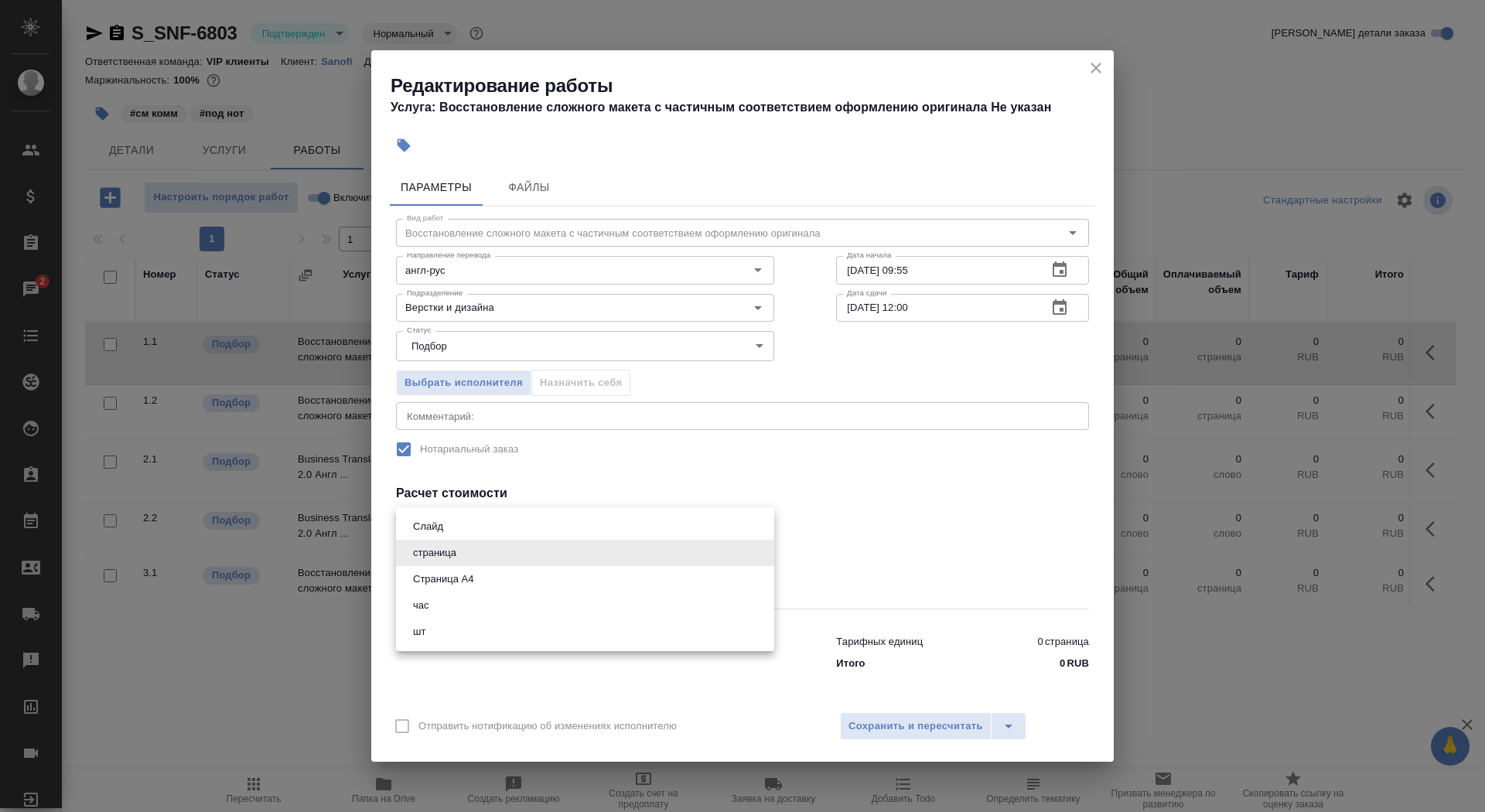
click at [526, 554] on body "🙏 .cls-1 fill:#fff; AWATERA Saydasheva Dilyara Клиенты Спецификации Заказы 2 Ча…" at bounding box center [742, 406] width 1485 height 812
click at [525, 579] on li "Страница А4" at bounding box center [585, 579] width 379 height 26
type input "5f036ec4e16dec2d6b59c8ff"
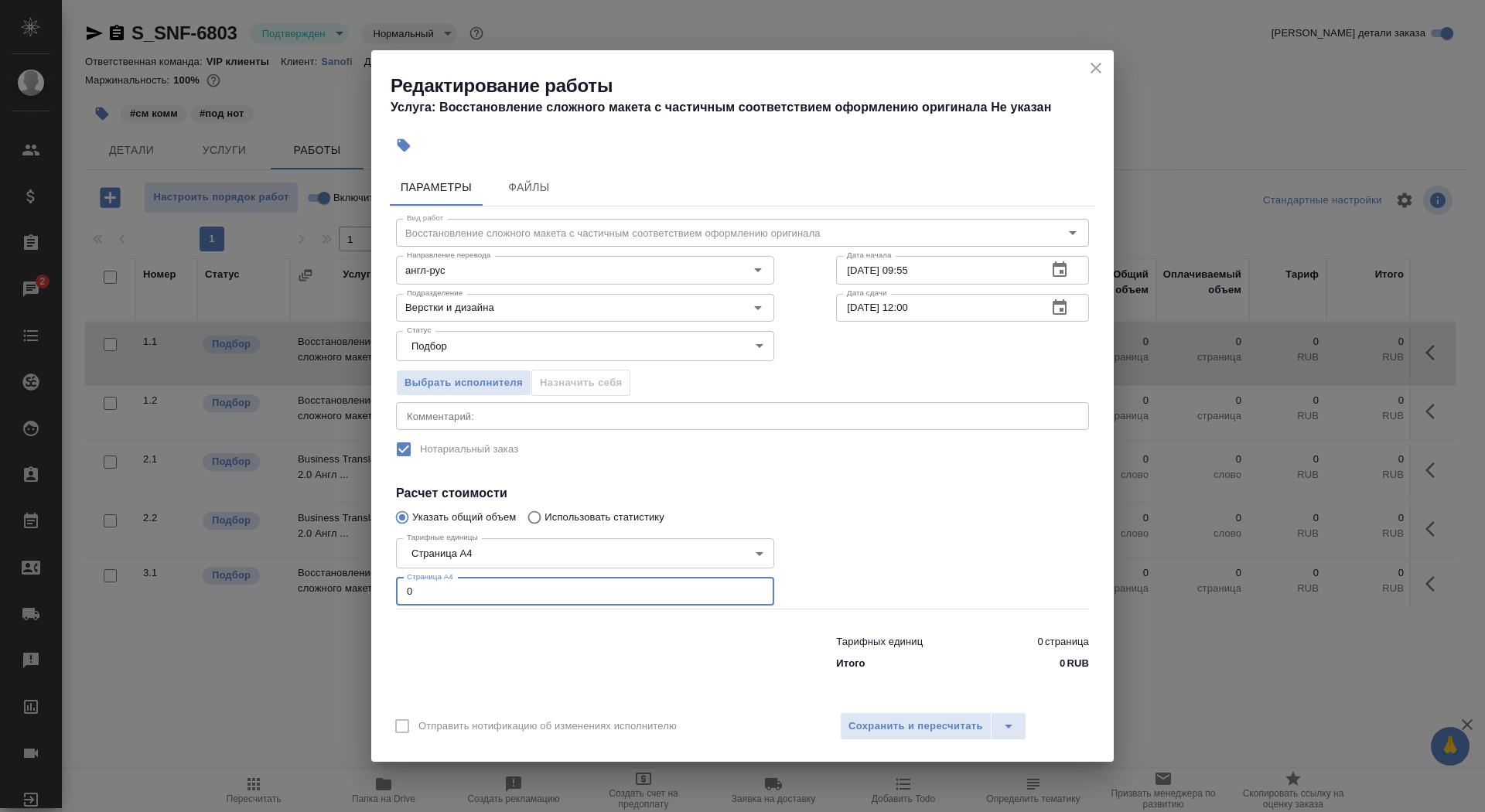
click at [527, 594] on input "0" at bounding box center [585, 591] width 379 height 28
type input "4"
click at [935, 275] on input "13.08.2025 09:55" at bounding box center [935, 269] width 198 height 28
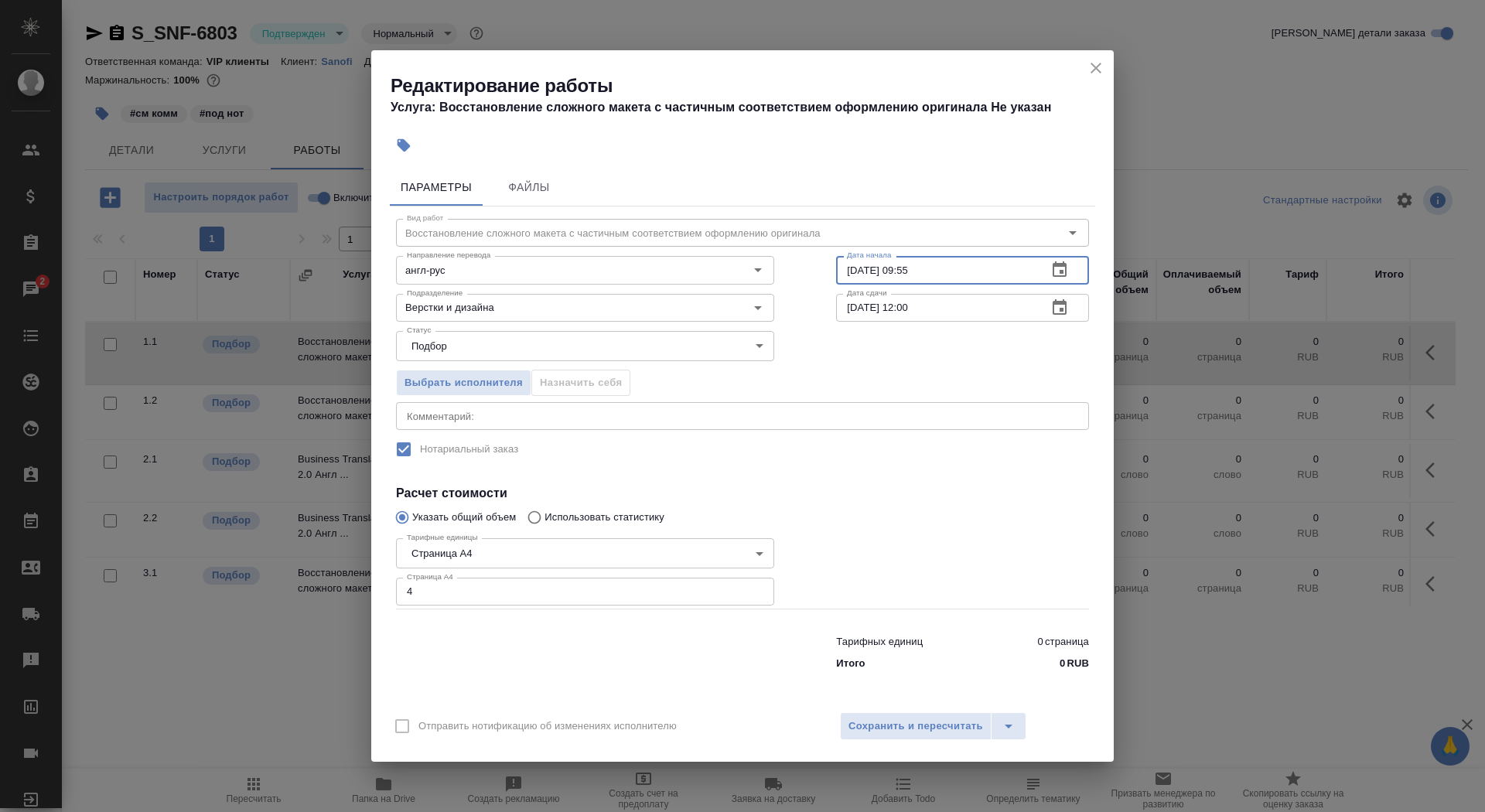
click at [935, 275] on input "13.08.2025 09:55" at bounding box center [935, 269] width 198 height 28
drag, startPoint x: 935, startPoint y: 270, endPoint x: 903, endPoint y: 270, distance: 32.0
click at [903, 270] on input "13.08.2025 09:55" at bounding box center [935, 269] width 198 height 28
type input "13.08.2025 13:10"
click at [1060, 311] on icon "button" at bounding box center [1059, 307] width 14 height 15
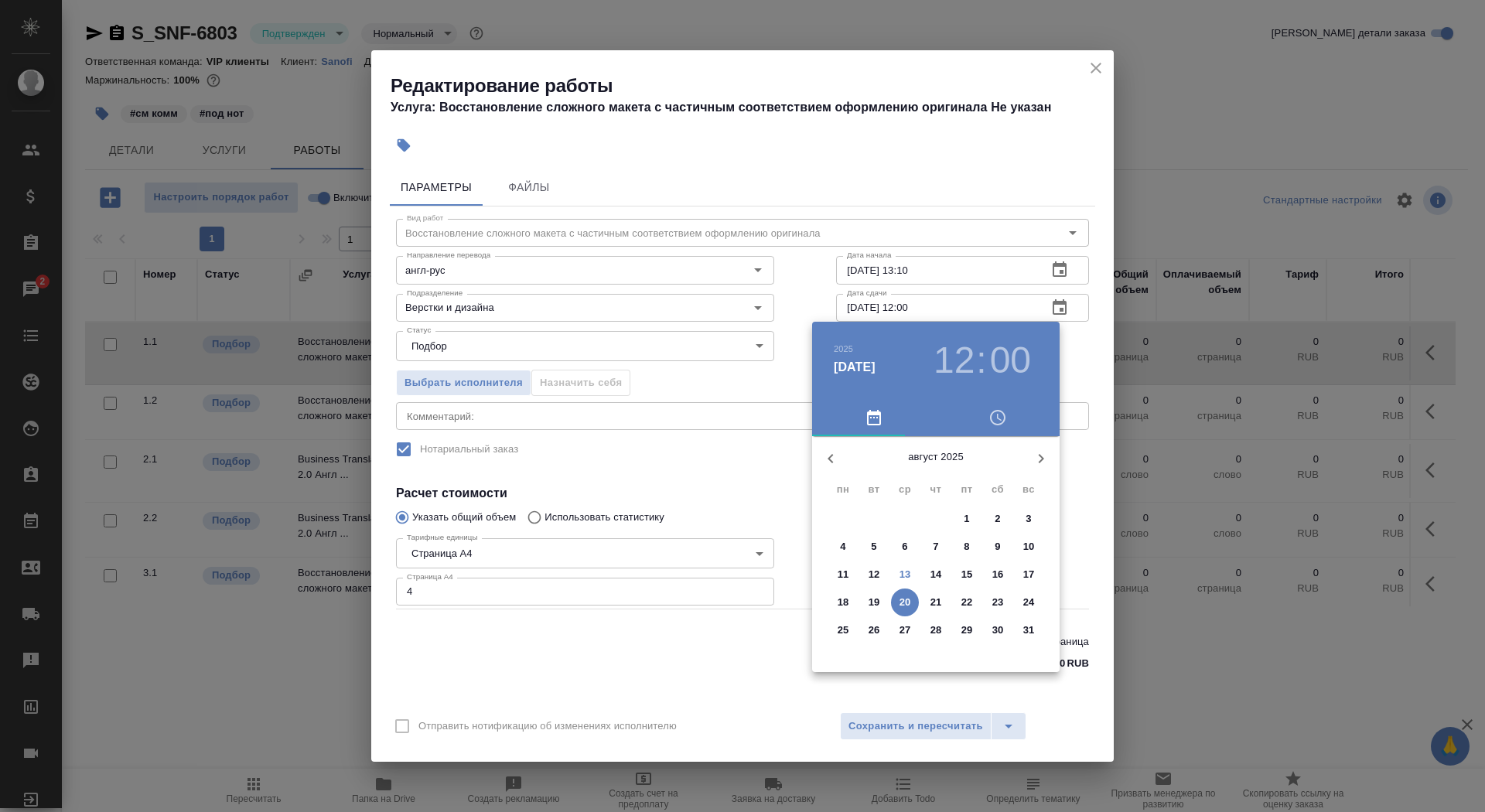
click at [907, 570] on p "13" at bounding box center [905, 575] width 12 height 15
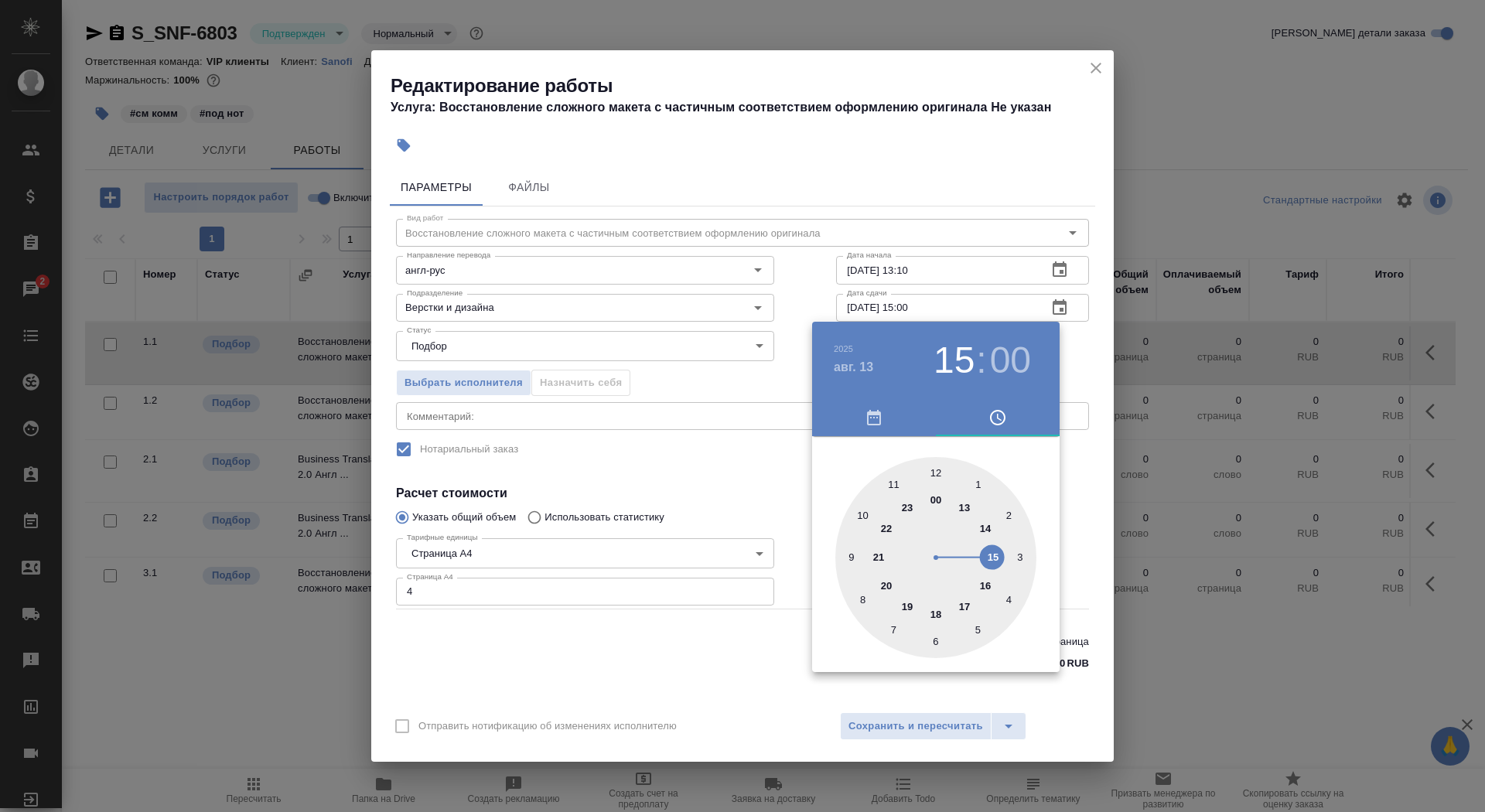
click at [992, 572] on div at bounding box center [936, 557] width 201 height 201
type input "13.08.2025 16:30"
click at [933, 640] on div at bounding box center [936, 557] width 201 height 201
click at [740, 690] on div at bounding box center [742, 406] width 1485 height 812
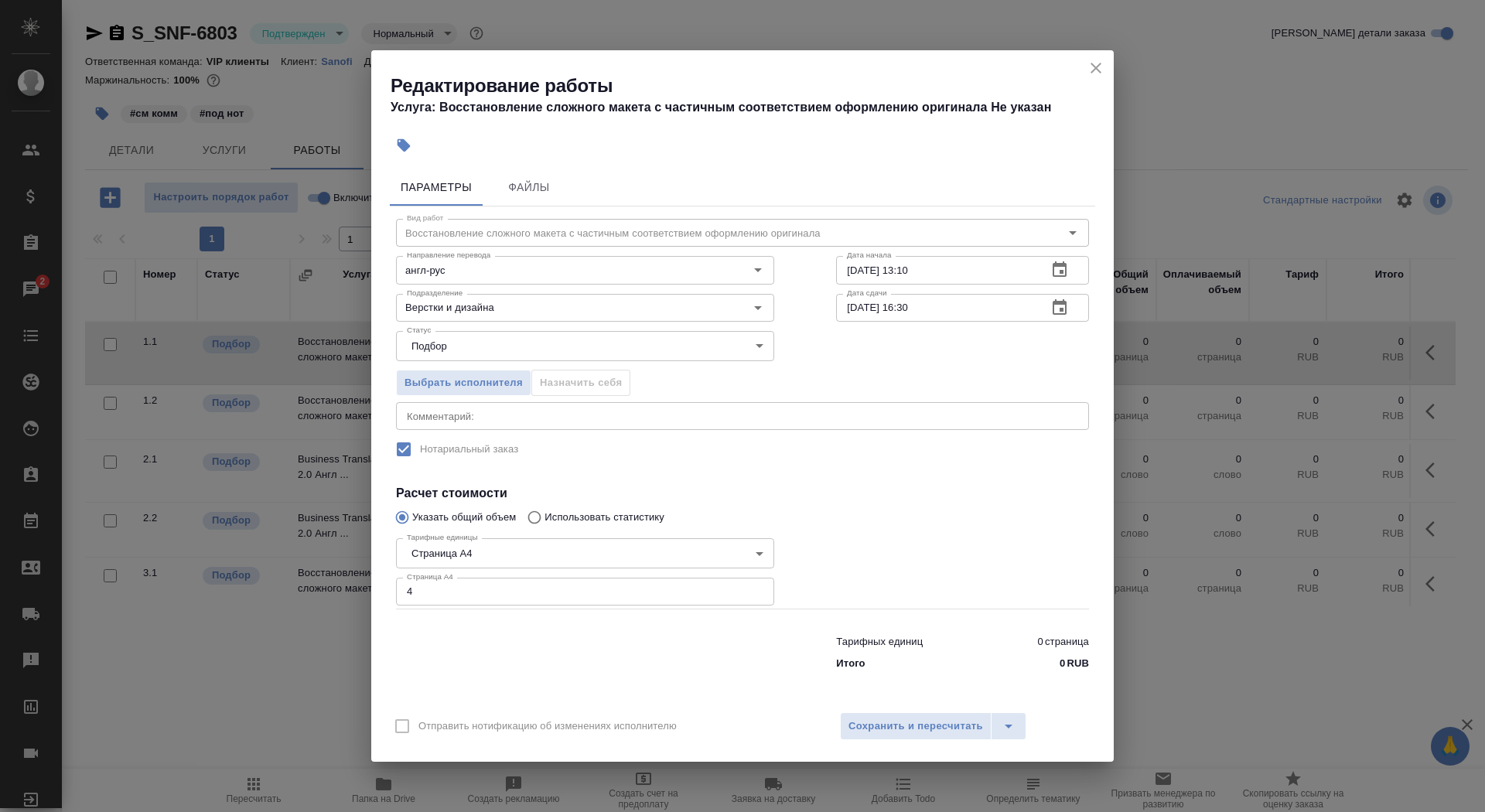
click at [915, 746] on div "Отправить нотификацию об изменениях исполнителю Сохранить и пересчитать" at bounding box center [742, 732] width 742 height 60
click at [915, 726] on span "Сохранить и пересчитать" at bounding box center [915, 726] width 135 height 17
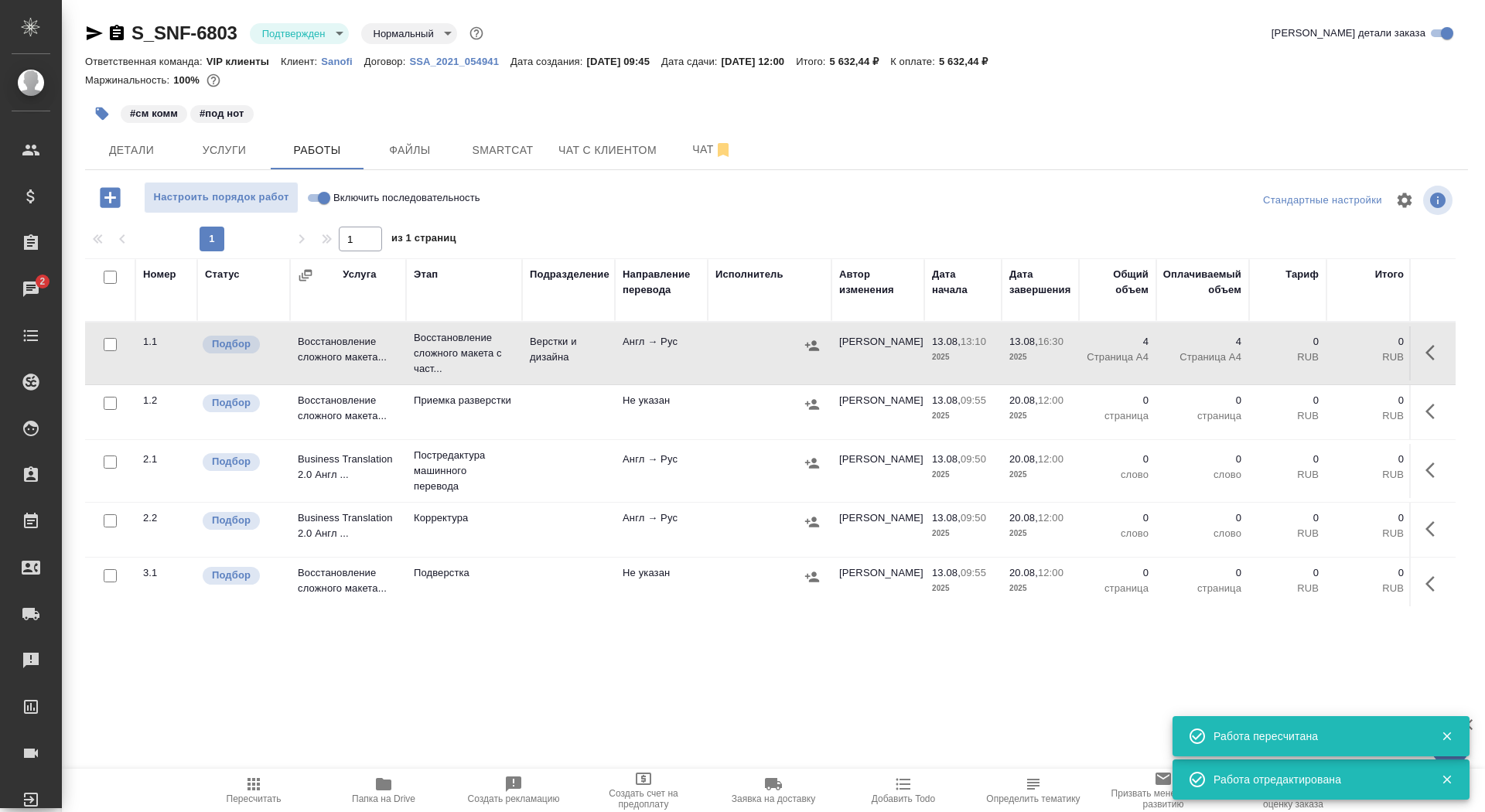
click at [1433, 352] on icon "button" at bounding box center [1434, 352] width 18 height 18
click at [1313, 359] on icon "button" at bounding box center [1320, 352] width 18 height 18
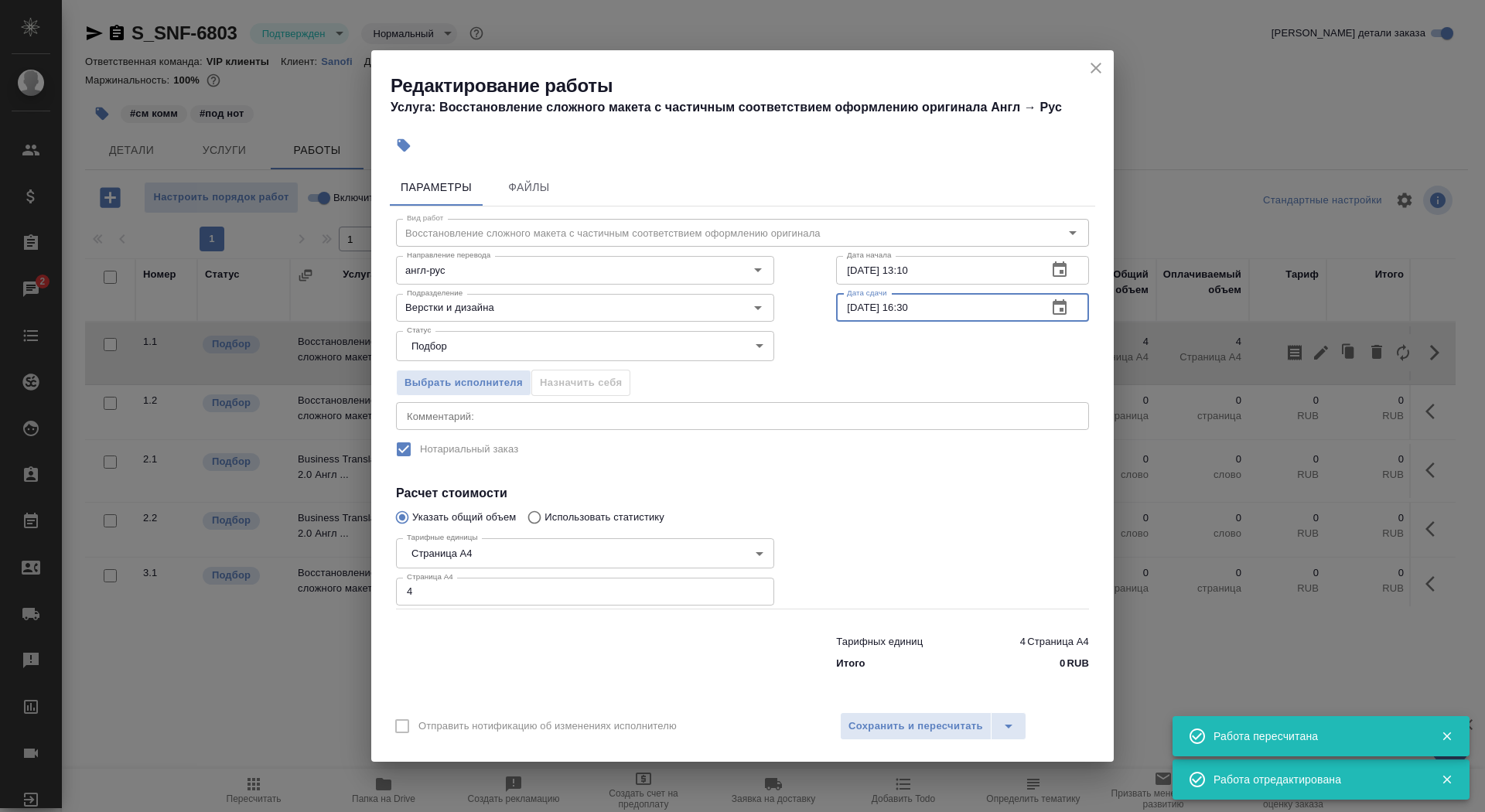
click at [910, 307] on input "13.08.2025 16:30" at bounding box center [935, 308] width 198 height 28
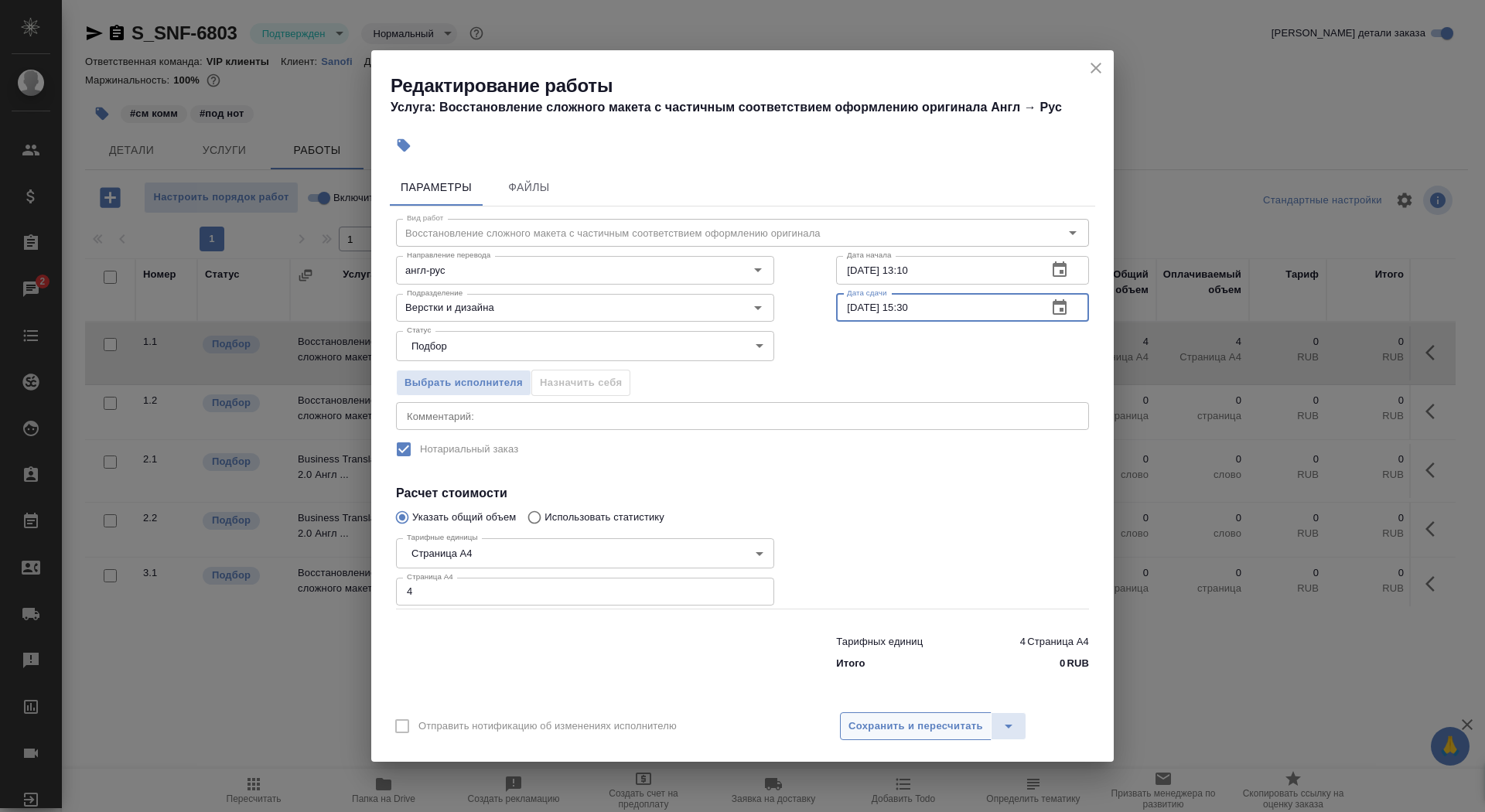
type input "13.08.2025 15:30"
click at [908, 714] on button "Сохранить и пересчитать" at bounding box center [916, 726] width 152 height 28
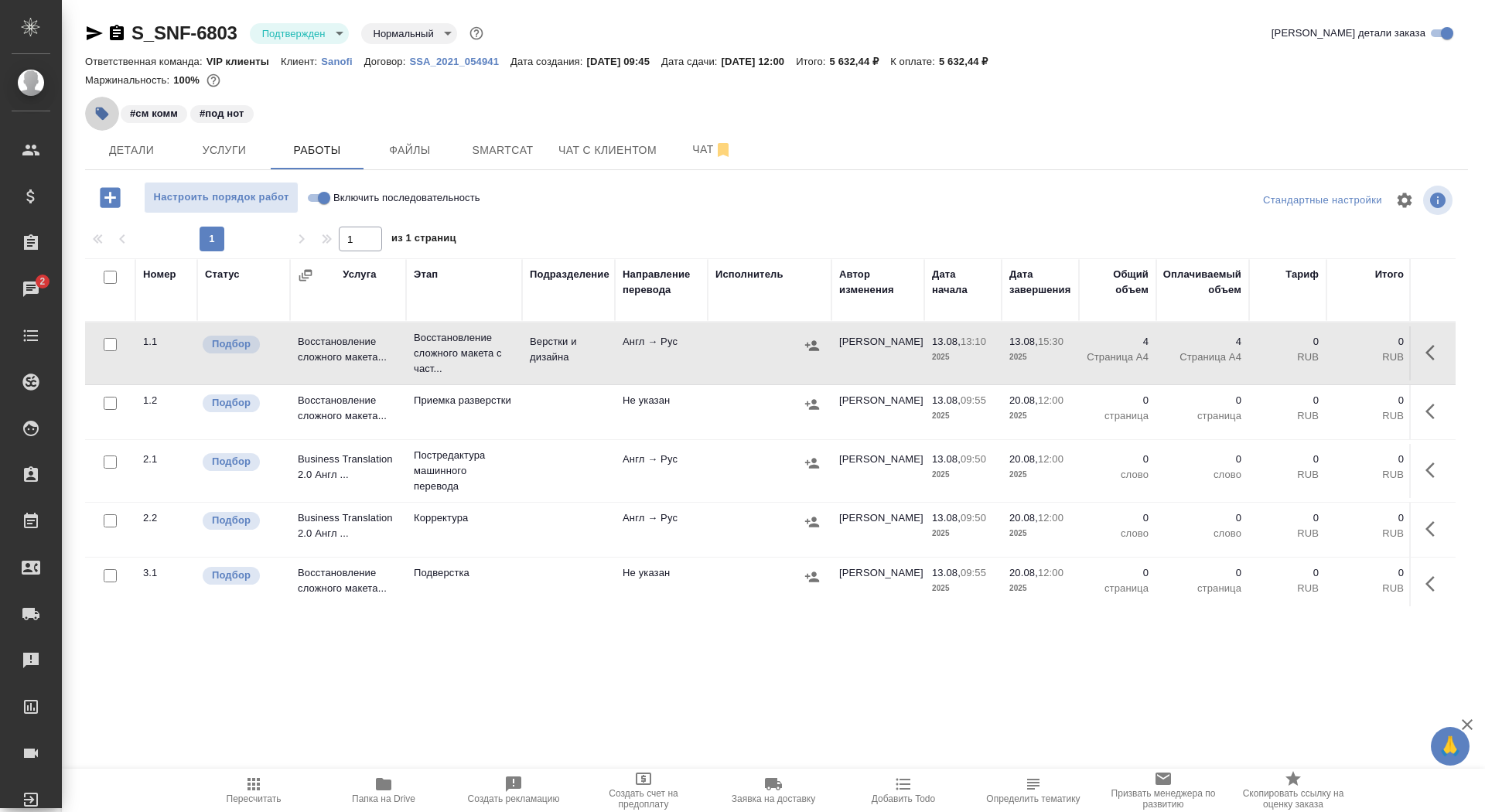
click at [107, 113] on icon "button" at bounding box center [103, 114] width 14 height 14
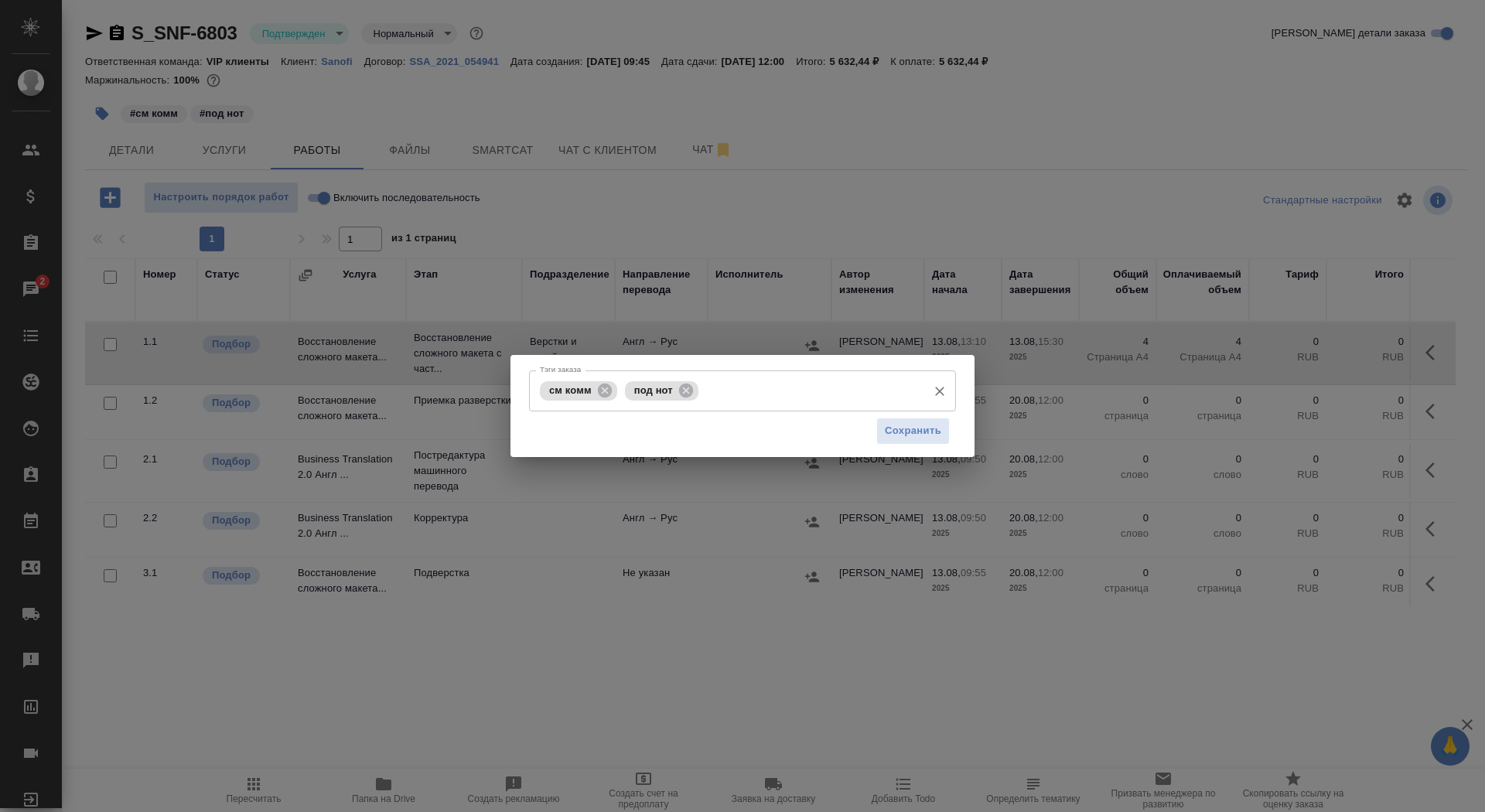
click at [776, 384] on input "Тэги заказа" at bounding box center [810, 390] width 217 height 26
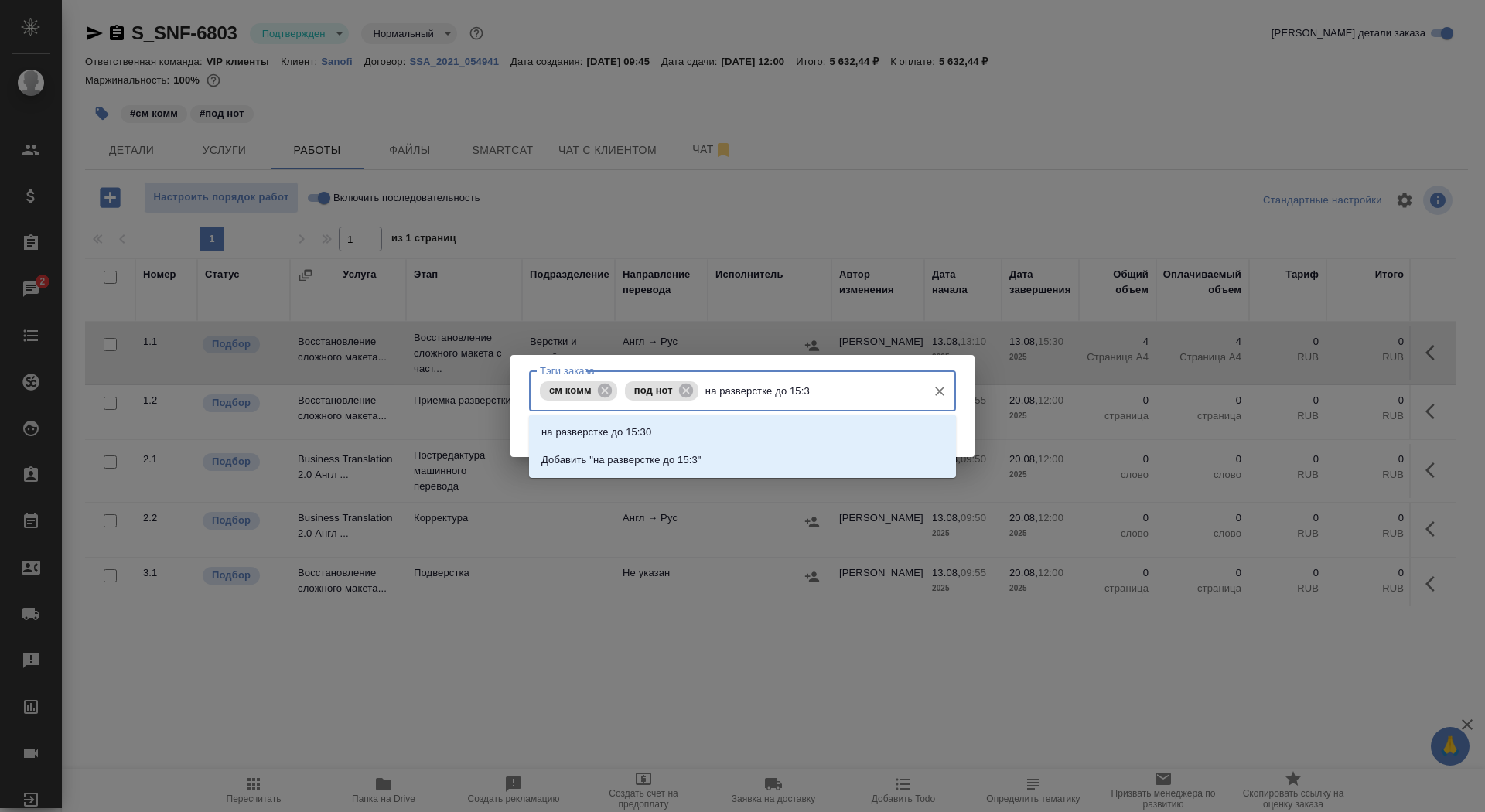
type input "на разверстке до 15:30"
click at [748, 429] on li "на разверстке до 15:30" at bounding box center [742, 432] width 427 height 28
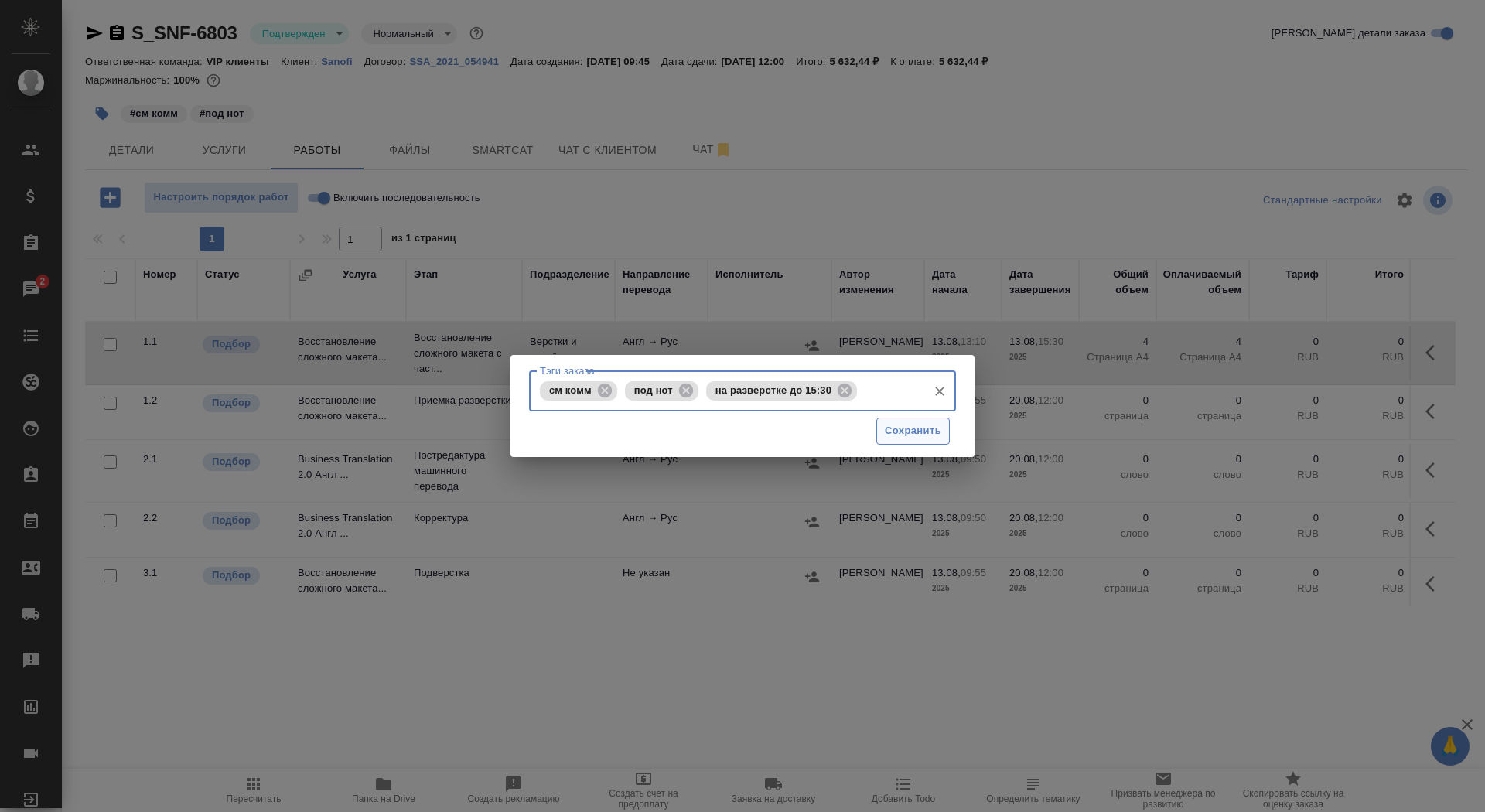
click at [905, 441] on button "Сохранить" at bounding box center [913, 431] width 74 height 27
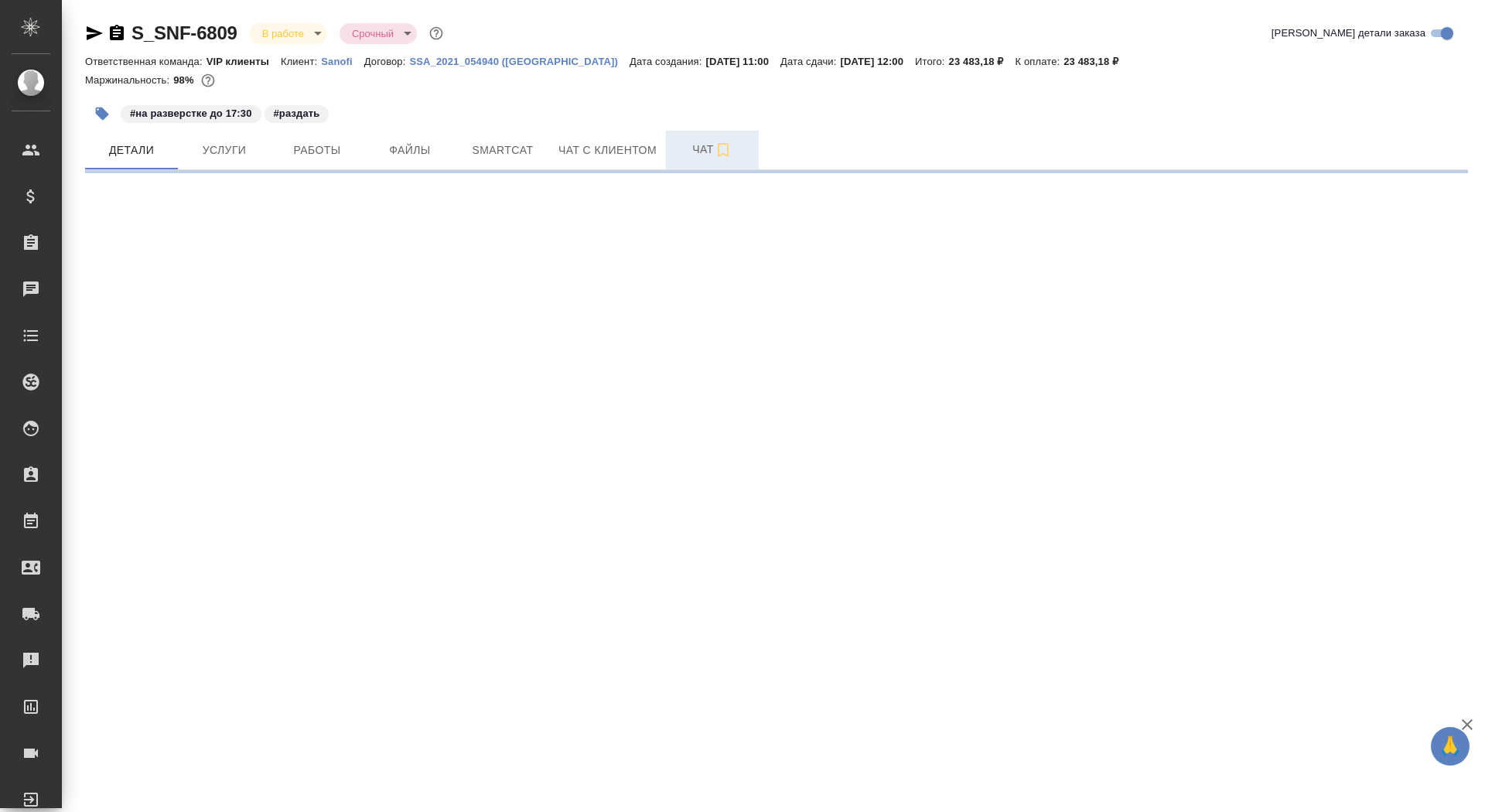
select select "RU"
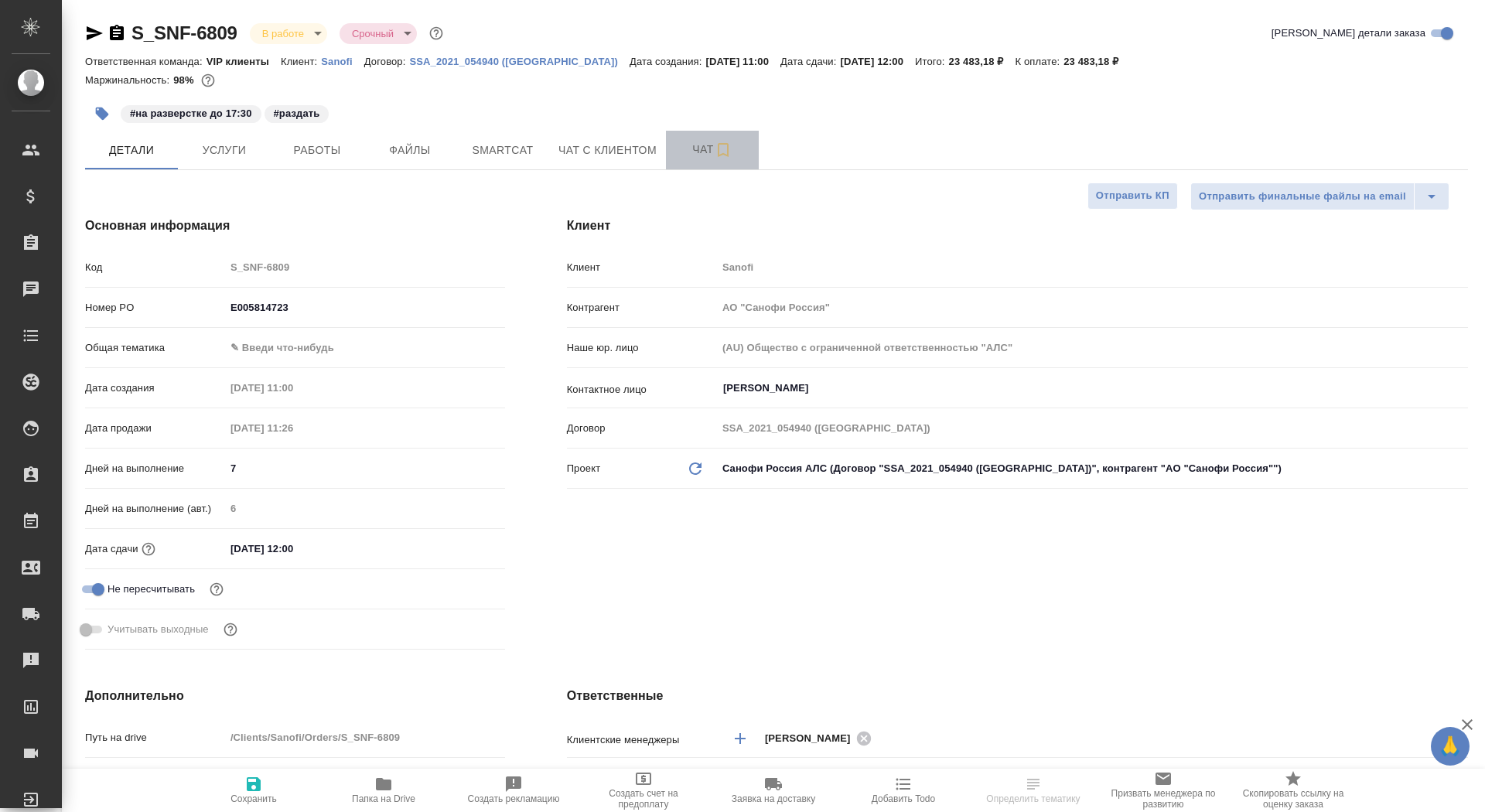
click at [686, 152] on span "Чат" at bounding box center [712, 150] width 75 height 19
type textarea "x"
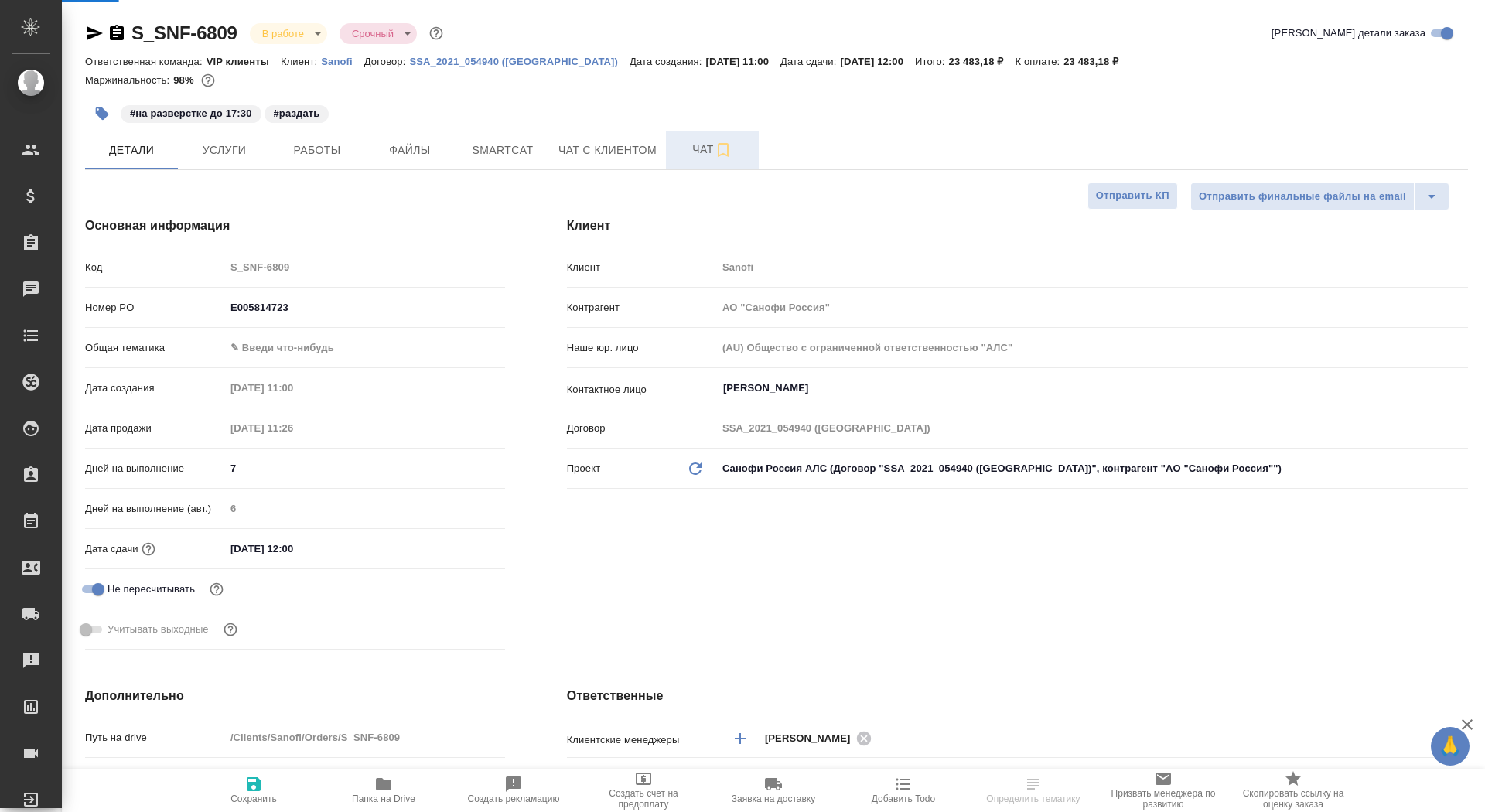
type textarea "x"
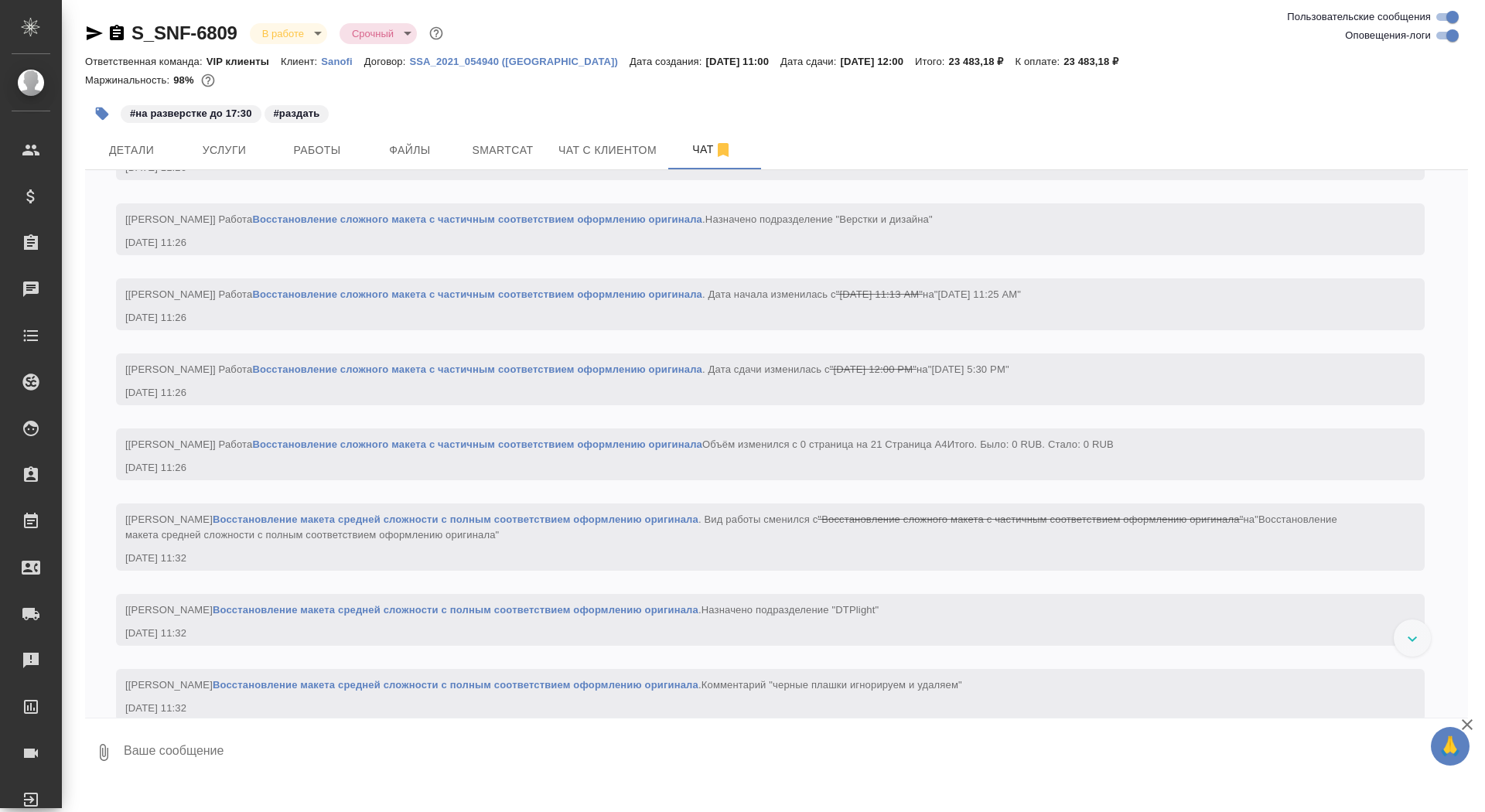
scroll to position [2533, 0]
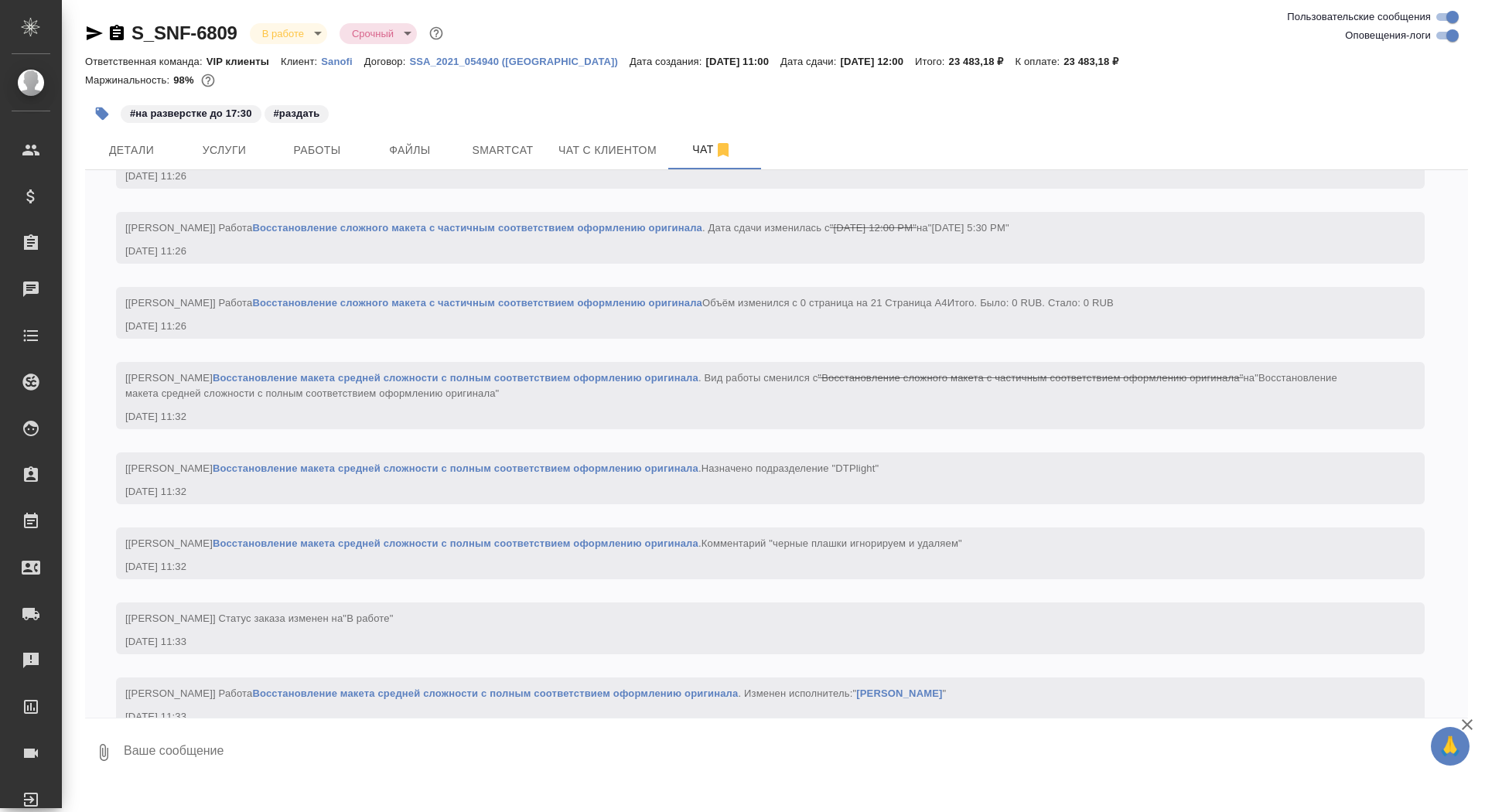
click at [266, 752] on textarea at bounding box center [795, 752] width 1346 height 52
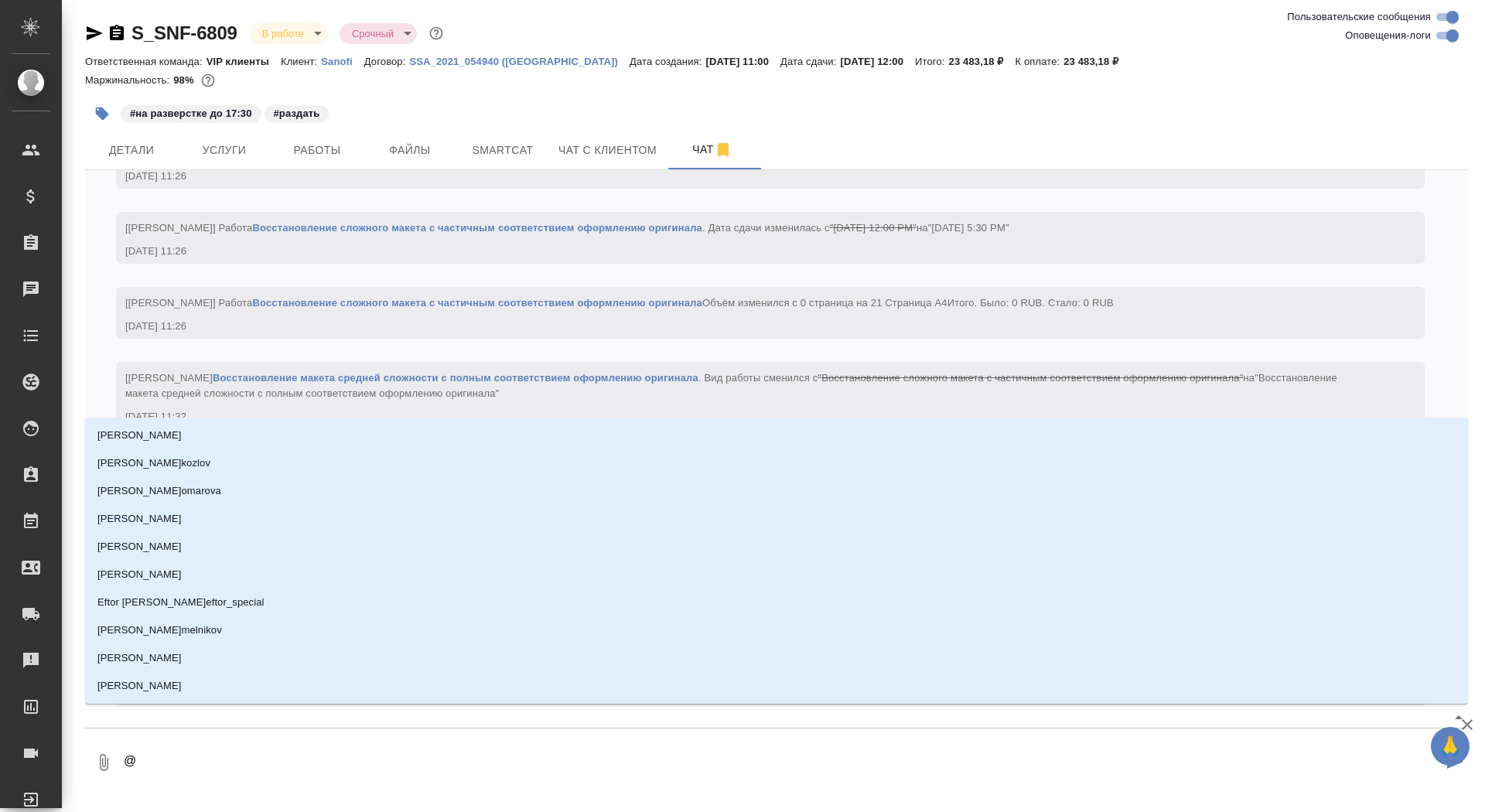
scroll to position [2886, 0]
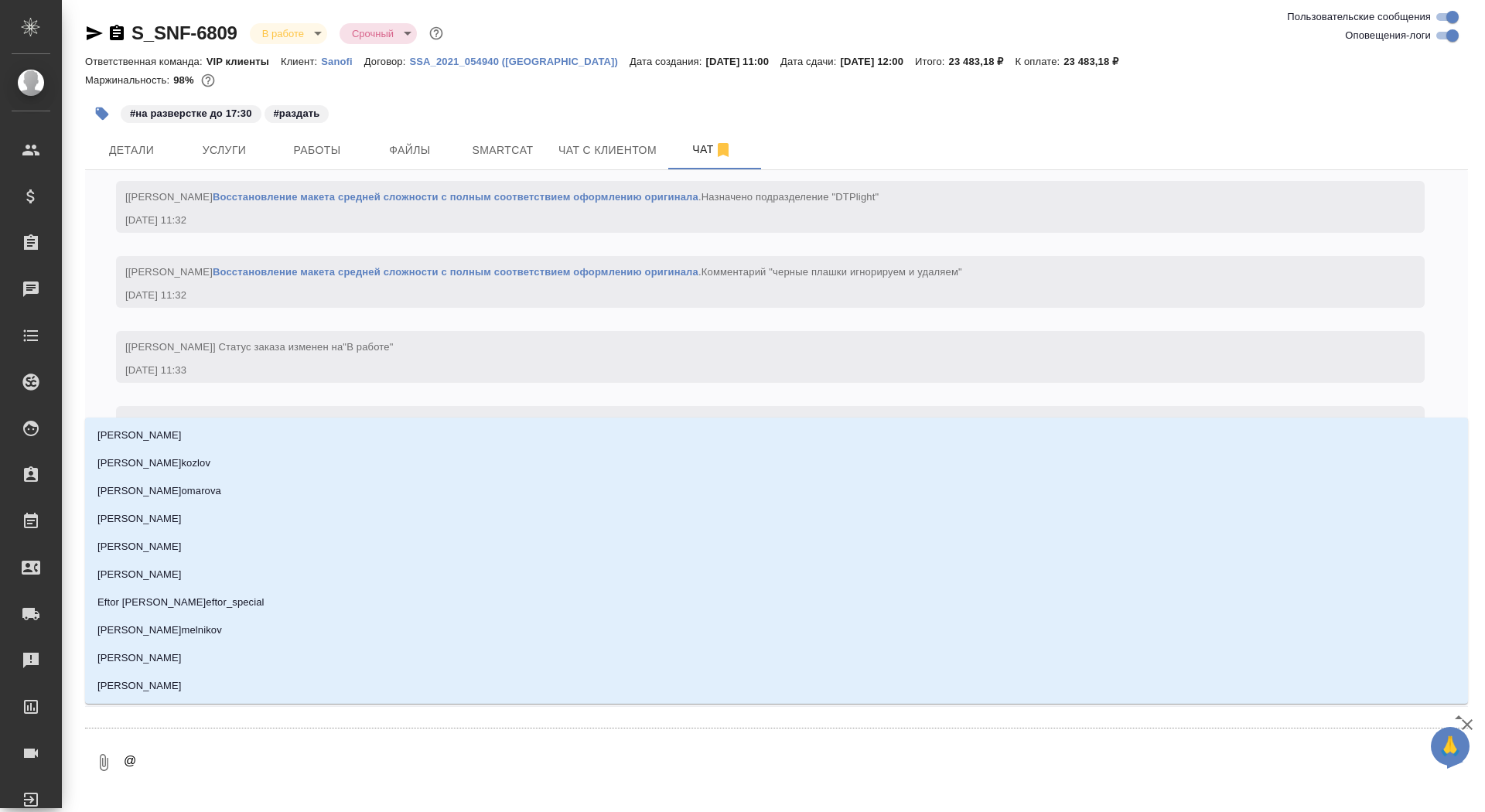
type textarea "@а"
type input "[PERSON_NAME]"
type textarea "@ар"
type input "ар"
type textarea "@арс"
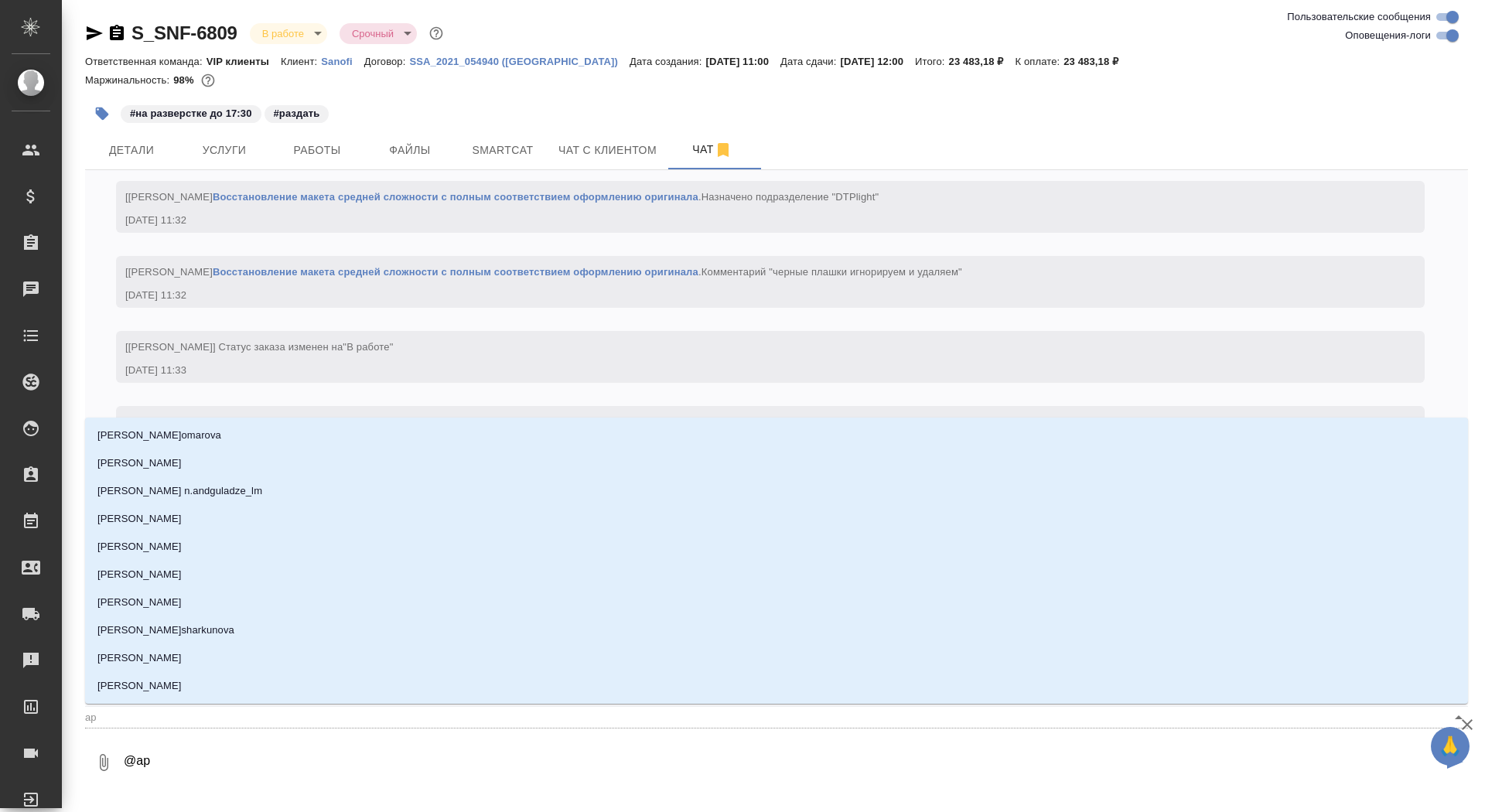
type input "арс"
type textarea "@арсе"
type input "арсе"
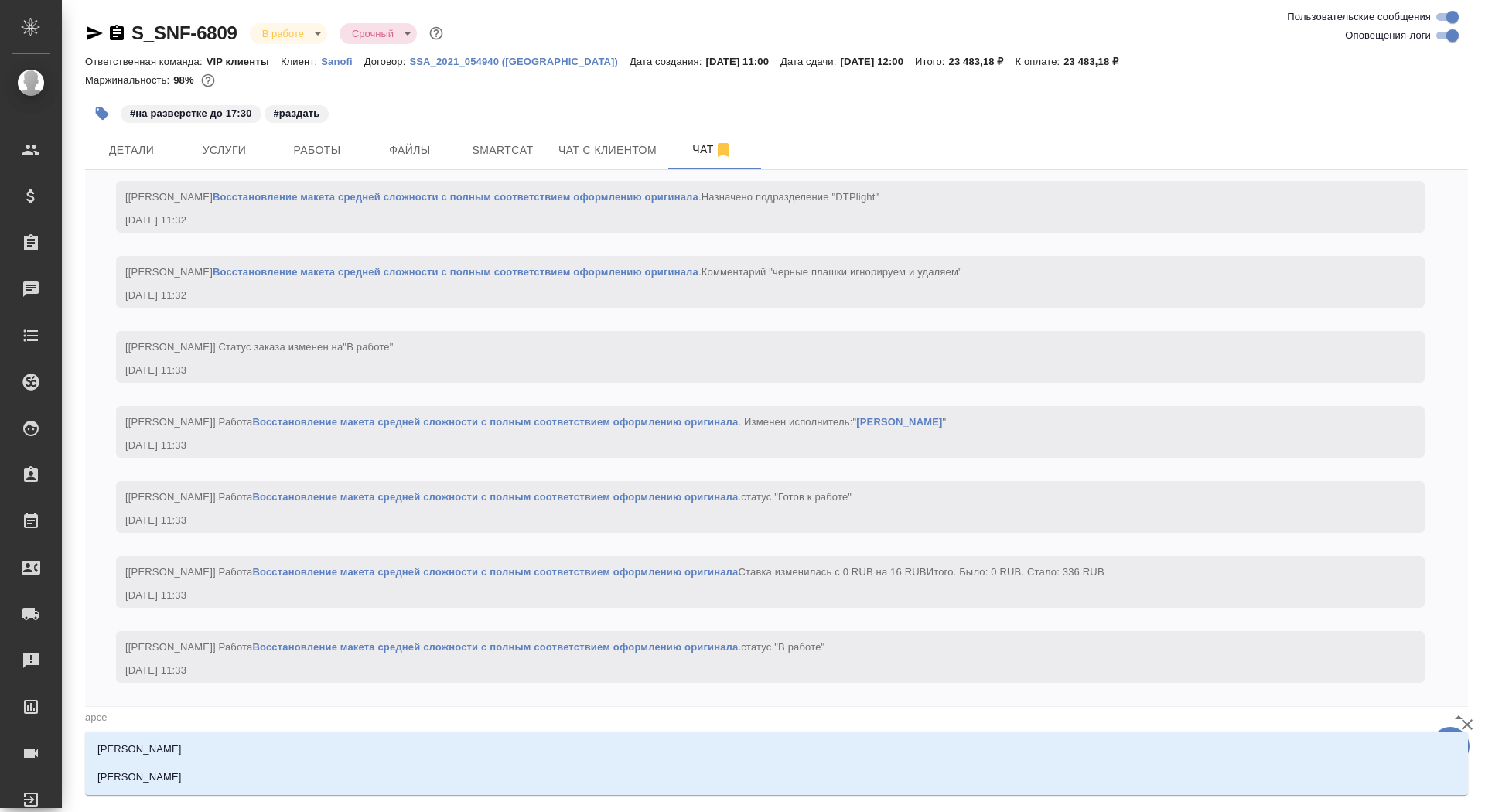
type textarea "@[PERSON_NAME]"
type input "[PERSON_NAME]"
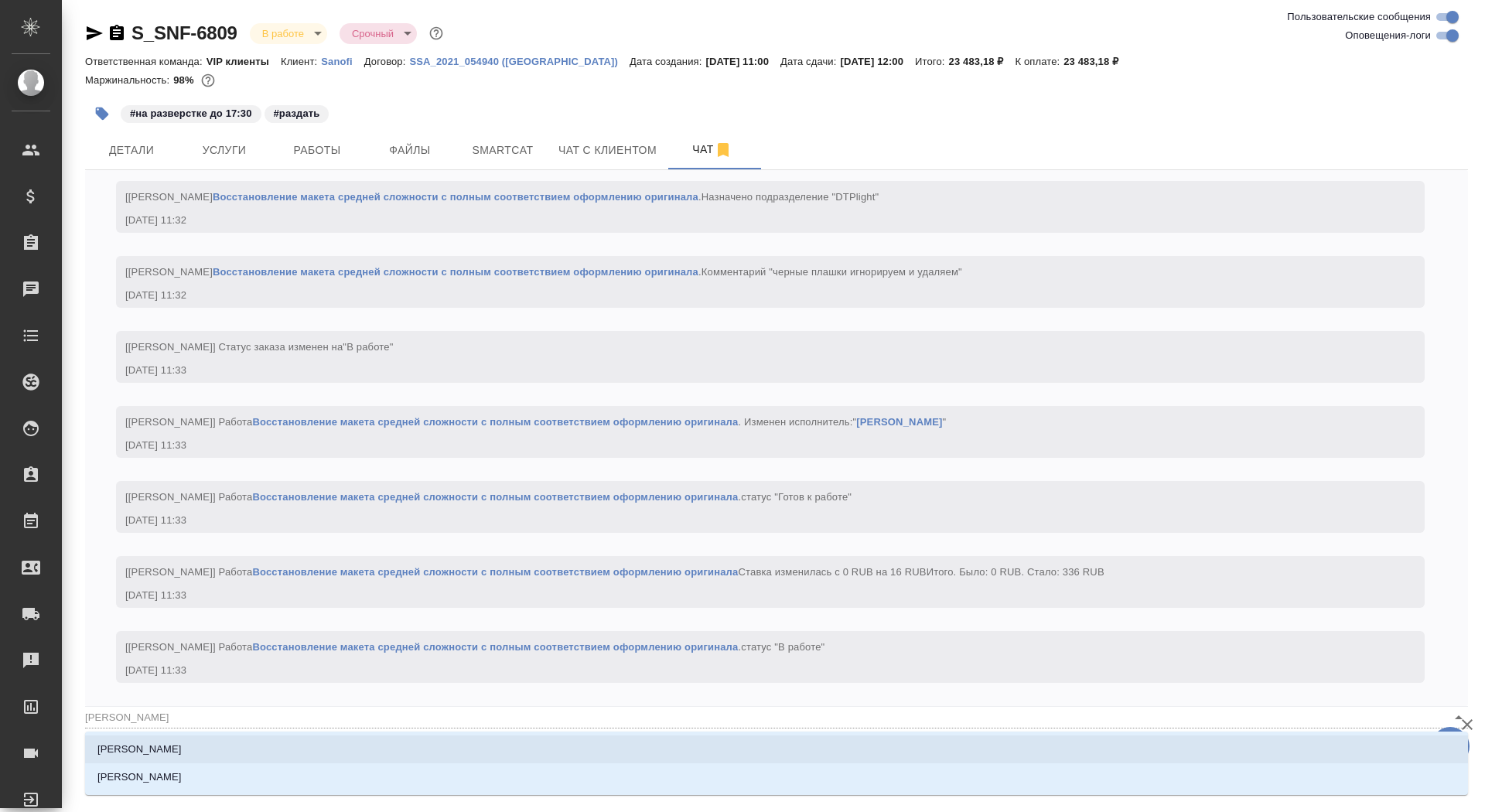
click at [282, 744] on li "[PERSON_NAME]" at bounding box center [776, 749] width 1382 height 28
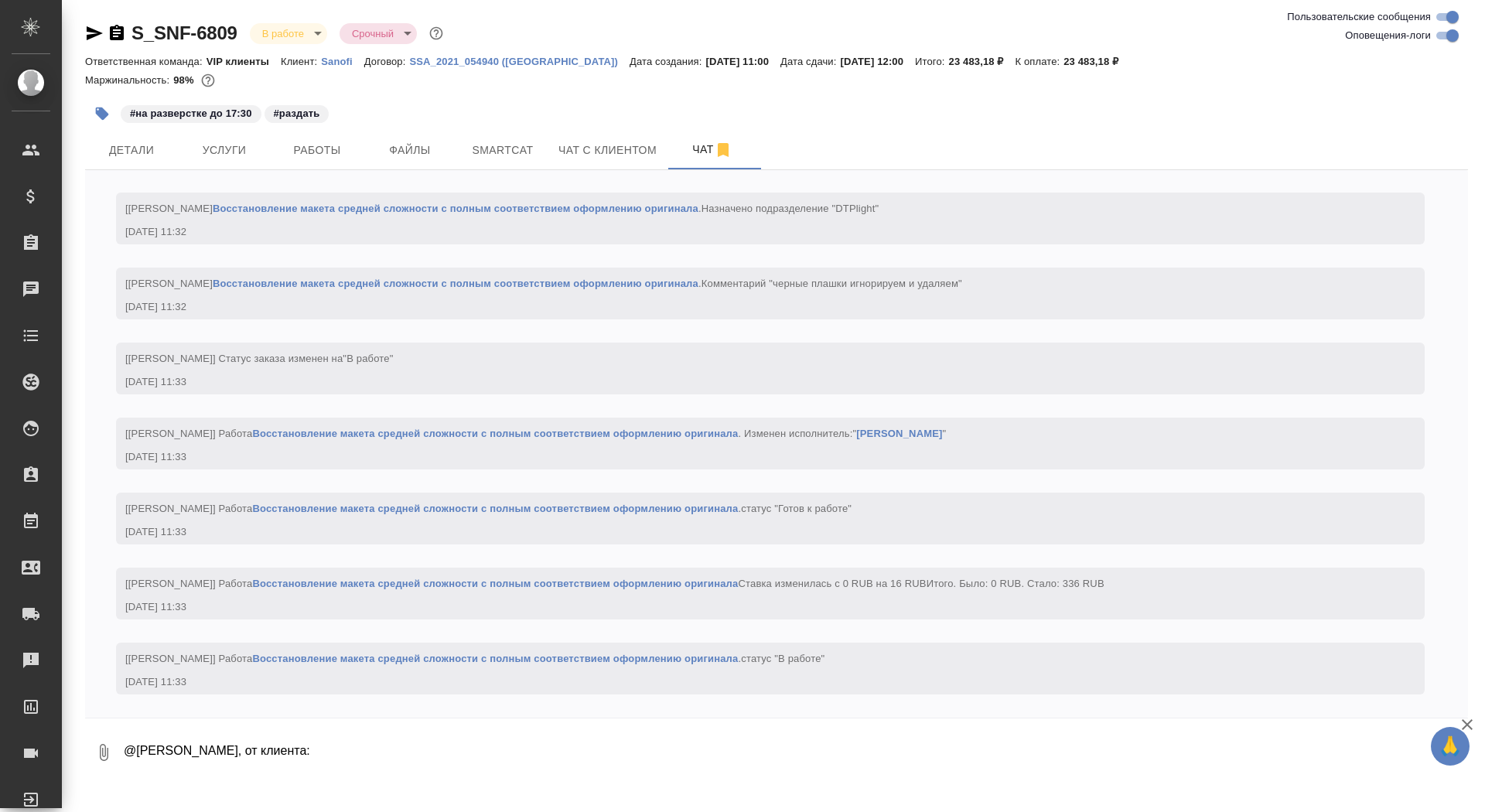
paste textarea "[PERSON_NAME], так и оставить их в переводе (как закрытая информация)."
click at [487, 750] on textarea "@[PERSON_NAME], от клиента: [PERSON_NAME], так и оставить их в переводе (как за…" at bounding box center [782, 752] width 1320 height 52
drag, startPoint x: 482, startPoint y: 750, endPoint x: 495, endPoint y: 749, distance: 13.0
click at [495, 749] on textarea "@[PERSON_NAME], от клиента: [PERSON_NAME], так и оставить их в переводе (как за…" at bounding box center [782, 752] width 1320 height 52
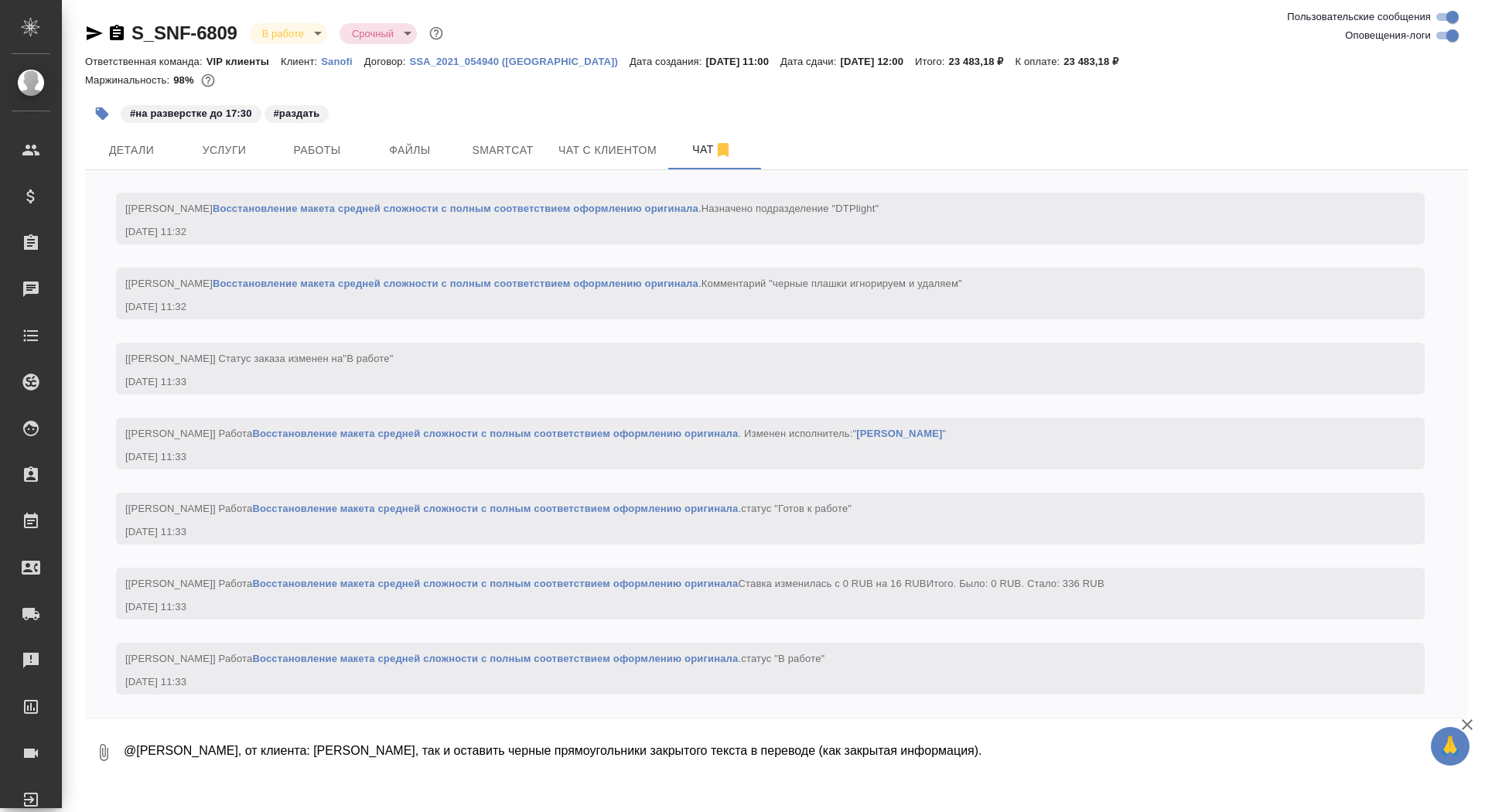
click at [1021, 761] on textarea "@[PERSON_NAME], от клиента: [PERSON_NAME], так и оставить черные прямоугольники…" at bounding box center [782, 752] width 1320 height 52
type textarea "@[PERSON_NAME], от клиента: [PERSON_NAME], так и оставить черные прямоугольники…"
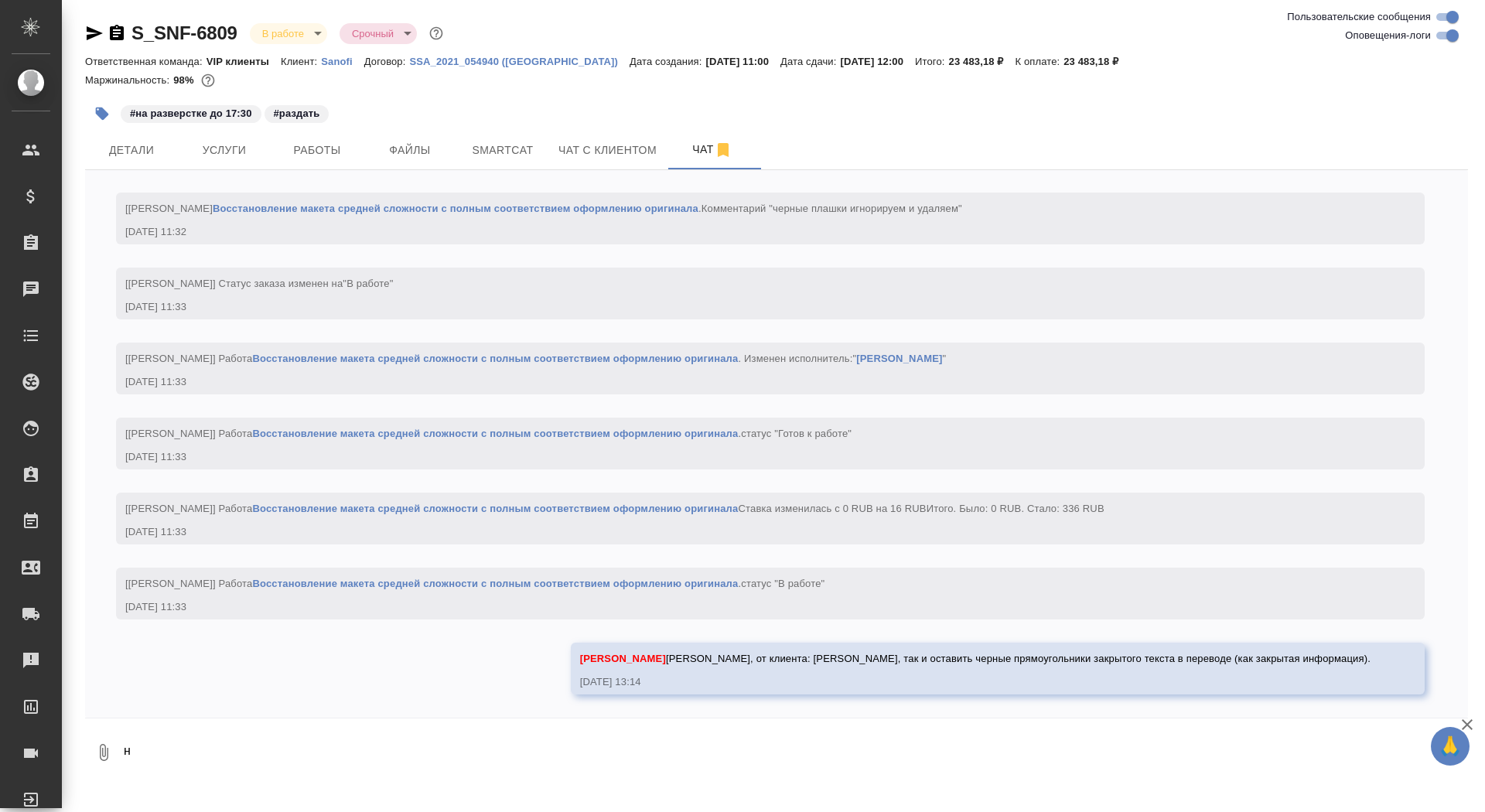
scroll to position [2960, 0]
type textarea "ну на подверстке видимо надо будет вставлять"
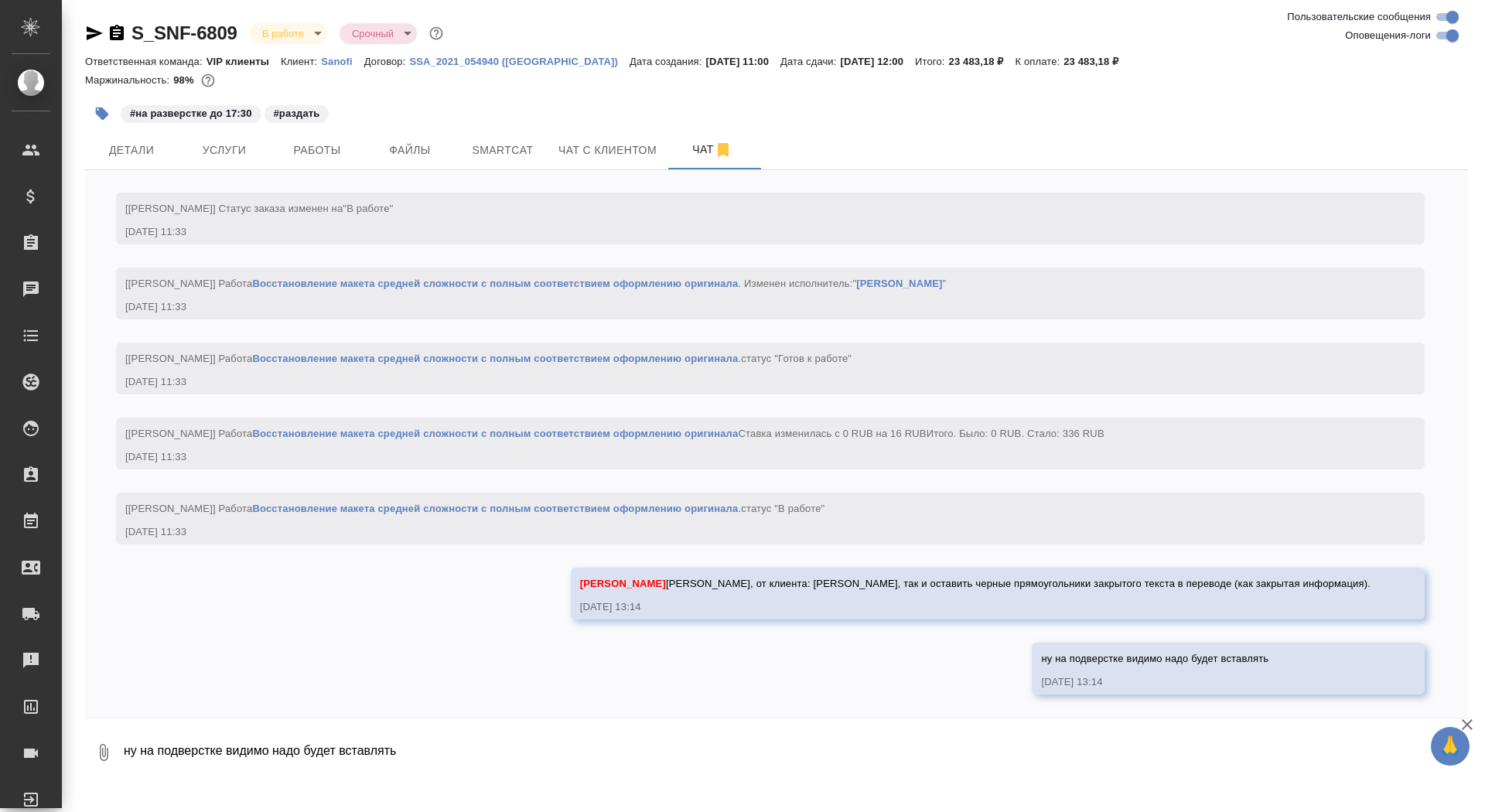
scroll to position [3036, 0]
